Goal: Information Seeking & Learning: Learn about a topic

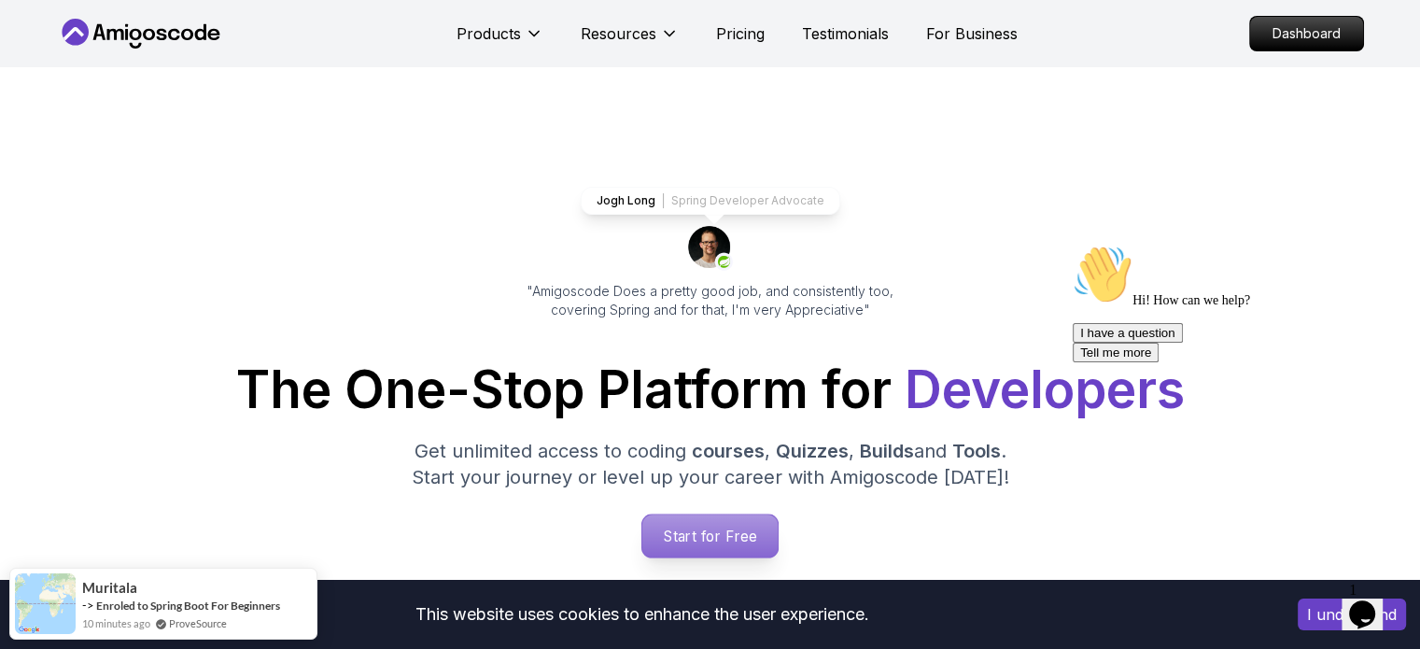
click at [702, 528] on p "Start for Free" at bounding box center [709, 535] width 135 height 43
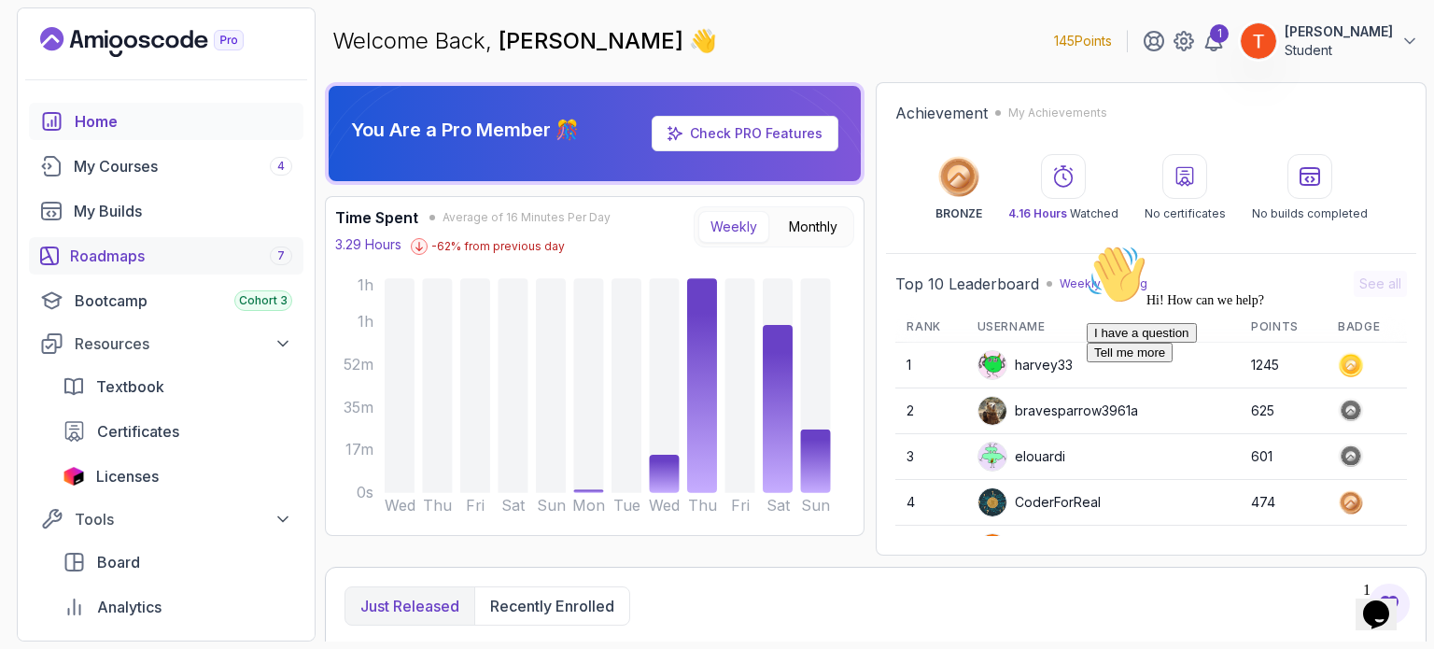
click at [187, 266] on div "Roadmaps 7" at bounding box center [181, 256] width 222 height 22
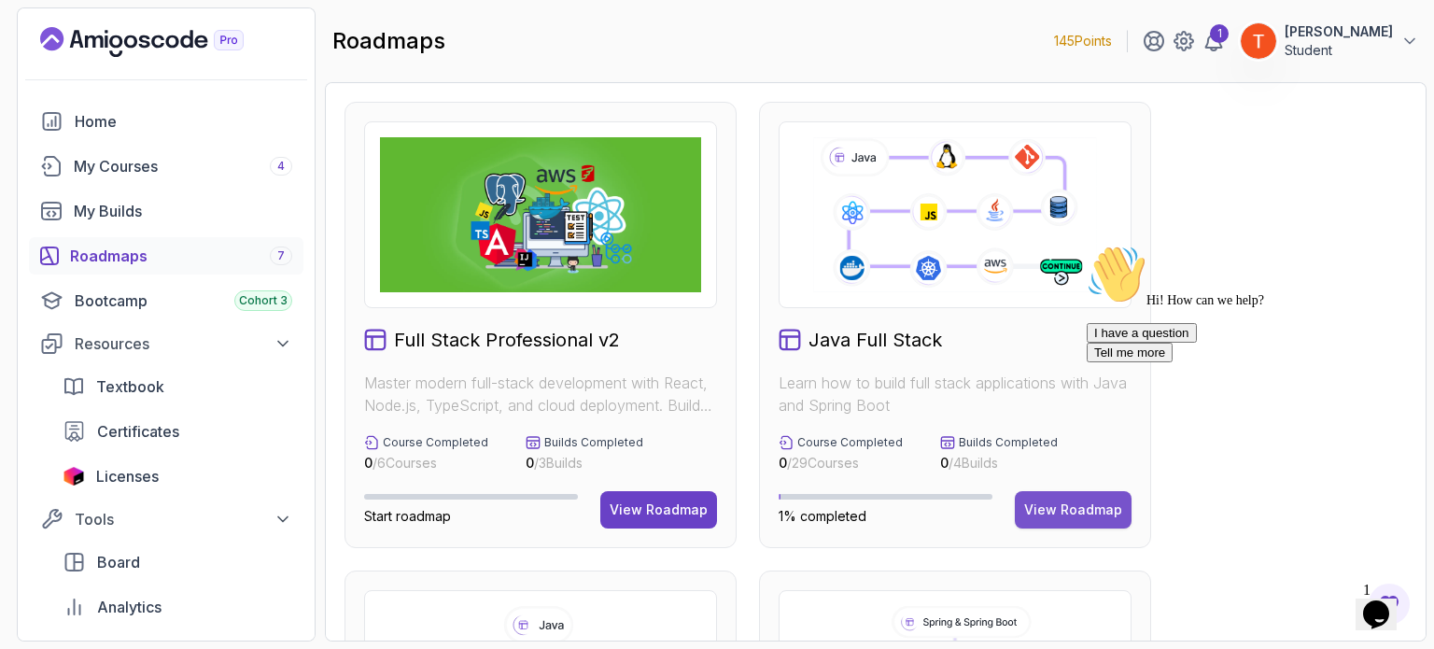
click at [1076, 503] on div "View Roadmap" at bounding box center [1073, 509] width 98 height 19
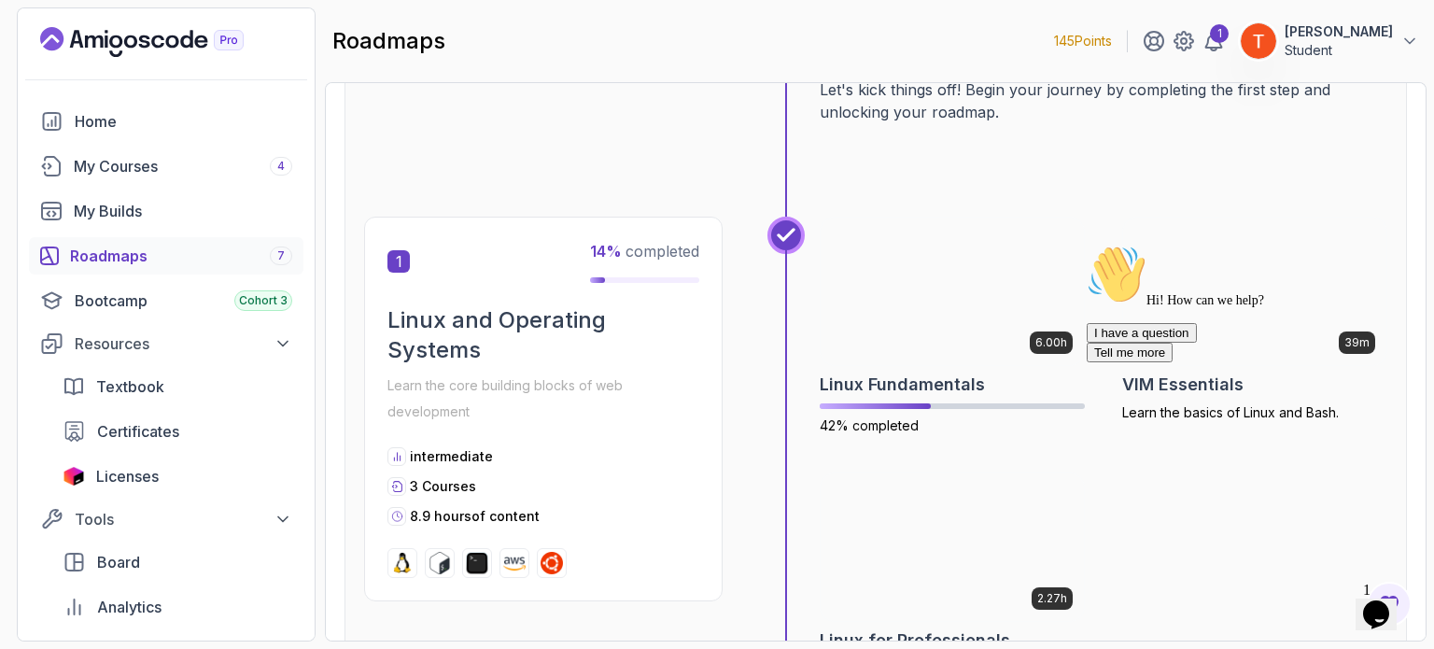
scroll to position [280, 0]
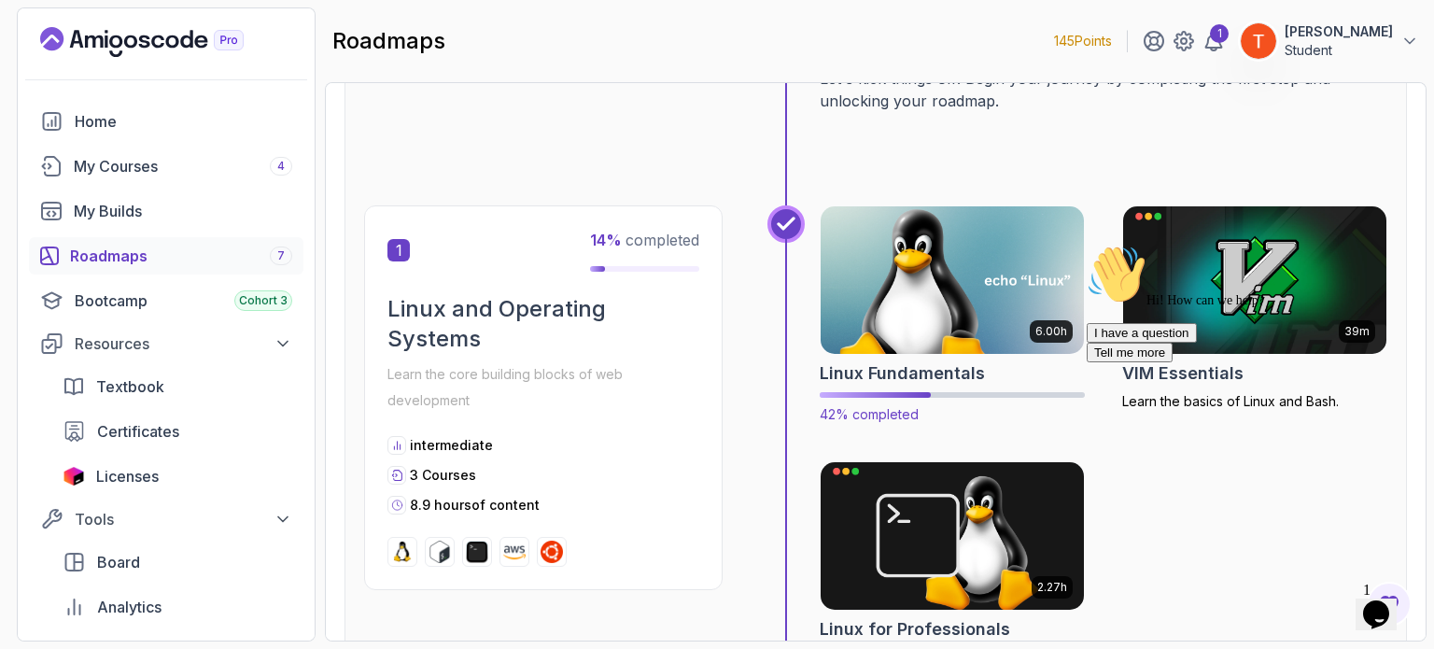
click at [937, 316] on img at bounding box center [952, 280] width 276 height 155
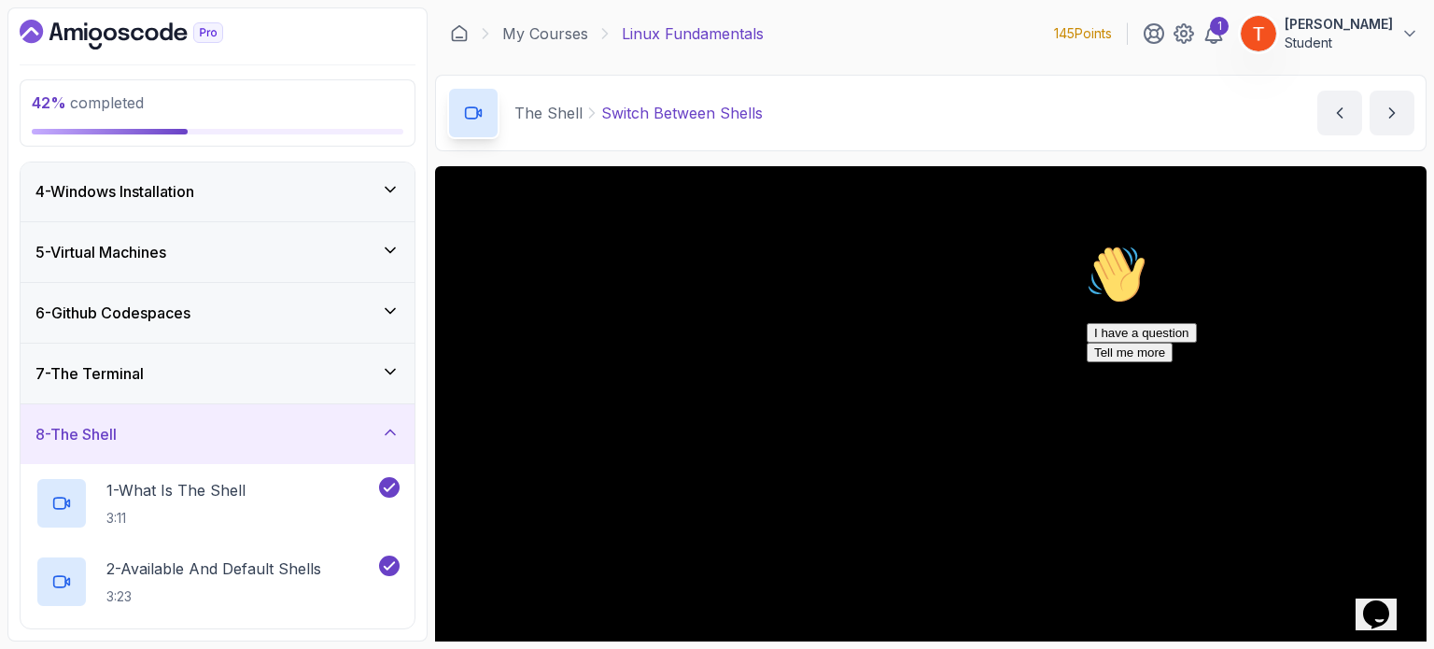
scroll to position [187, 0]
click at [220, 437] on div "8 - The Shell" at bounding box center [217, 430] width 364 height 22
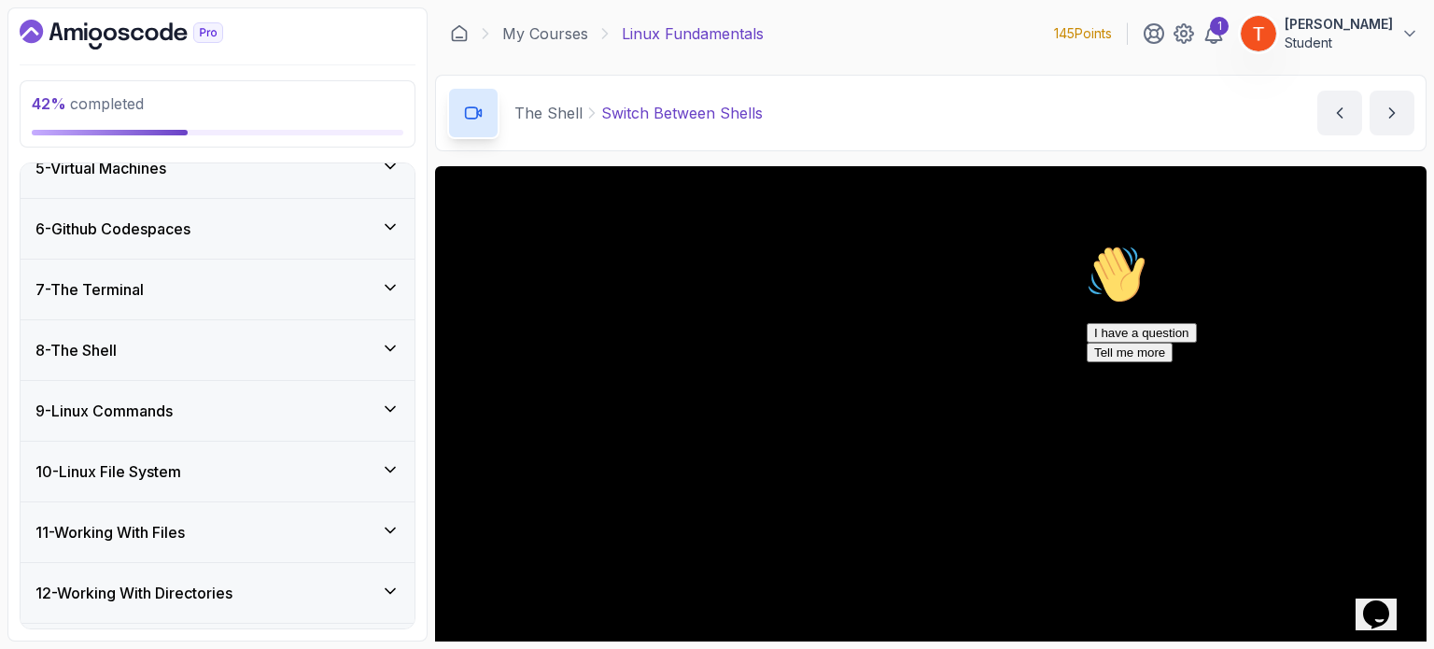
scroll to position [373, 0]
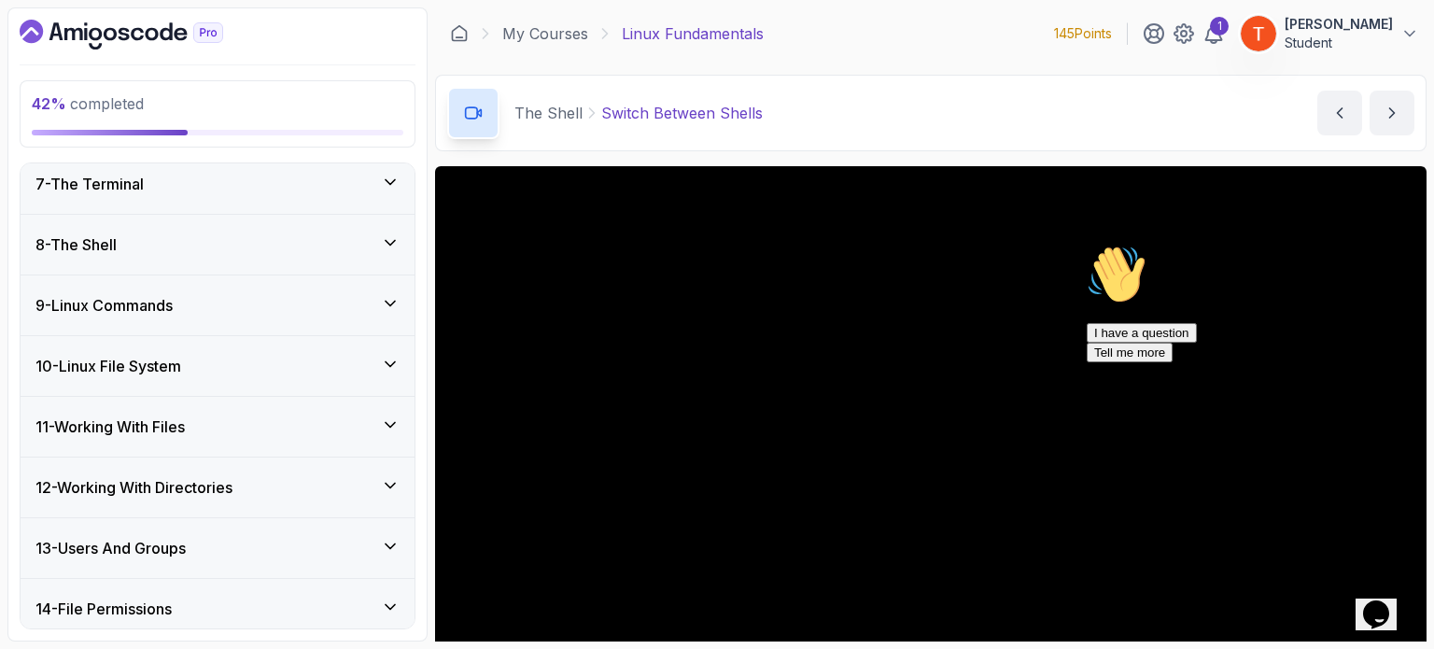
click at [213, 416] on div "11 - Working With Files" at bounding box center [217, 426] width 364 height 22
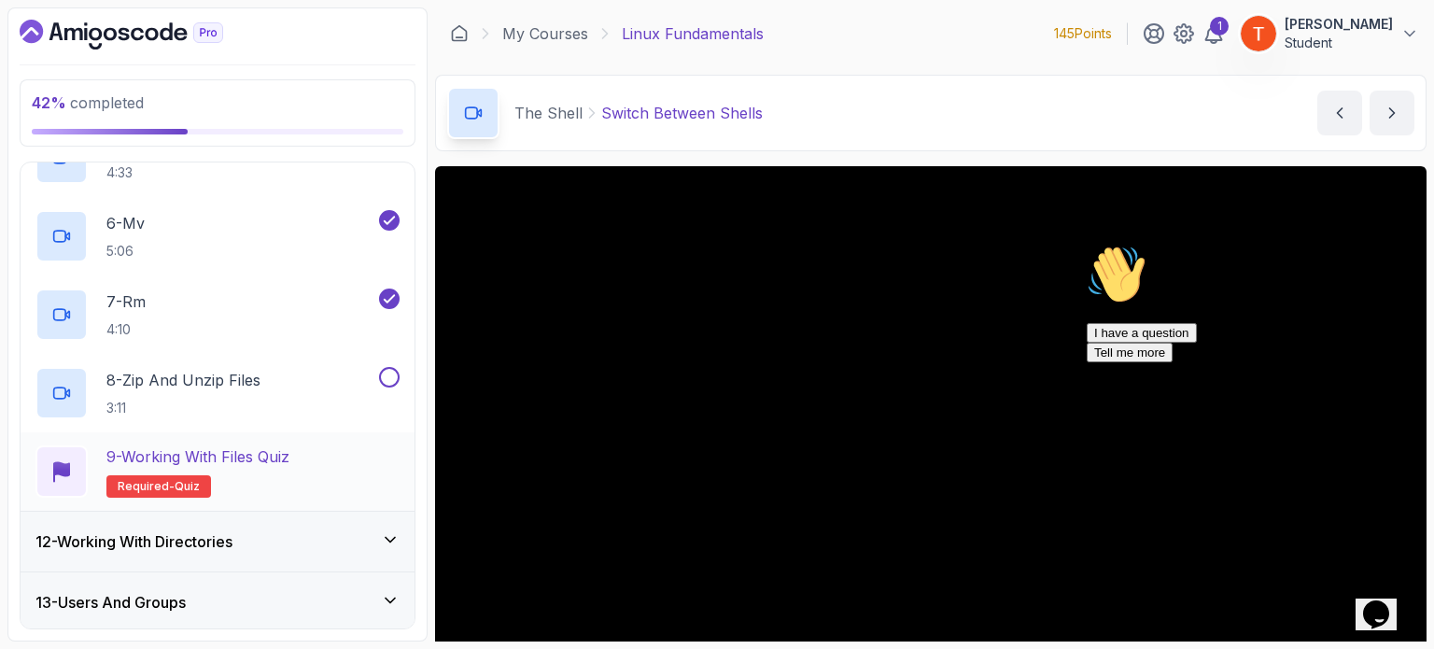
scroll to position [1052, 0]
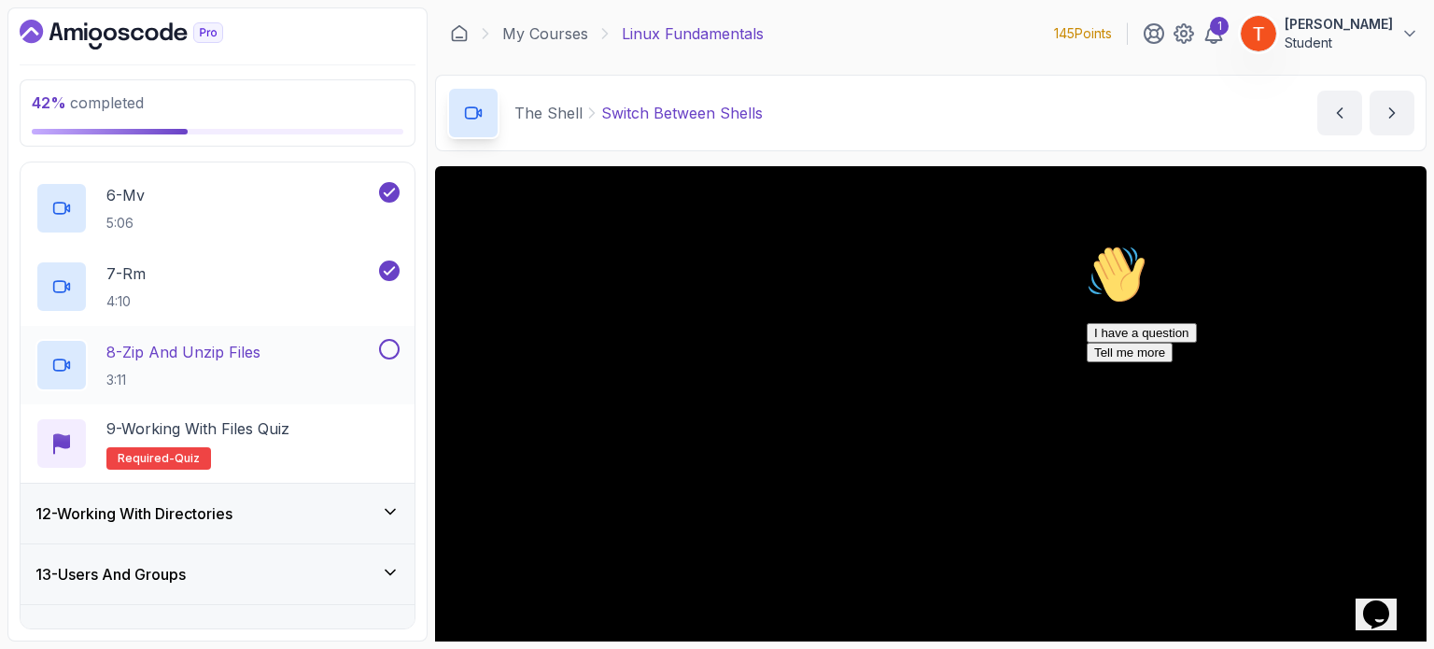
click at [246, 352] on p "8 - Zip and Unzip Files" at bounding box center [183, 352] width 154 height 22
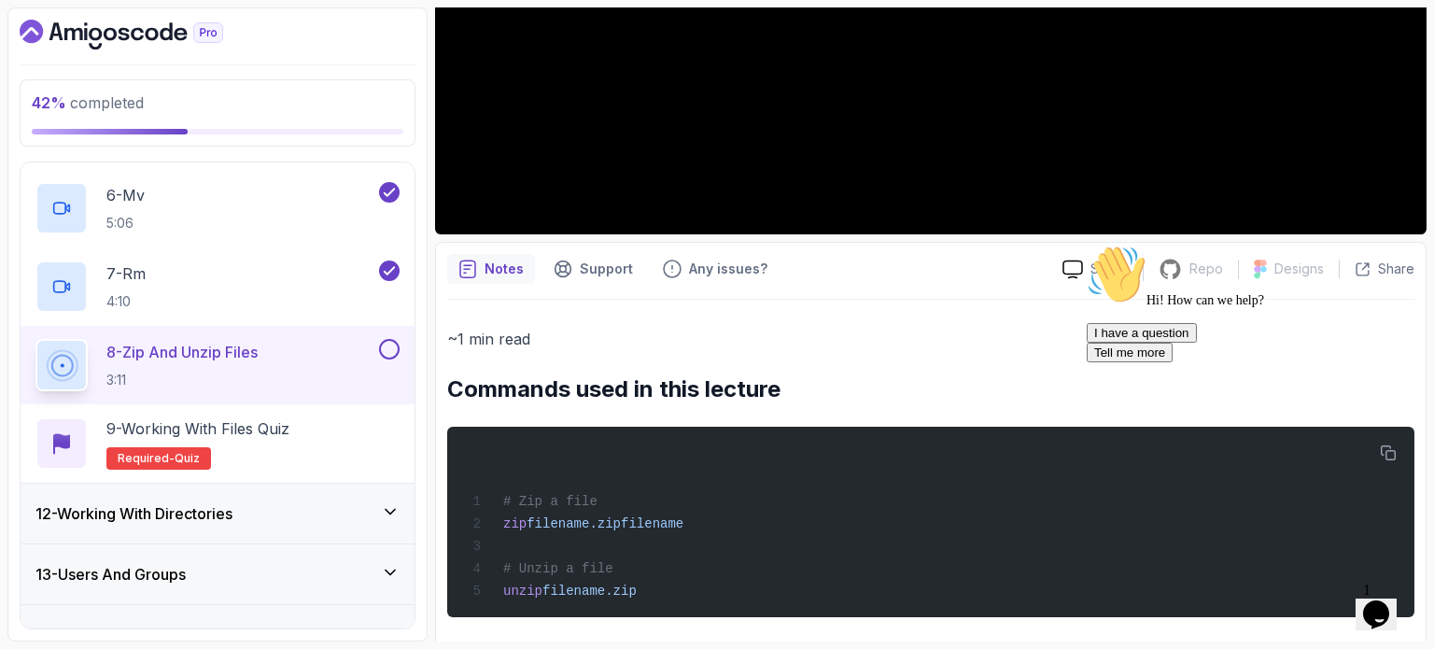
scroll to position [502, 0]
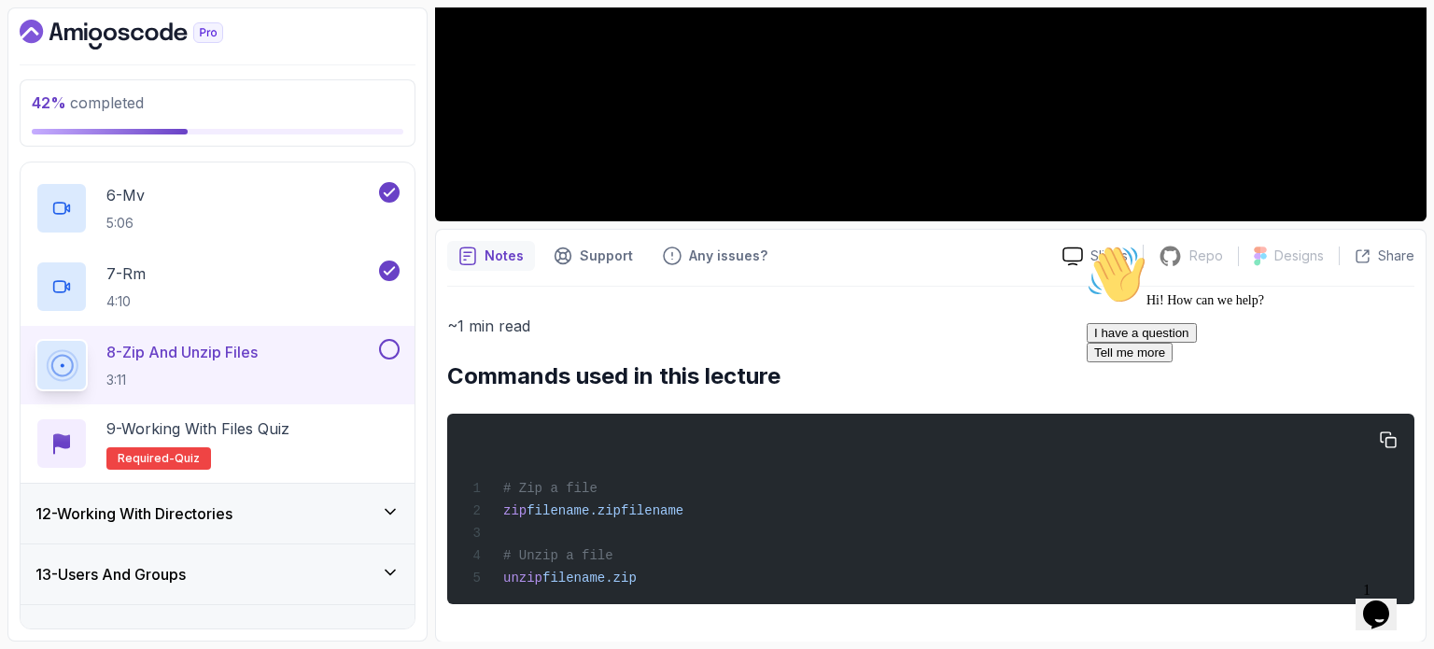
copy code "# Zip a file zip filename.zip filename # Unzip a file unzip filename.zip"
drag, startPoint x: 505, startPoint y: 489, endPoint x: 650, endPoint y: 573, distance: 167.3
click at [650, 573] on div "# Zip a file zip filename.zip filename # Unzip a file unzip filename.zip" at bounding box center [930, 509] width 937 height 168
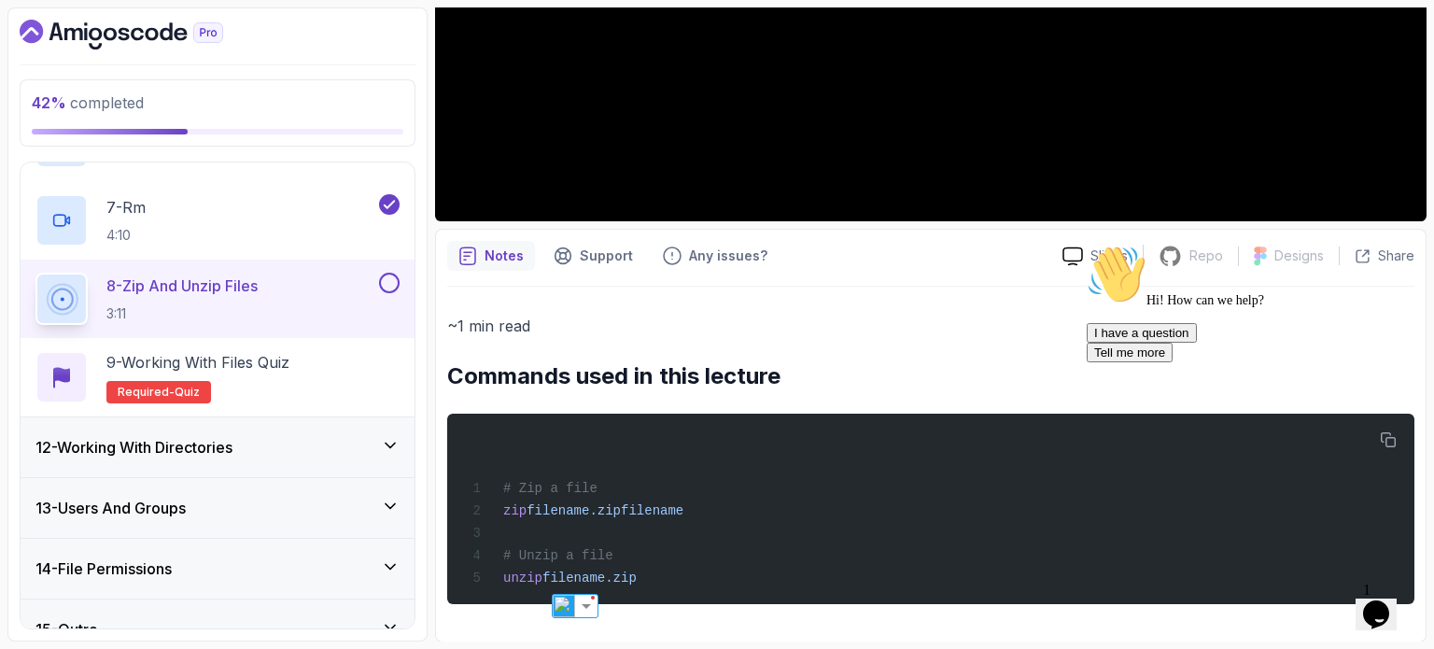
scroll to position [1145, 0]
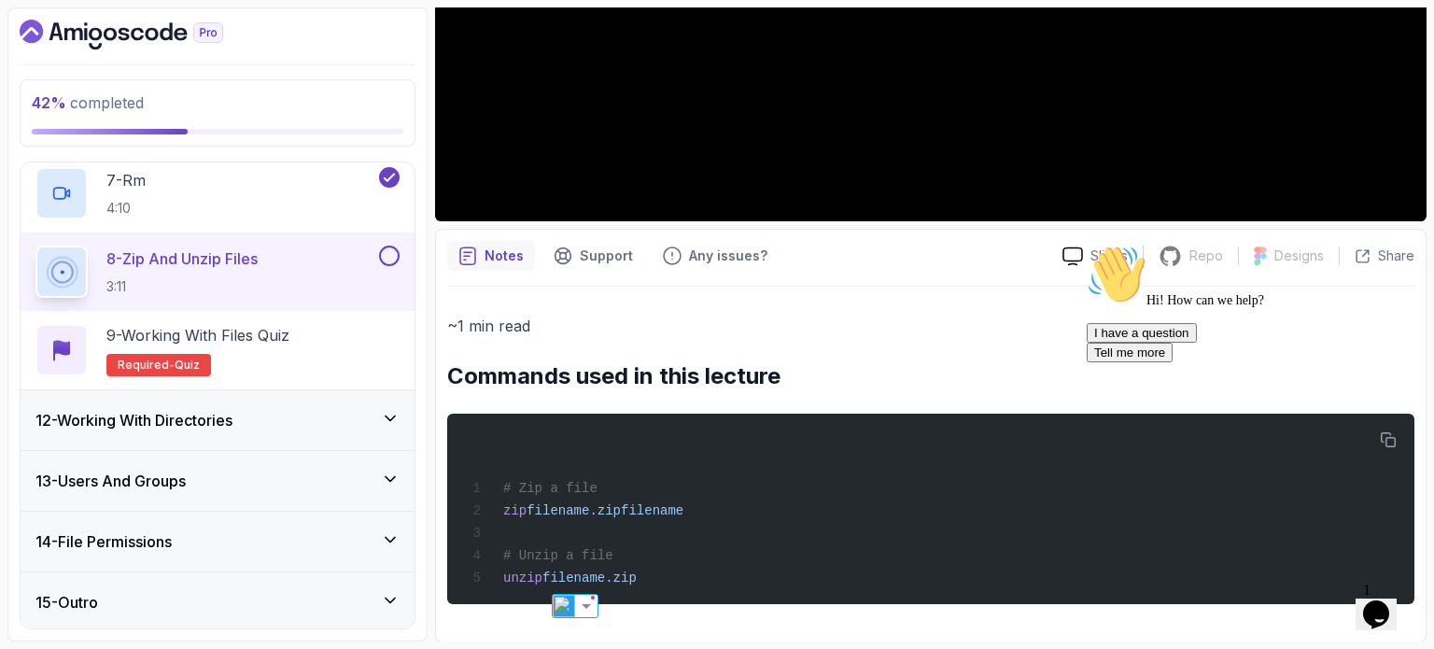
click at [205, 415] on h3 "12 - Working With Directories" at bounding box center [133, 420] width 197 height 22
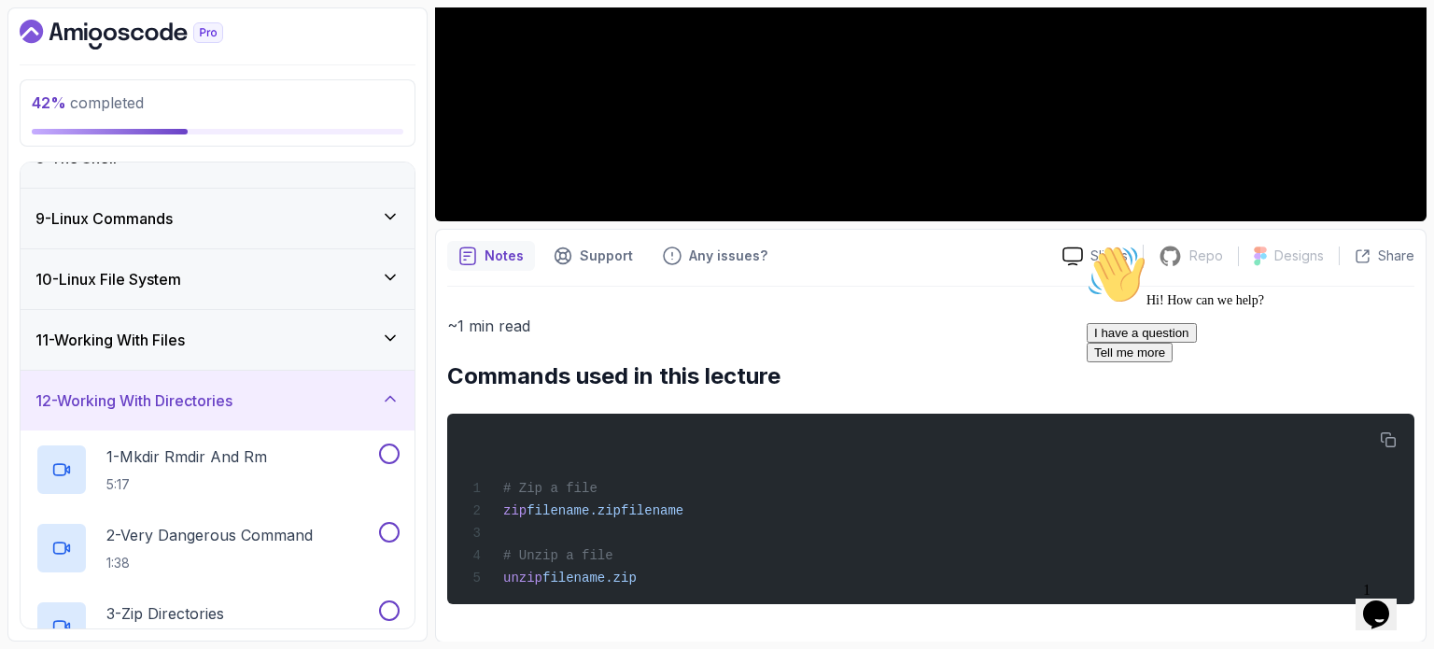
scroll to position [440, 0]
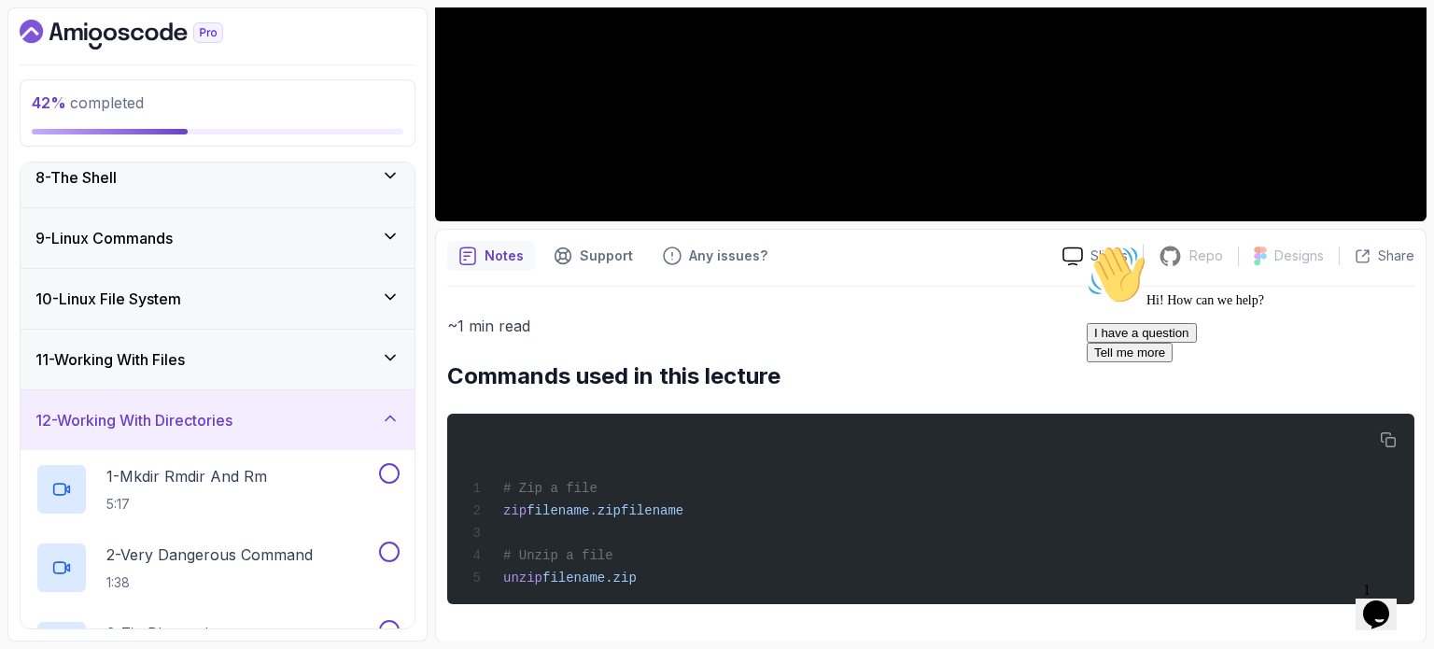
click at [295, 424] on div "12 - Working With Directories" at bounding box center [217, 420] width 364 height 22
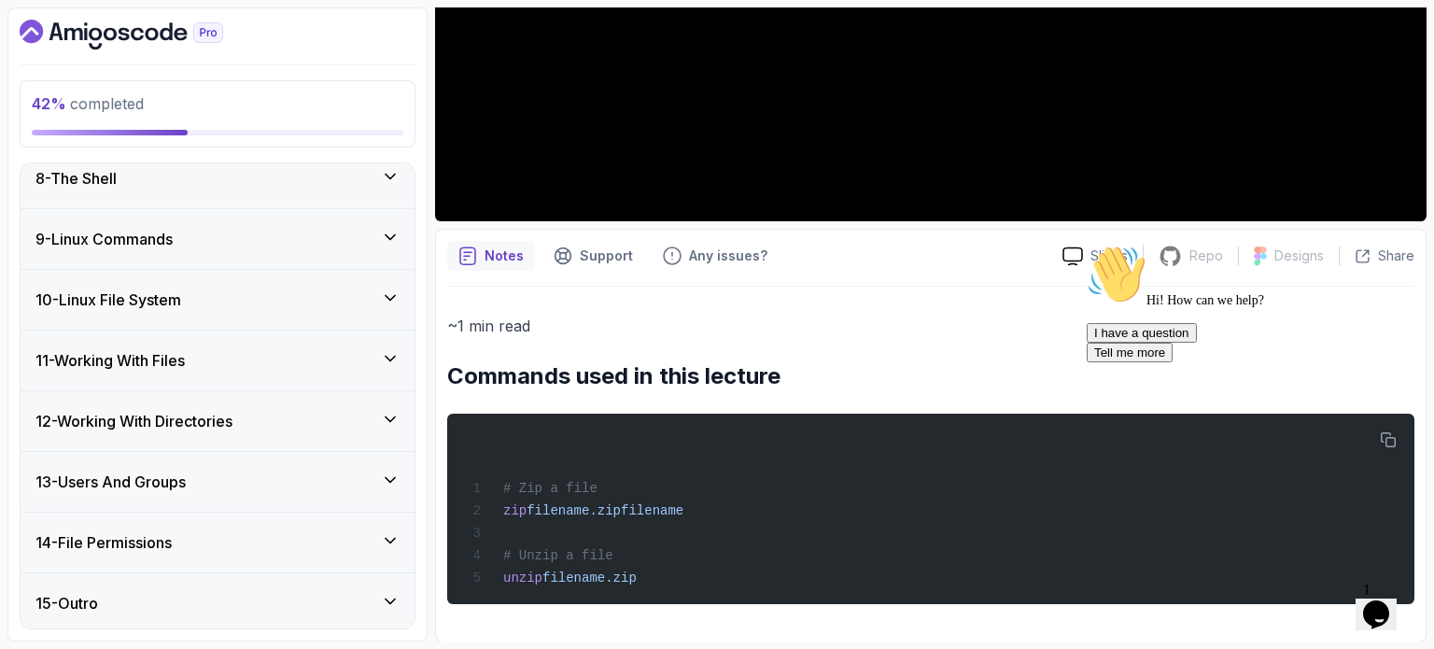
click at [265, 422] on div "12 - Working With Directories" at bounding box center [217, 421] width 364 height 22
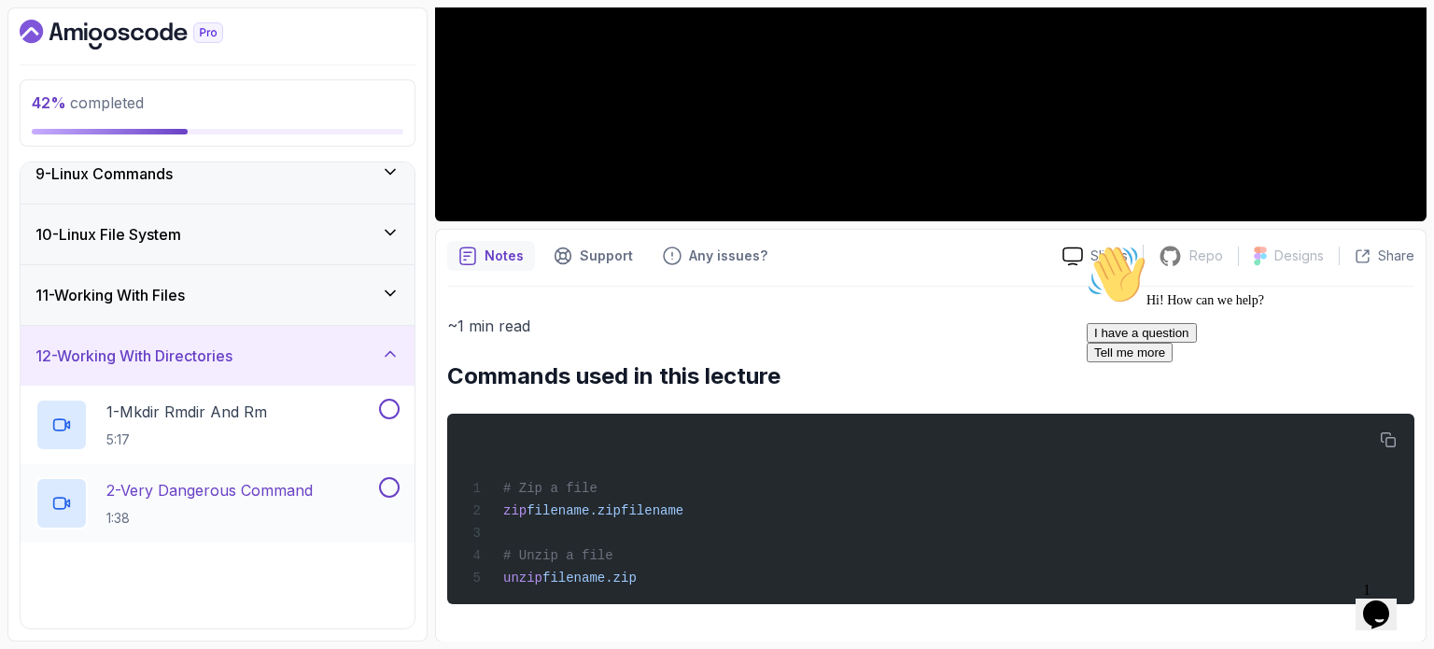
scroll to position [533, 0]
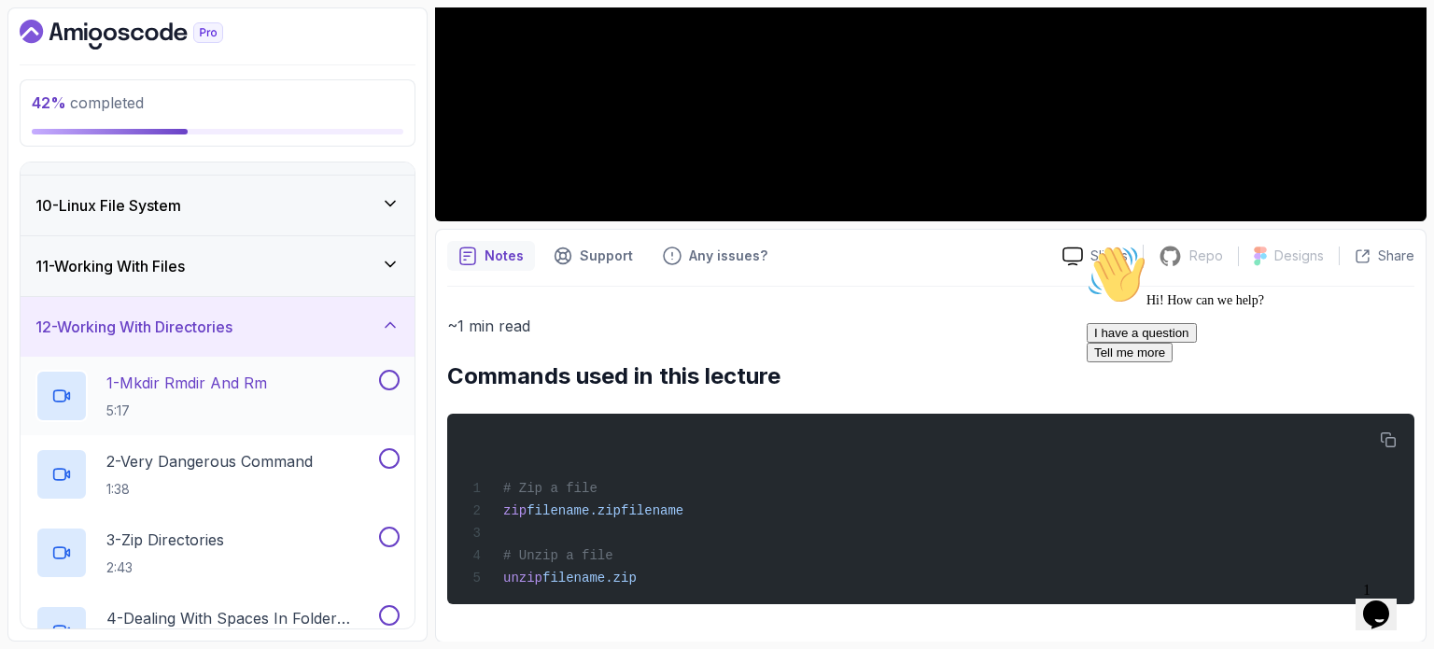
click at [237, 379] on p "1 - Mkdir Rmdir And Rm" at bounding box center [186, 382] width 161 height 22
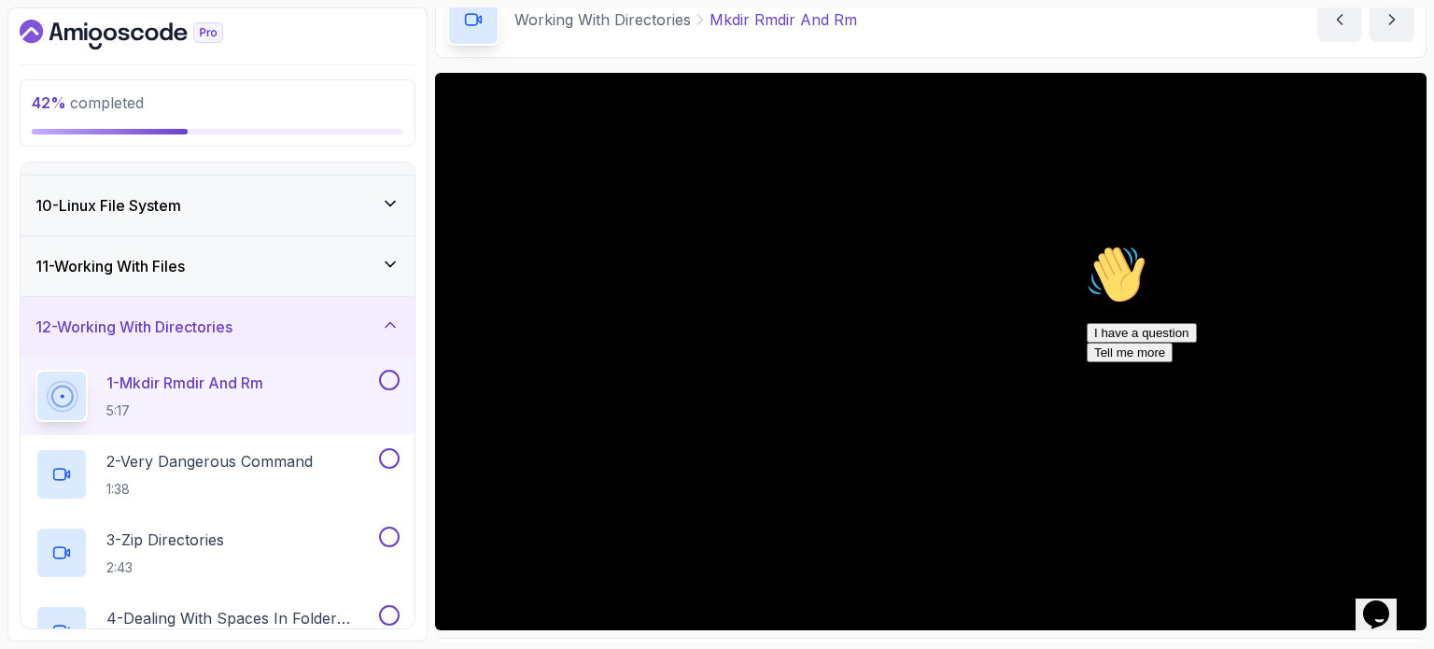
scroll to position [187, 0]
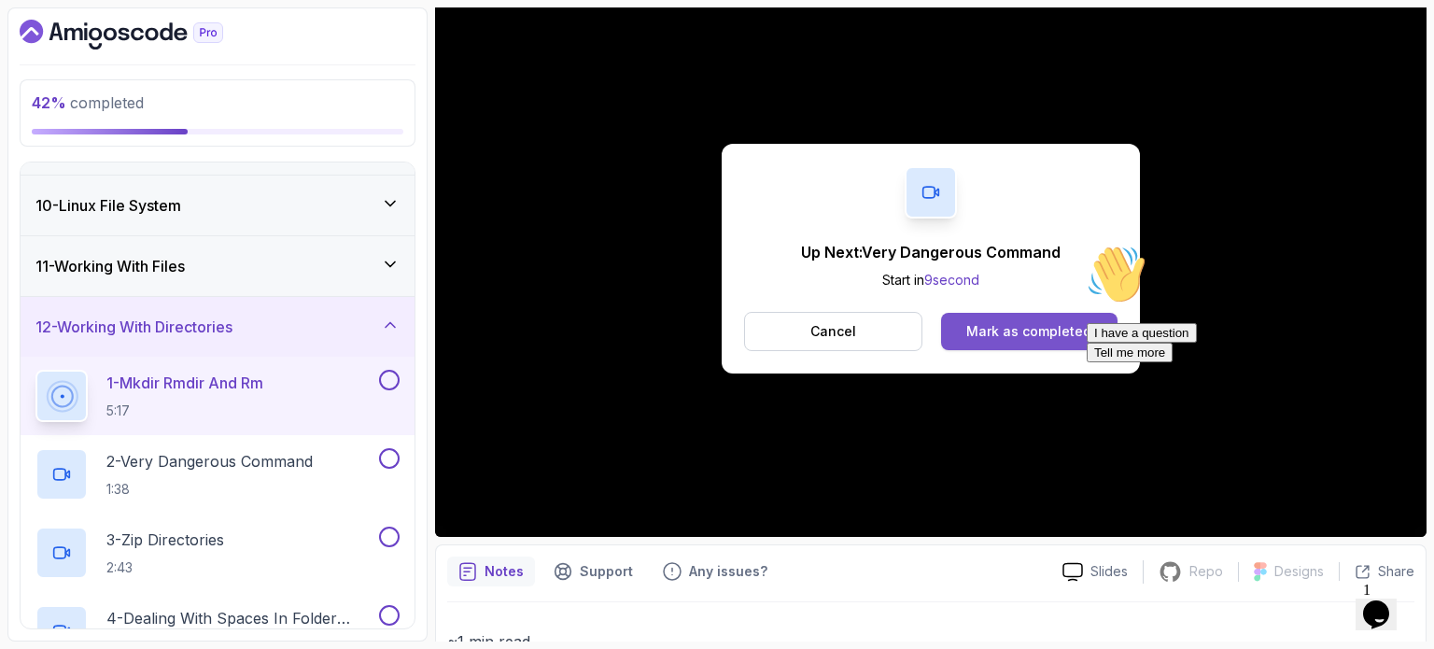
click at [993, 337] on div "Mark as completed" at bounding box center [1028, 331] width 125 height 19
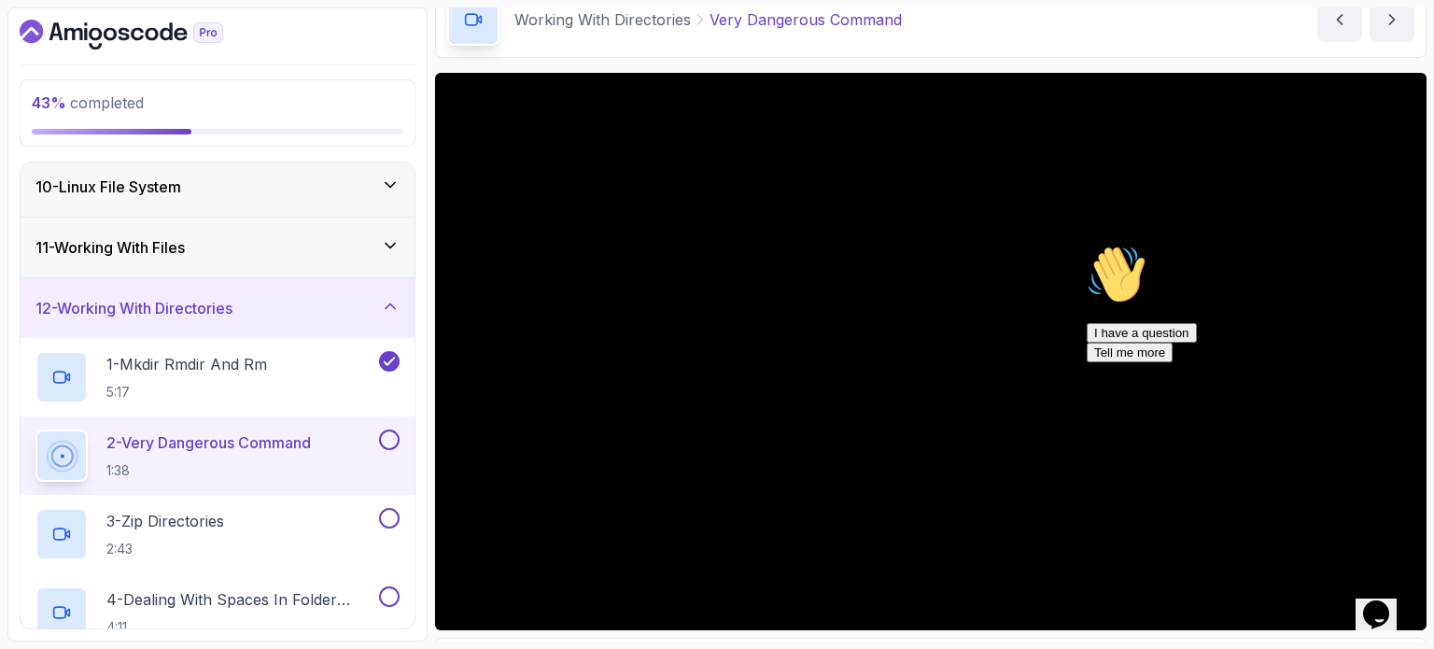
scroll to position [187, 0]
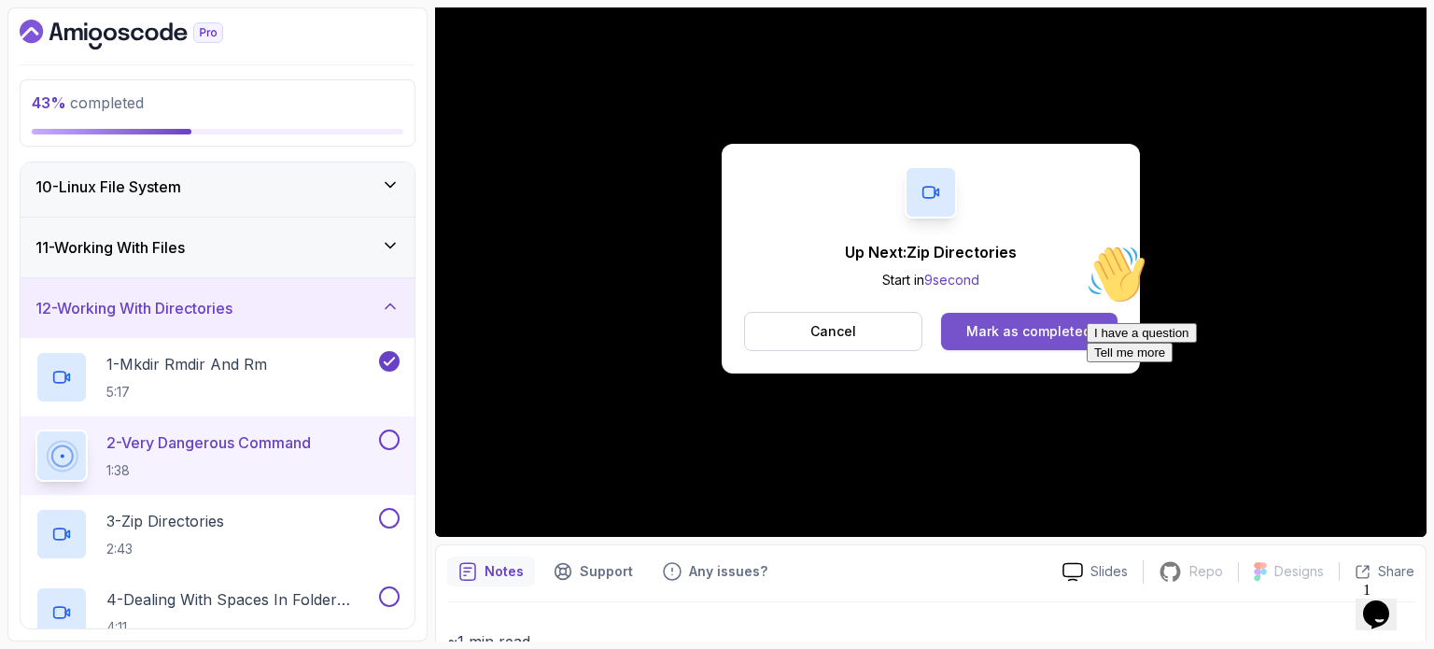
click at [997, 320] on button "Mark as completed" at bounding box center [1029, 331] width 176 height 37
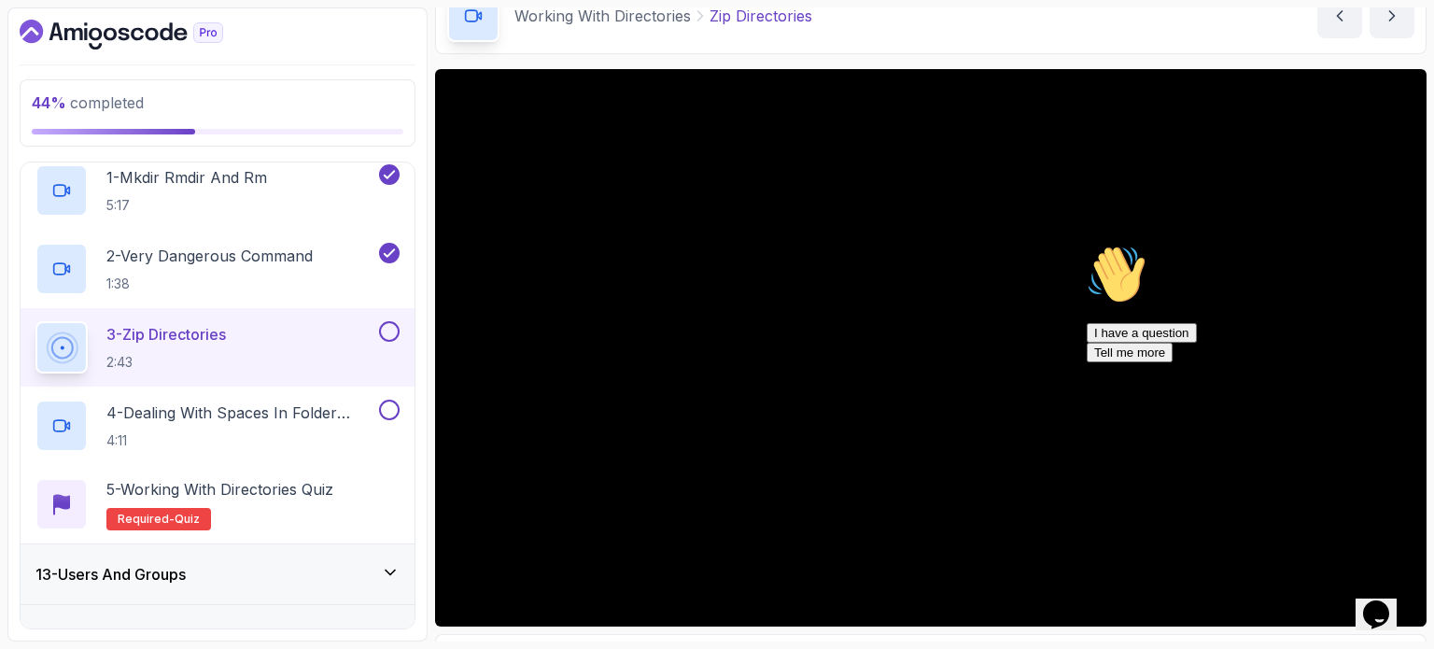
scroll to position [129, 0]
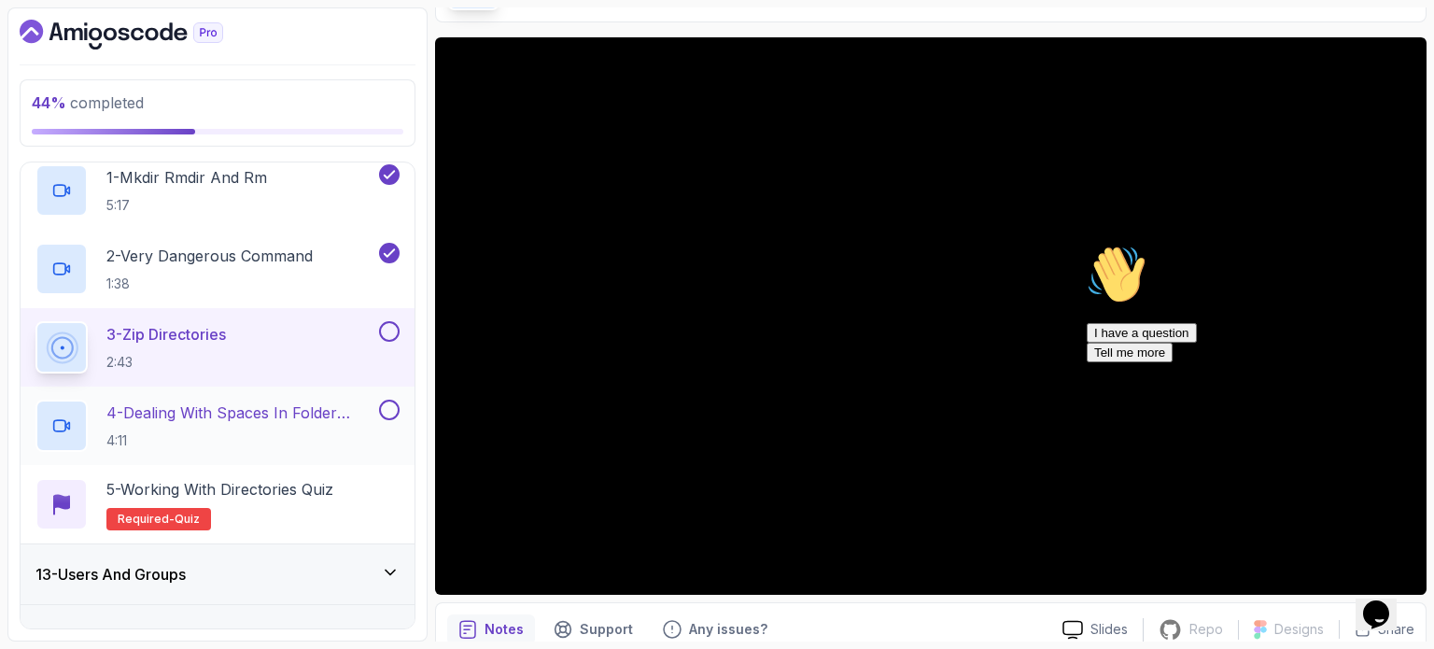
click at [250, 416] on p "4 - Dealing With Spaces In Folder Names" at bounding box center [240, 412] width 269 height 22
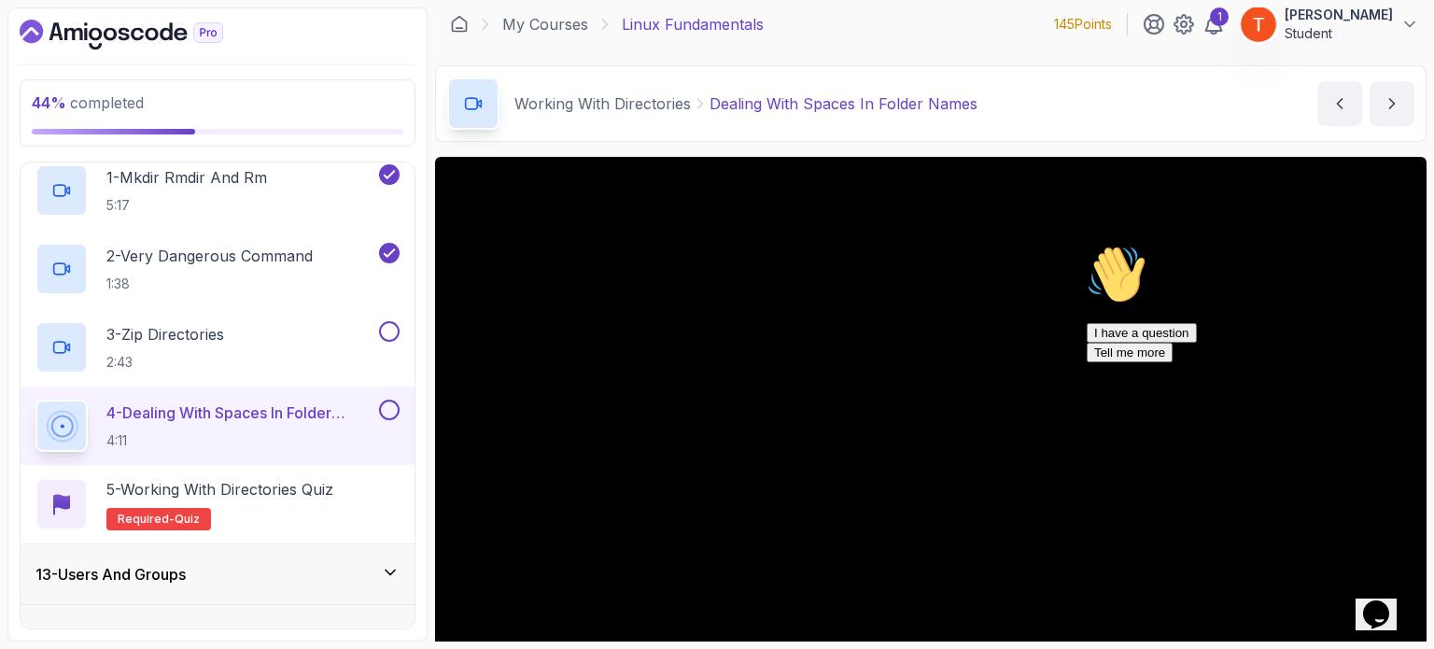
scroll to position [832, 0]
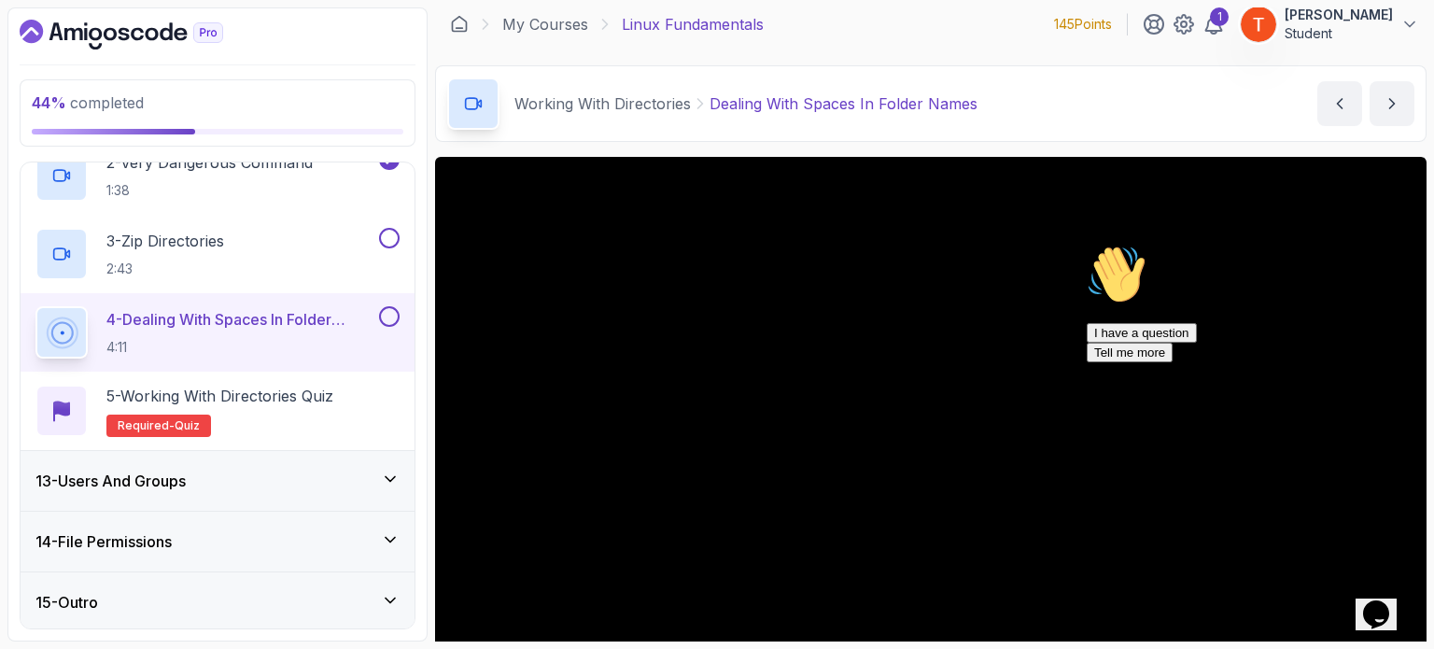
click at [186, 476] on h3 "13 - Users And Groups" at bounding box center [110, 480] width 150 height 22
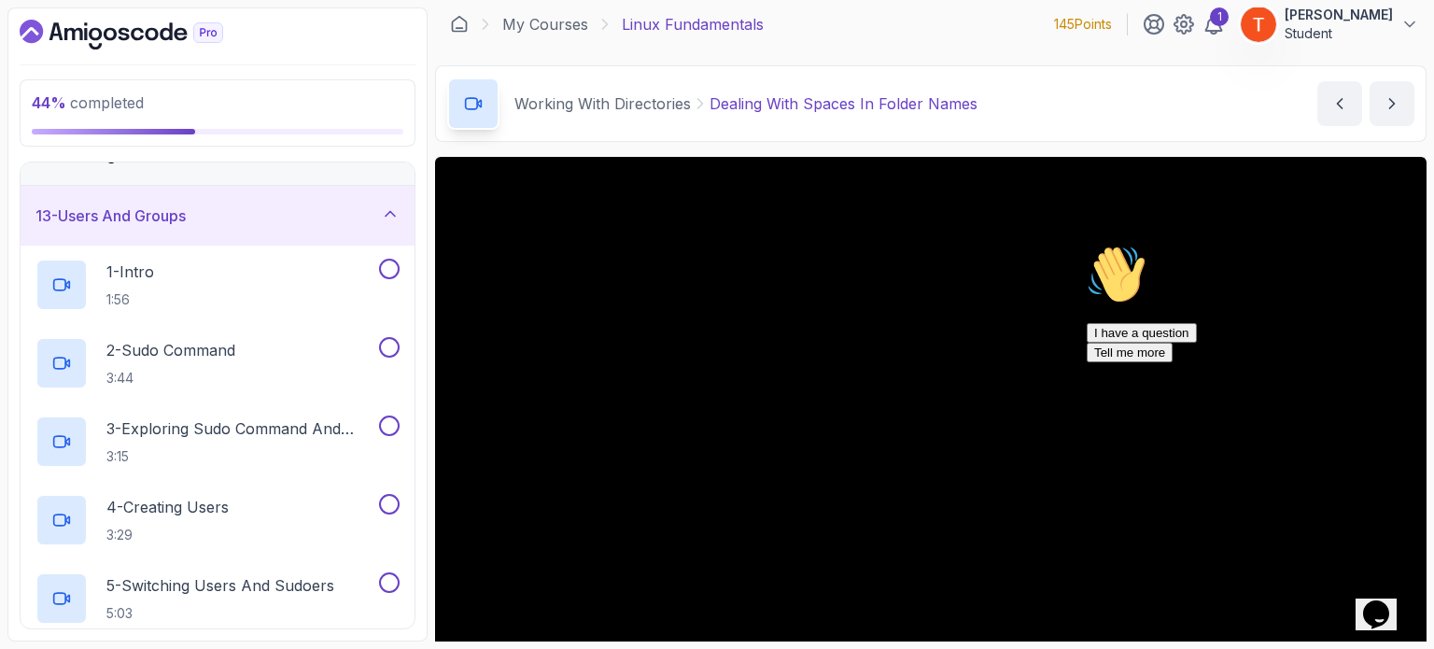
scroll to position [720, 0]
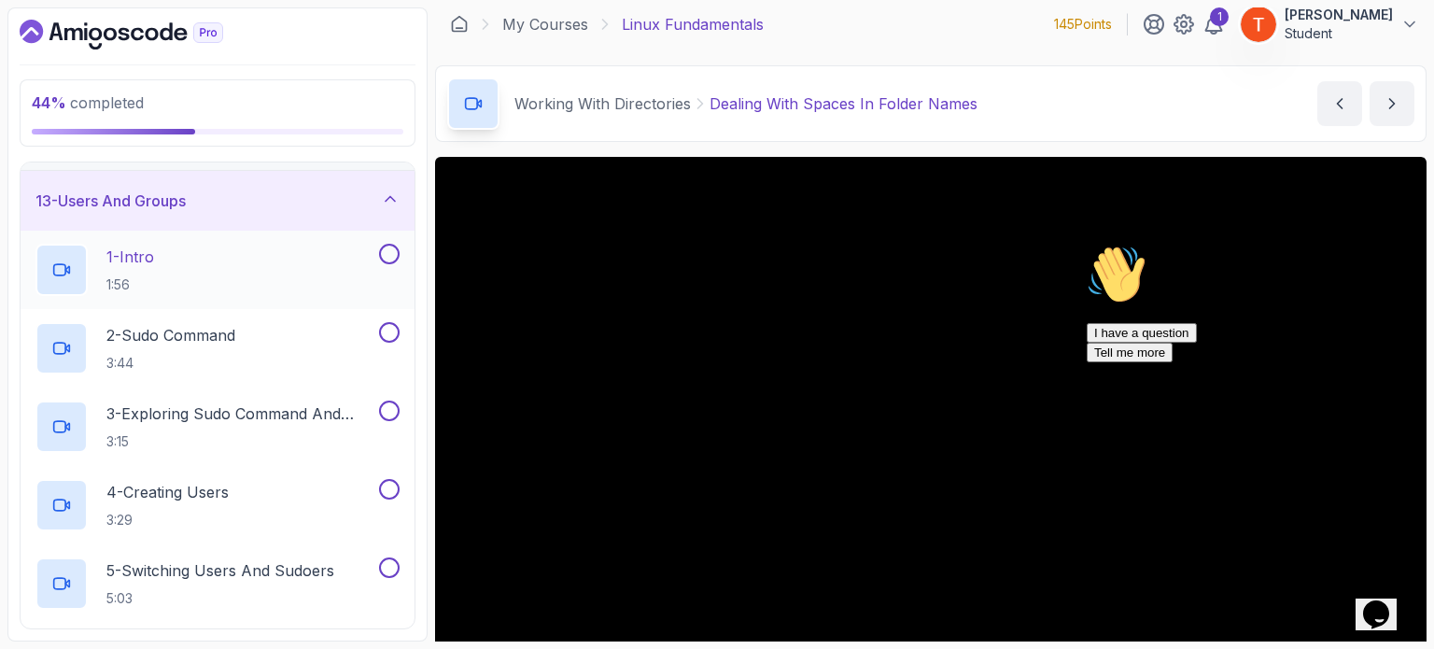
click at [204, 269] on div "1 - Intro 1:56" at bounding box center [205, 270] width 340 height 52
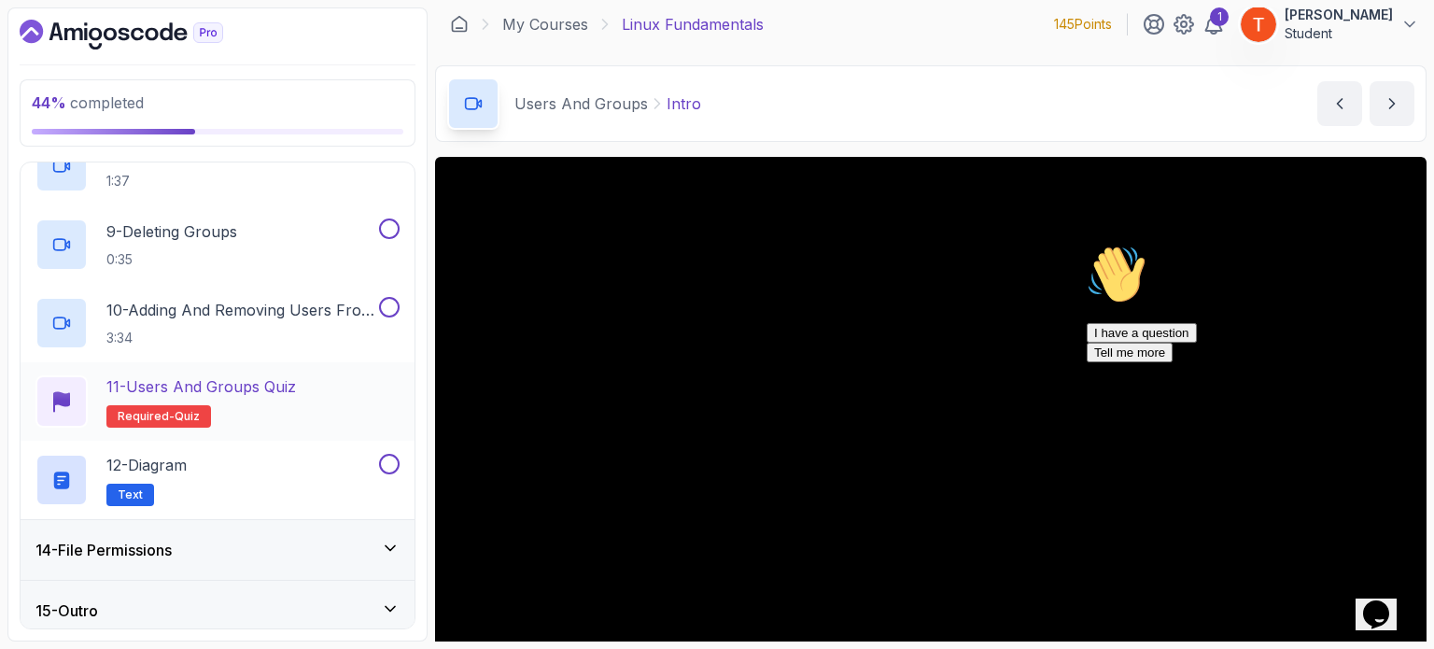
scroll to position [1380, 0]
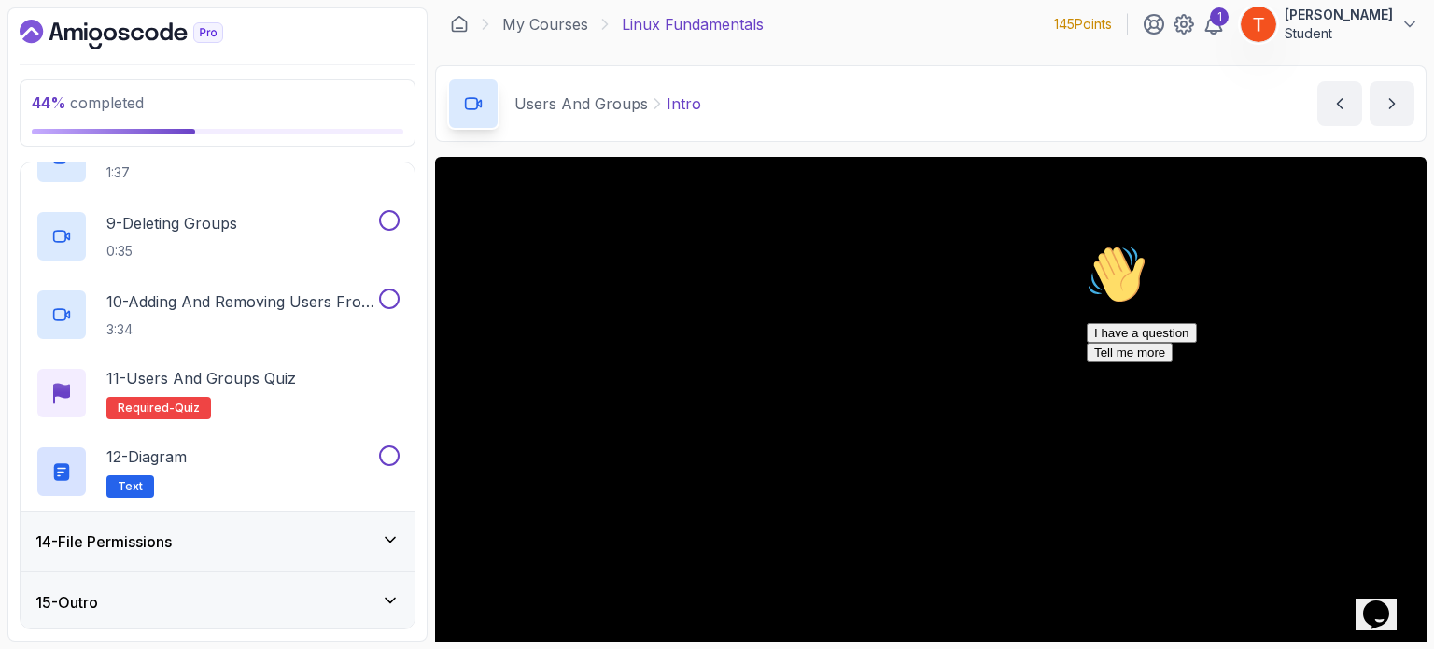
click at [207, 534] on div "14 - File Permissions" at bounding box center [217, 541] width 364 height 22
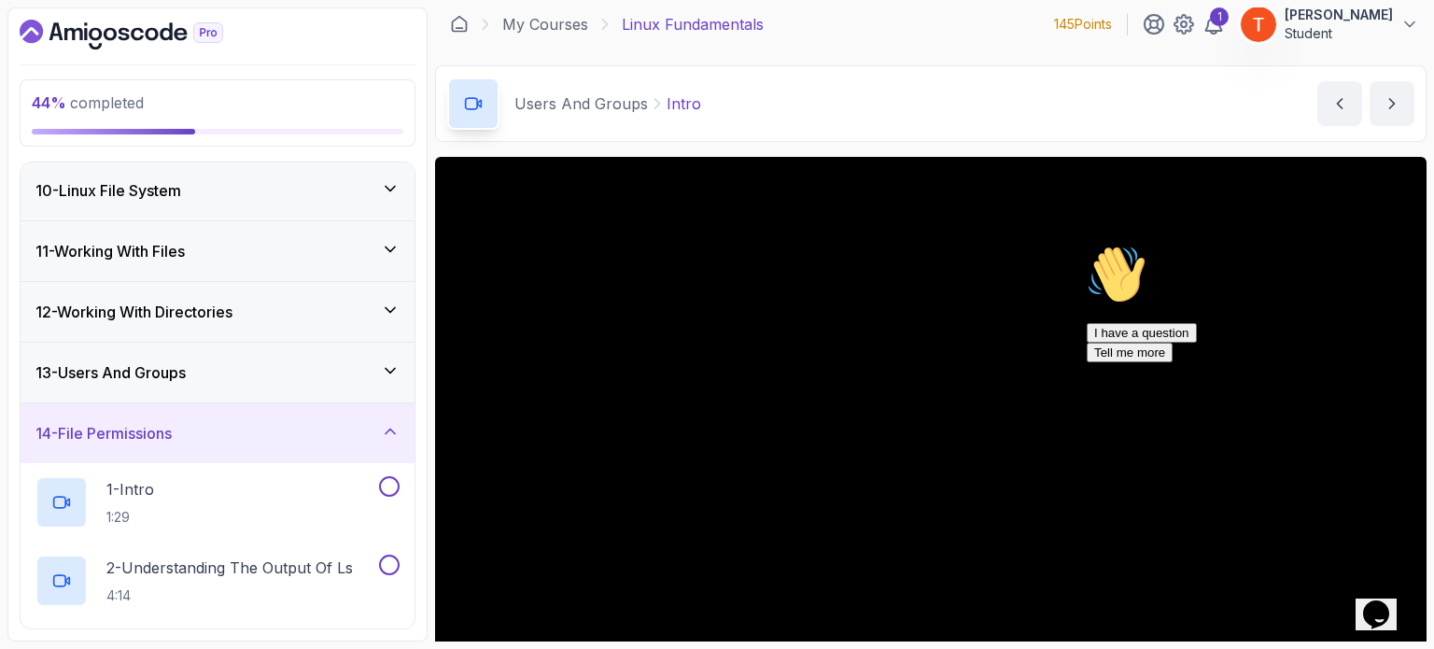
scroll to position [525, 0]
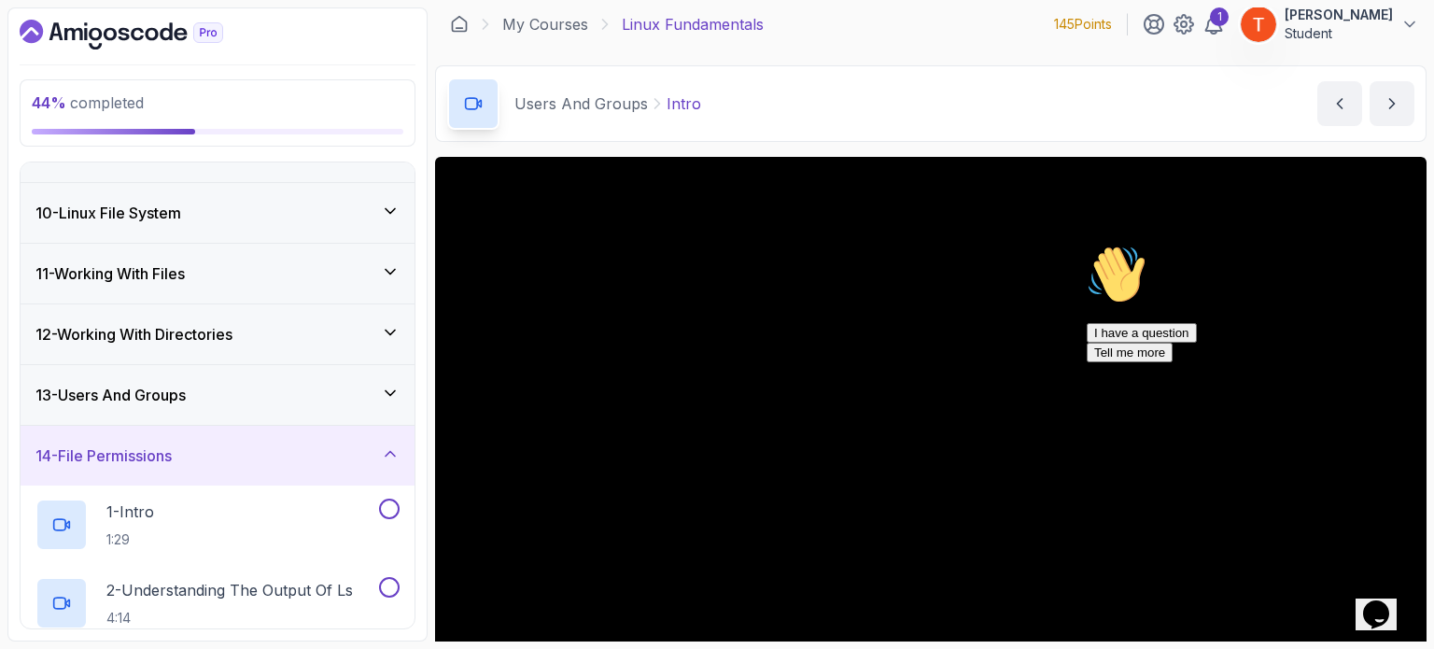
click at [239, 378] on div "13 - Users And Groups" at bounding box center [218, 395] width 394 height 60
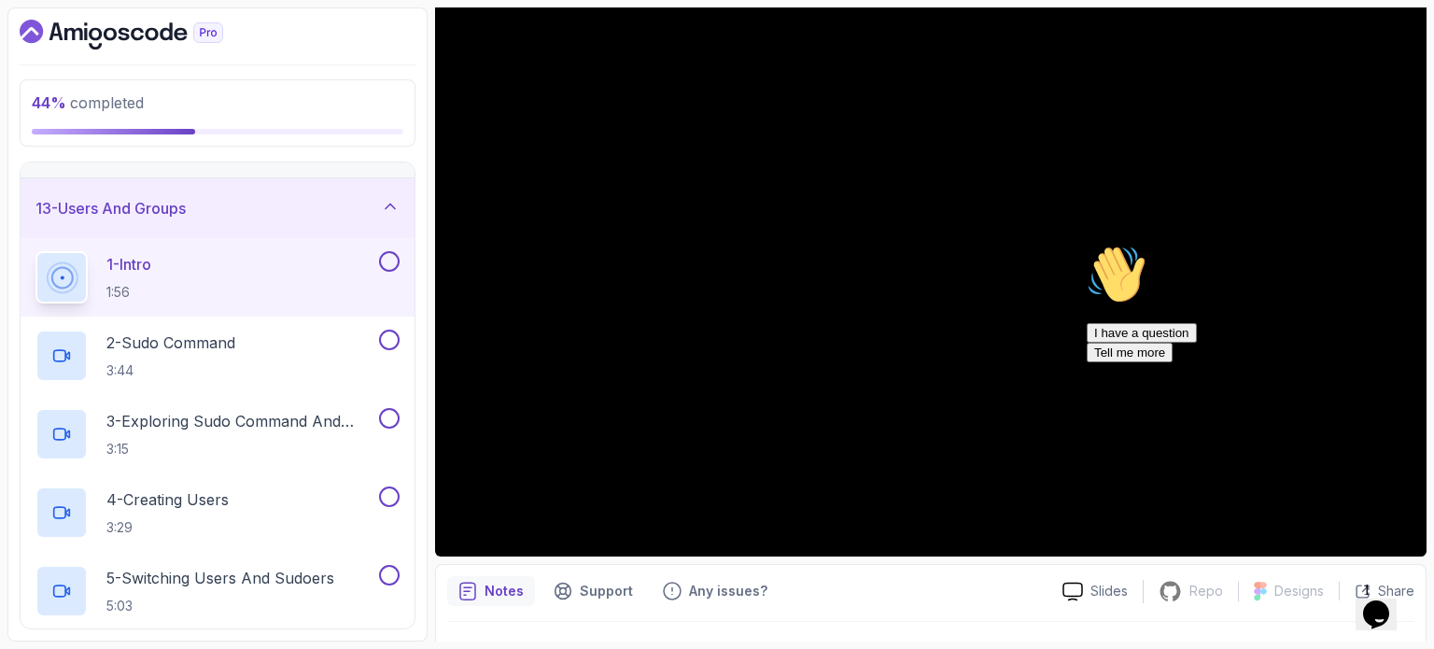
scroll to position [196, 0]
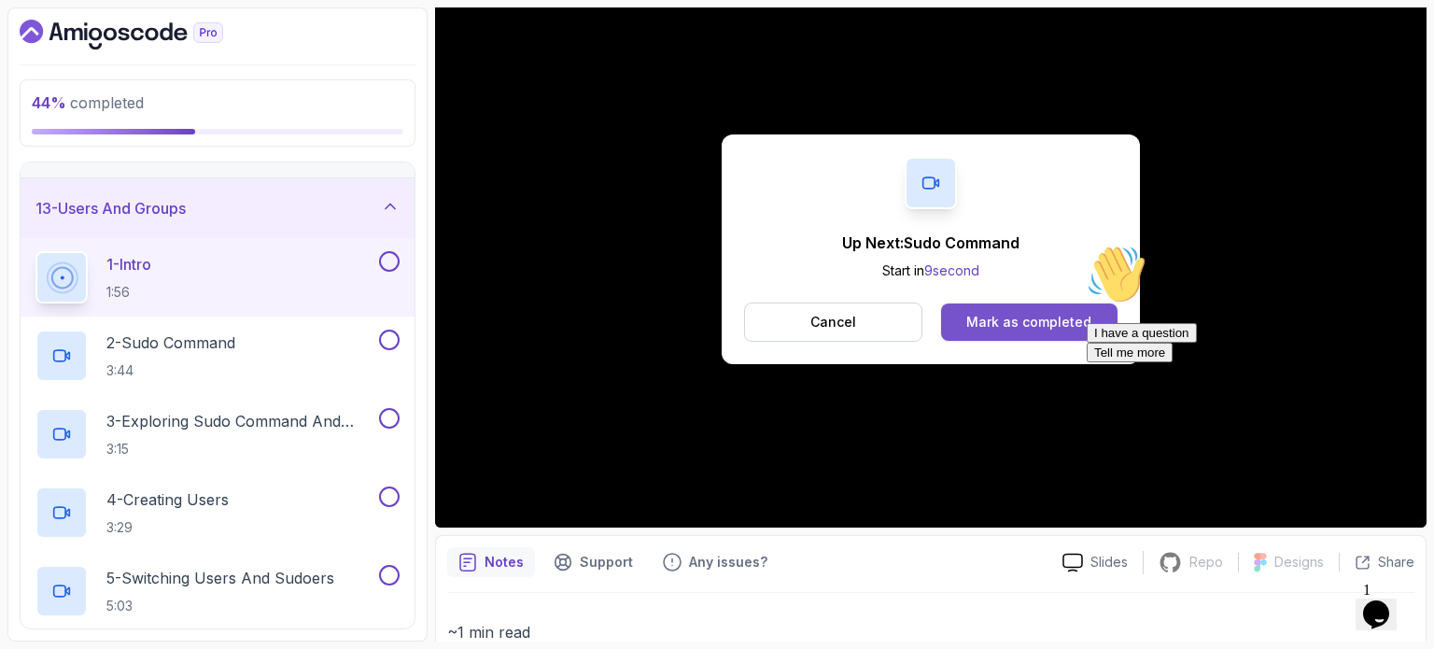
click at [1053, 315] on div "Mark as completed" at bounding box center [1028, 322] width 125 height 19
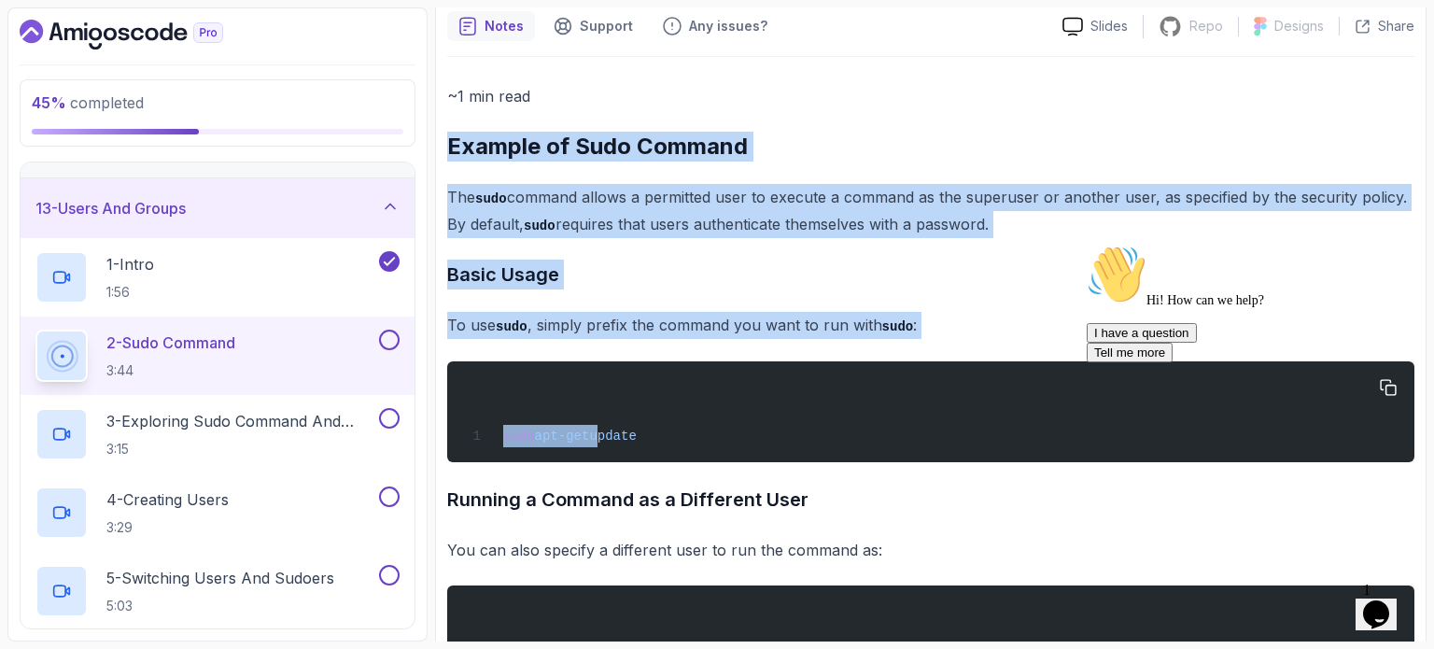
scroll to position [812, 0]
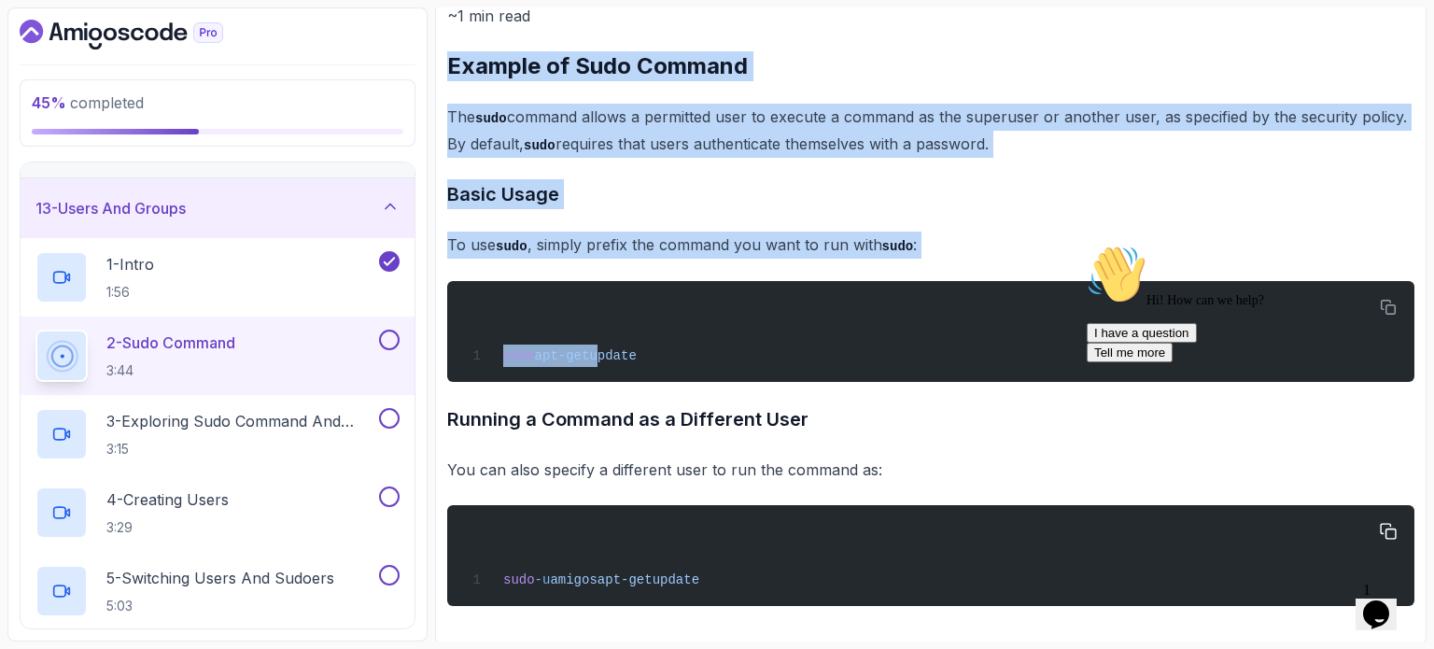
drag, startPoint x: 446, startPoint y: 238, endPoint x: 761, endPoint y: 603, distance: 481.8
click at [761, 603] on div "~1 min read Example of Sudo Command The sudo command allows a permitted user to…" at bounding box center [930, 304] width 967 height 603
copy div "Example of Sudo Command The sudo command allows a permitted user to execute a c…"
click at [915, 399] on div "~1 min read Example of Sudo Command The sudo command allows a permitted user to…" at bounding box center [930, 304] width 967 height 603
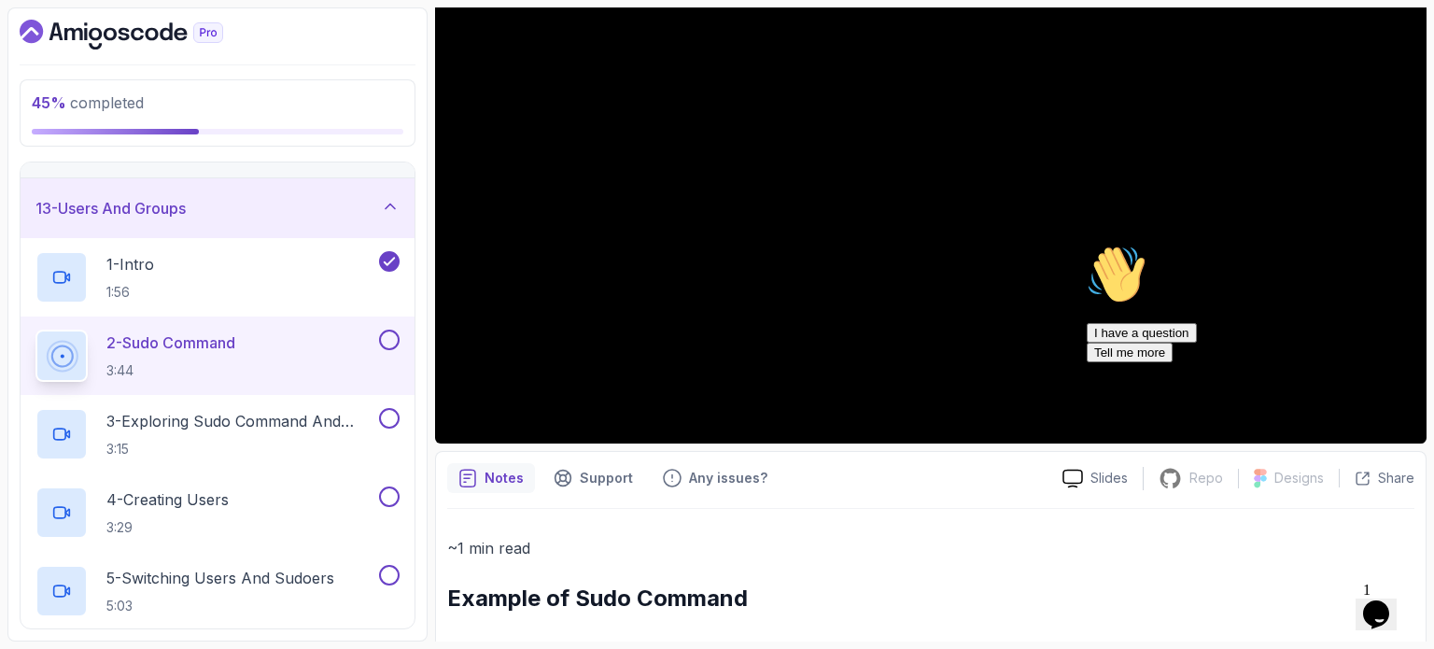
scroll to position [467, 0]
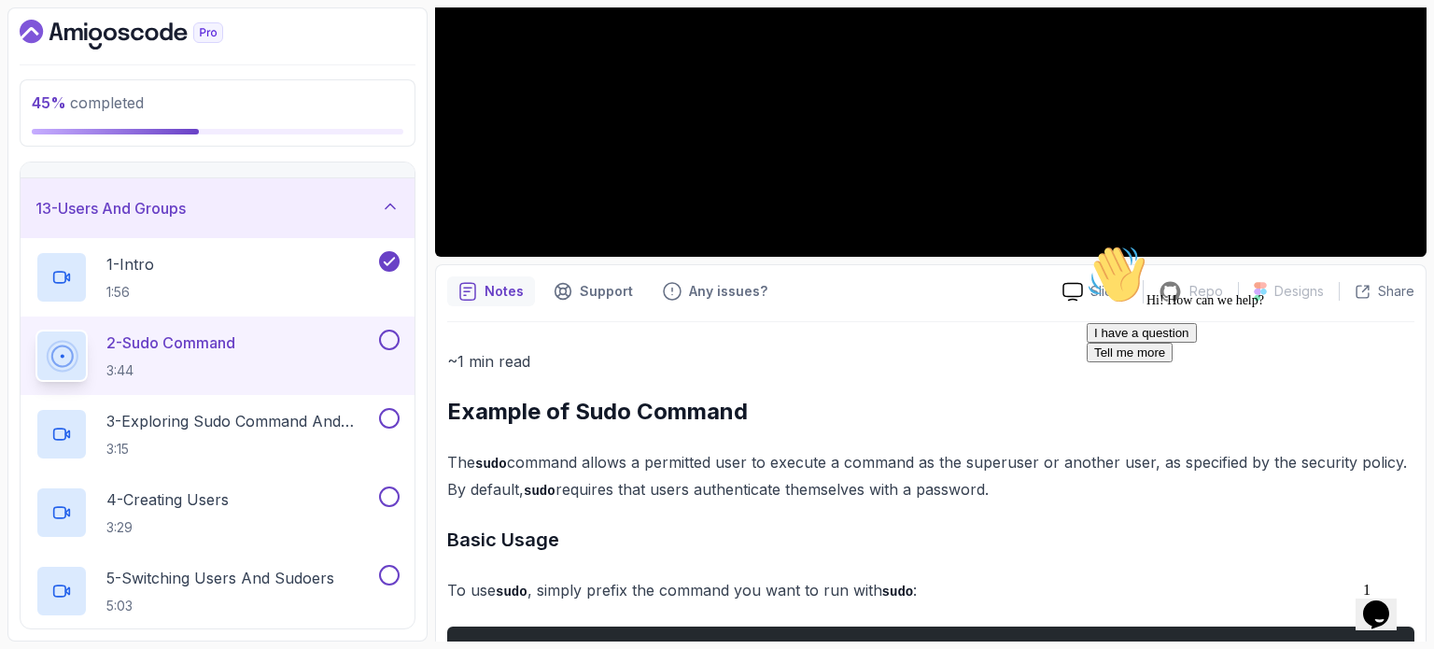
click at [1405, 245] on div "Hi! How can we help? I have a question Tell me more" at bounding box center [1254, 304] width 336 height 118
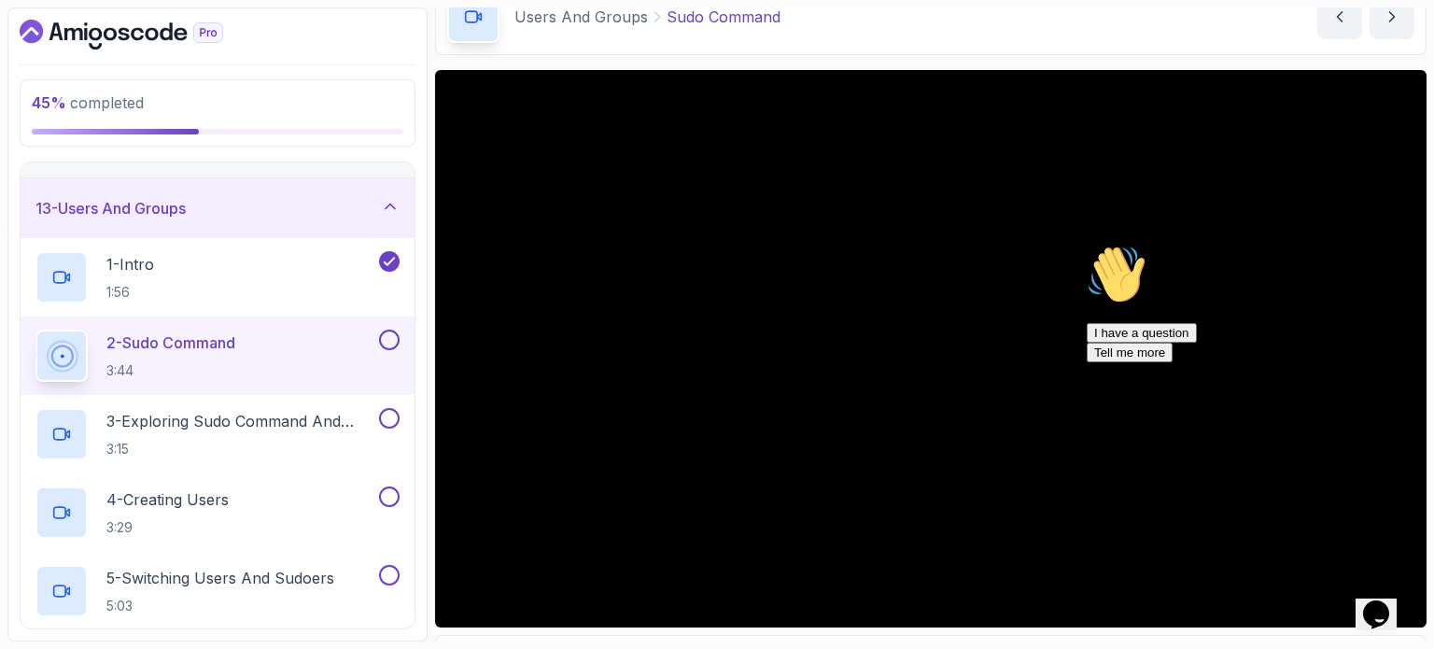
scroll to position [93, 0]
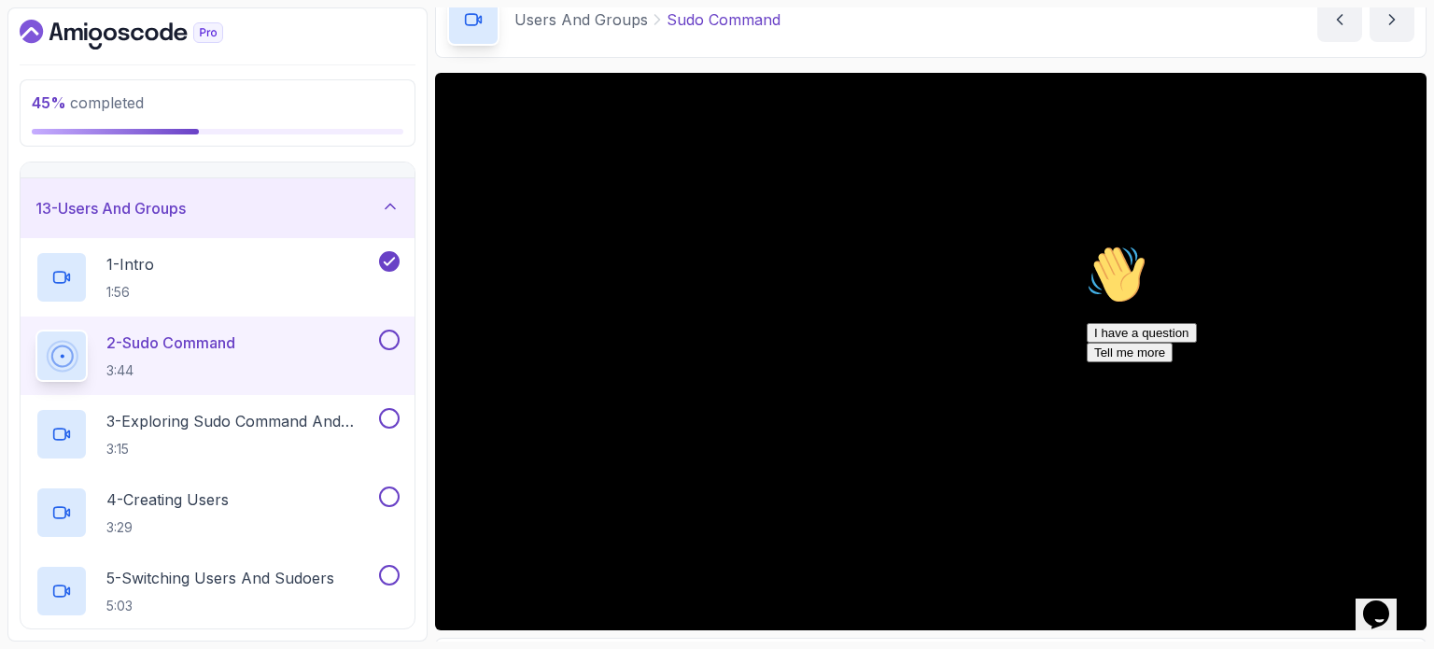
click at [1086, 245] on icon "Chat attention grabber" at bounding box center [1086, 245] width 0 height 0
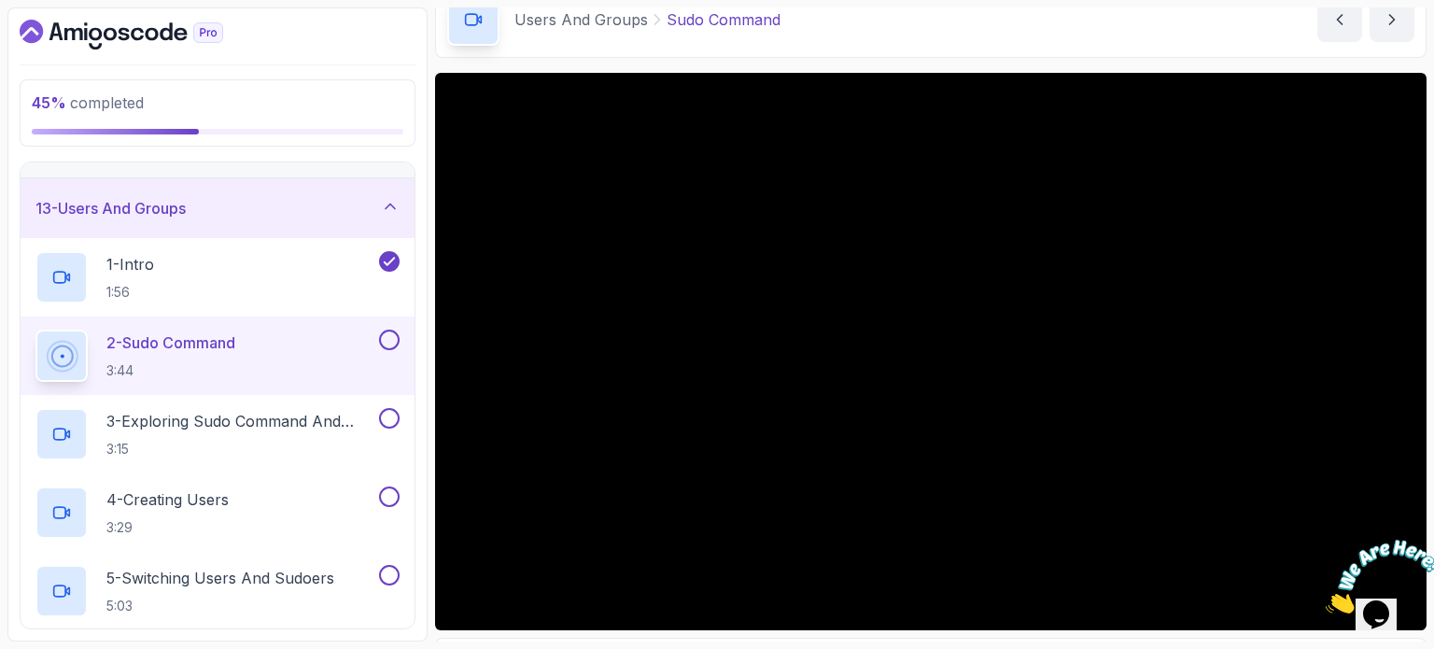
click at [1325, 600] on icon "Close" at bounding box center [1325, 608] width 0 height 16
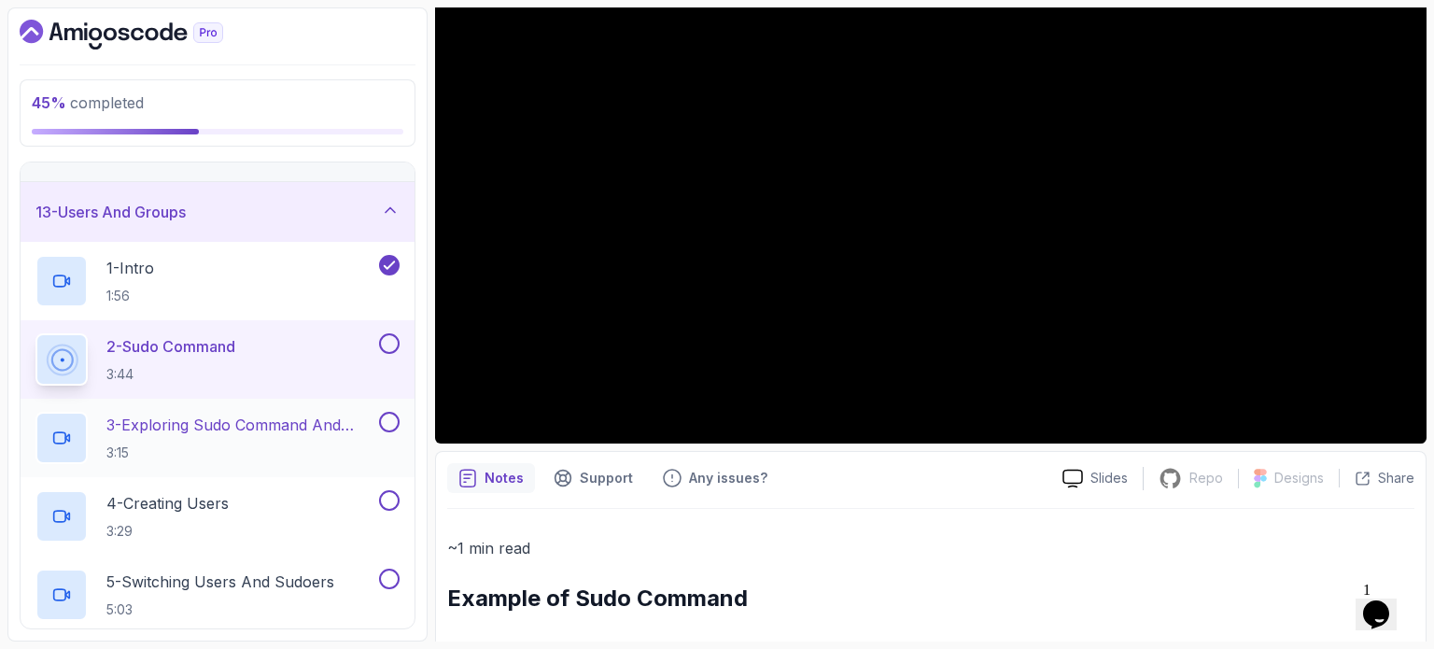
scroll to position [820, 0]
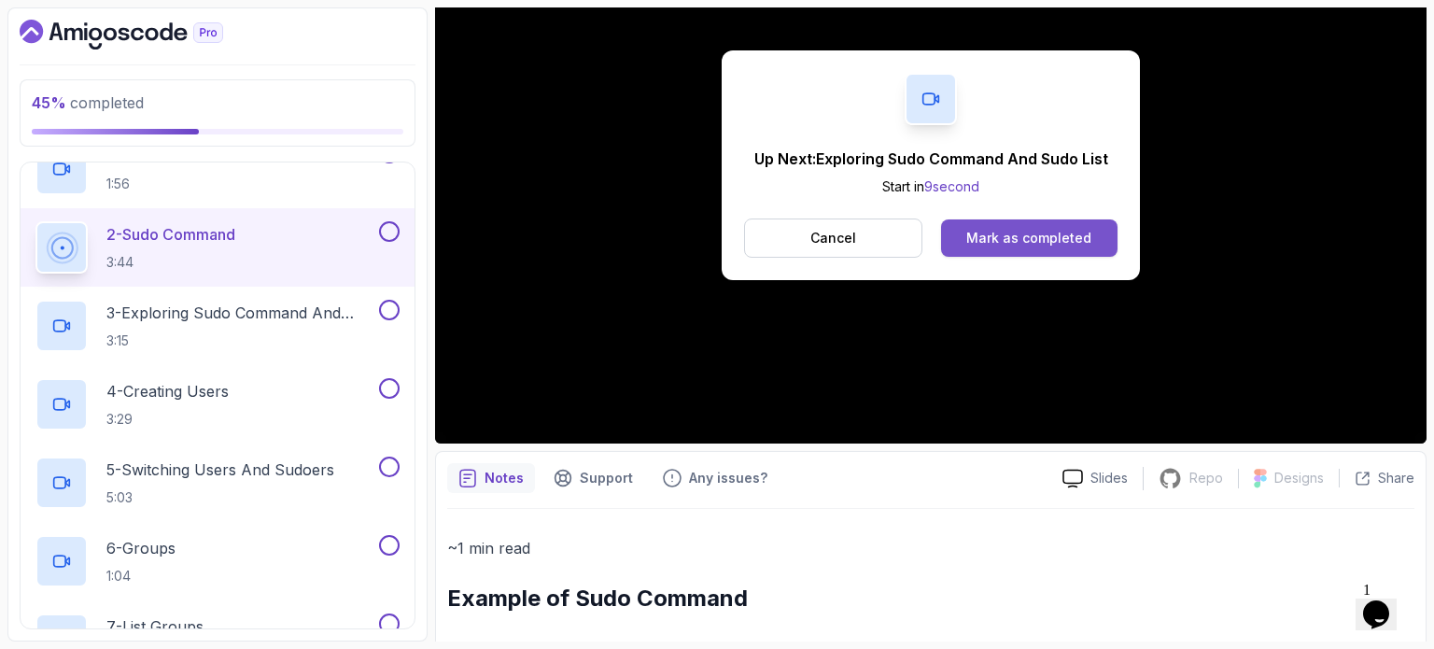
click at [1030, 229] on div "Mark as completed" at bounding box center [1028, 238] width 125 height 19
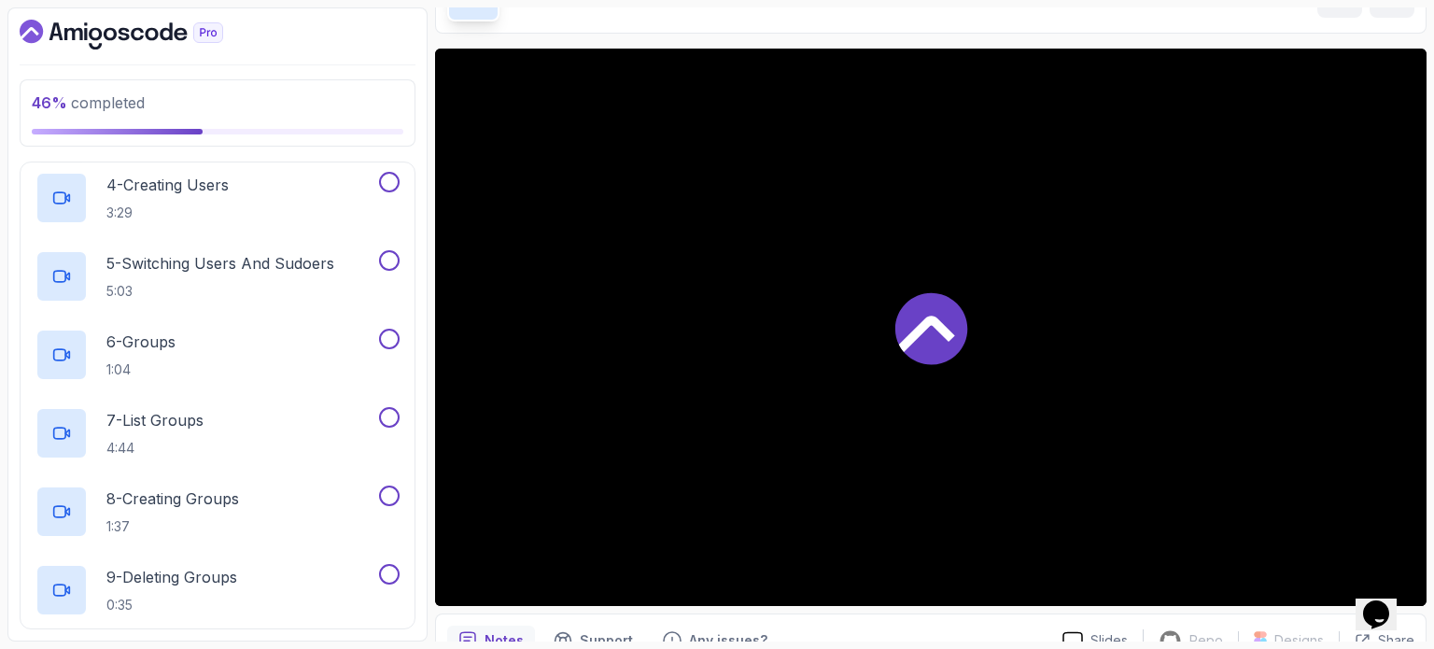
scroll to position [840, 0]
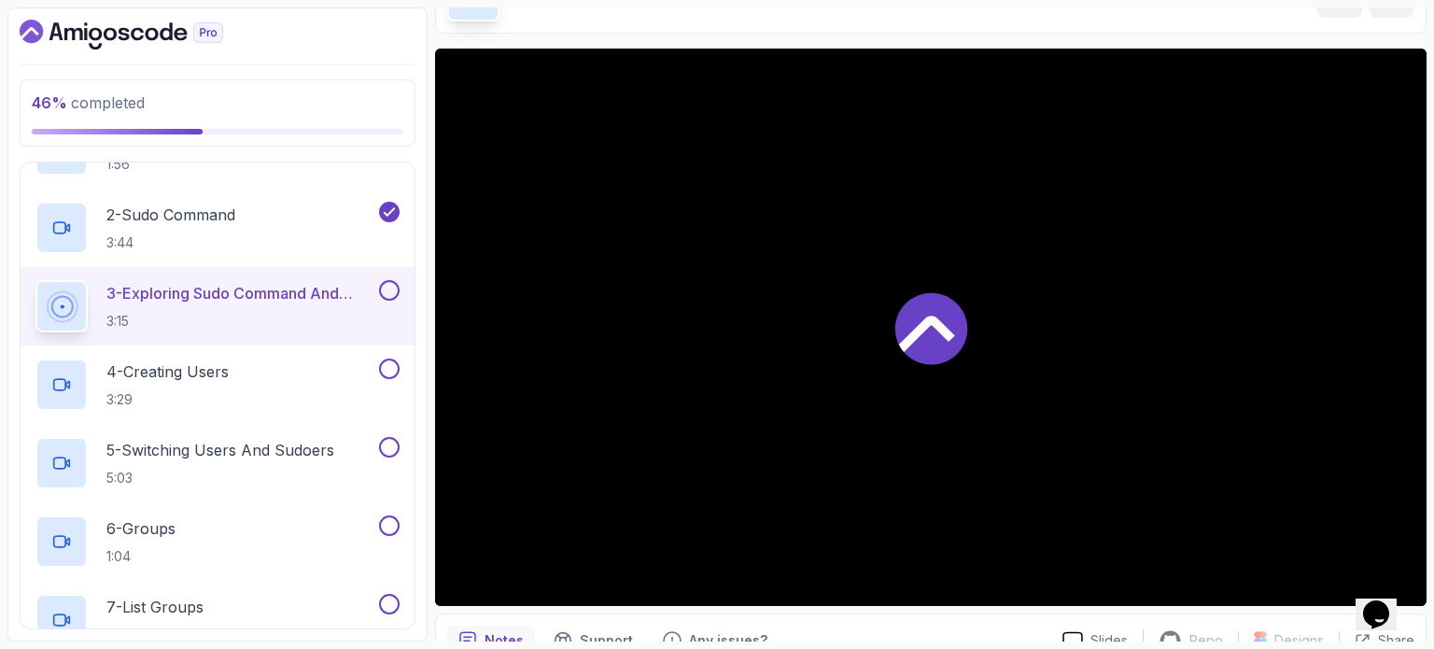
click at [1374, 600] on icon "Chat widget" at bounding box center [1376, 614] width 26 height 28
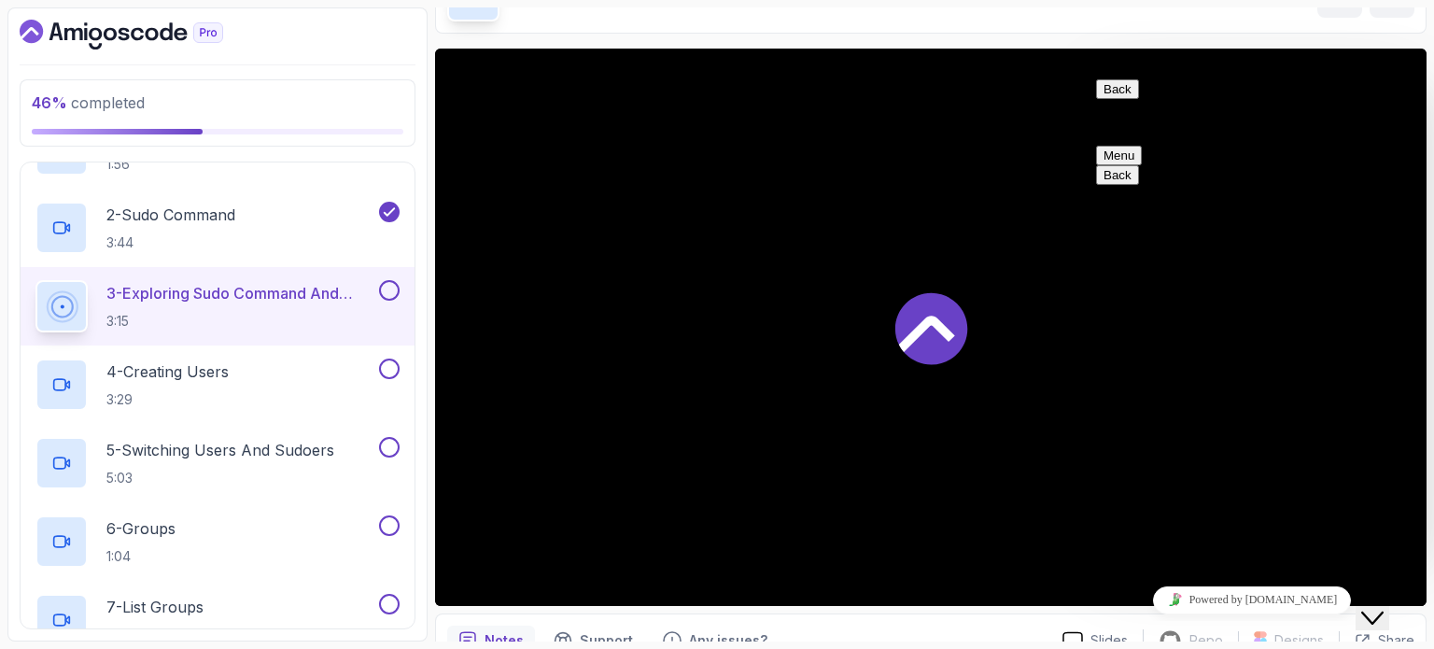
click at [1113, 99] on button "Back" at bounding box center [1117, 89] width 43 height 20
click at [1383, 607] on icon "Close Chat This icon closes the chat window." at bounding box center [1372, 618] width 22 height 22
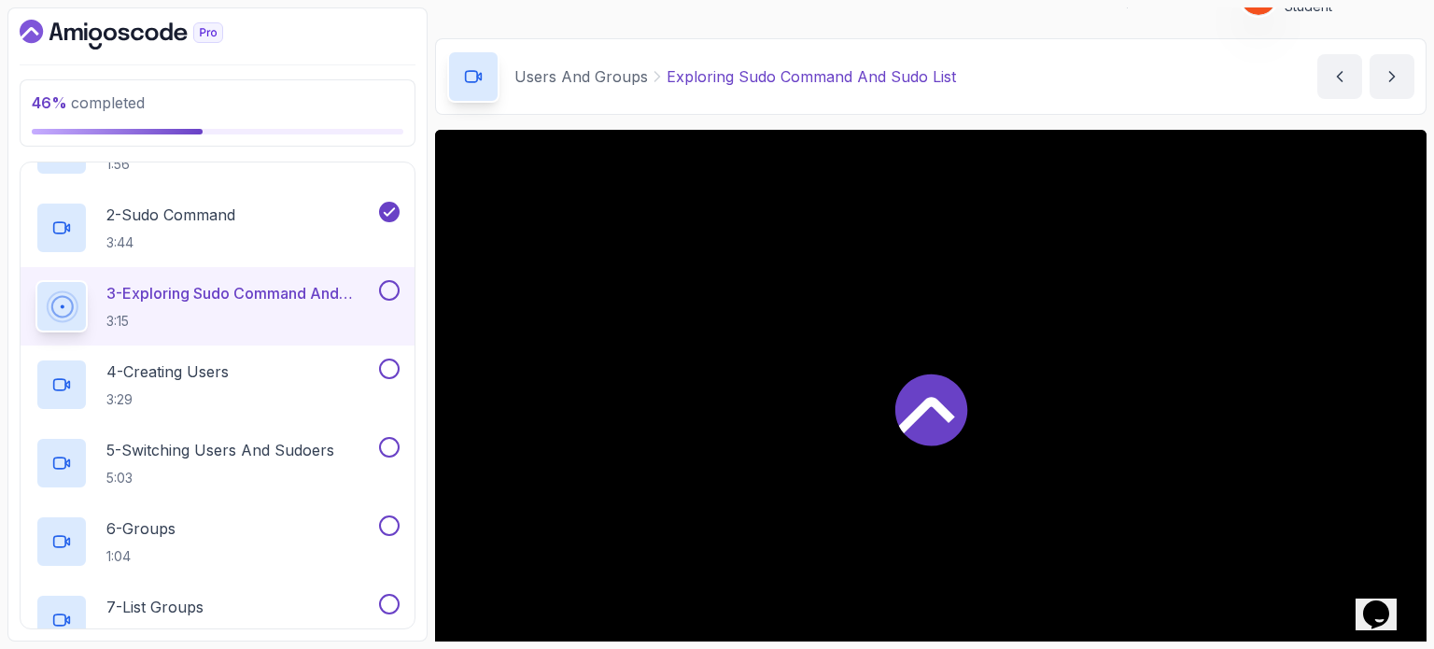
scroll to position [24, 0]
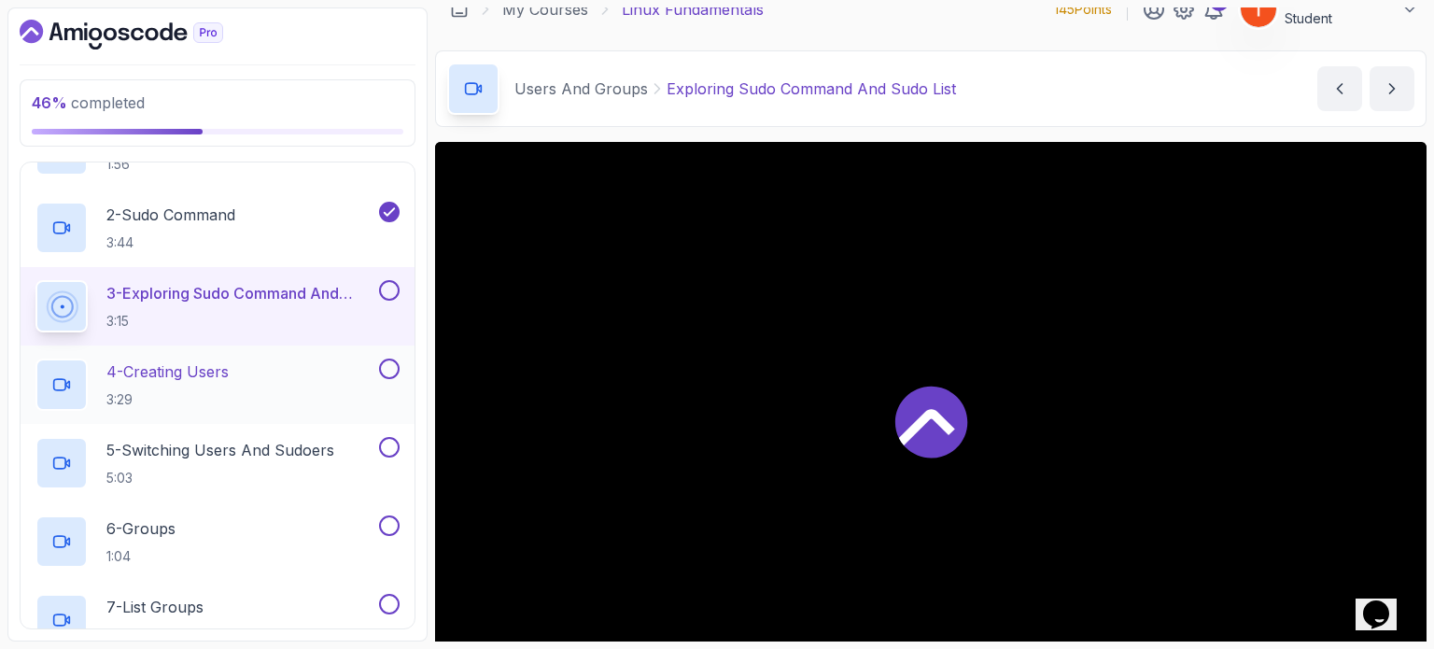
click at [187, 369] on p "4 - Creating Users" at bounding box center [167, 371] width 122 height 22
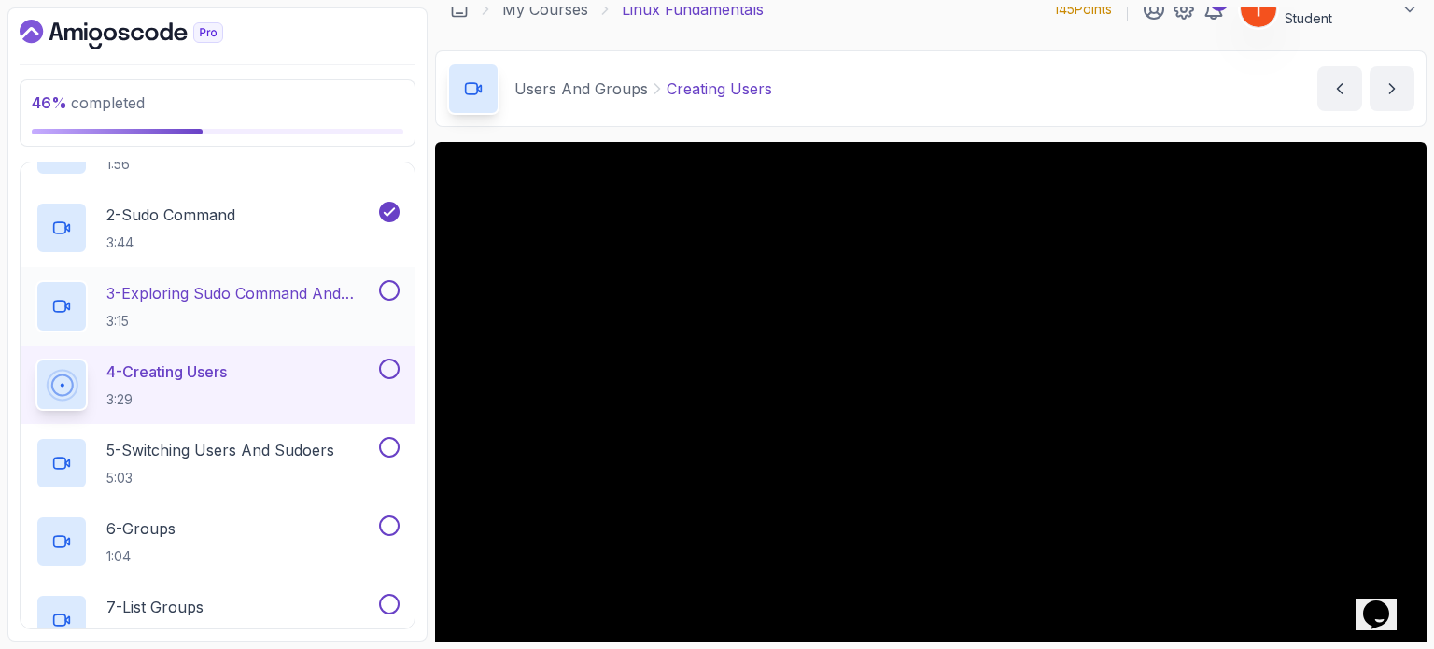
click at [236, 288] on p "3 - Exploring Sudo Command And Sudo List" at bounding box center [240, 293] width 269 height 22
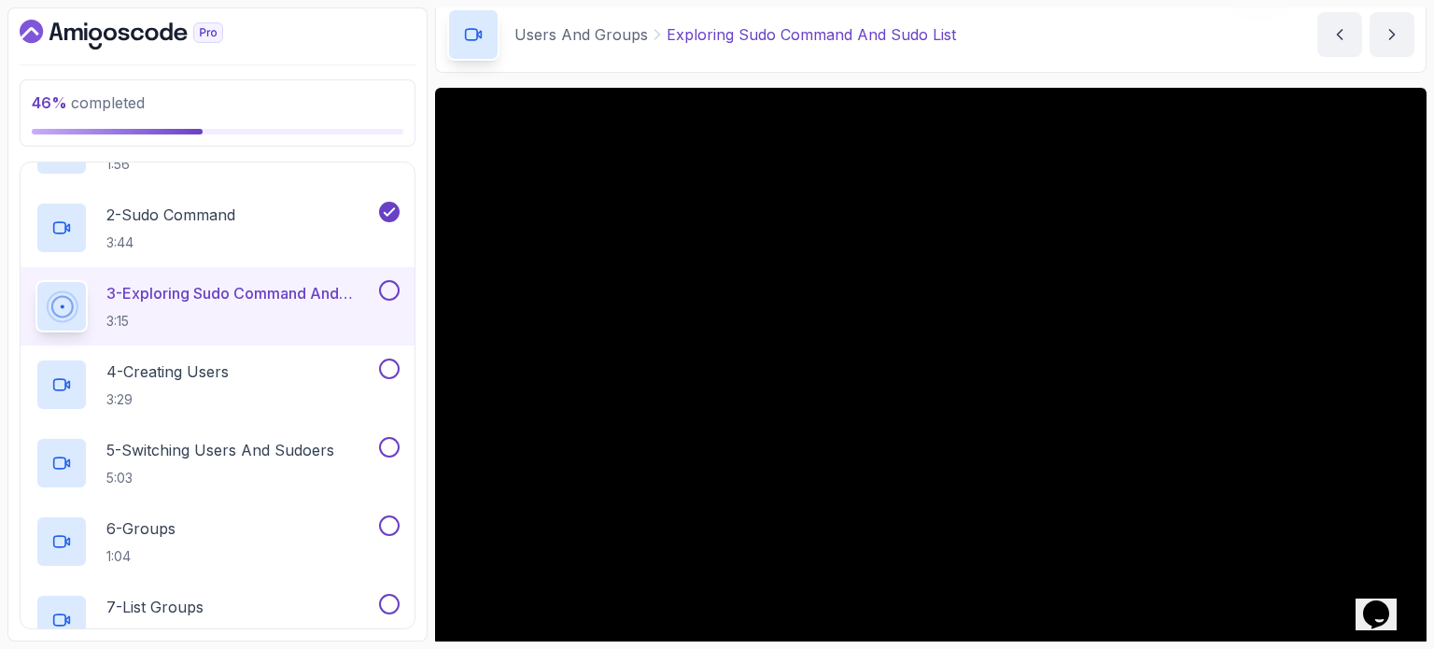
scroll to position [24, 0]
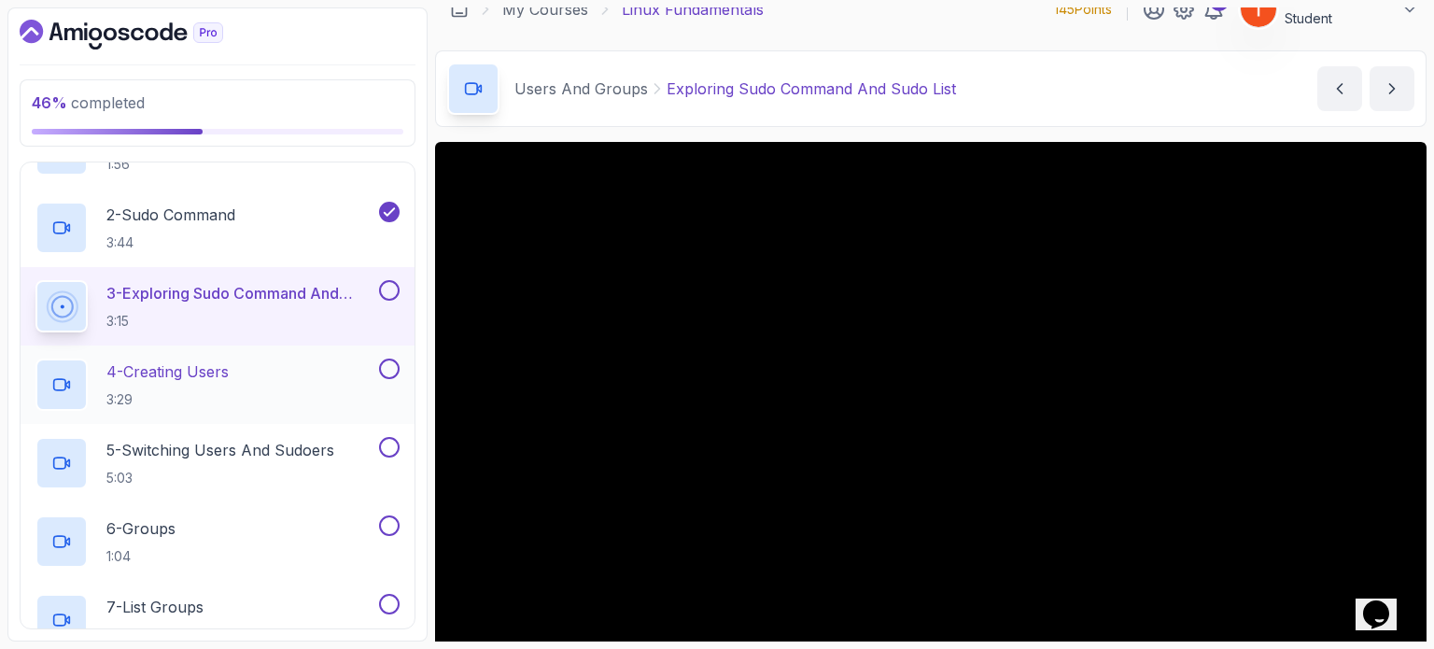
click at [205, 371] on p "4 - Creating Users" at bounding box center [167, 371] width 122 height 22
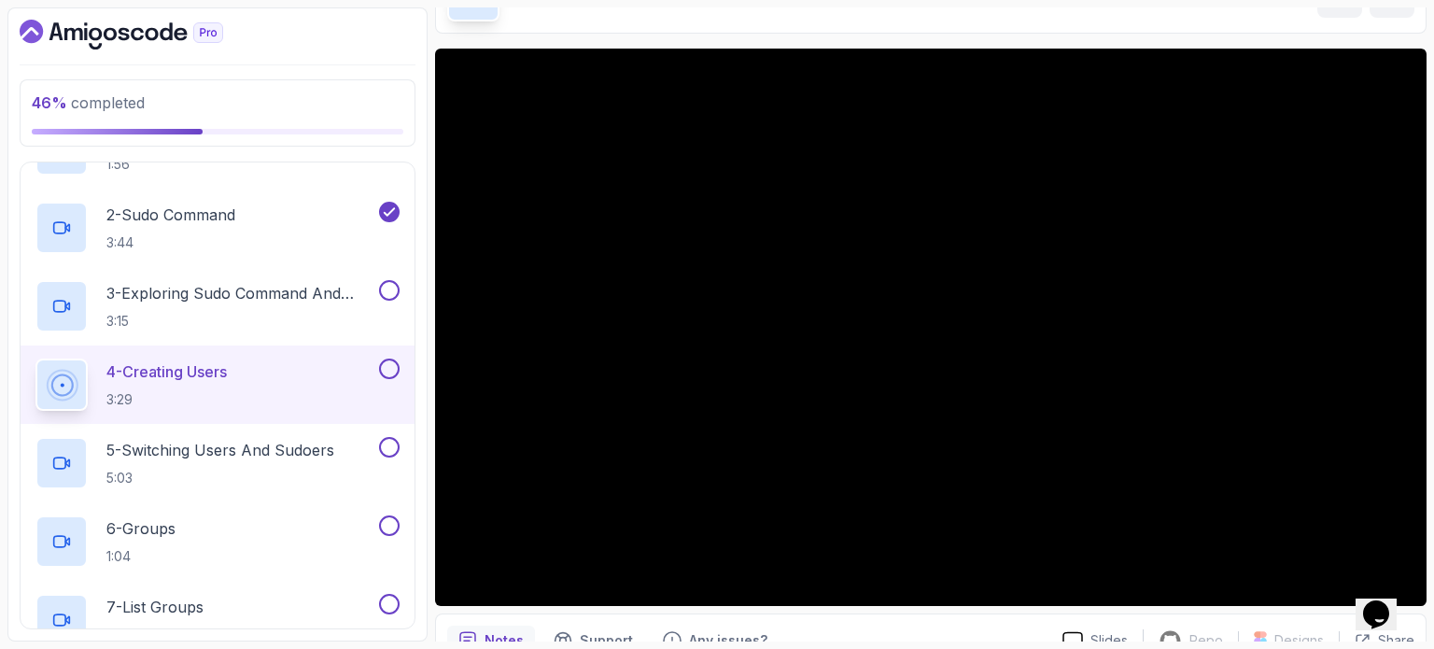
scroll to position [304, 0]
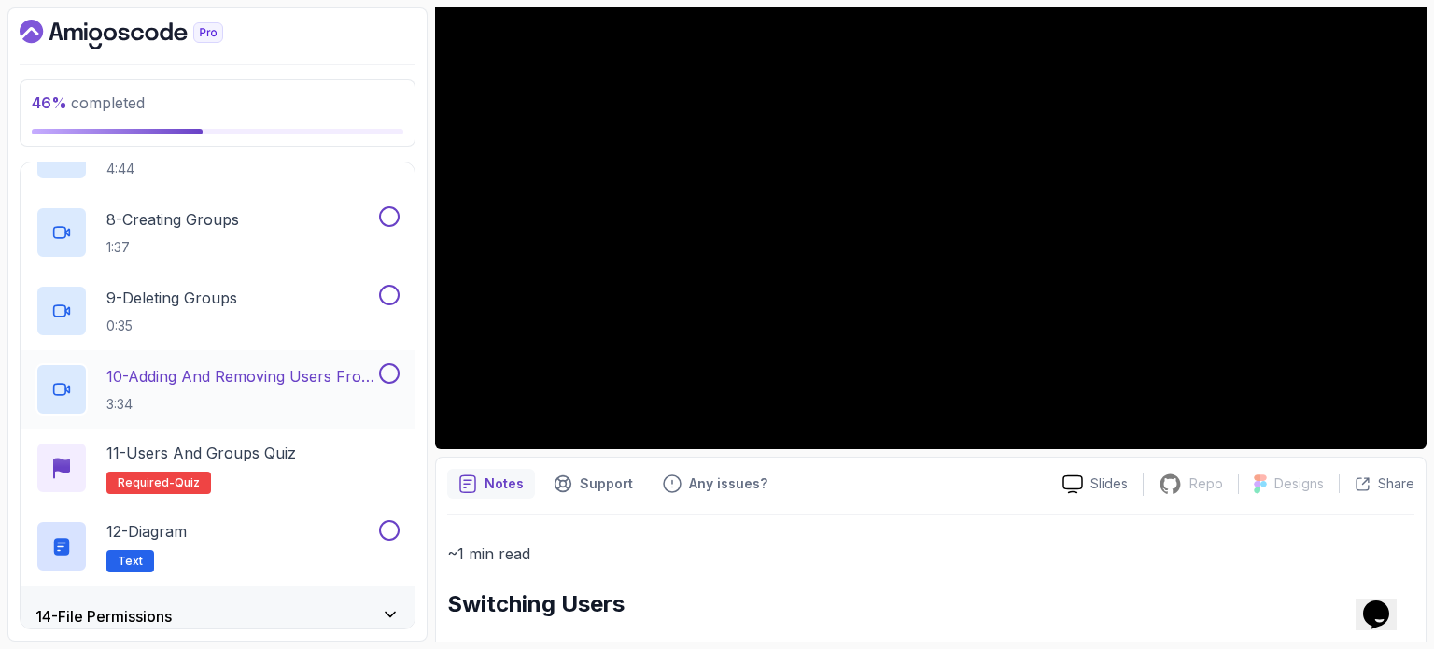
scroll to position [1380, 0]
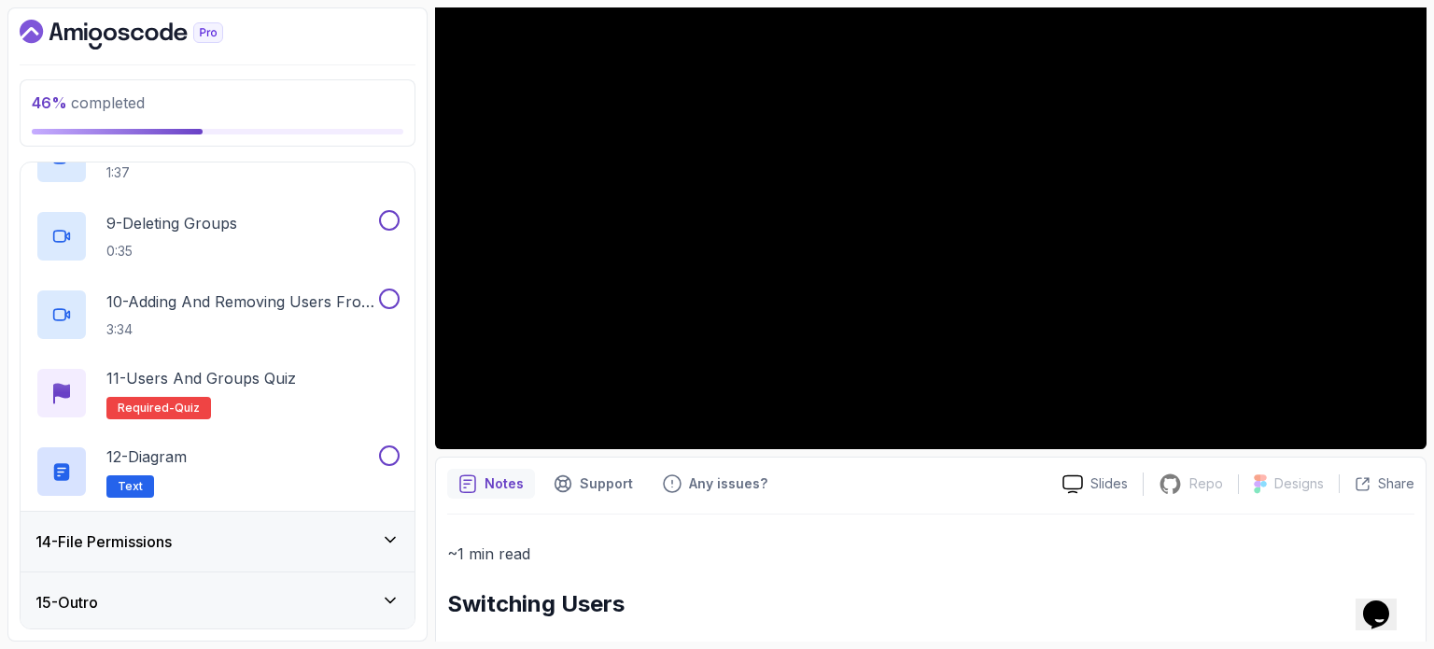
click at [204, 522] on div "14 - File Permissions" at bounding box center [218, 541] width 394 height 60
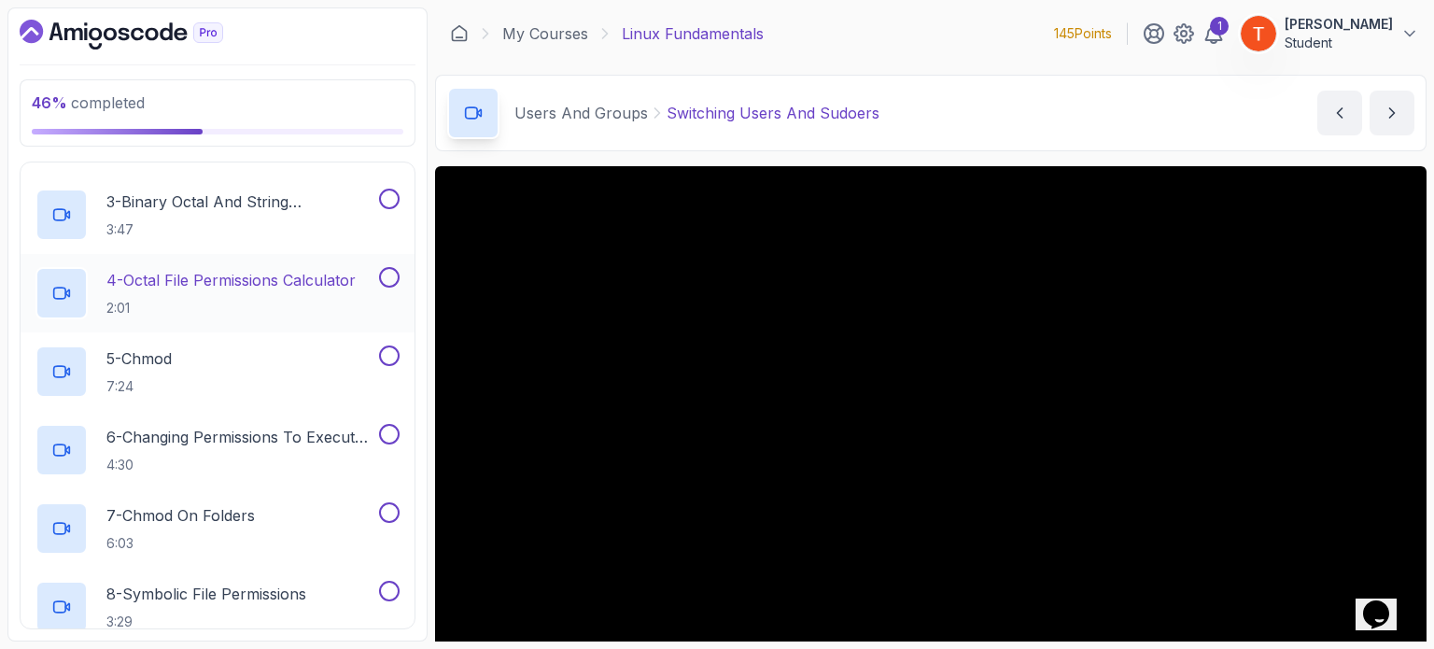
scroll to position [619, 0]
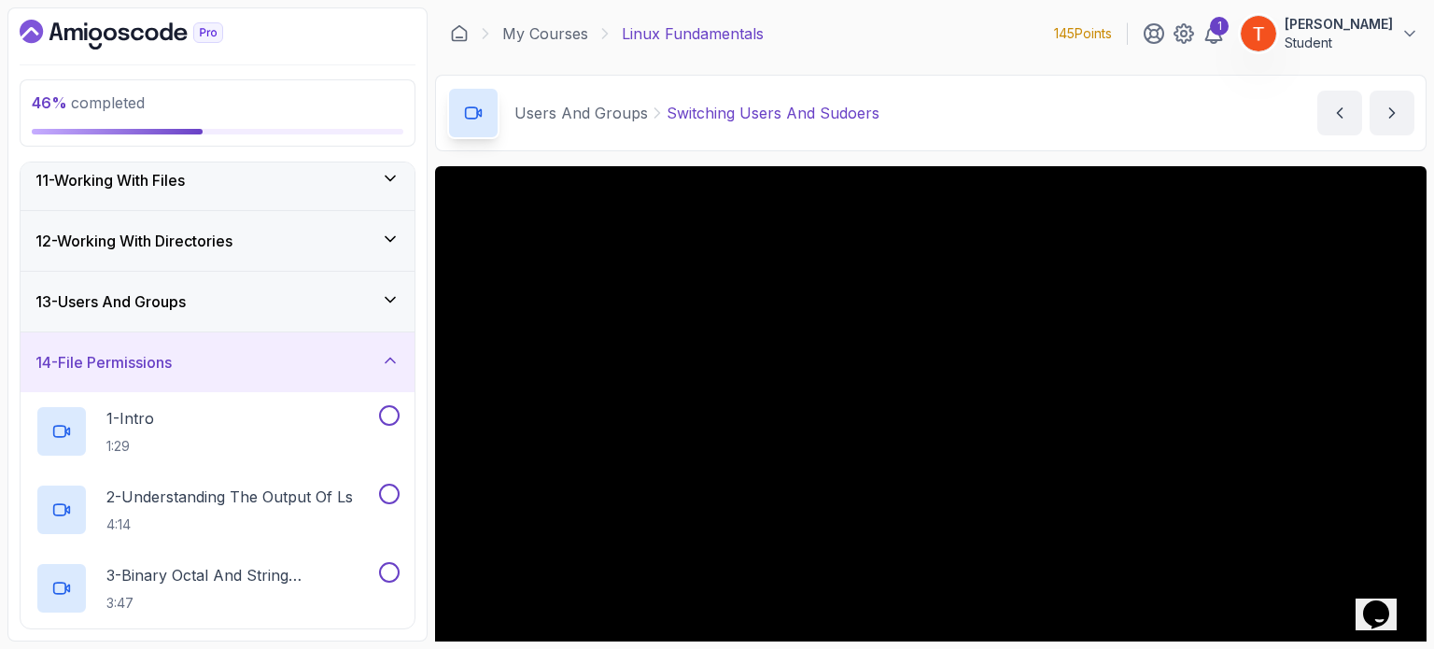
click at [250, 283] on div "13 - Users And Groups" at bounding box center [218, 302] width 394 height 60
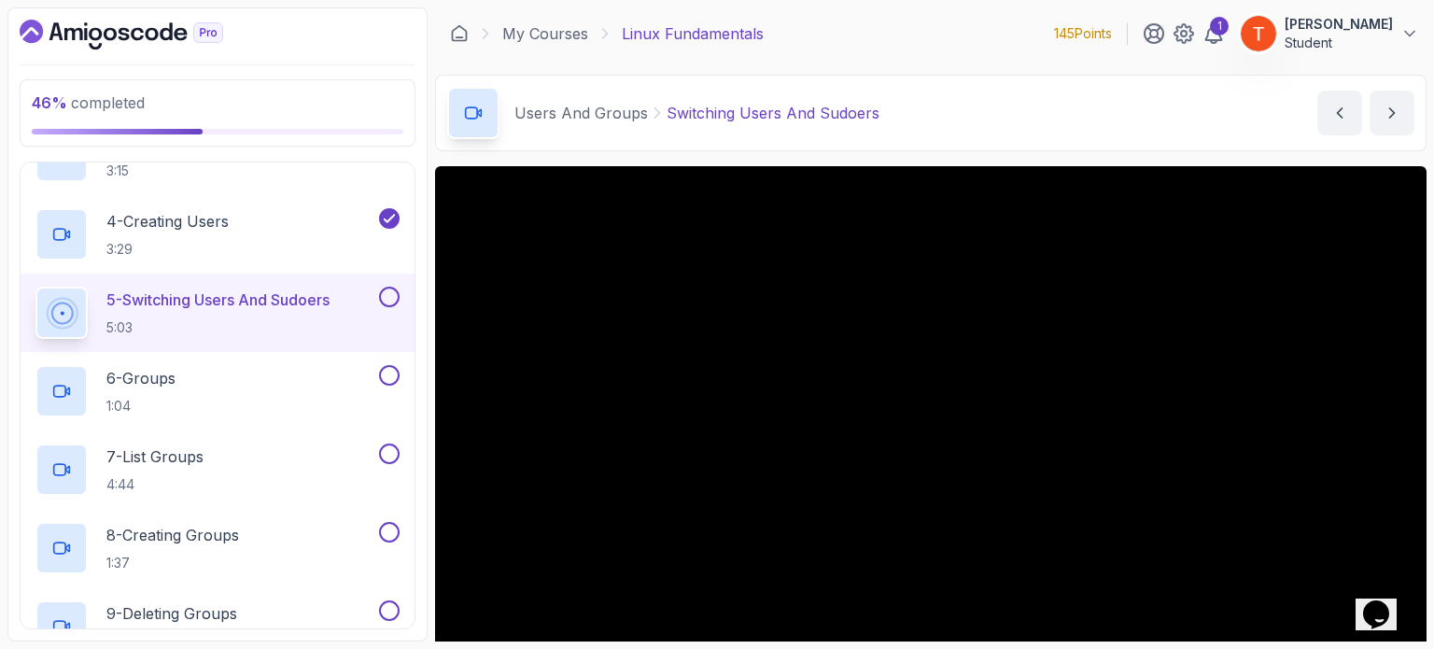
scroll to position [992, 0]
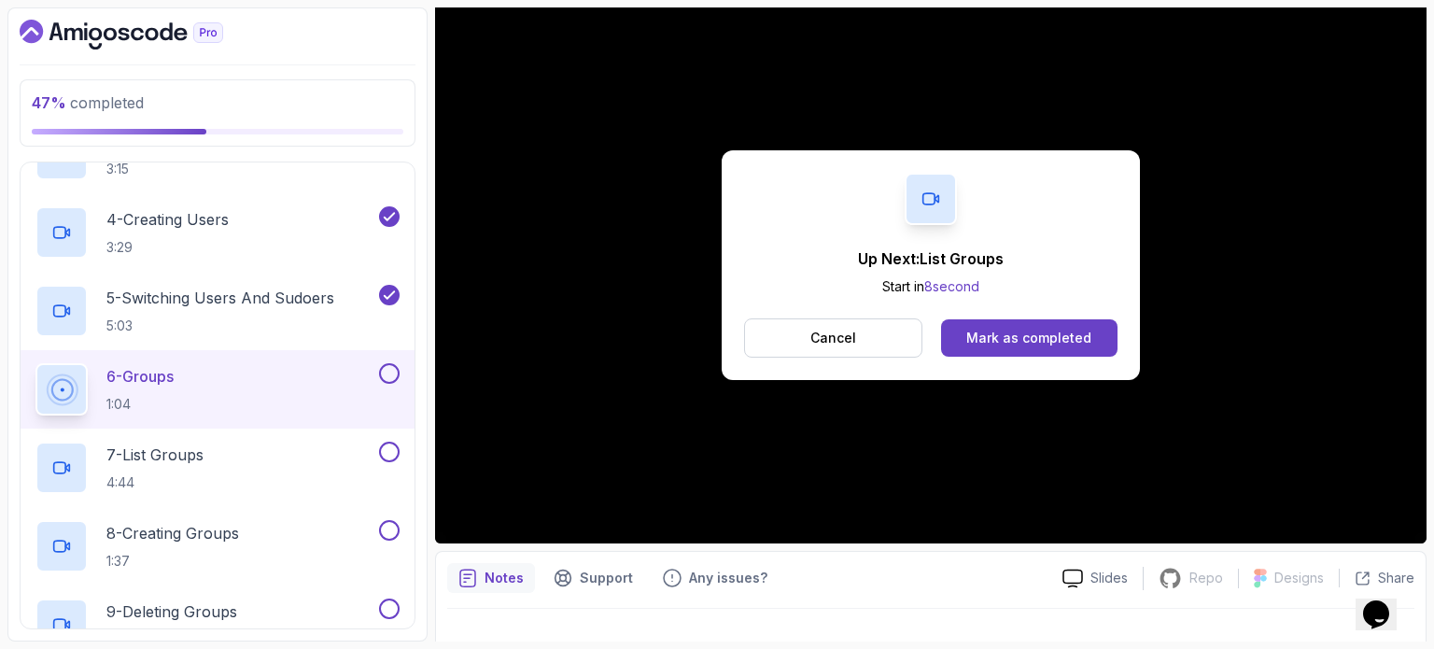
scroll to position [245, 0]
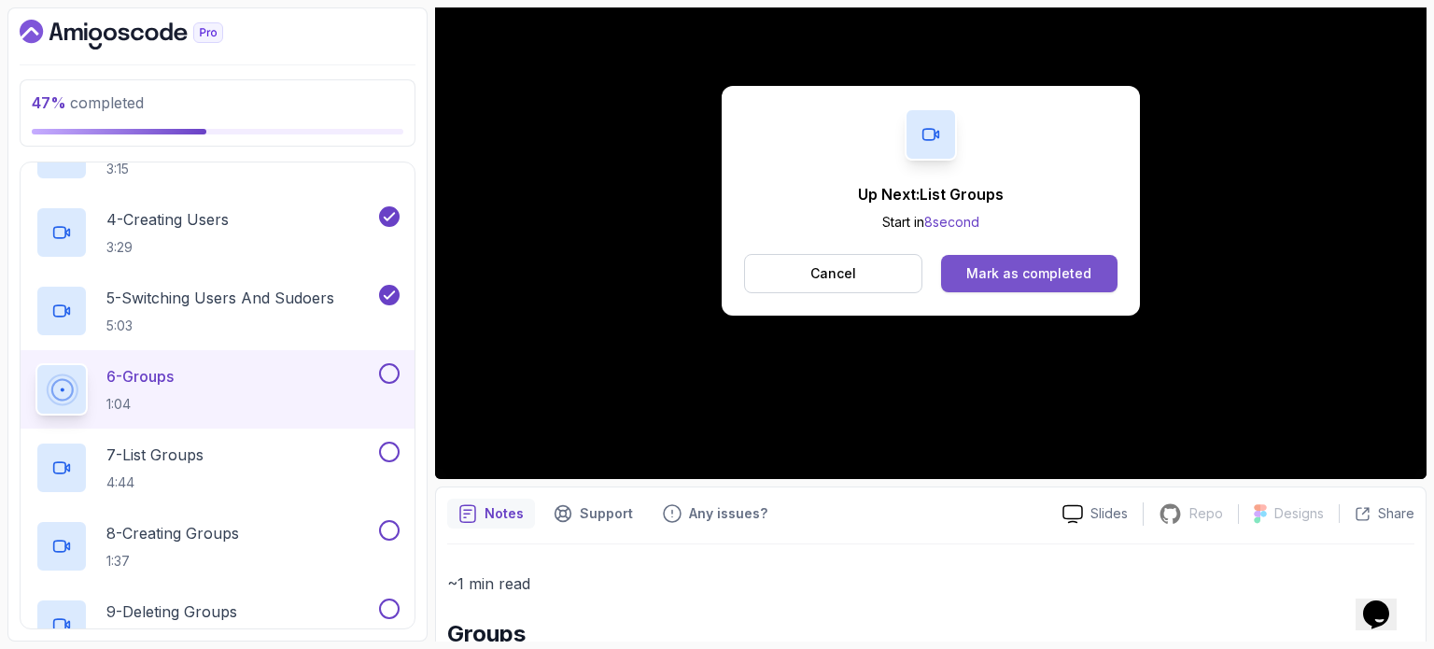
click at [1045, 269] on div "Mark as completed" at bounding box center [1028, 273] width 125 height 19
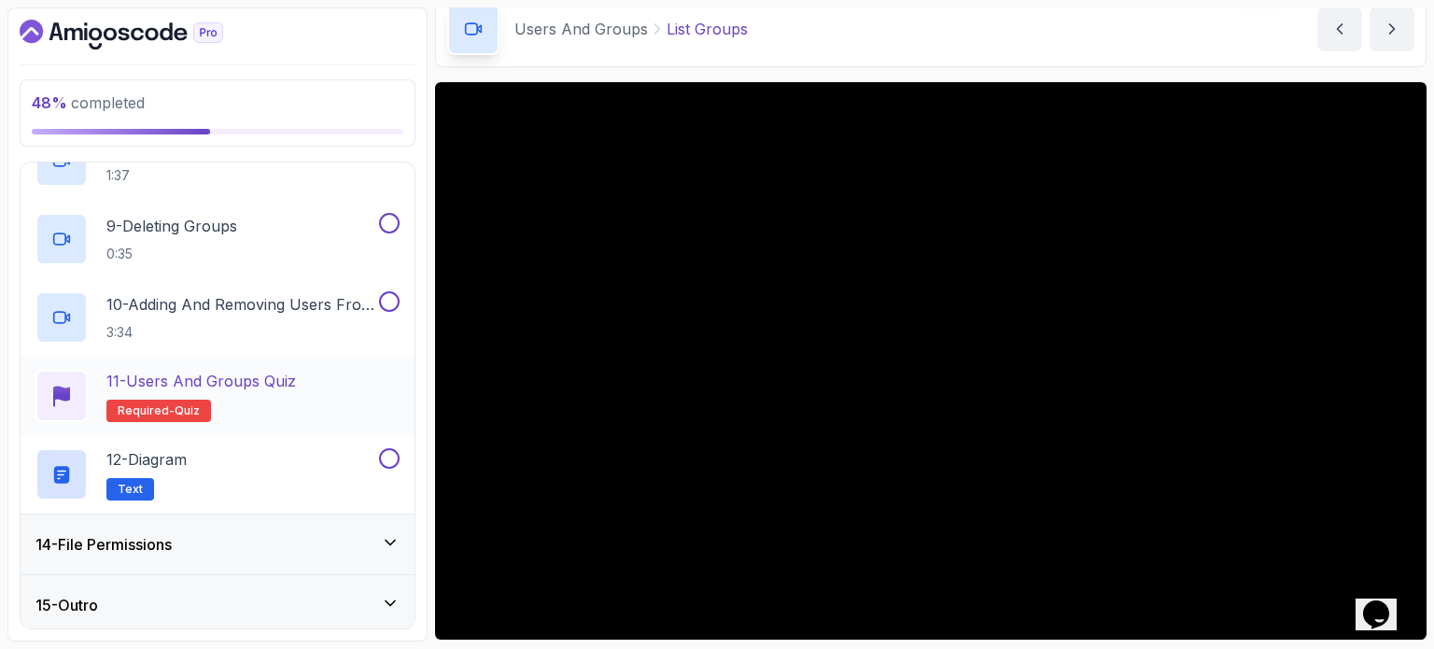
scroll to position [1380, 0]
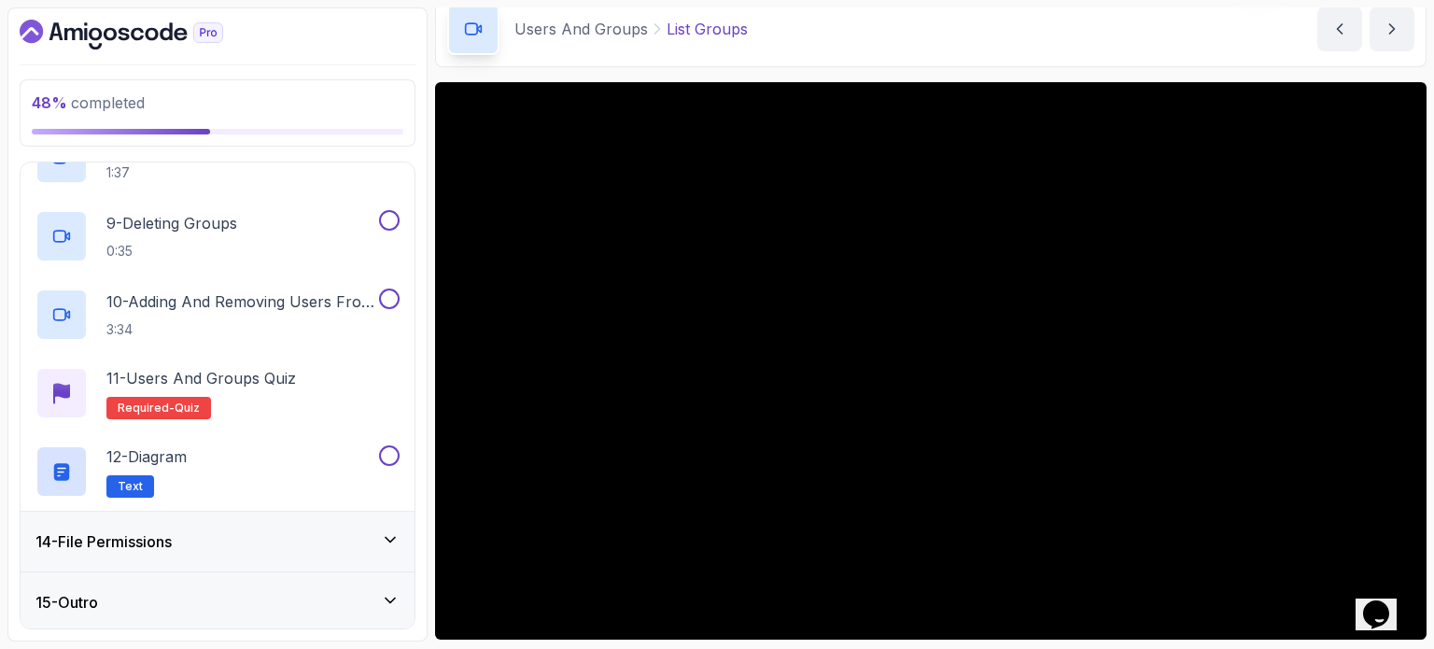
click at [193, 530] on div "14 - File Permissions" at bounding box center [217, 541] width 364 height 22
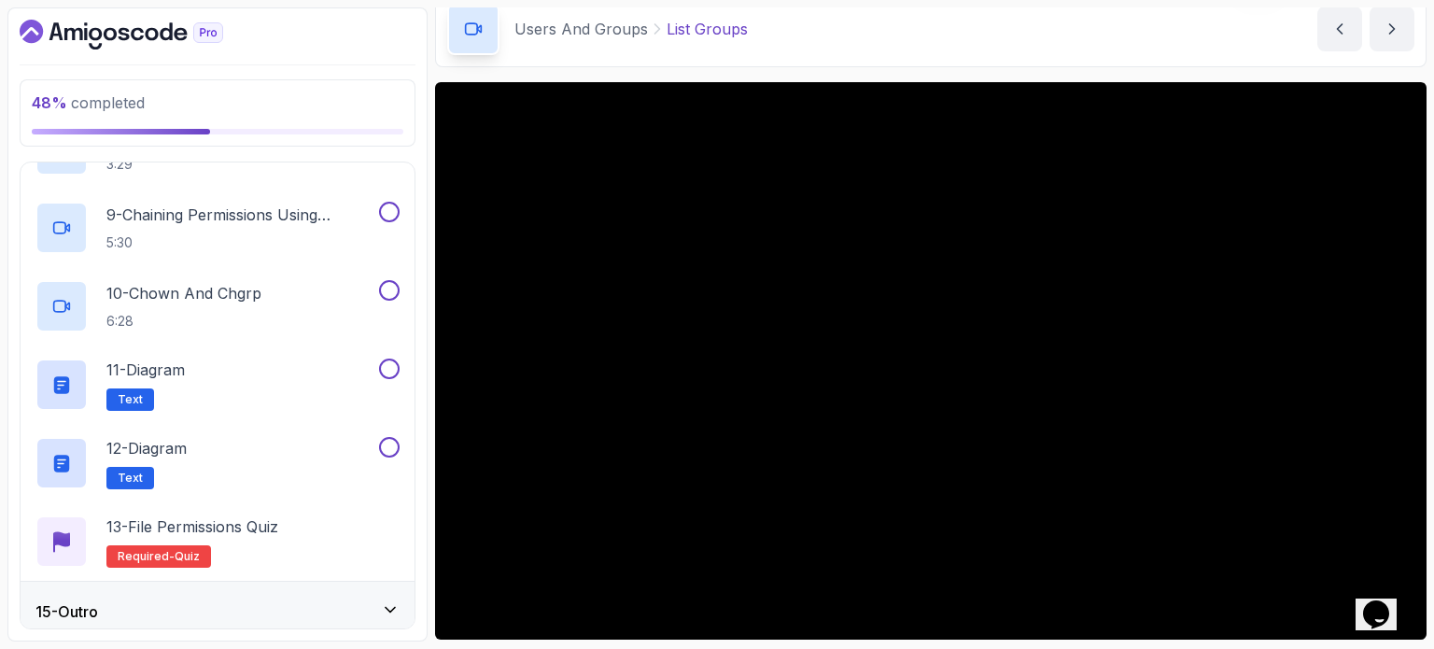
scroll to position [1459, 0]
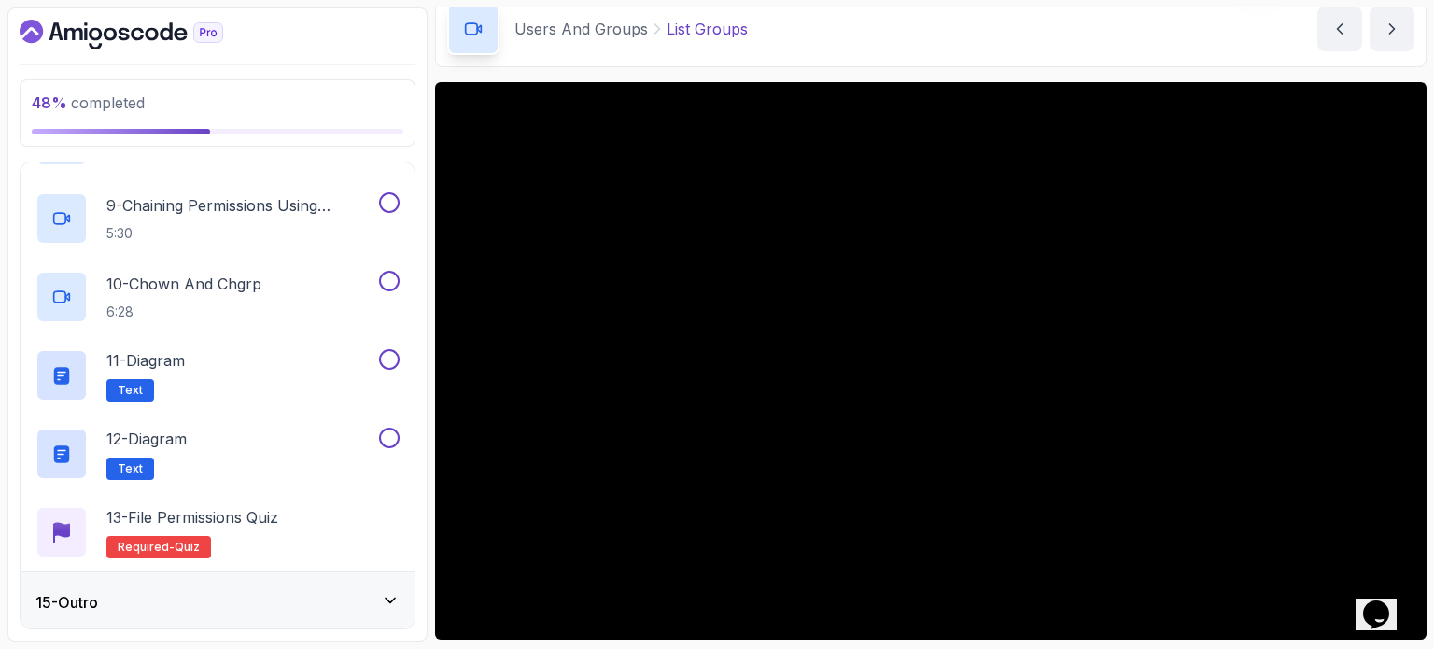
click at [191, 583] on div "15 - Outro" at bounding box center [218, 602] width 394 height 60
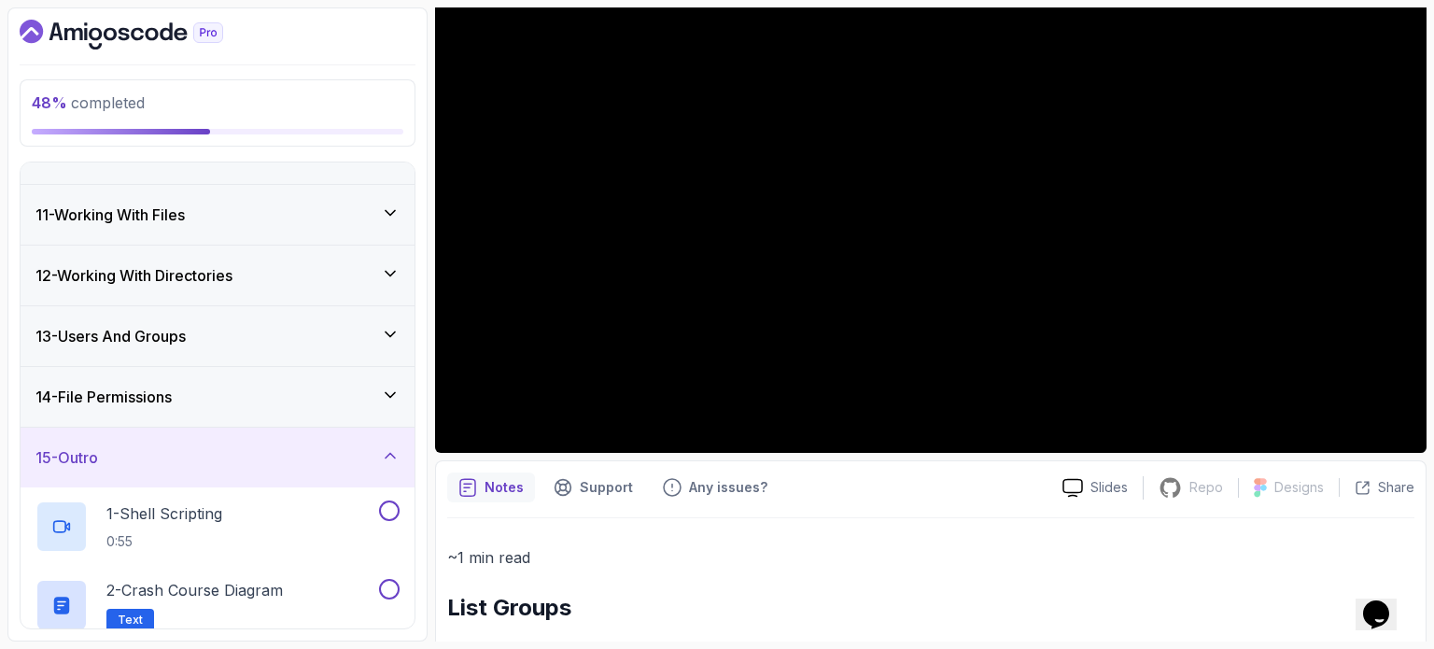
scroll to position [552, 0]
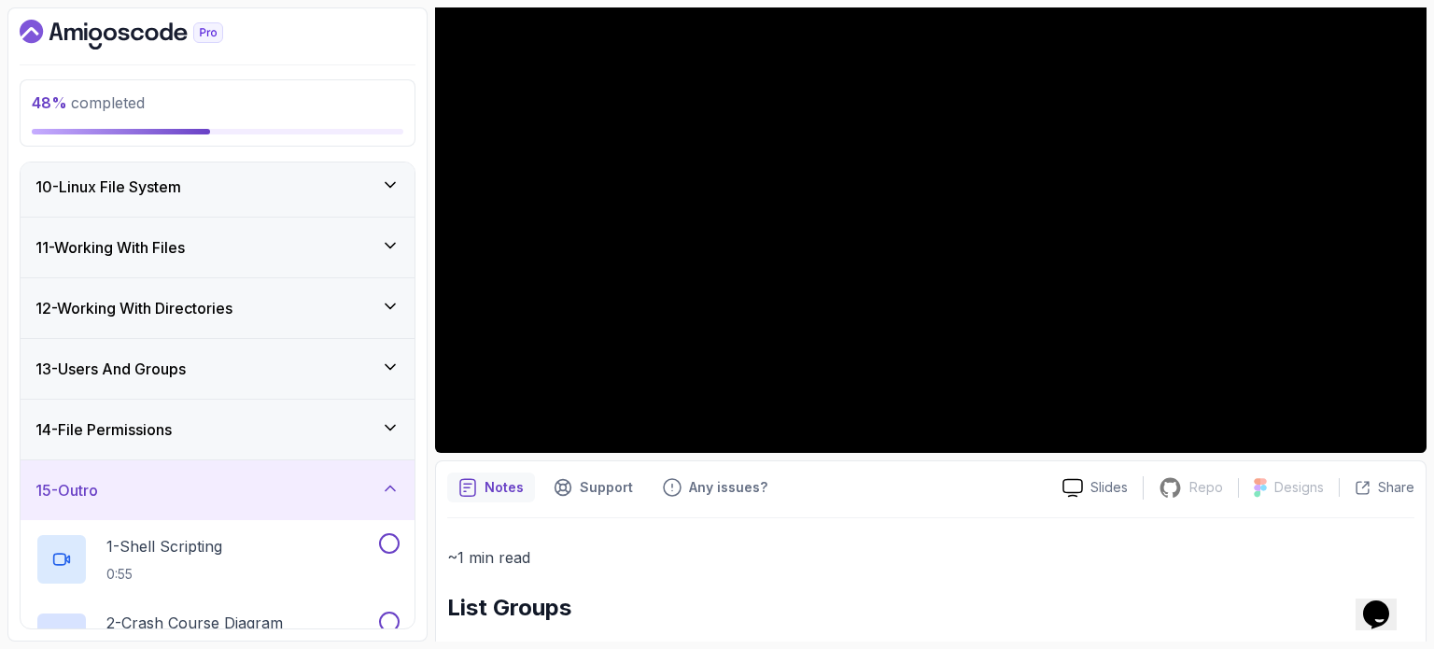
click at [200, 365] on div "13 - Users And Groups" at bounding box center [217, 368] width 364 height 22
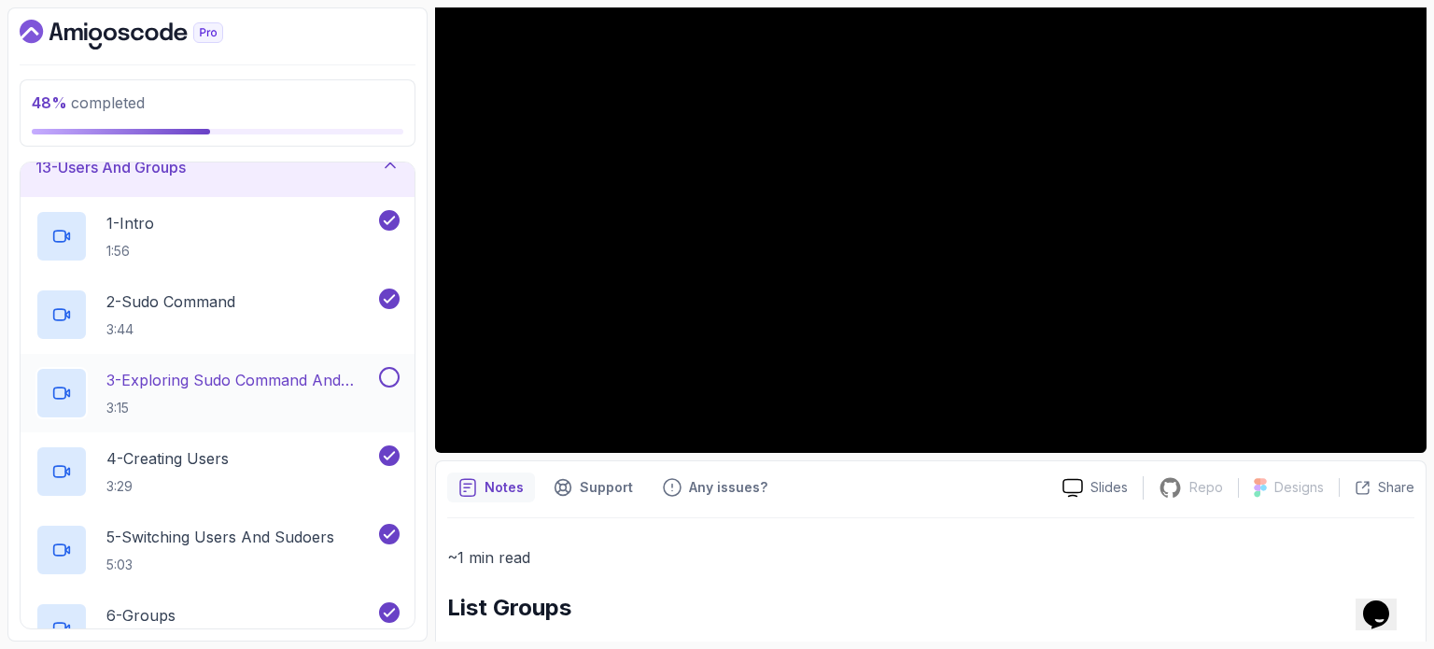
scroll to position [645, 0]
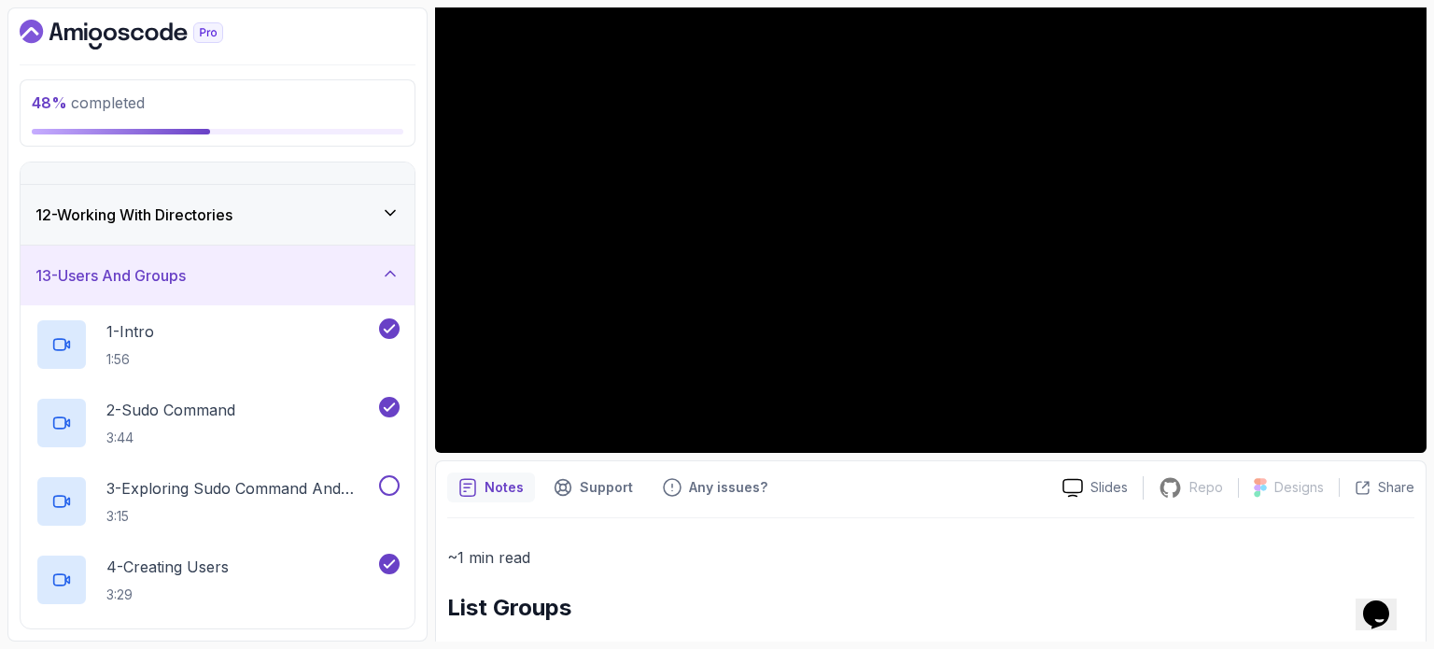
click at [241, 274] on div "13 - Users And Groups" at bounding box center [217, 275] width 364 height 22
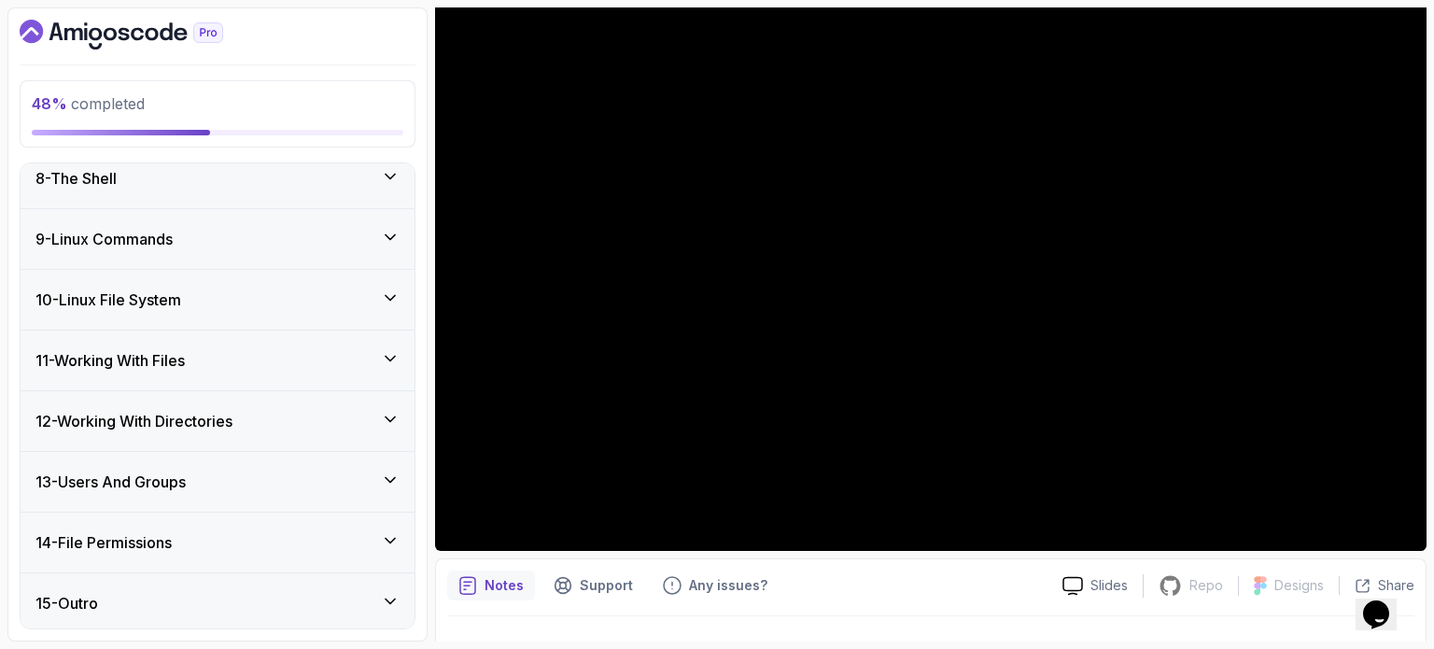
scroll to position [93, 0]
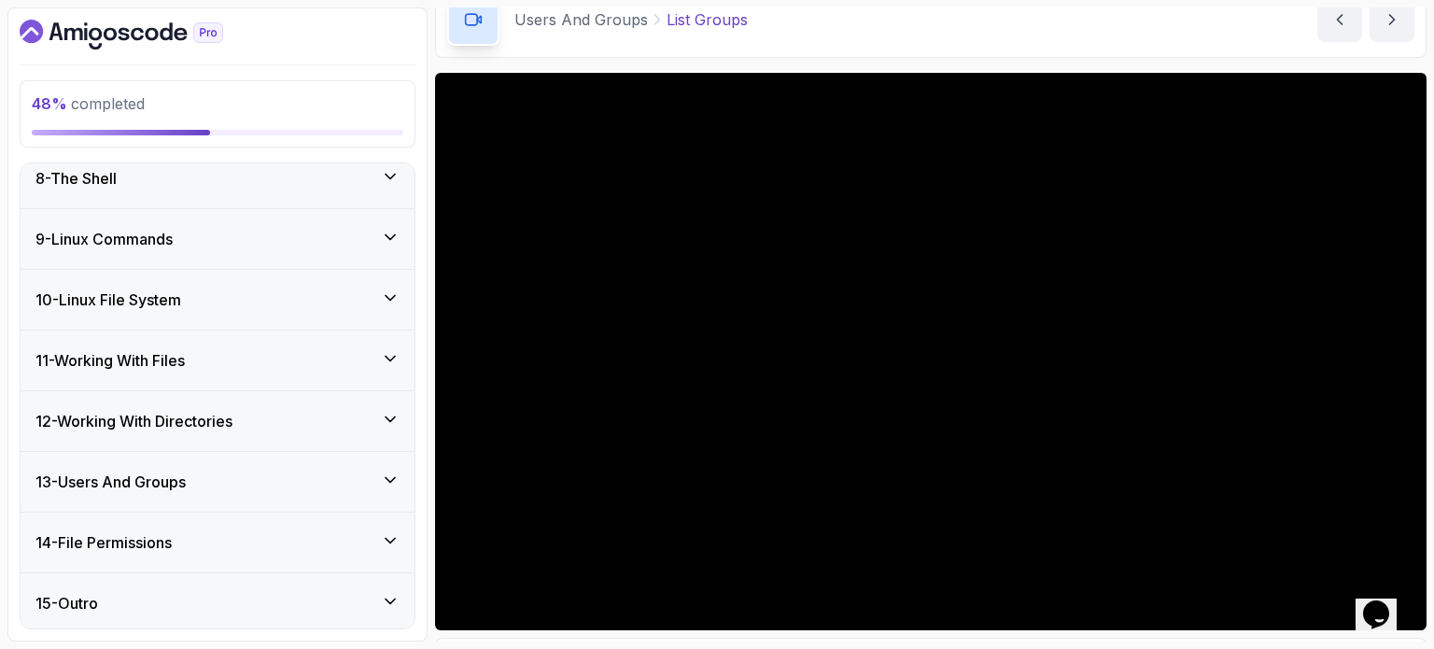
click at [224, 410] on h3 "12 - Working With Directories" at bounding box center [133, 421] width 197 height 22
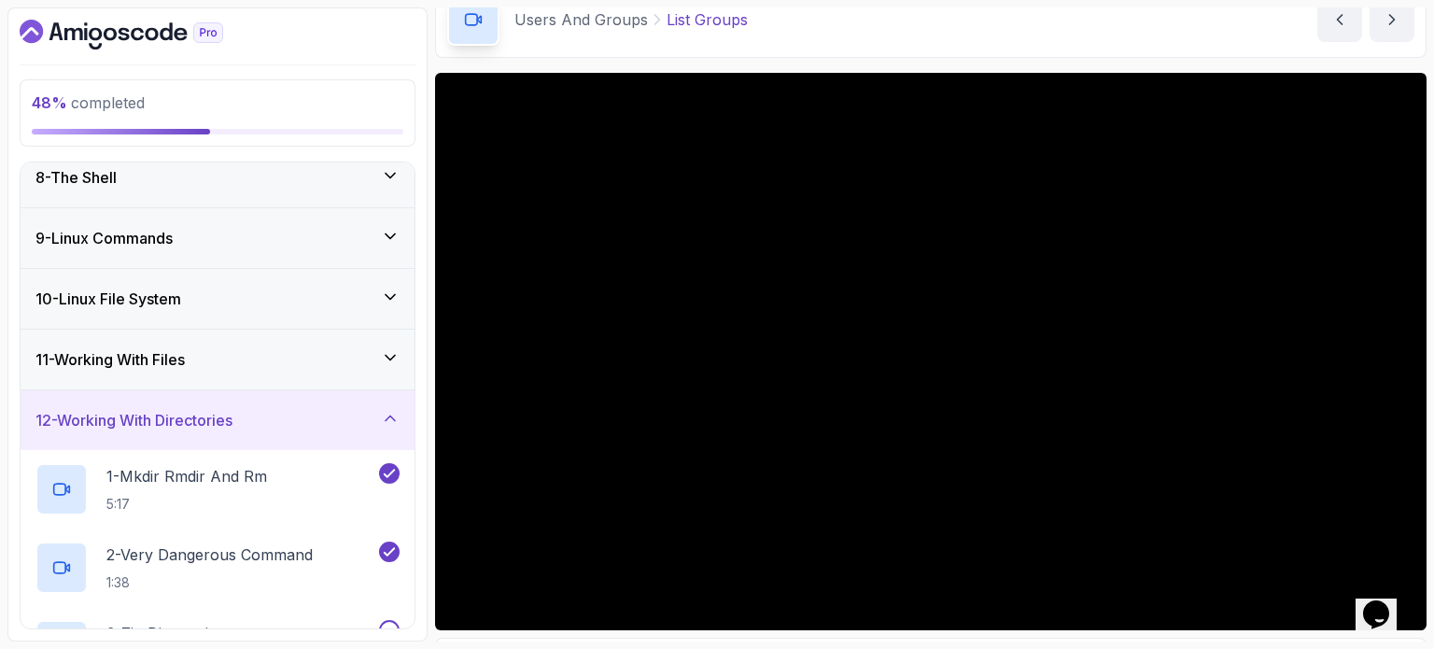
scroll to position [626, 0]
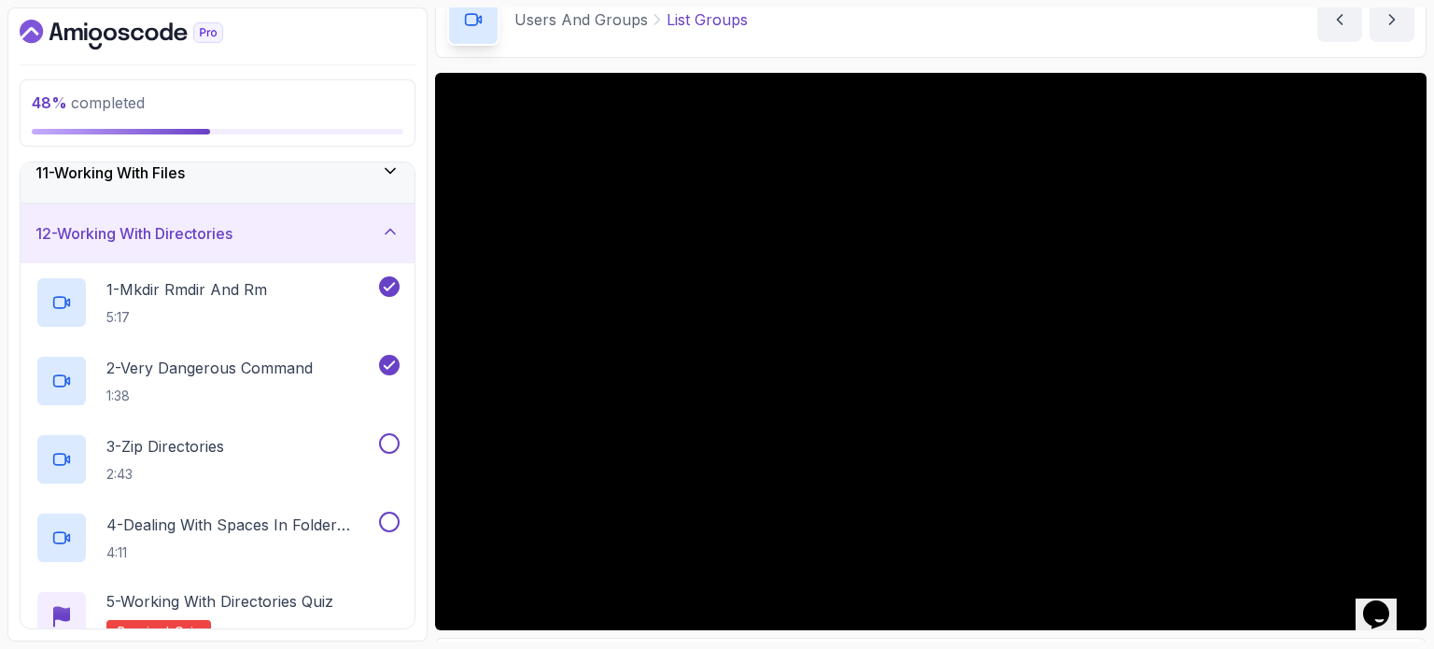
click at [245, 231] on div "12 - Working With Directories" at bounding box center [217, 233] width 364 height 22
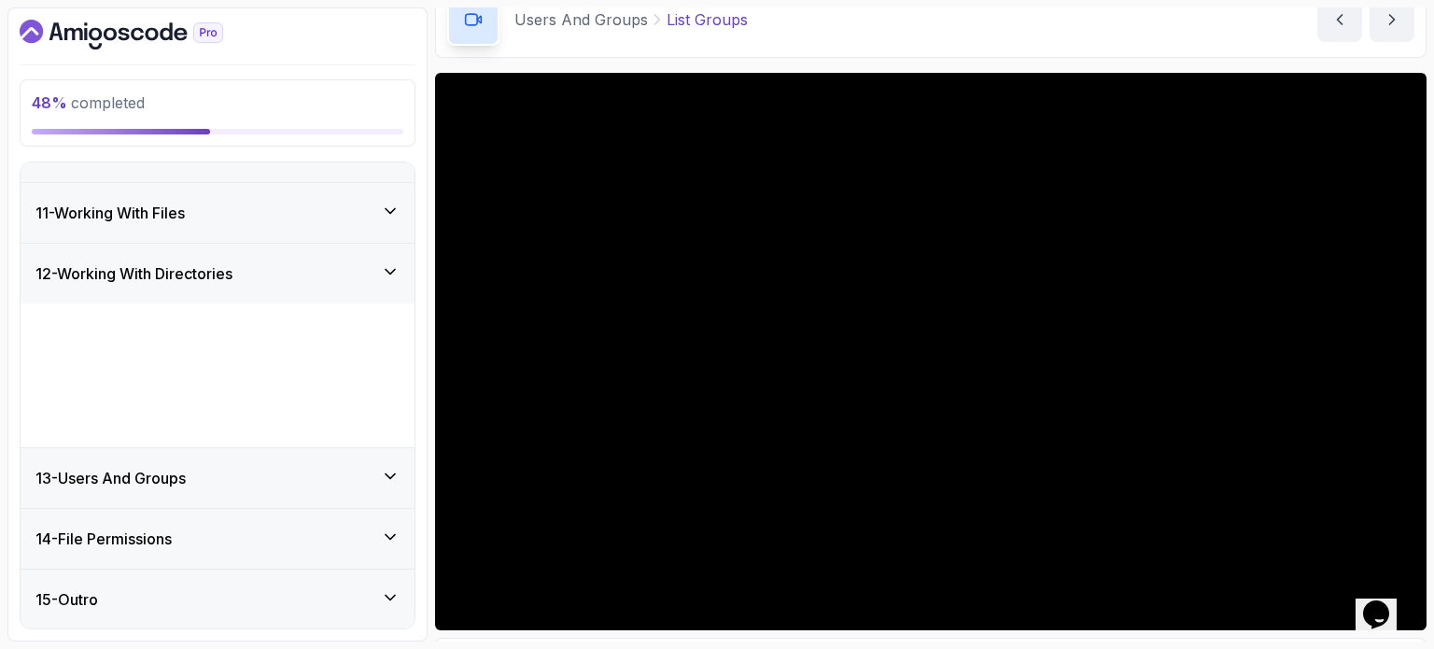
scroll to position [440, 0]
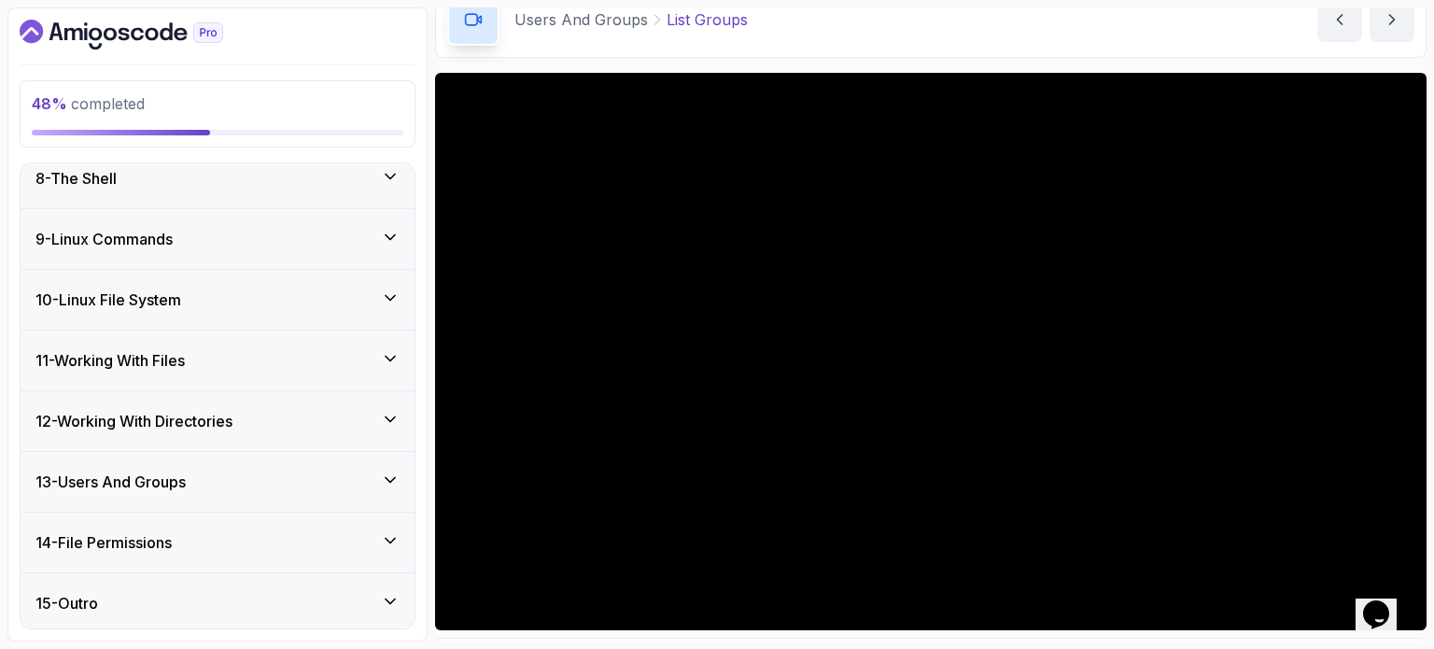
click at [221, 421] on h3 "12 - Working With Directories" at bounding box center [133, 421] width 197 height 22
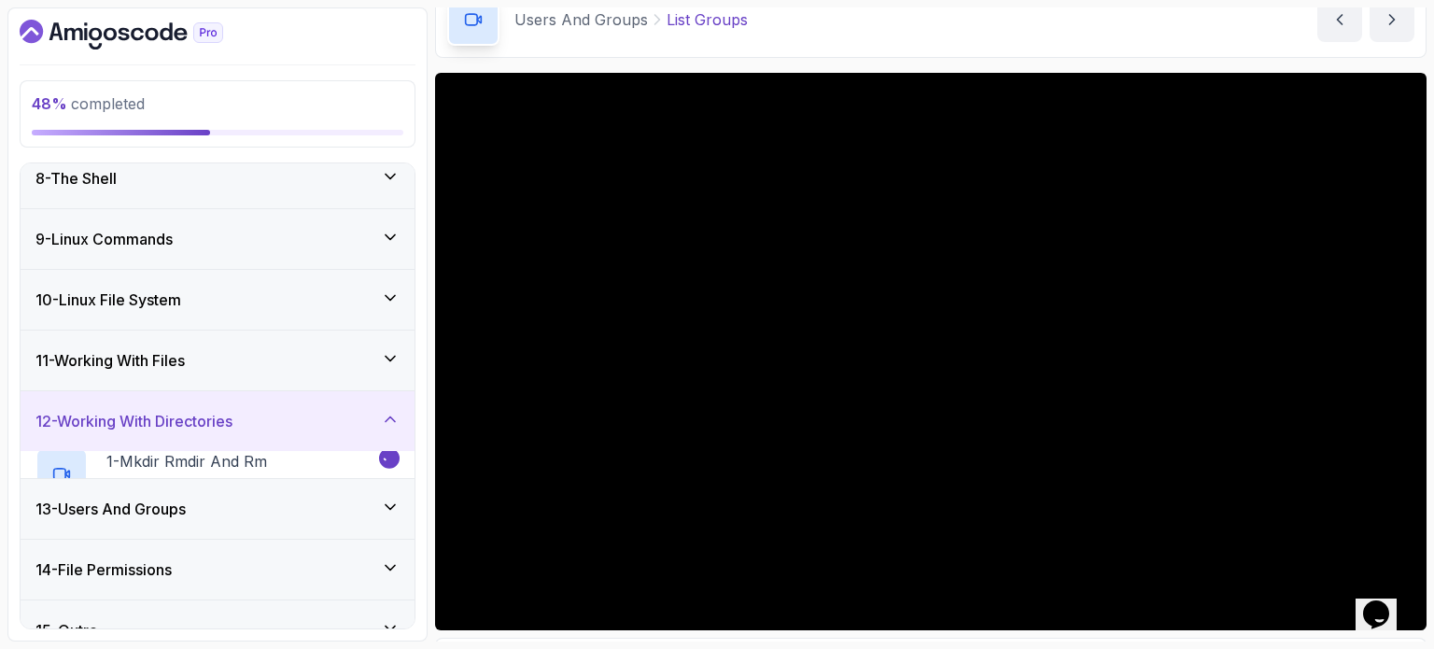
scroll to position [626, 0]
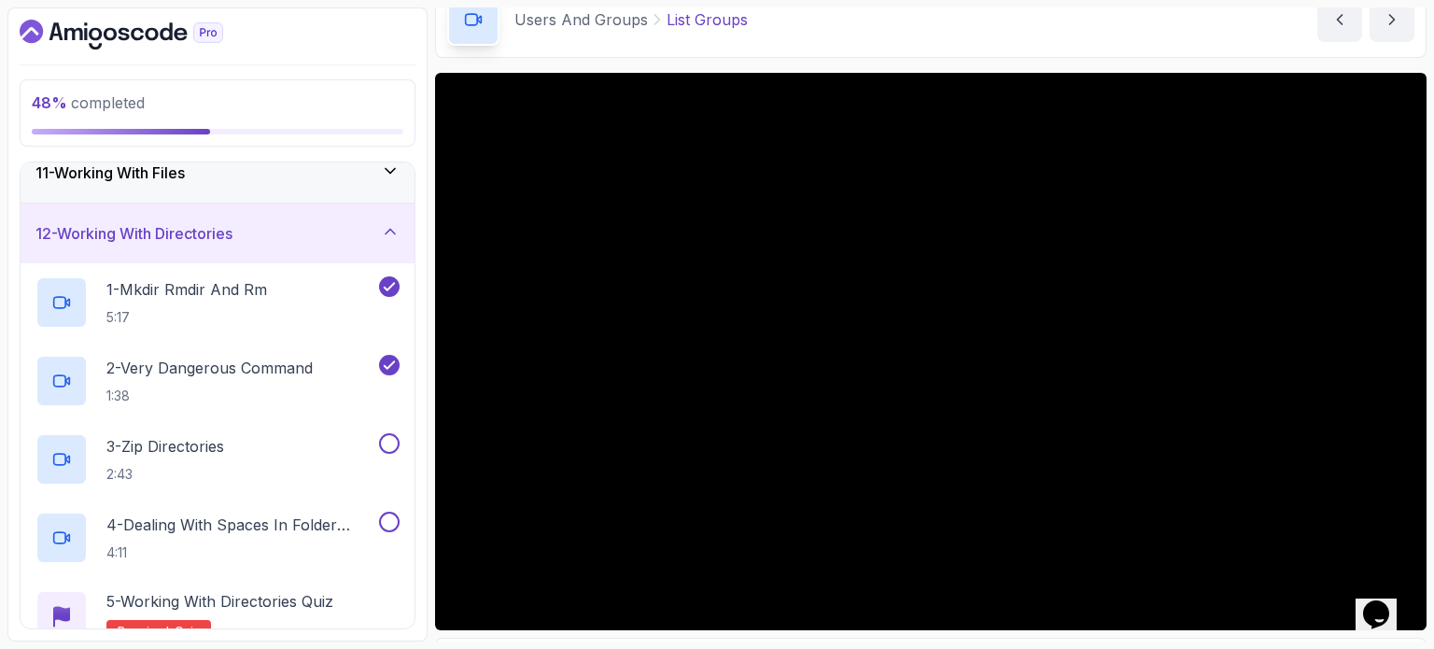
click at [286, 231] on div "12 - Working With Directories" at bounding box center [217, 233] width 364 height 22
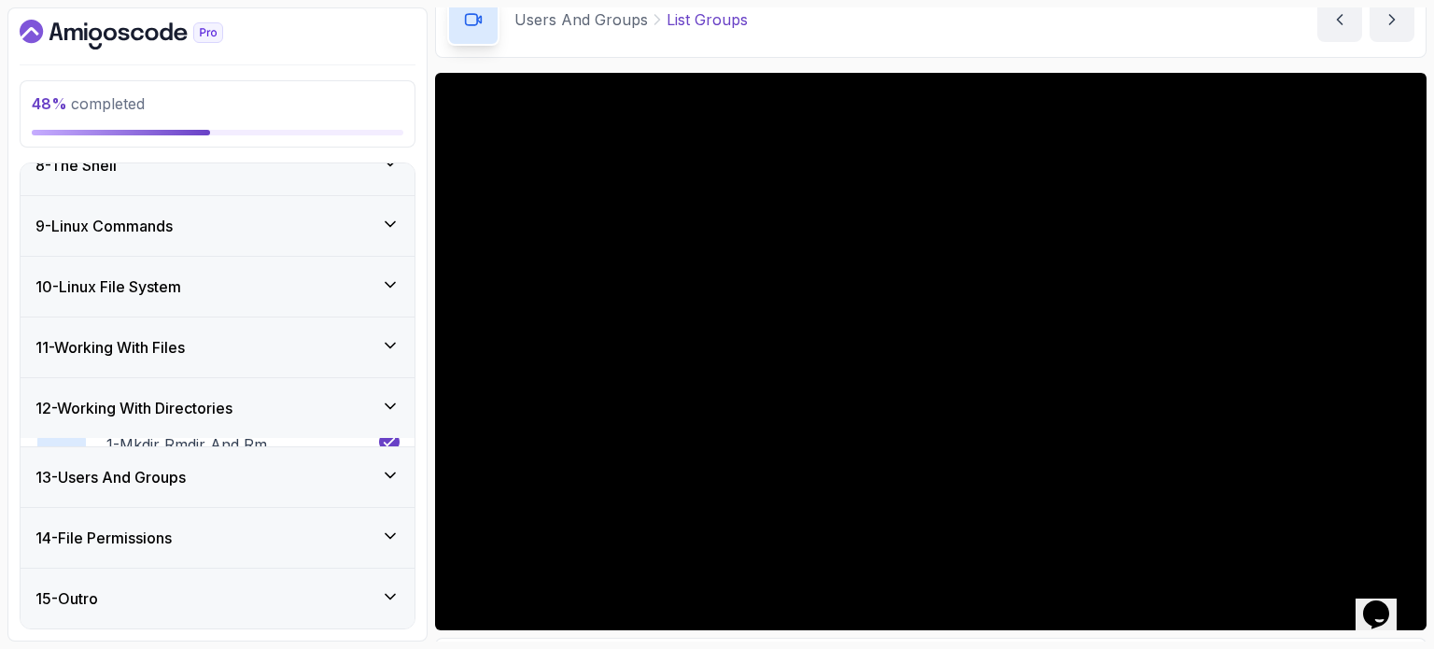
scroll to position [440, 0]
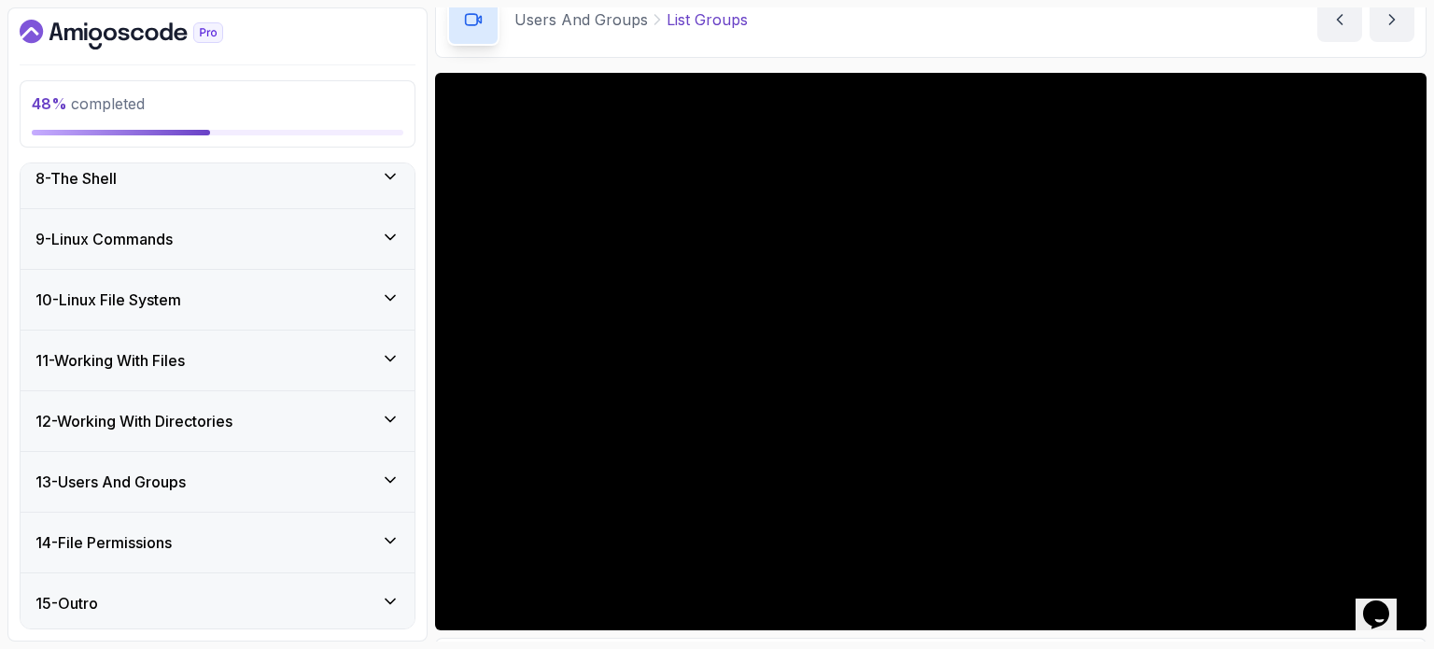
click at [171, 537] on h3 "14 - File Permissions" at bounding box center [103, 542] width 136 height 22
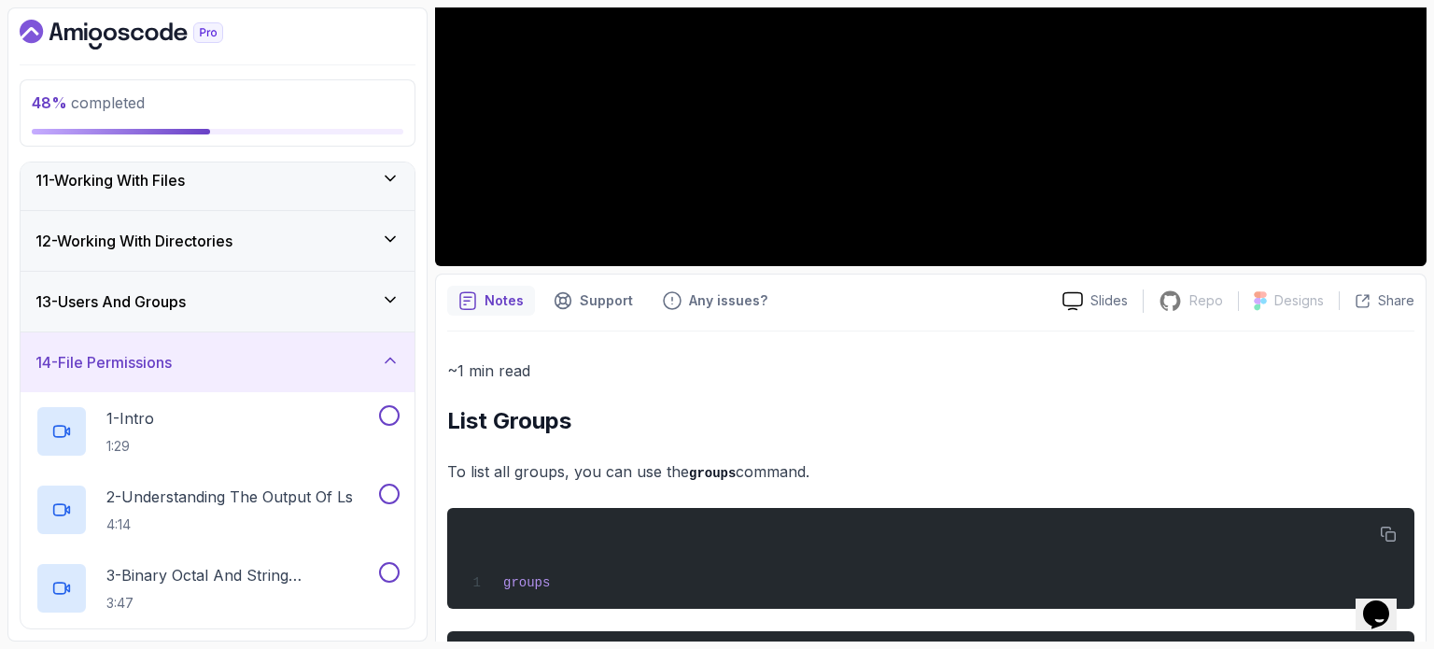
scroll to position [525, 0]
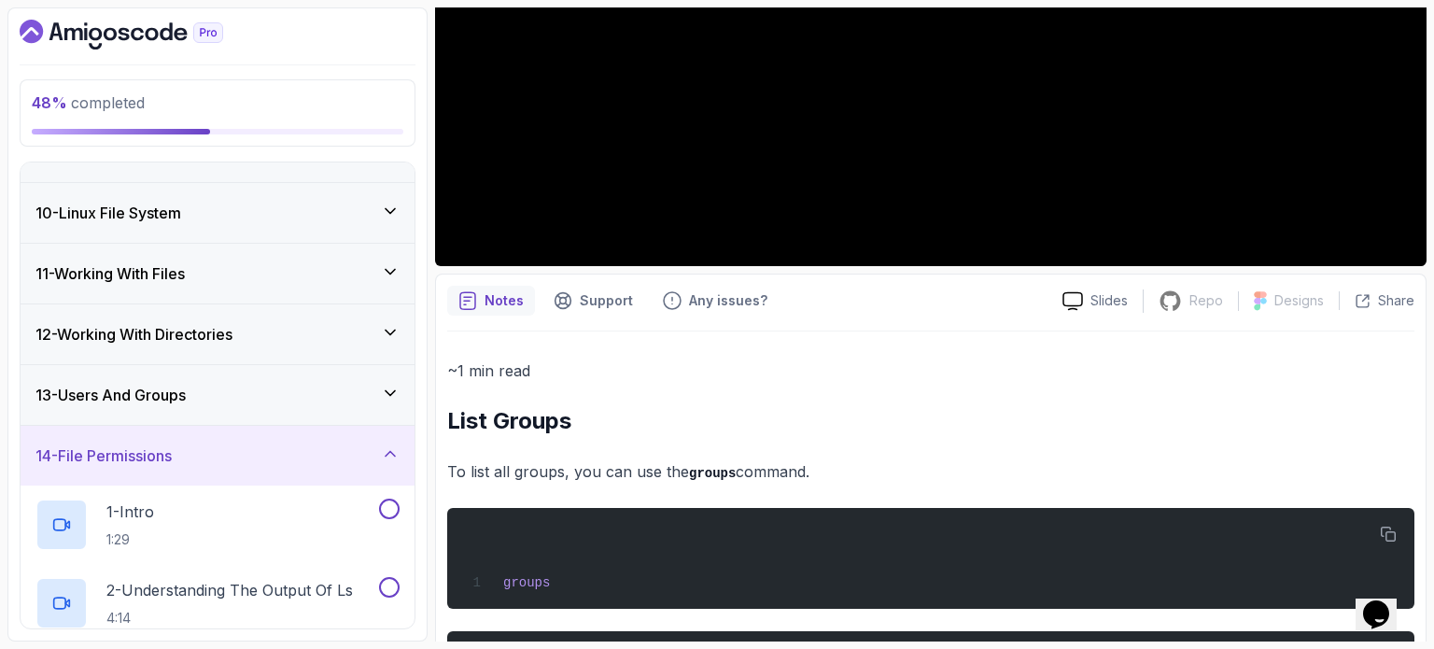
click at [267, 393] on div "13 - Users And Groups" at bounding box center [217, 395] width 364 height 22
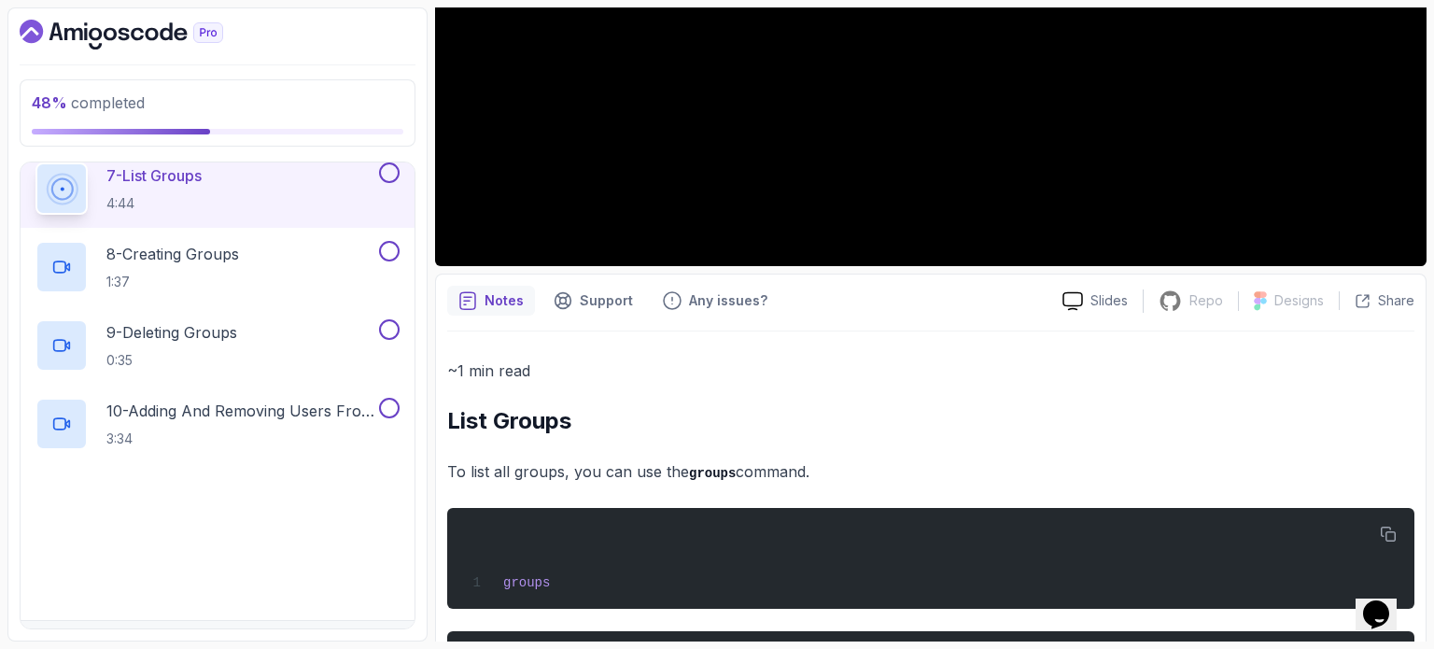
scroll to position [1272, 0]
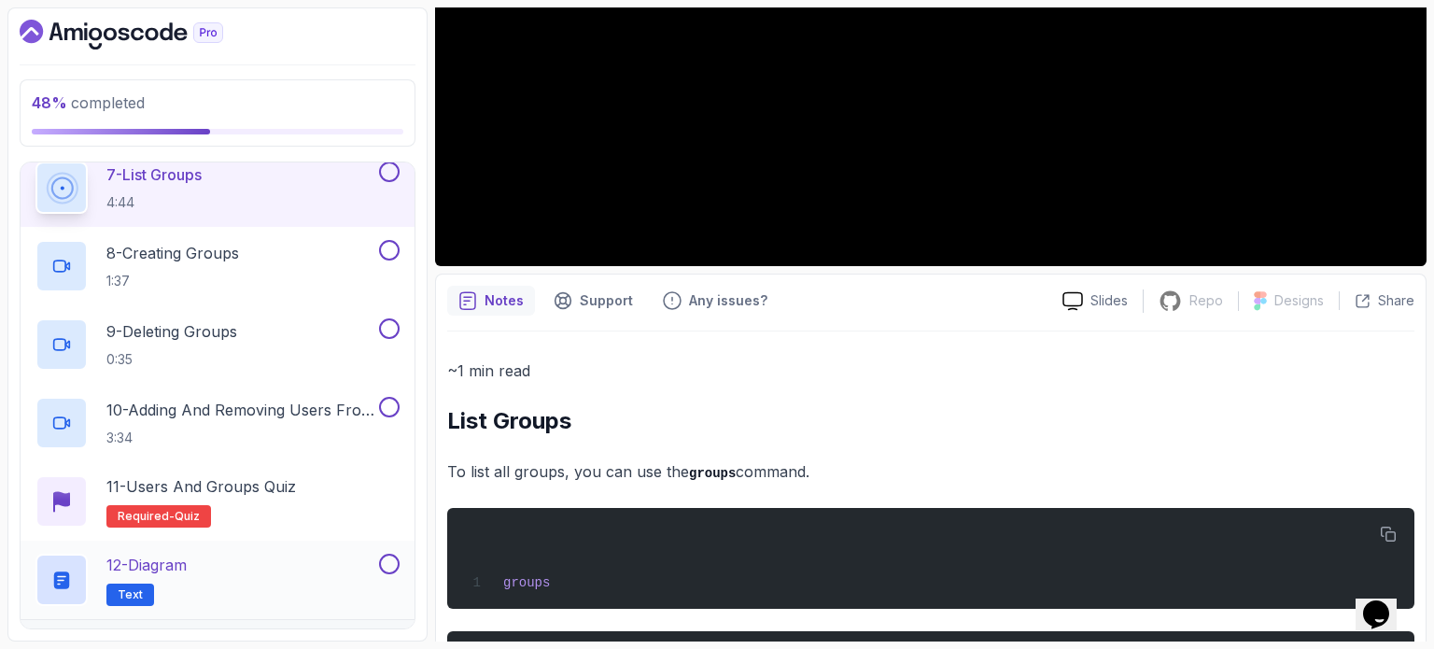
click at [144, 553] on p "12 - Diagram" at bounding box center [146, 564] width 80 height 22
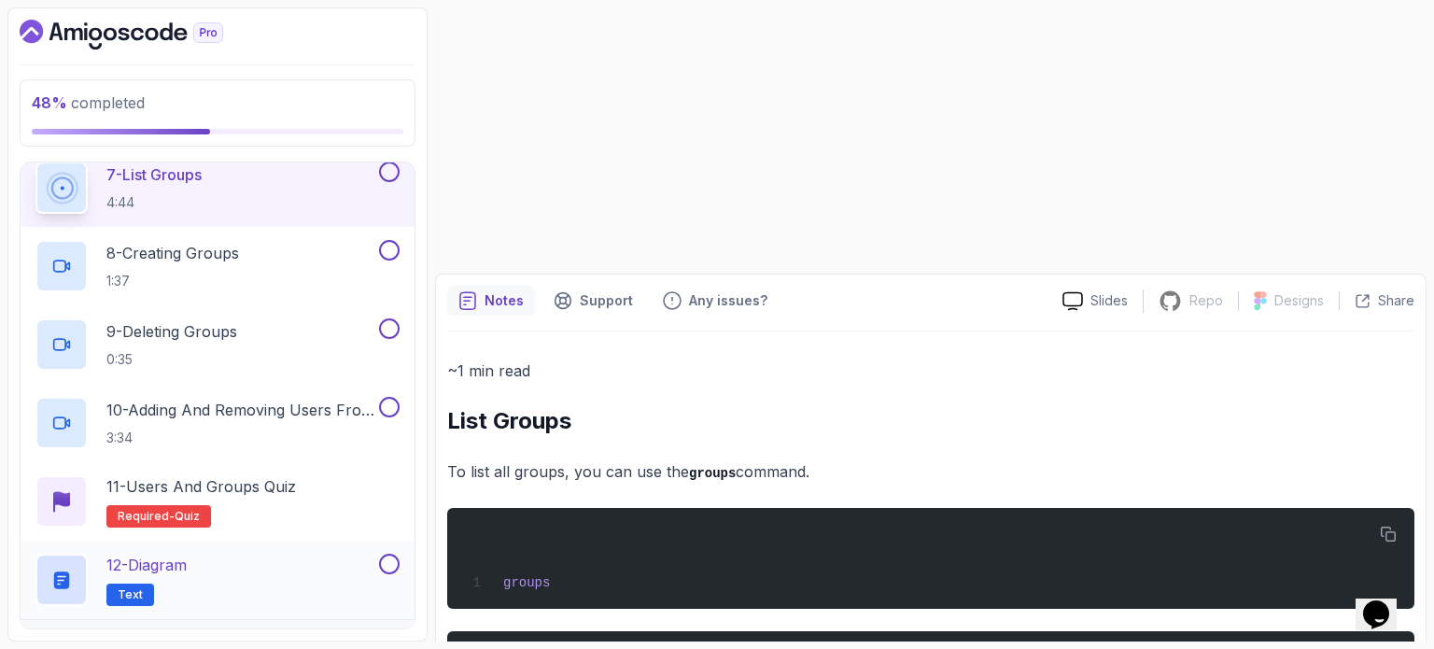
click at [142, 560] on h2 "12 - Diagram Text" at bounding box center [146, 579] width 80 height 52
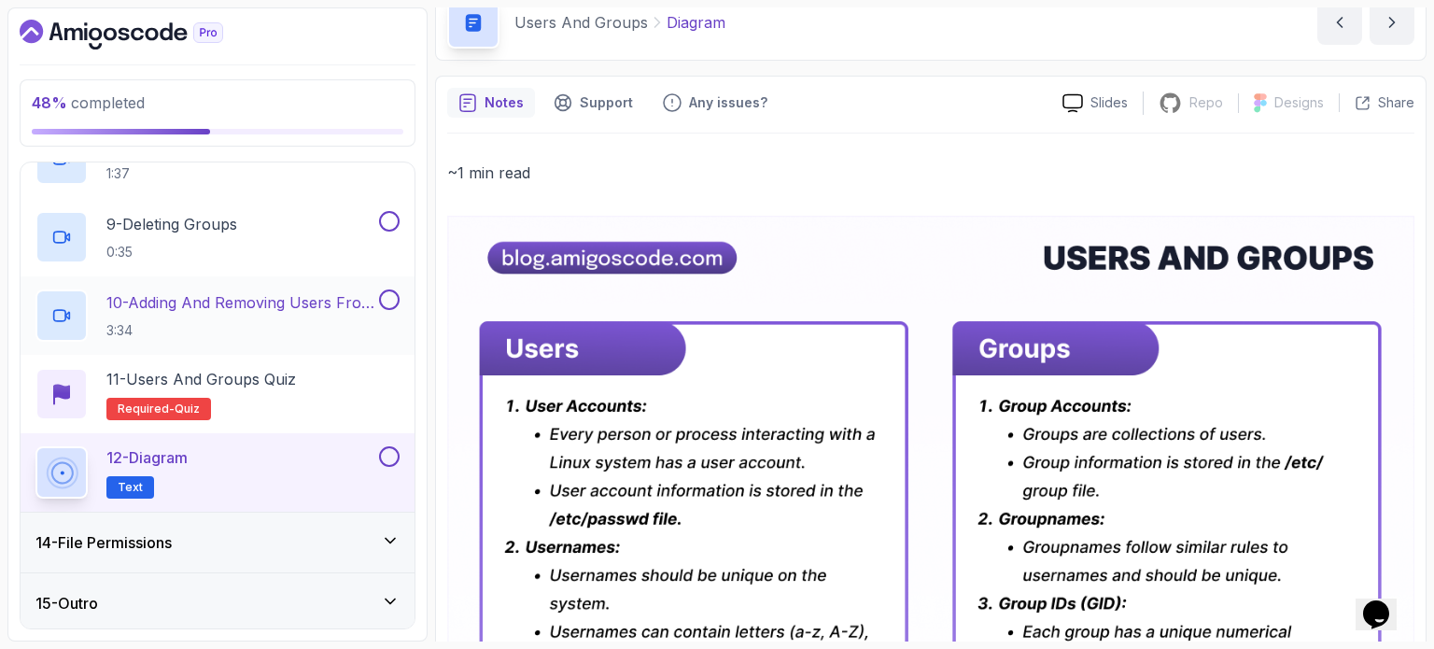
scroll to position [1380, 0]
click at [172, 543] on h3 "14 - File Permissions" at bounding box center [103, 541] width 136 height 22
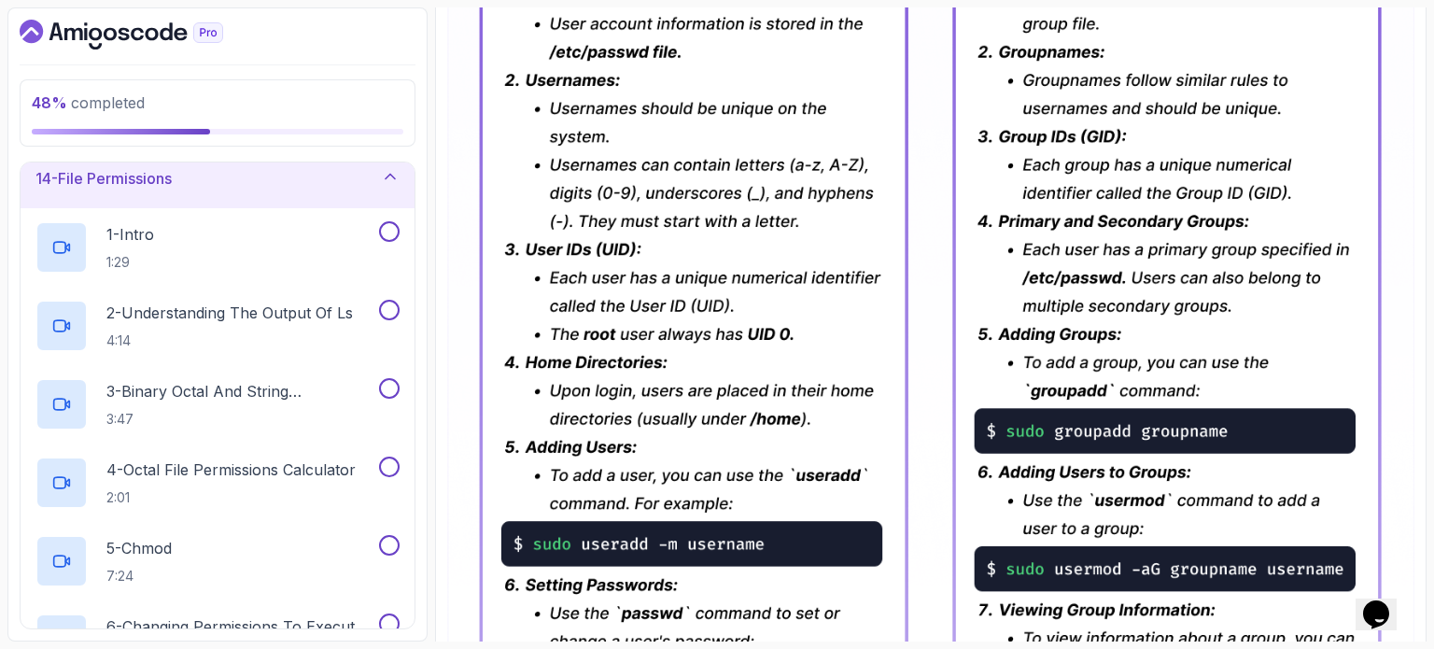
scroll to position [805, 0]
click at [197, 235] on div "1 - Intro 1:29" at bounding box center [205, 244] width 340 height 52
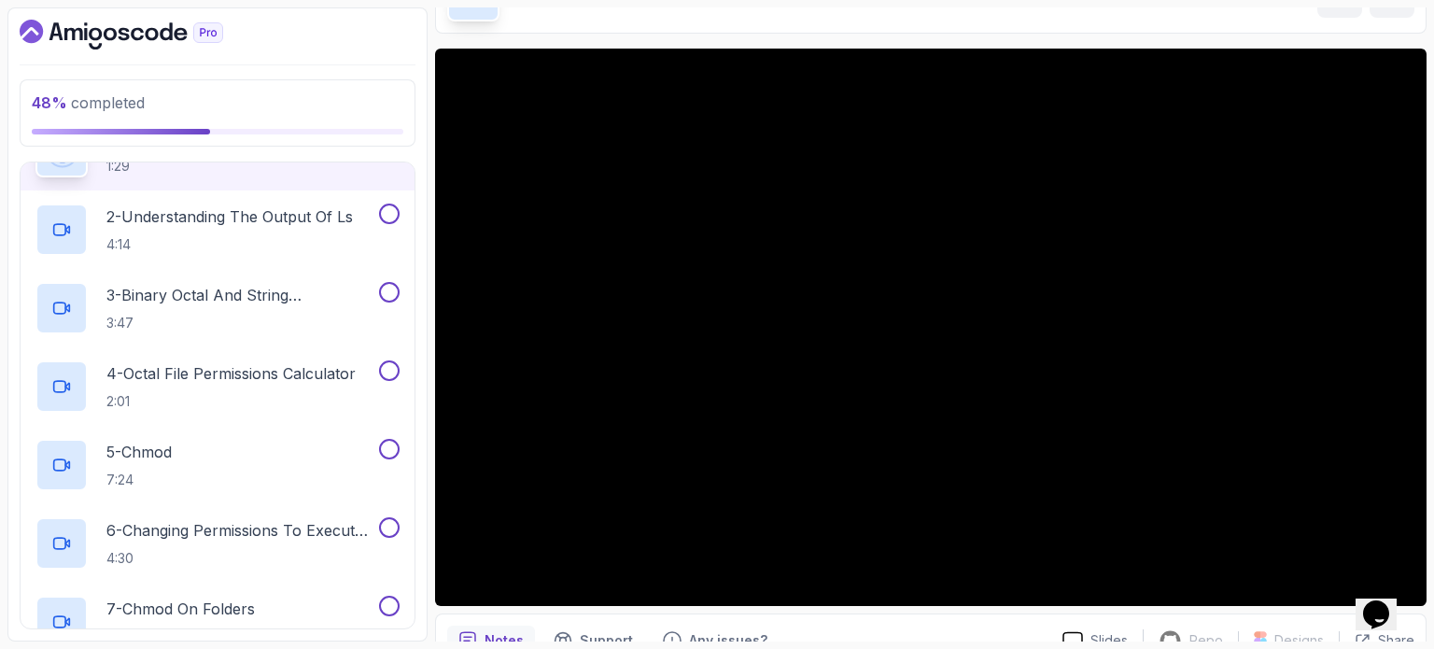
scroll to position [805, 0]
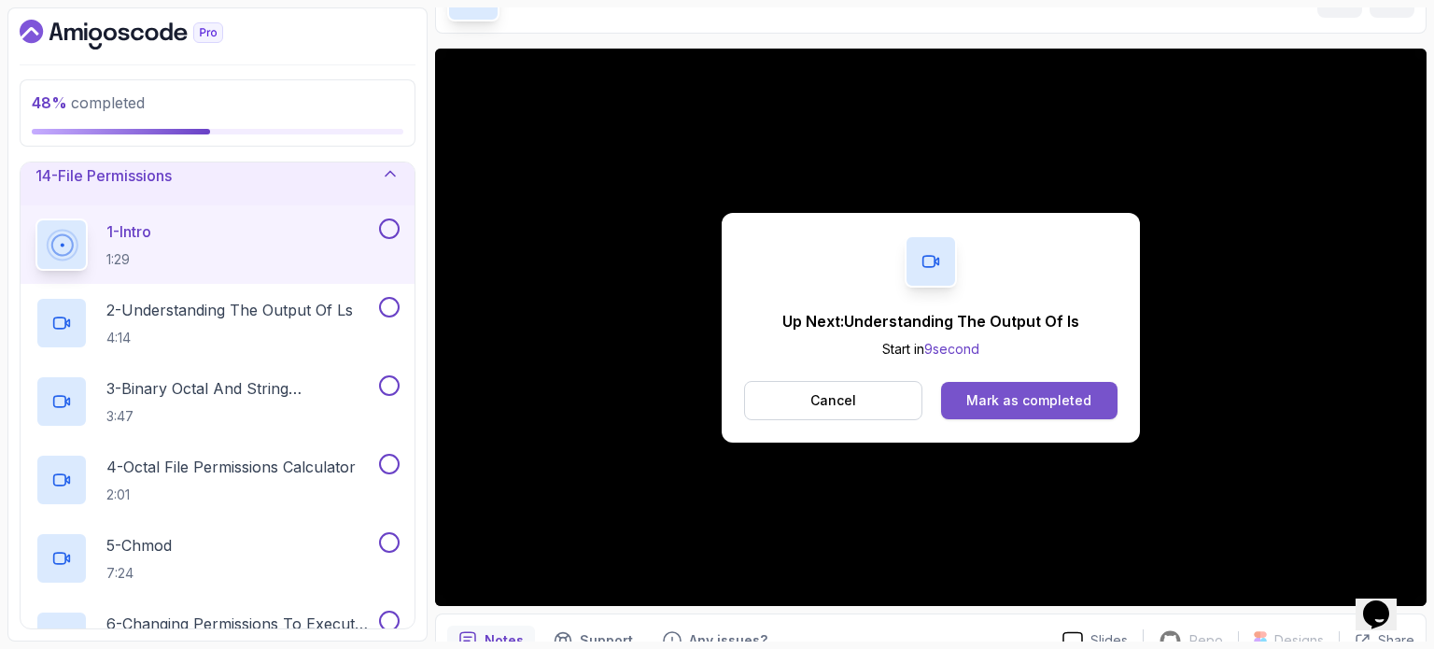
click at [1035, 406] on div "Mark as completed" at bounding box center [1028, 400] width 125 height 19
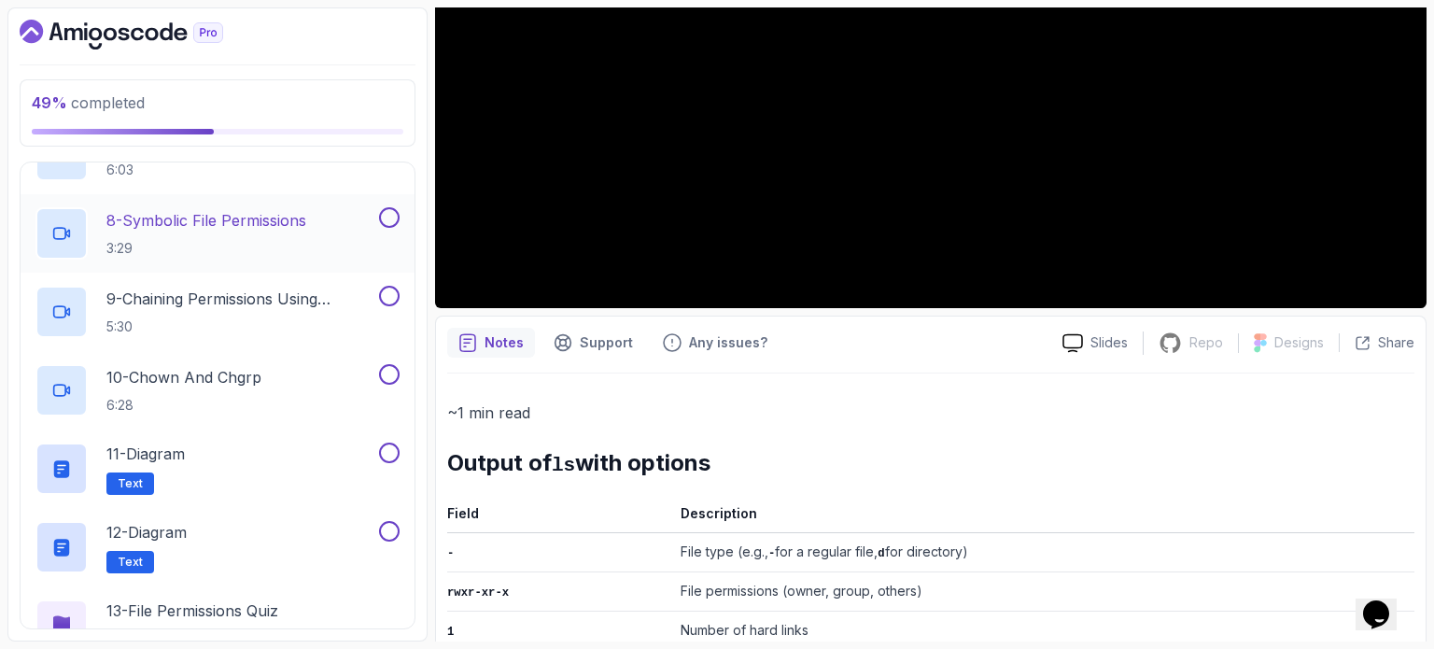
scroll to position [1459, 0]
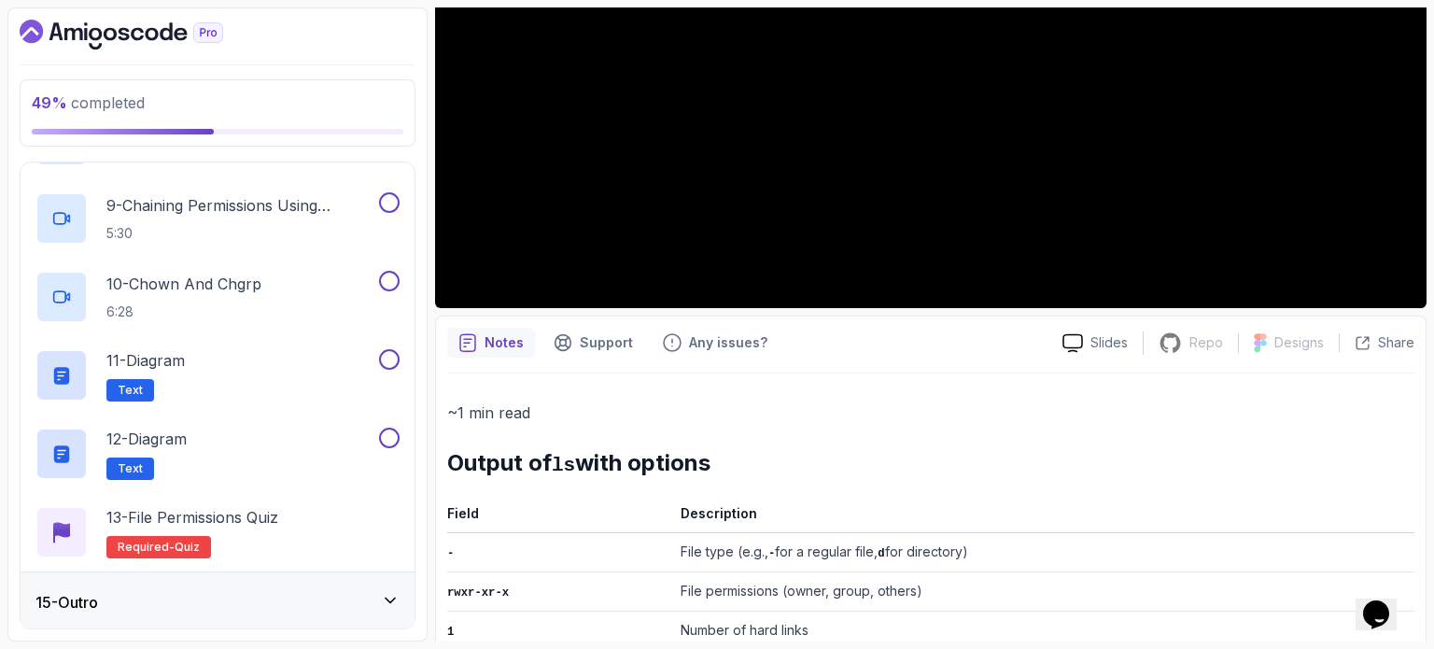
click at [146, 591] on div "15 - Outro" at bounding box center [217, 602] width 364 height 22
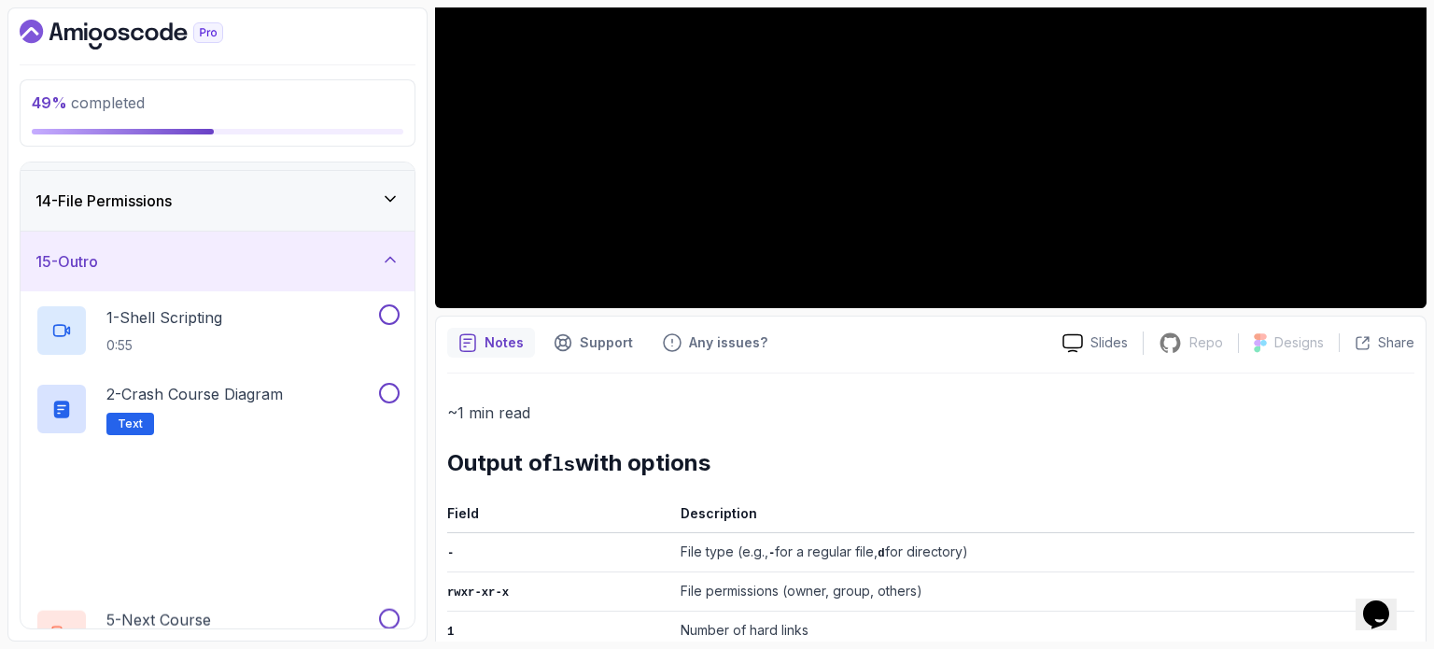
scroll to position [813, 0]
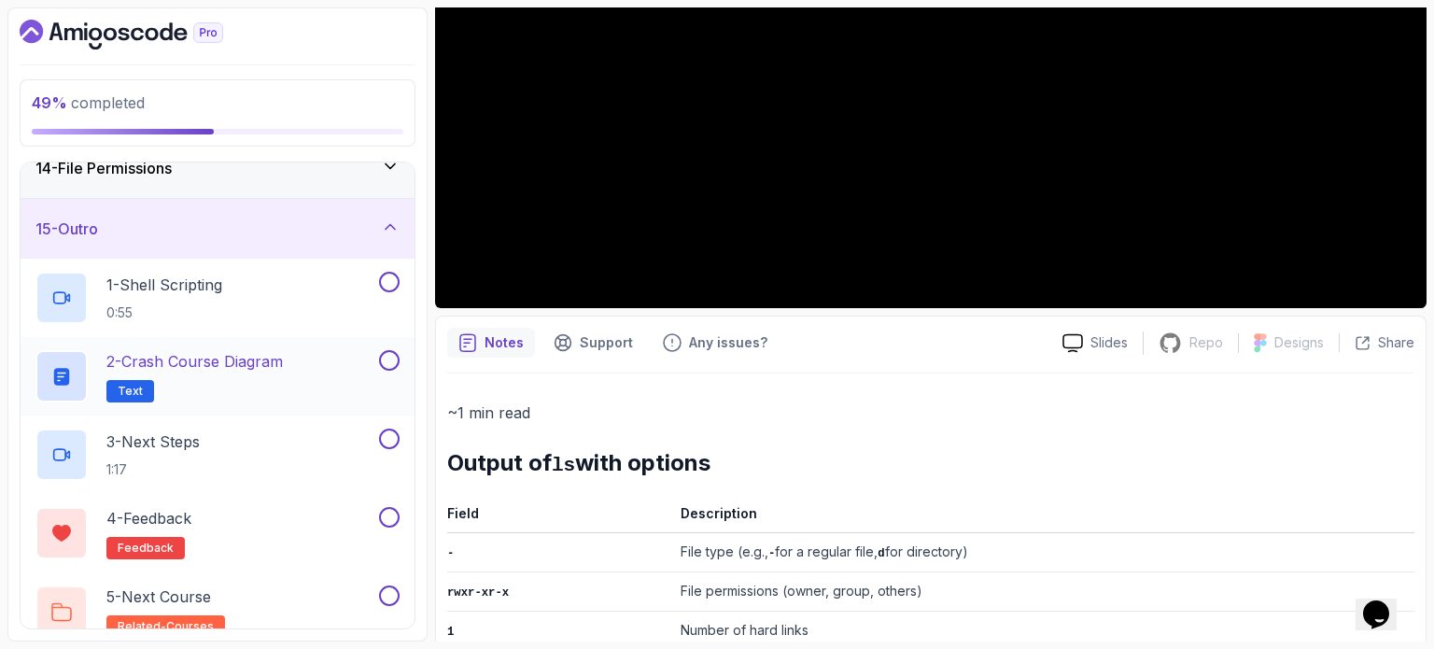
click at [202, 358] on p "2 - Crash Course Diagram" at bounding box center [194, 361] width 176 height 22
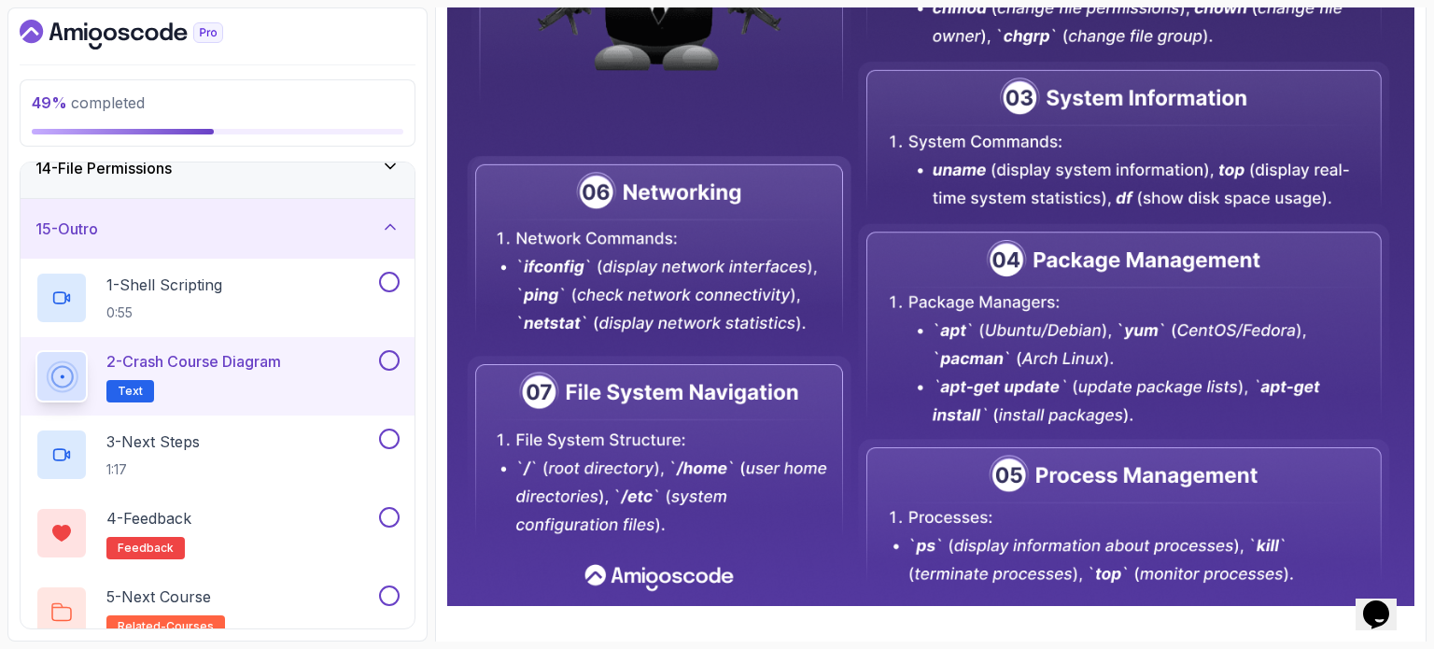
scroll to position [931, 0]
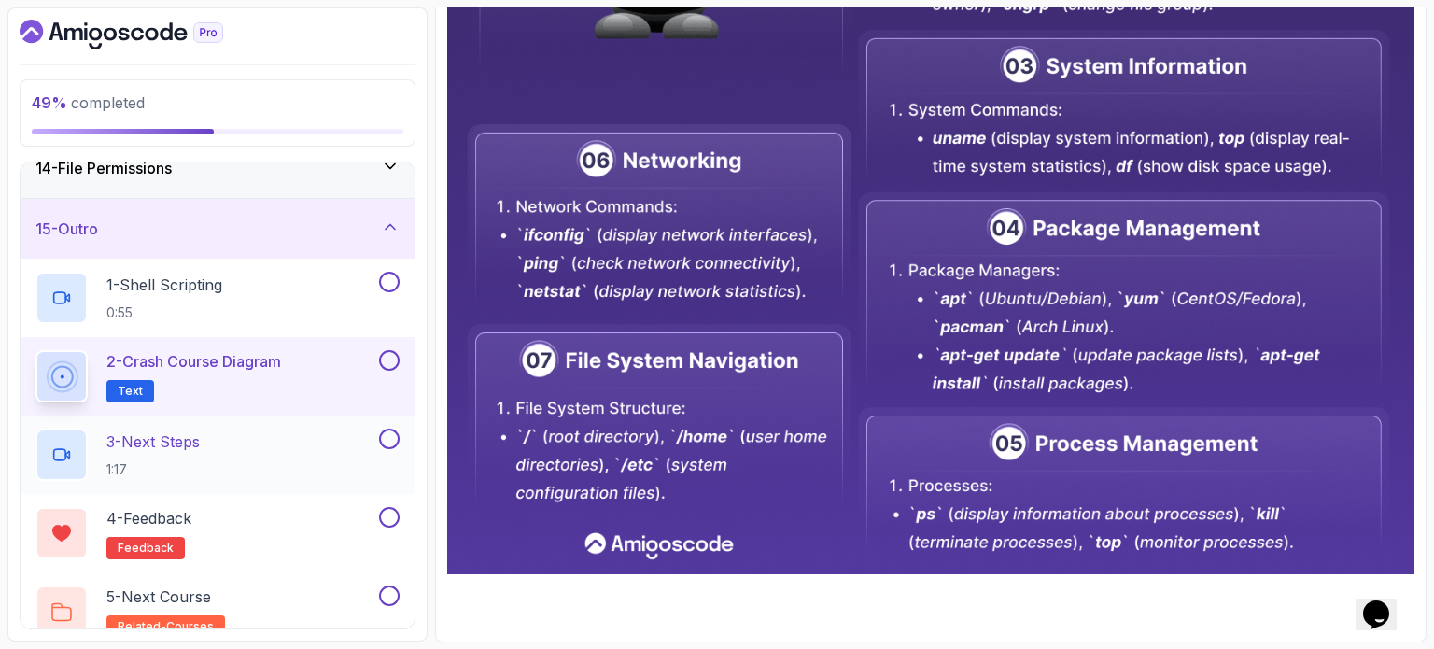
click at [197, 454] on h2 "3 - Next Steps 1:17" at bounding box center [152, 454] width 93 height 49
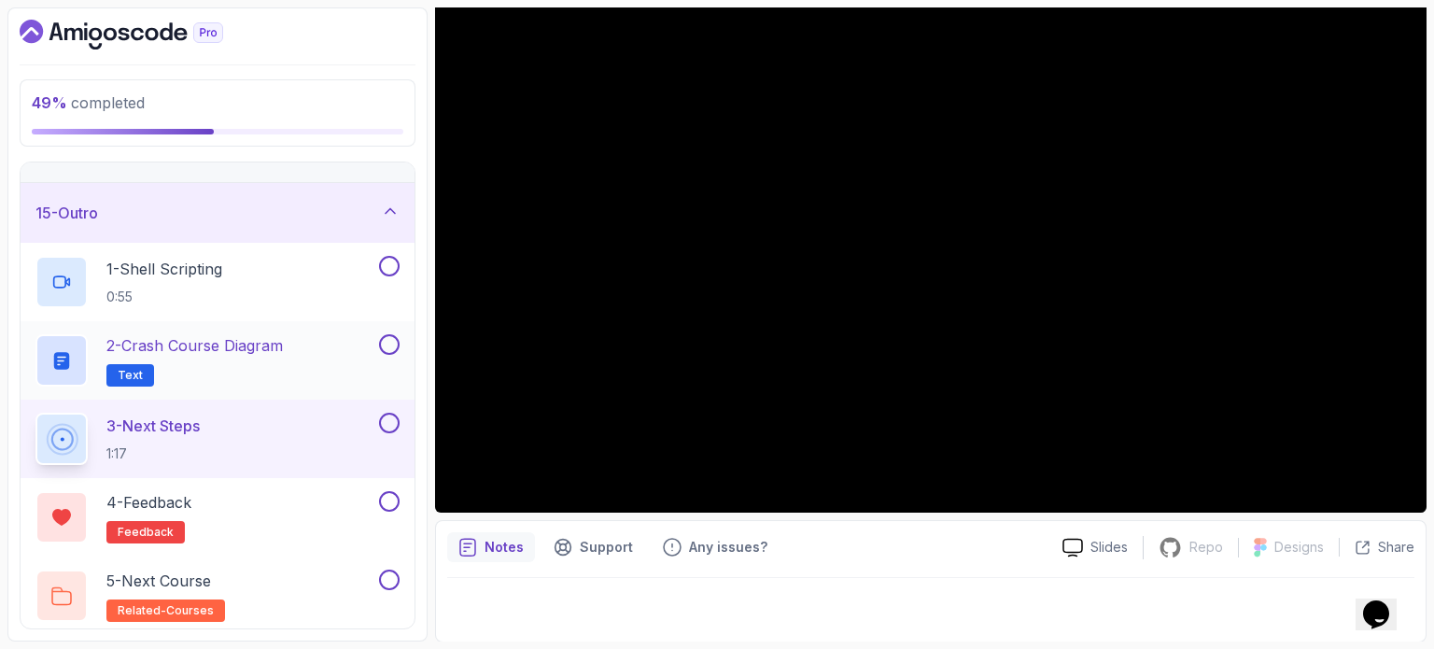
scroll to position [832, 0]
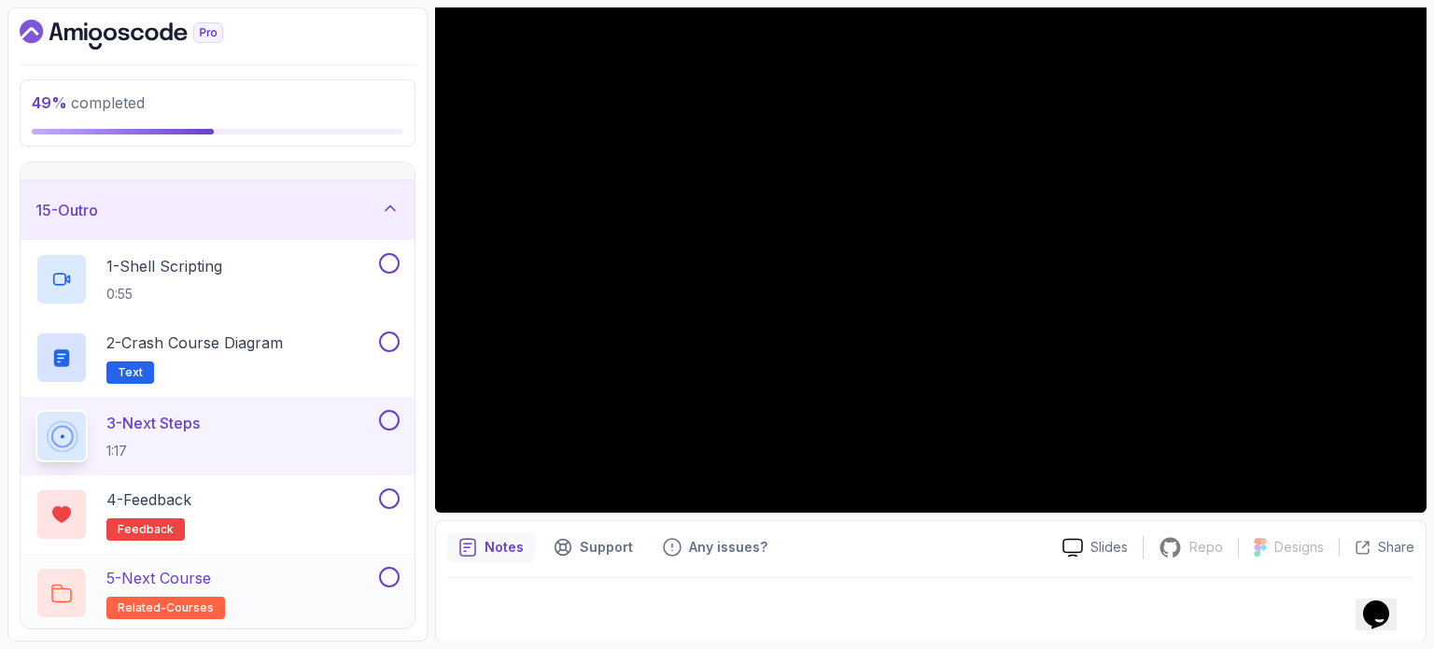
click at [164, 567] on p "5 - Next Course" at bounding box center [158, 578] width 105 height 22
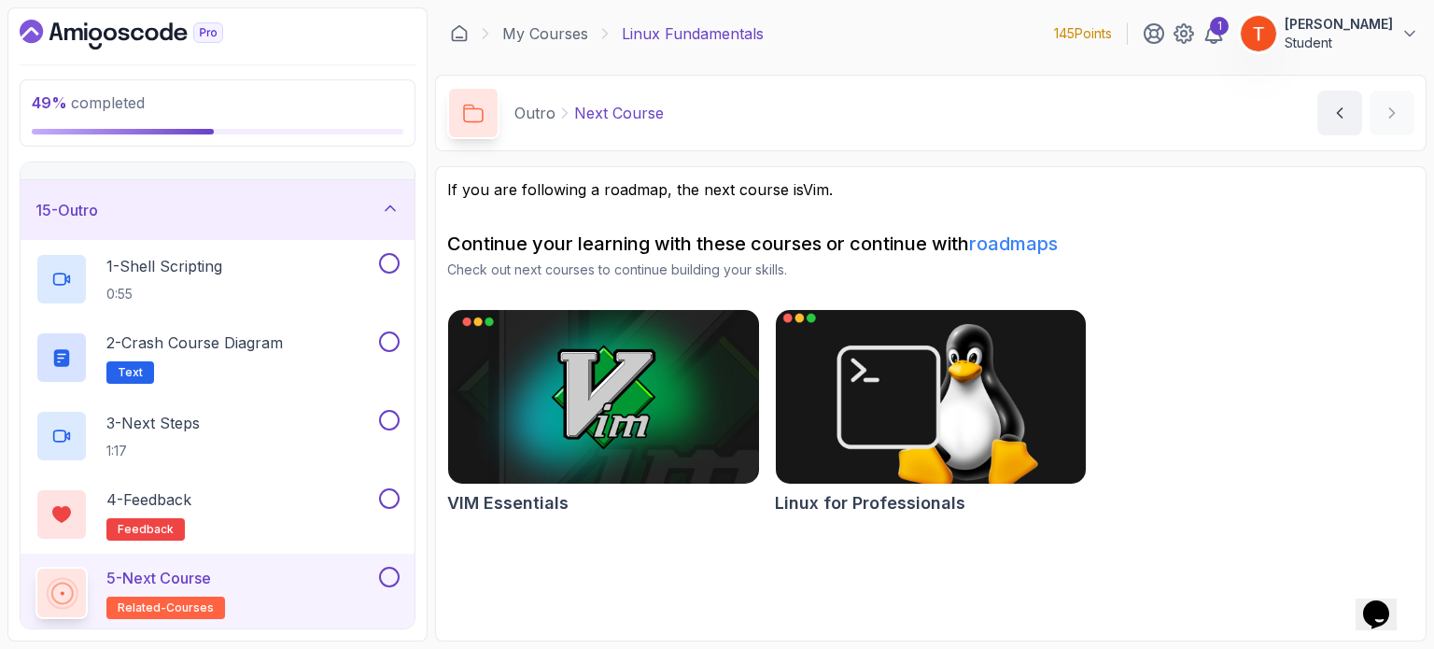
click at [874, 388] on img at bounding box center [930, 396] width 326 height 183
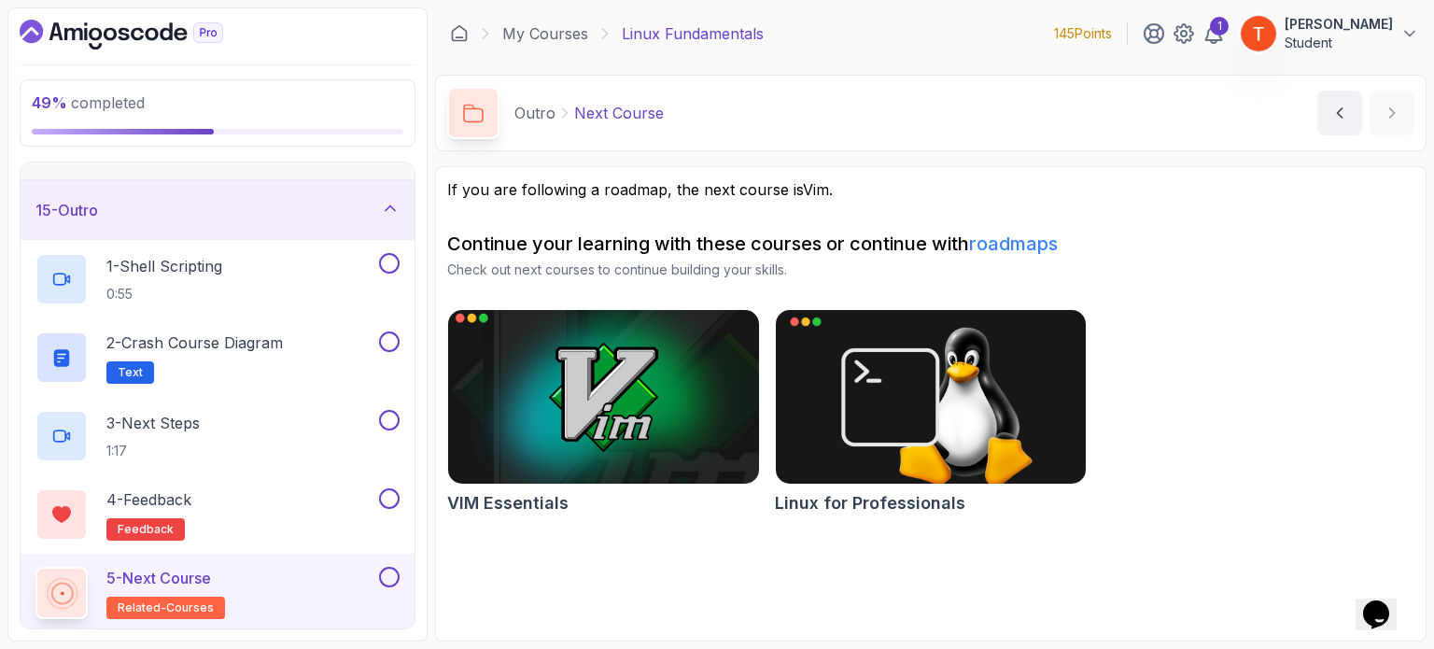
click at [571, 363] on img at bounding box center [604, 396] width 326 height 183
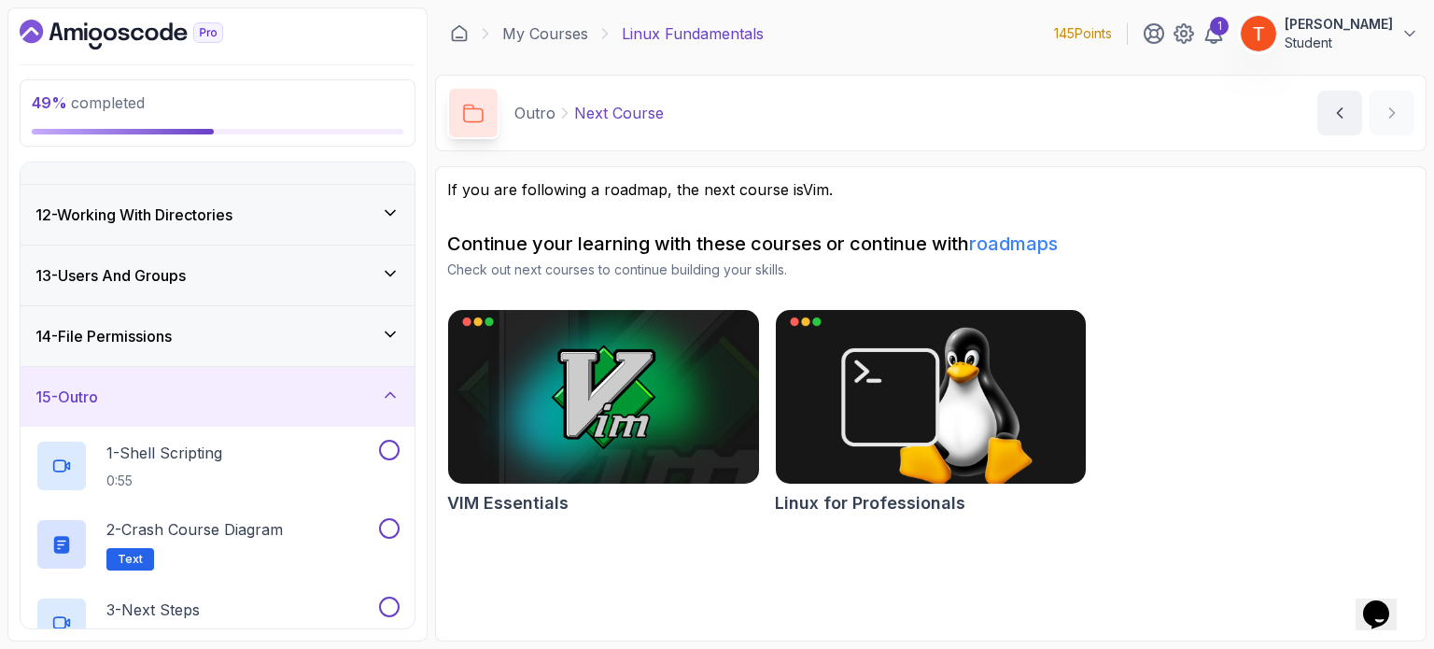
click at [179, 403] on div "15 - Outro" at bounding box center [217, 396] width 364 height 22
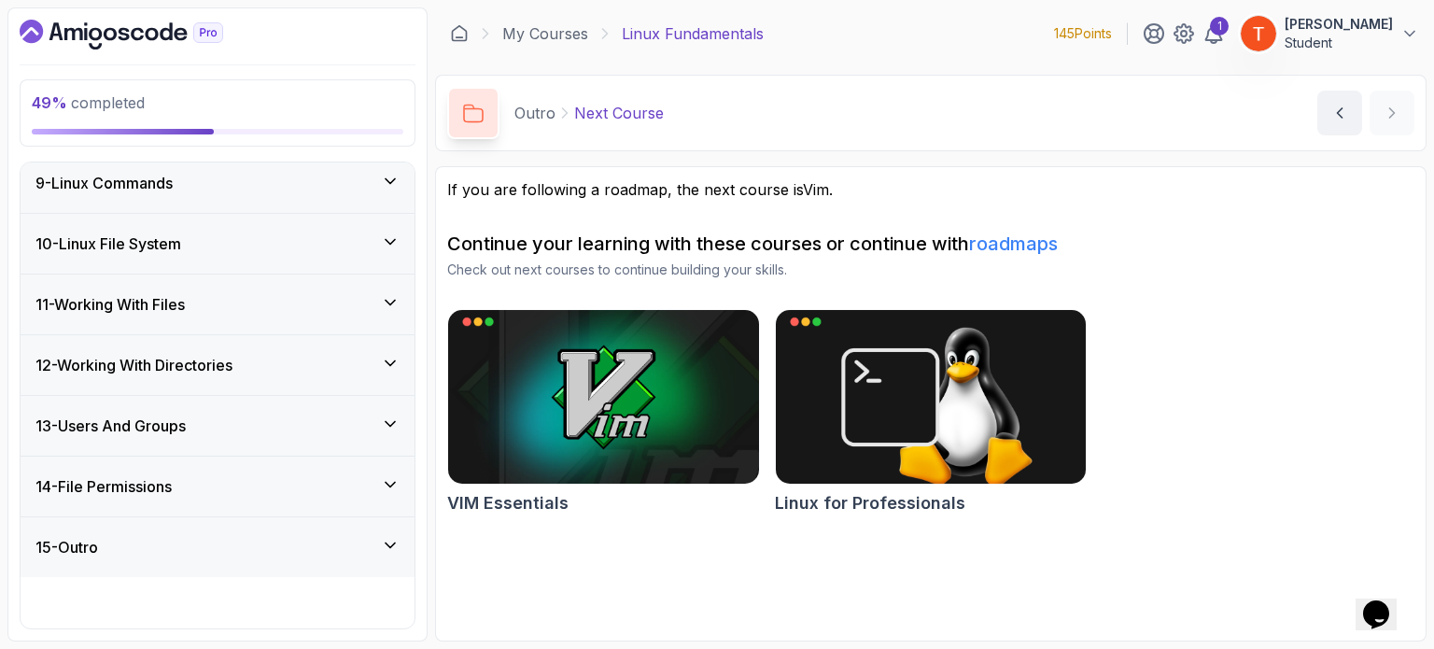
scroll to position [440, 0]
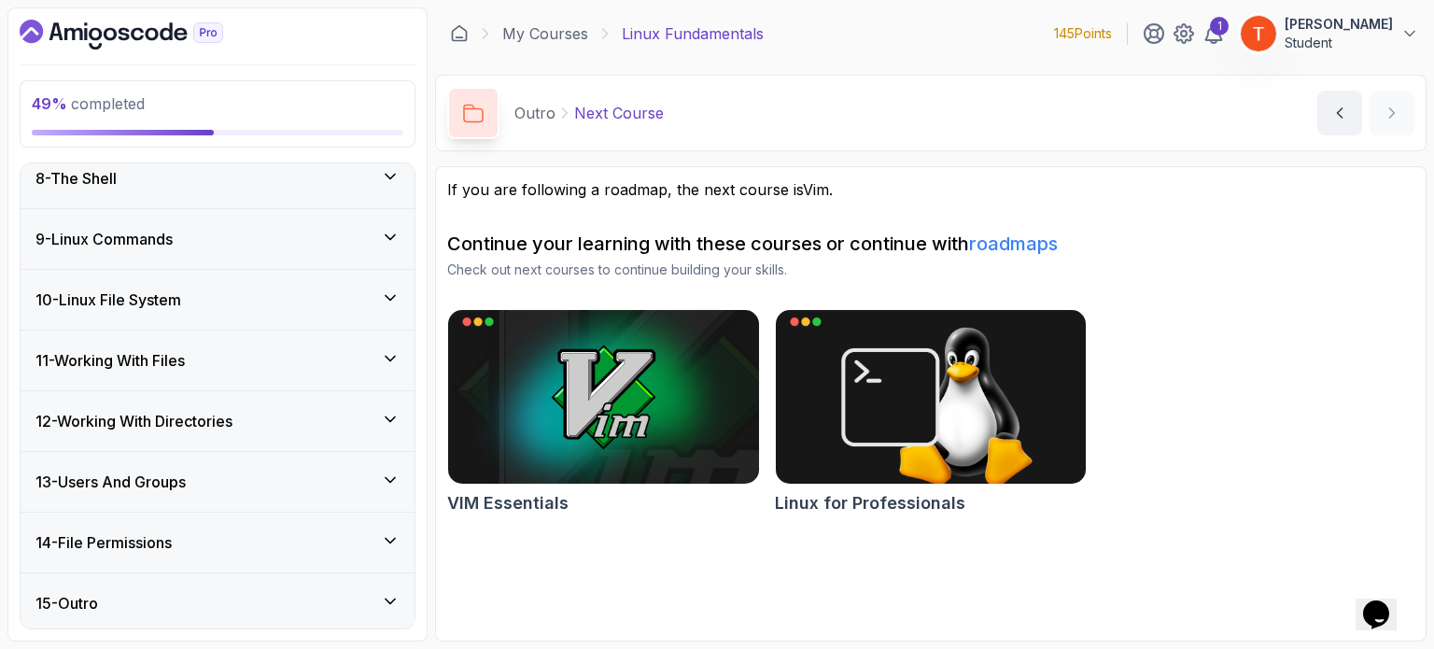
click at [141, 536] on h3 "14 - File Permissions" at bounding box center [103, 542] width 136 height 22
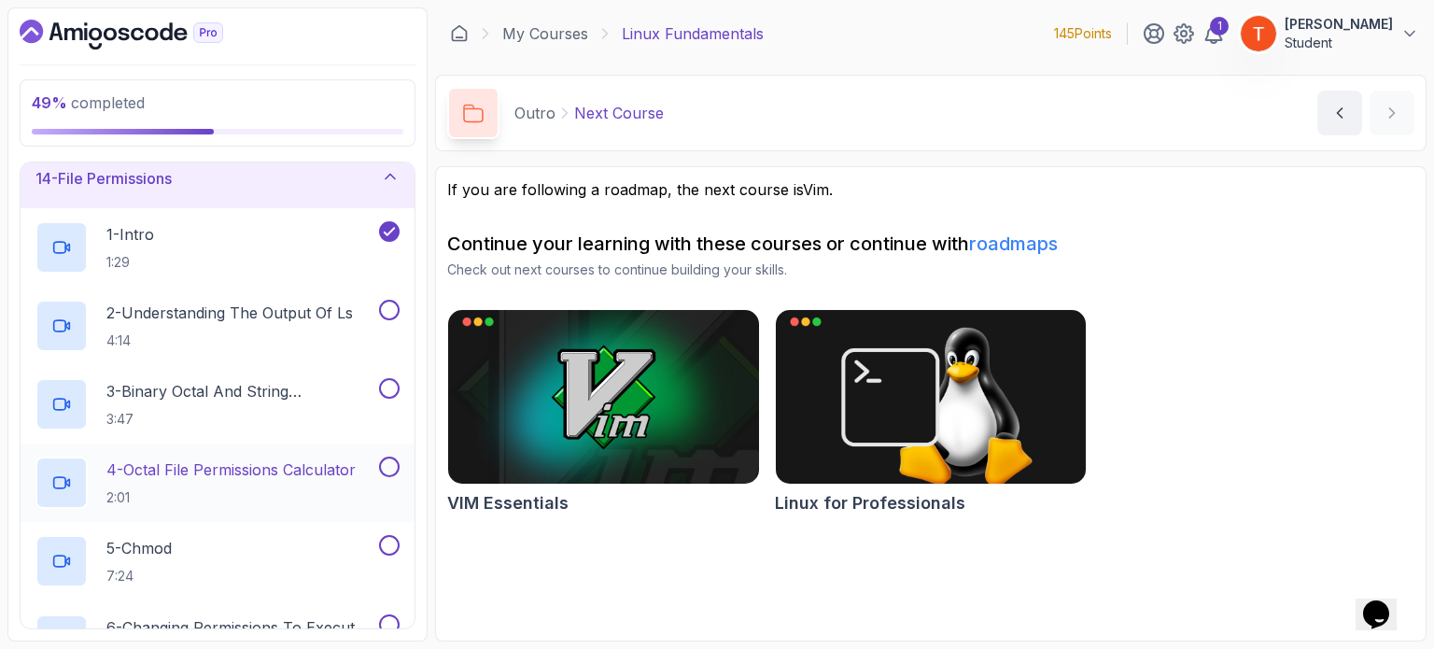
scroll to position [813, 0]
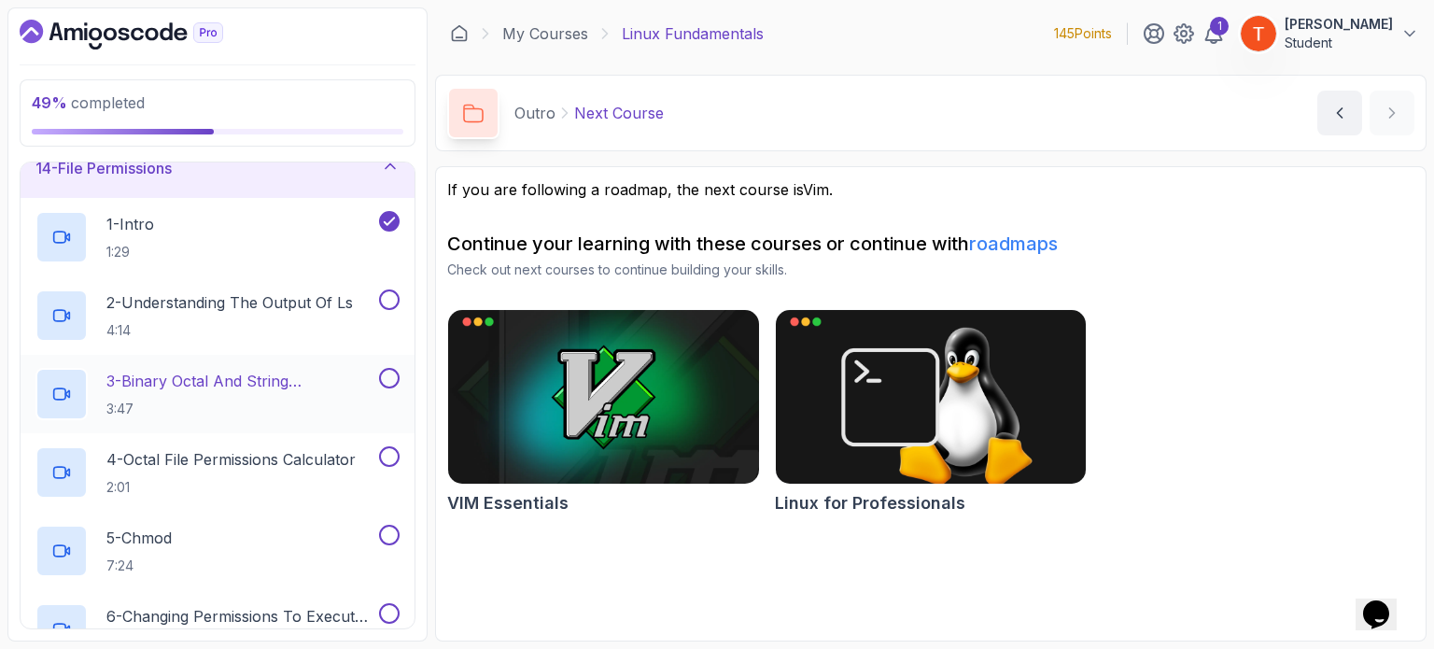
click at [259, 370] on p "3 - Binary Octal And String Representation" at bounding box center [240, 381] width 269 height 22
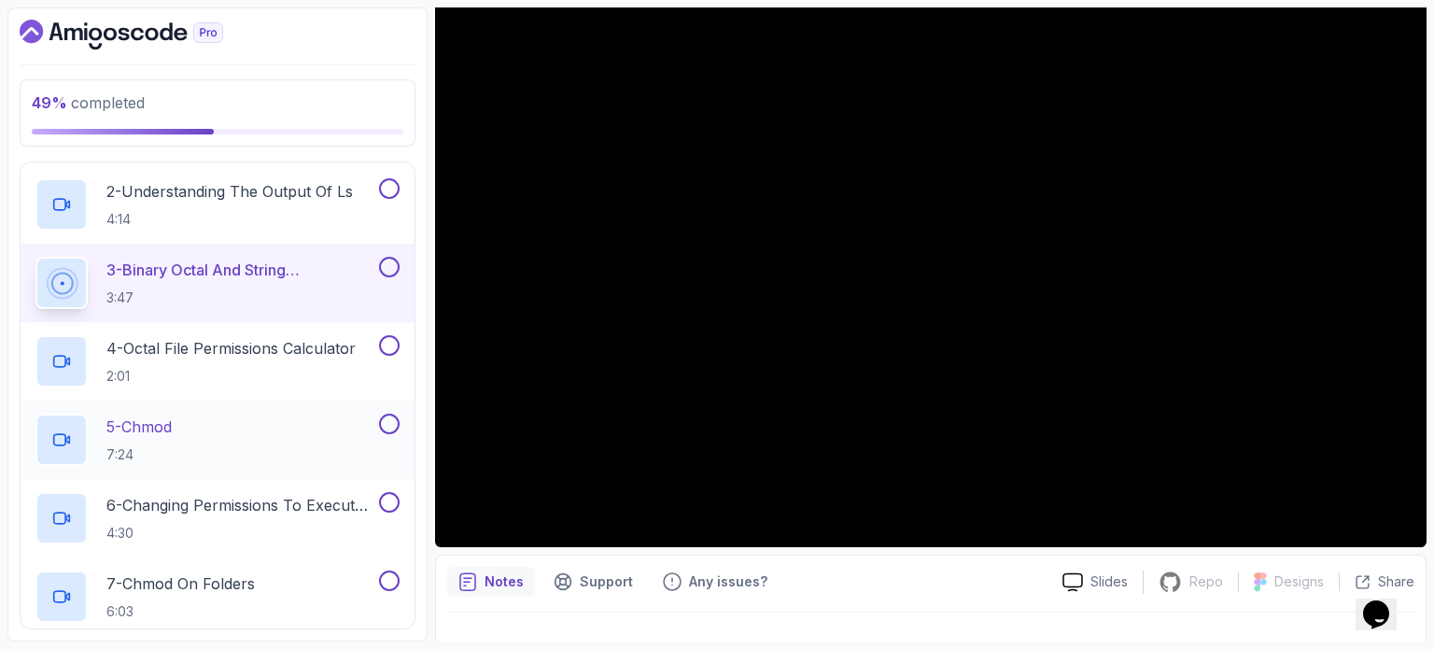
scroll to position [813, 0]
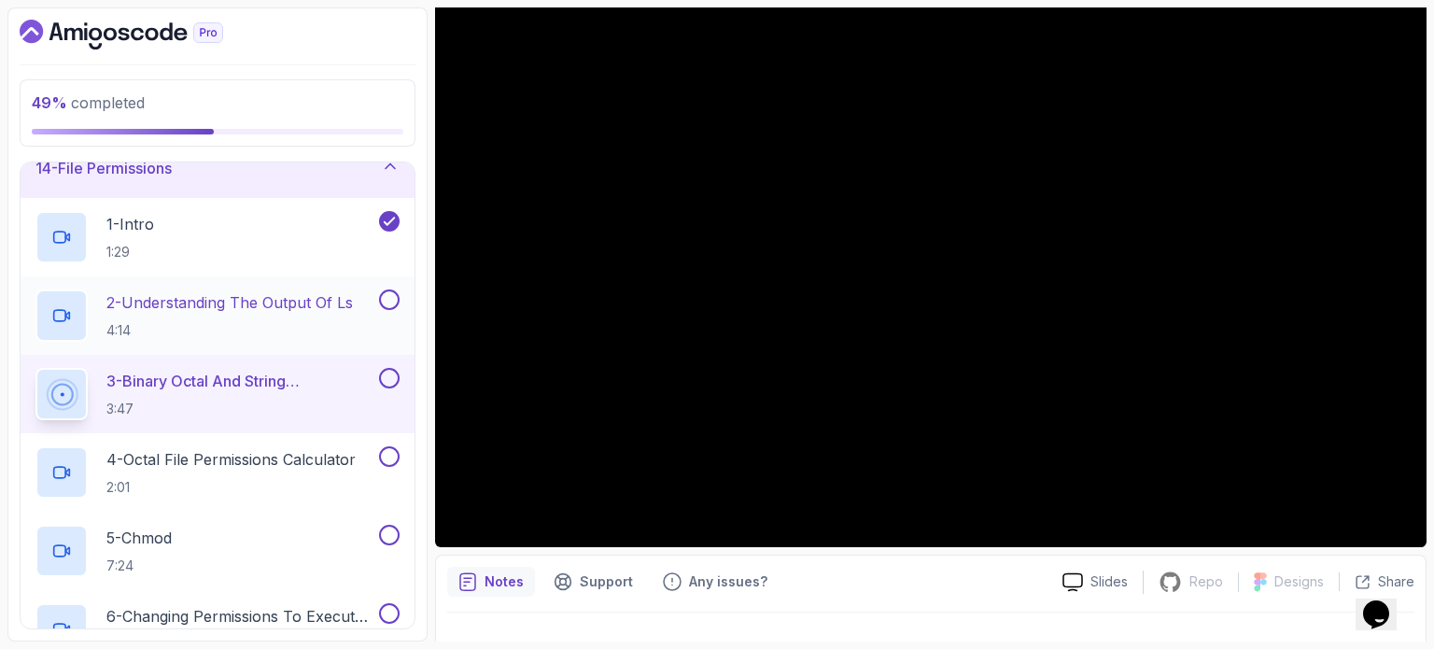
click at [257, 298] on p "2 - Understanding The Output Of ls" at bounding box center [229, 302] width 246 height 22
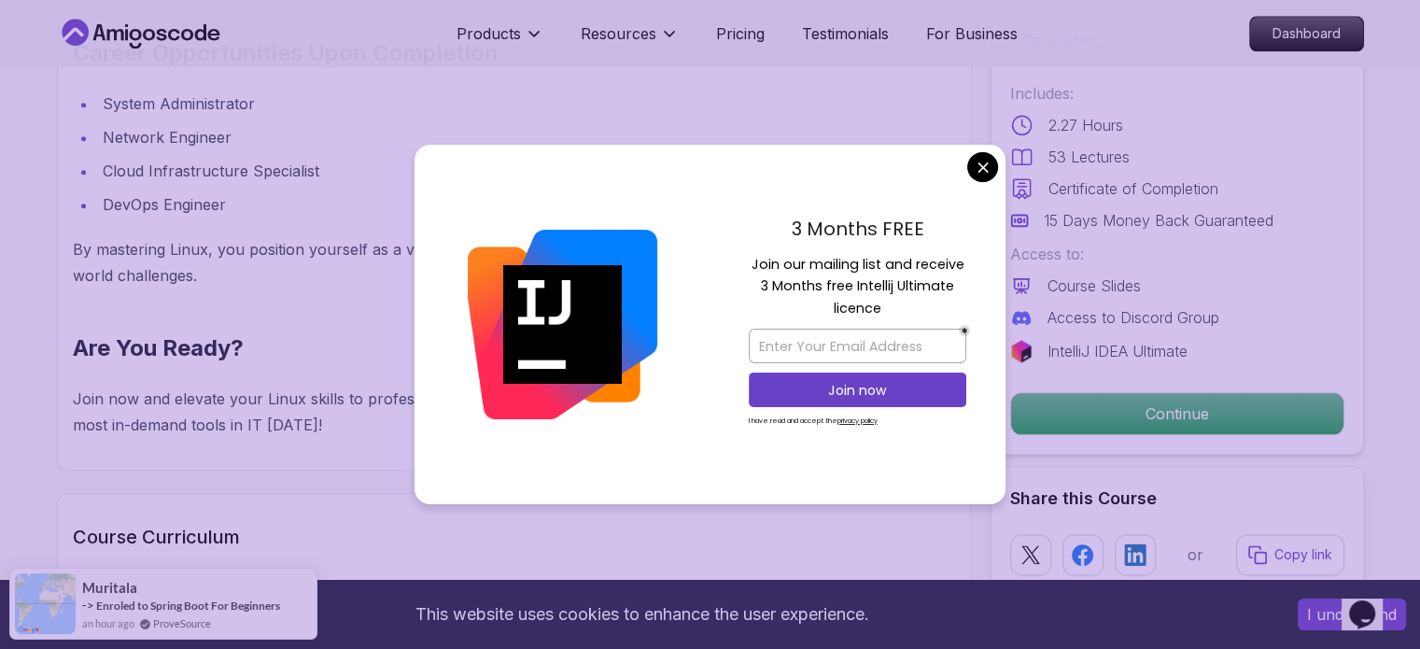
scroll to position [2520, 0]
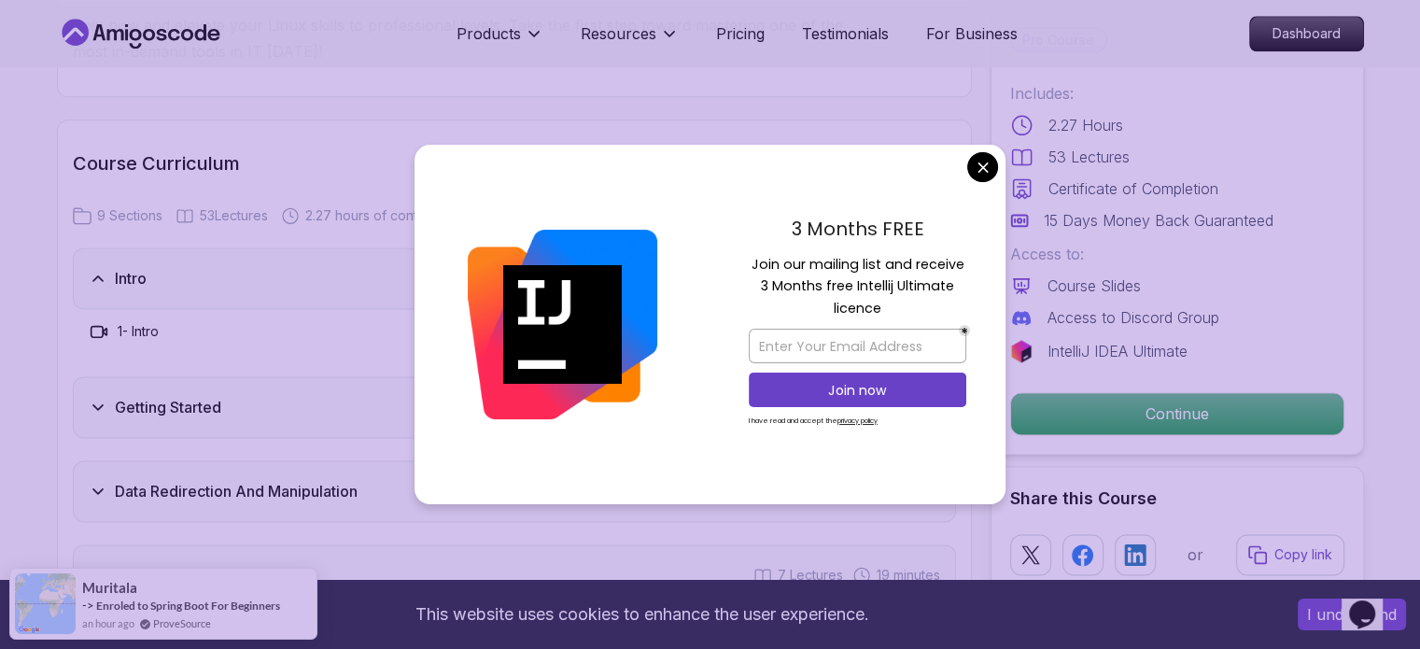
drag, startPoint x: 975, startPoint y: 163, endPoint x: 863, endPoint y: 205, distance: 119.6
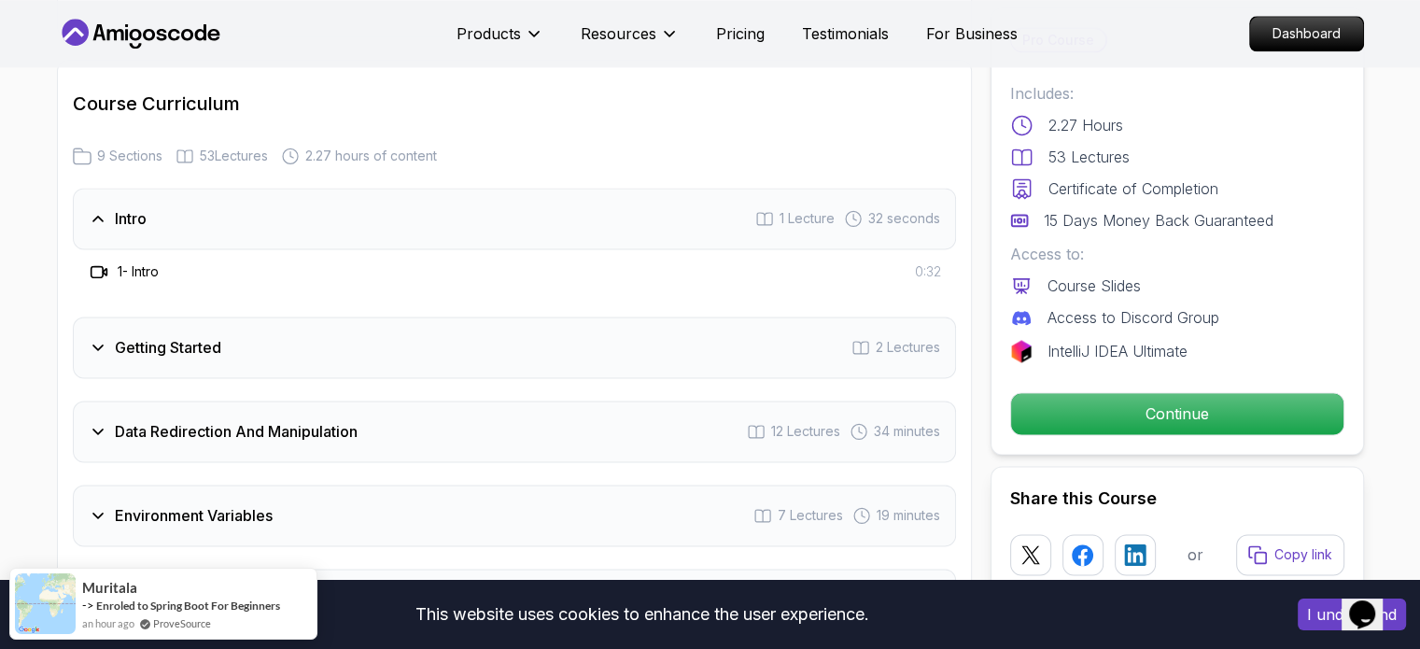
scroll to position [2613, 0]
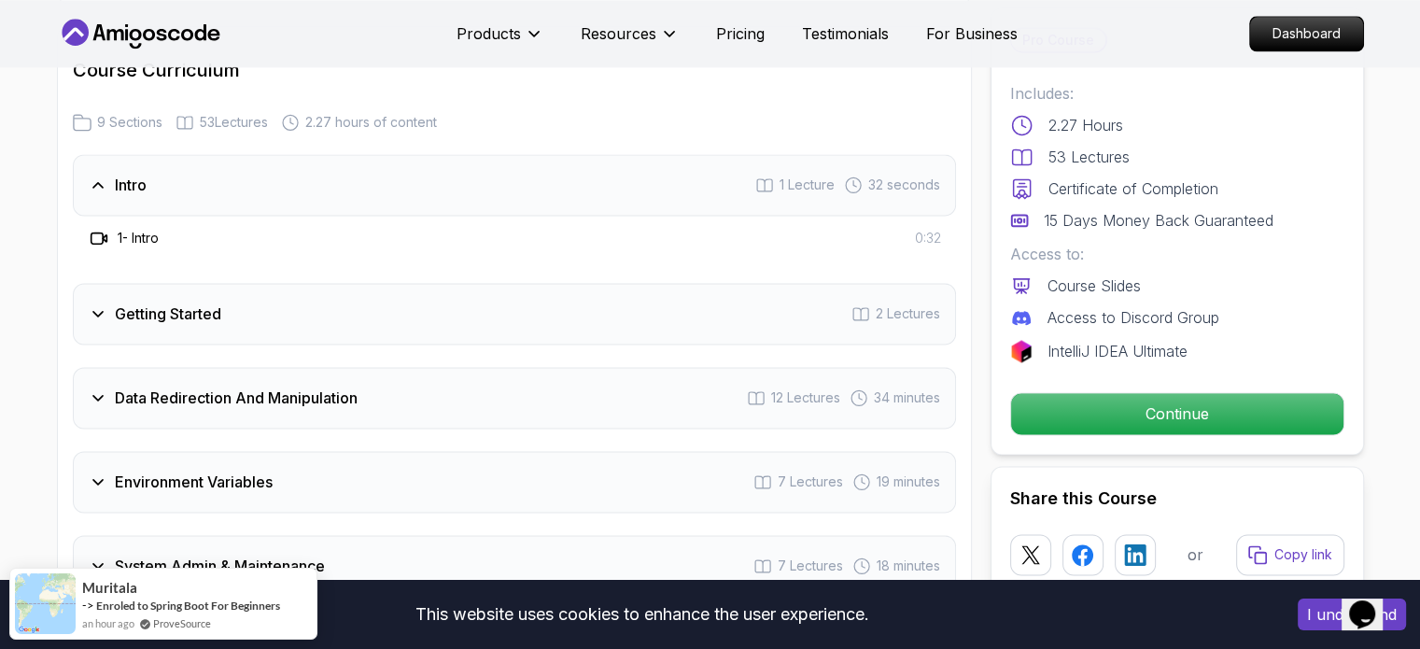
click at [187, 314] on h3 "Getting Started" at bounding box center [168, 313] width 106 height 22
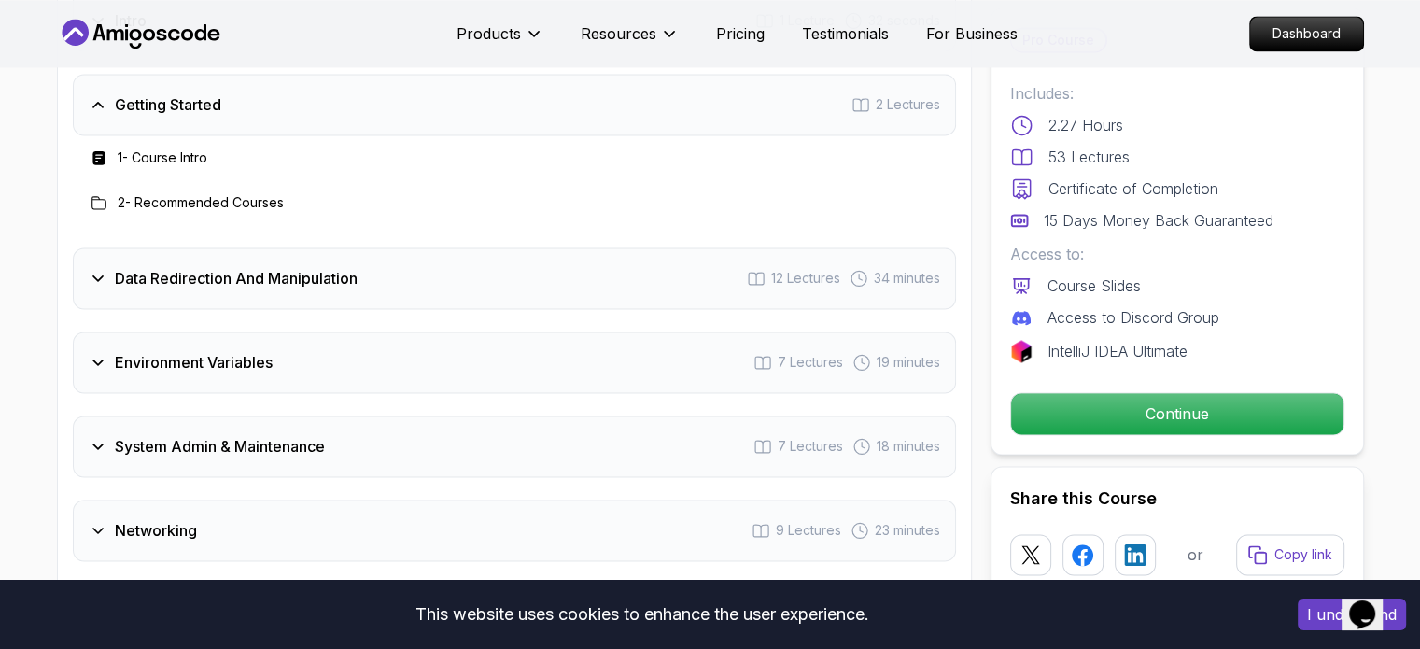
scroll to position [2800, 0]
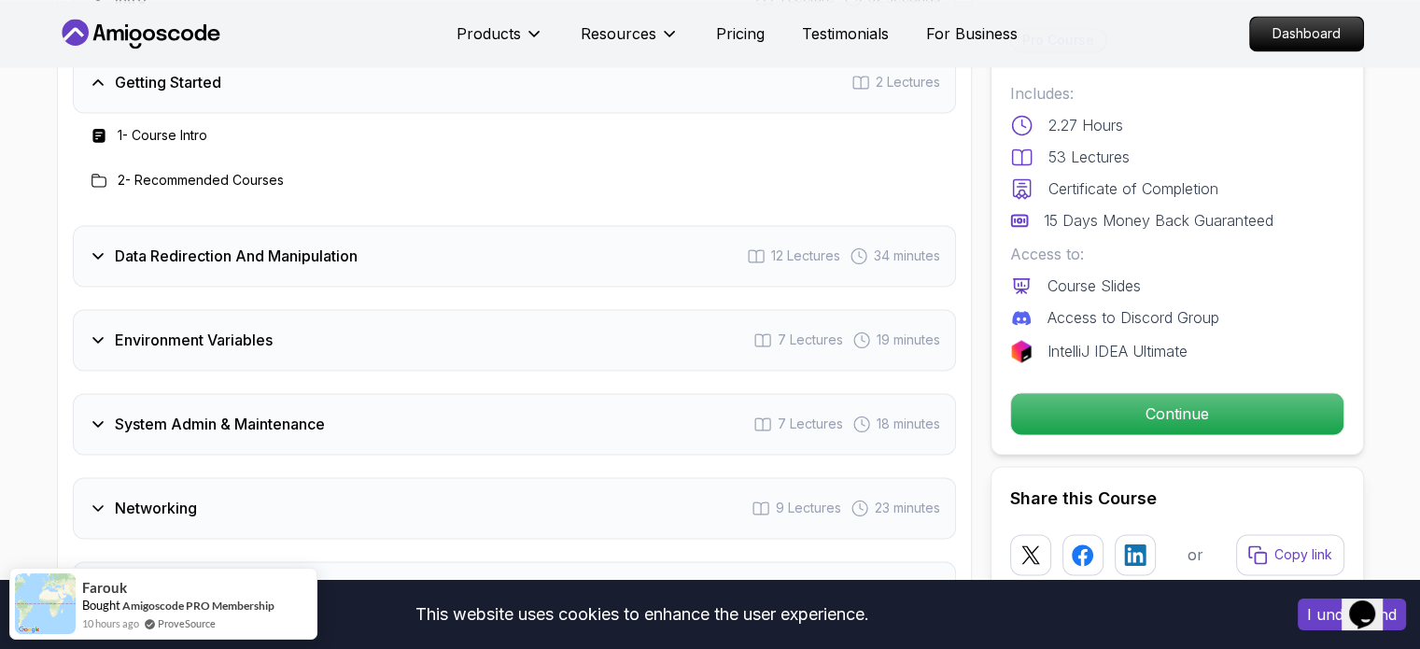
click at [277, 258] on h3 "Data Redirection And Manipulation" at bounding box center [236, 256] width 243 height 22
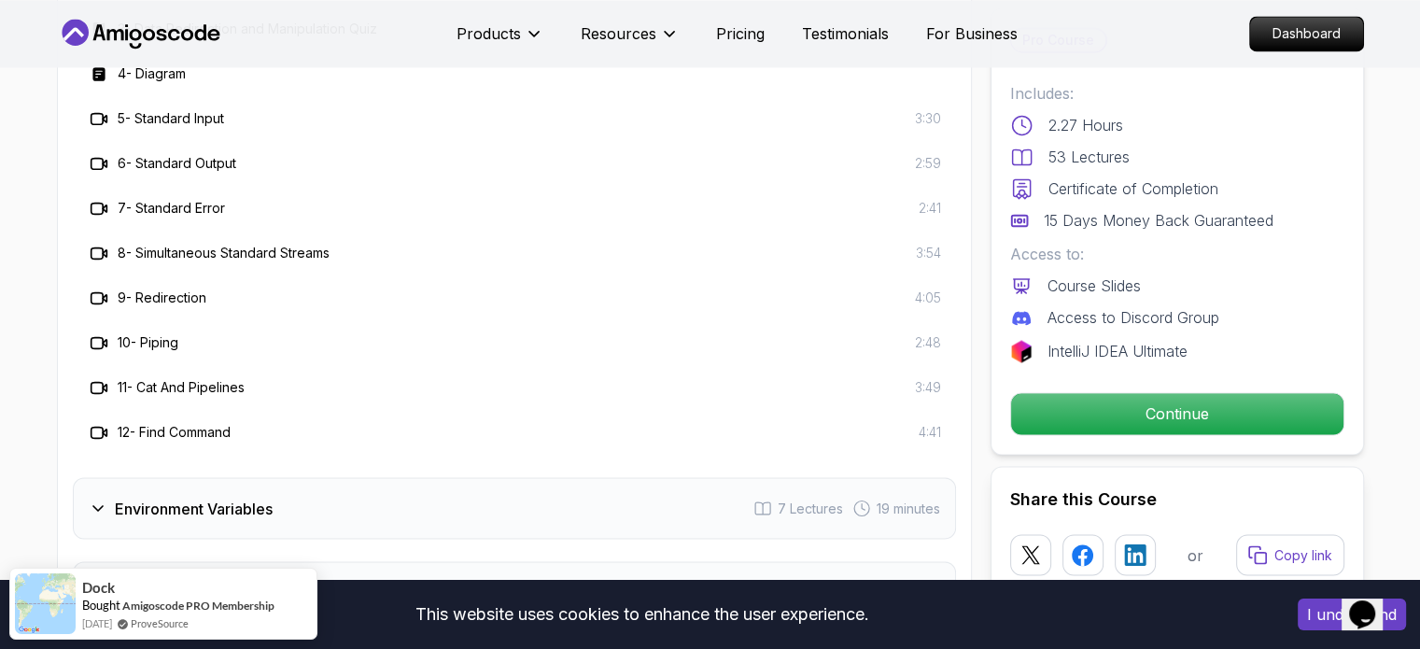
scroll to position [3267, 0]
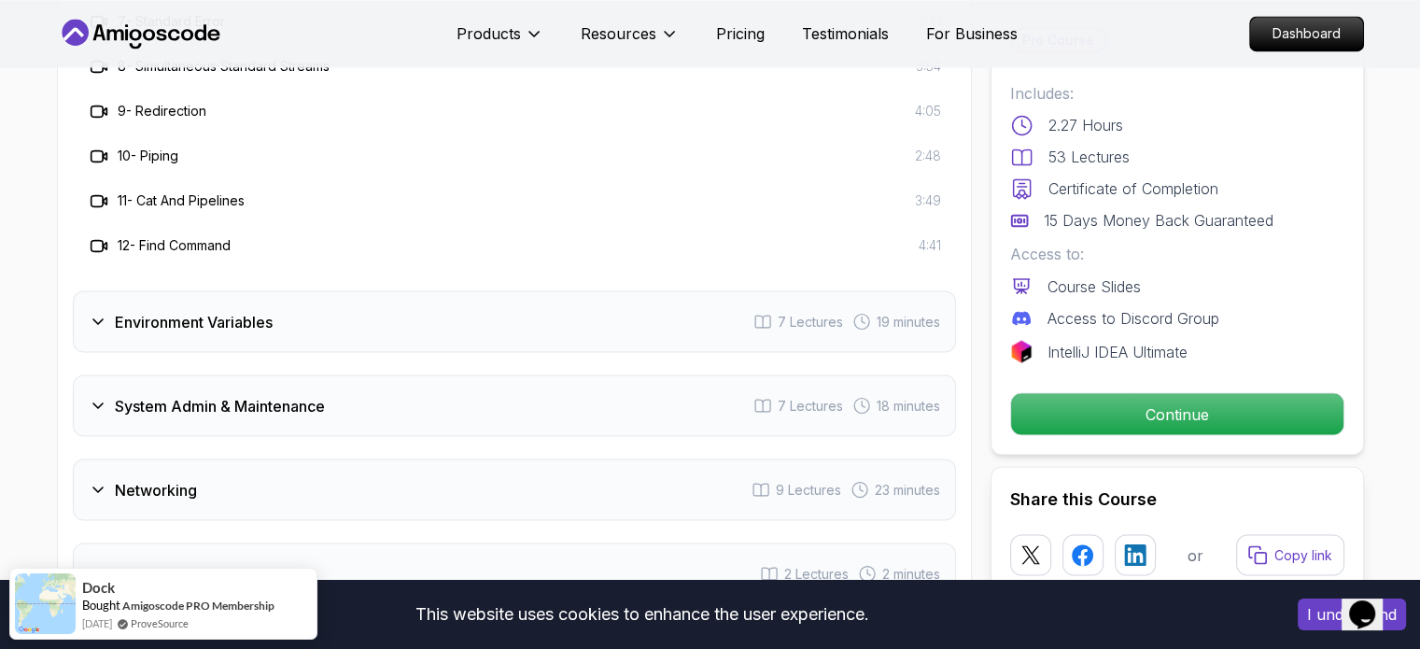
click at [301, 324] on div "Environment Variables 7 Lectures 19 minutes" at bounding box center [514, 321] width 883 height 62
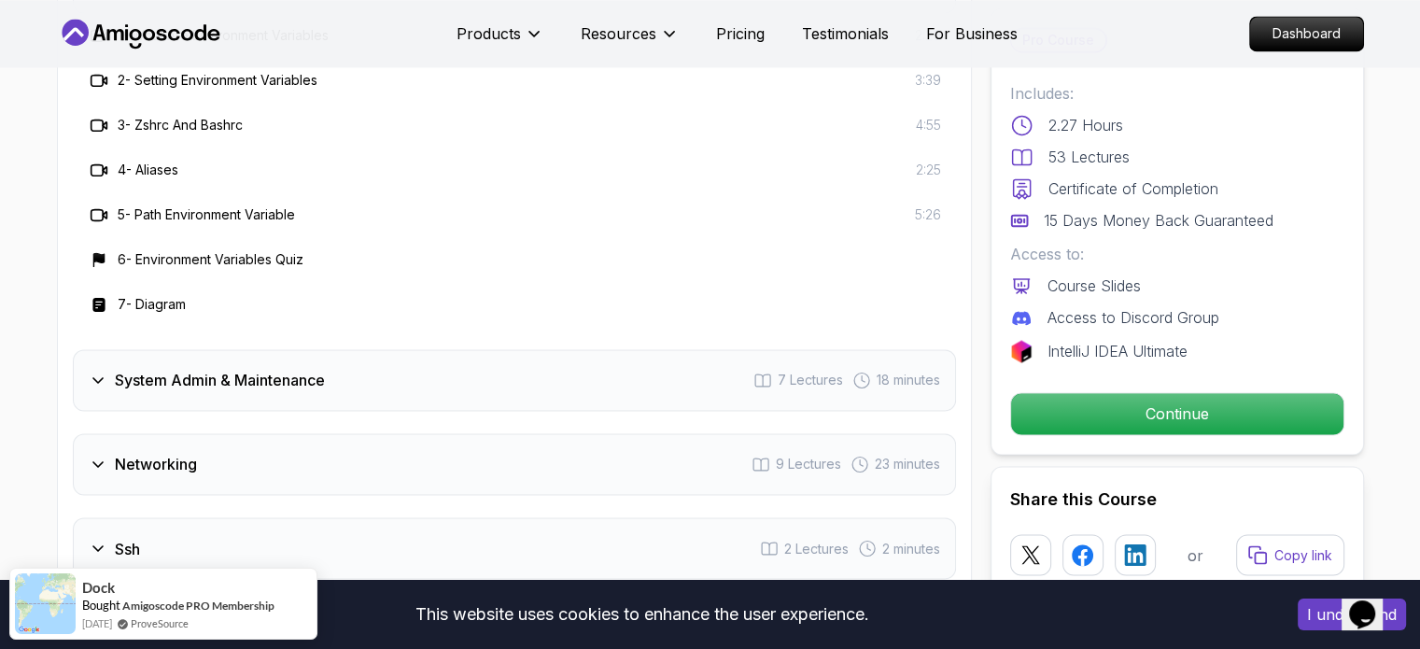
scroll to position [3080, 0]
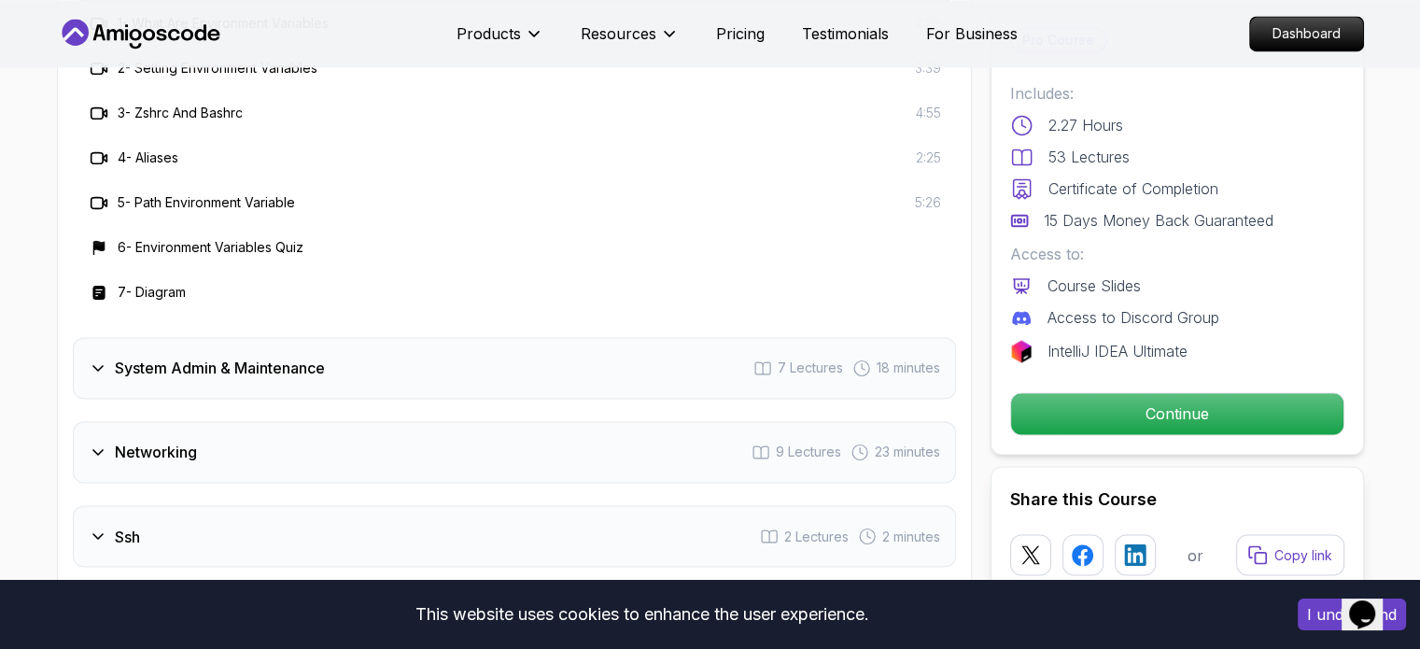
click at [229, 365] on h3 "System Admin & Maintenance" at bounding box center [220, 368] width 210 height 22
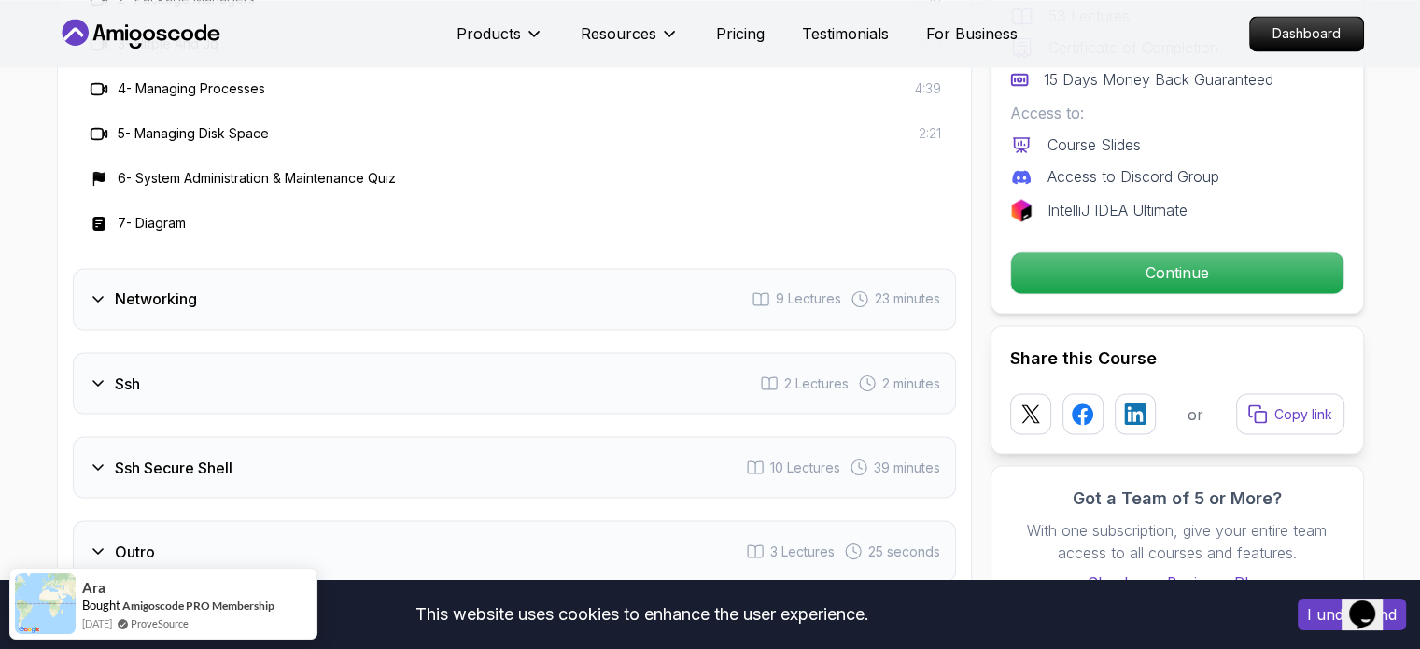
scroll to position [3267, 0]
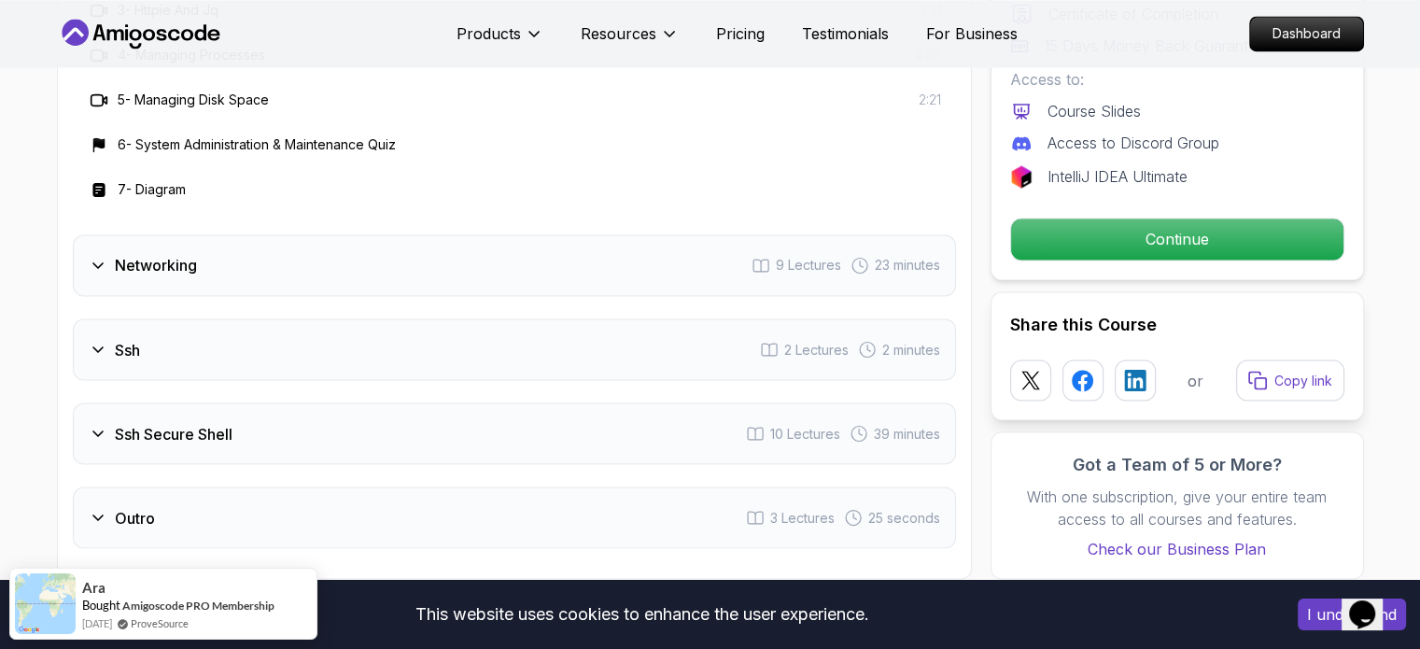
click at [179, 255] on h3 "Networking" at bounding box center [156, 265] width 82 height 22
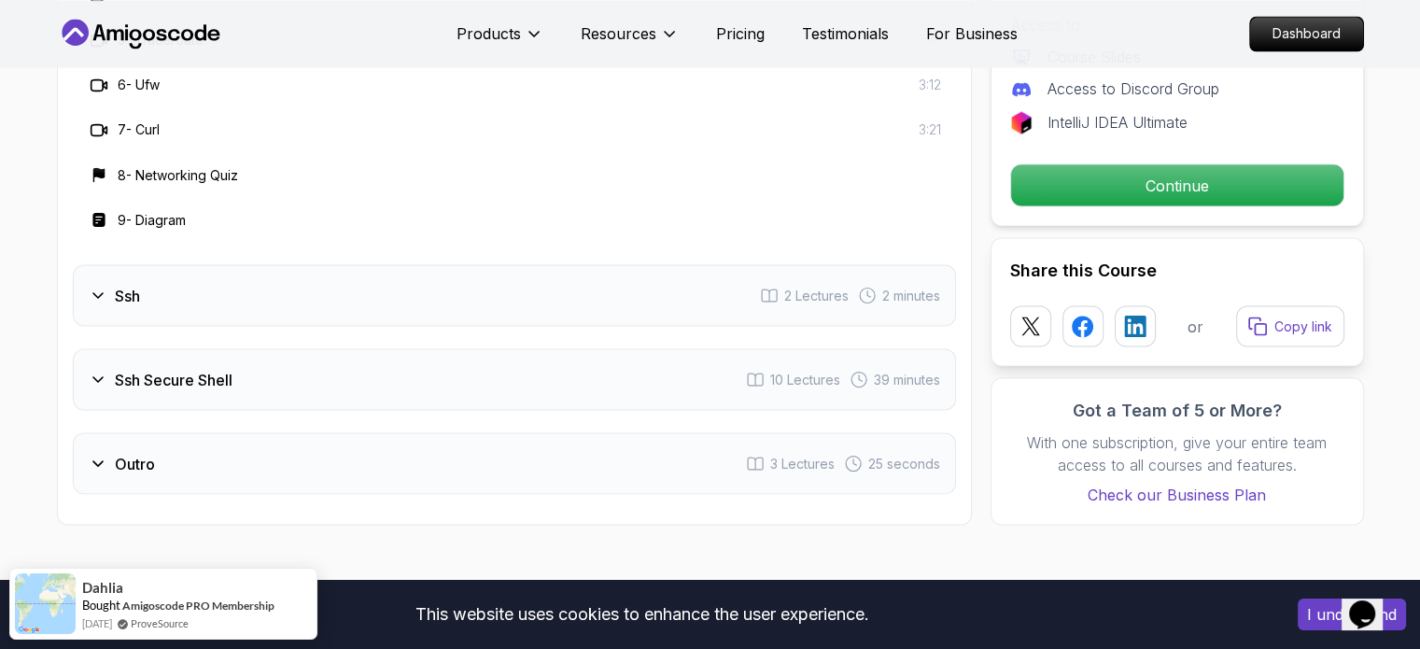
scroll to position [3453, 0]
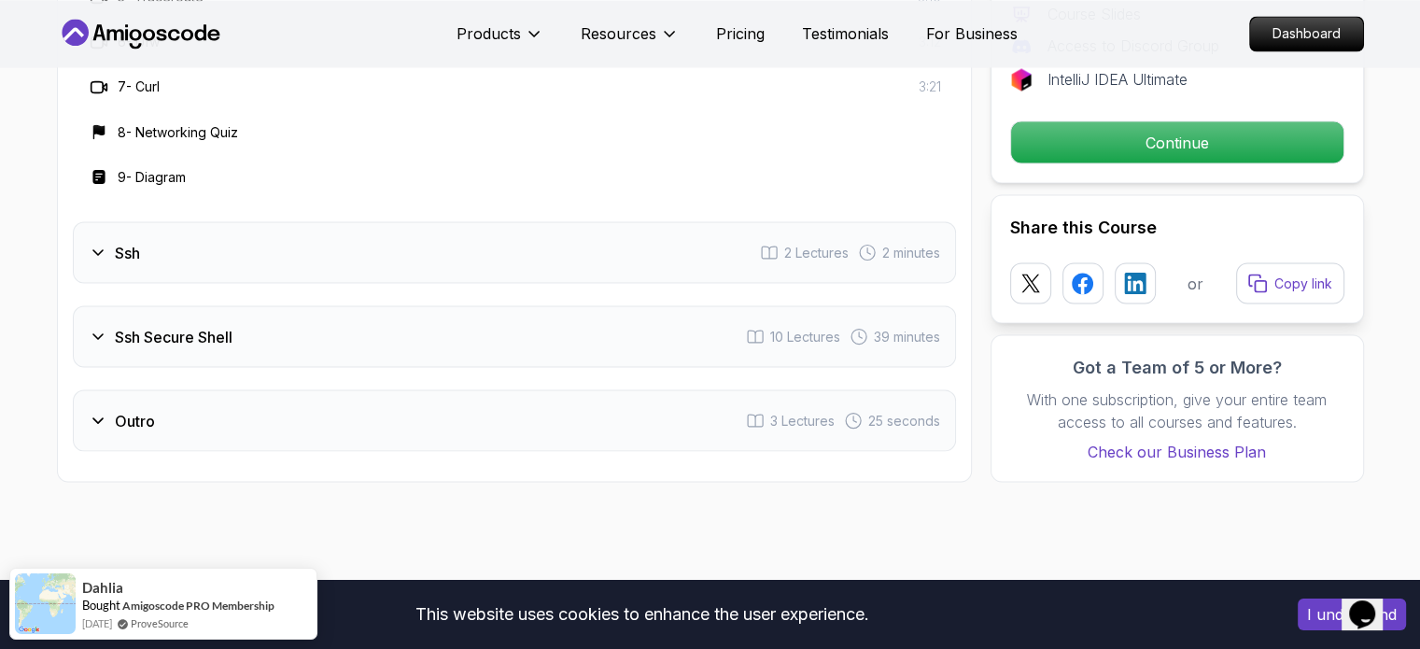
click at [214, 253] on div "Ssh 2 Lectures 2 minutes" at bounding box center [514, 252] width 883 height 62
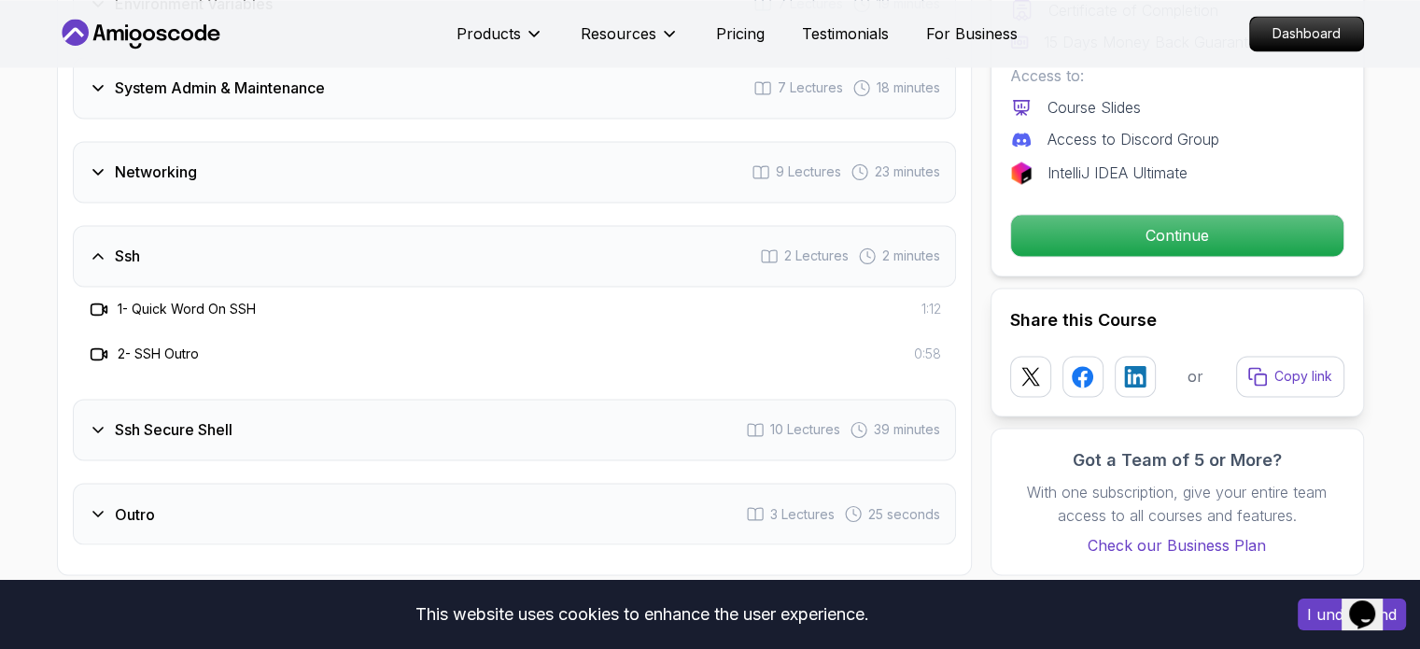
scroll to position [3080, 0]
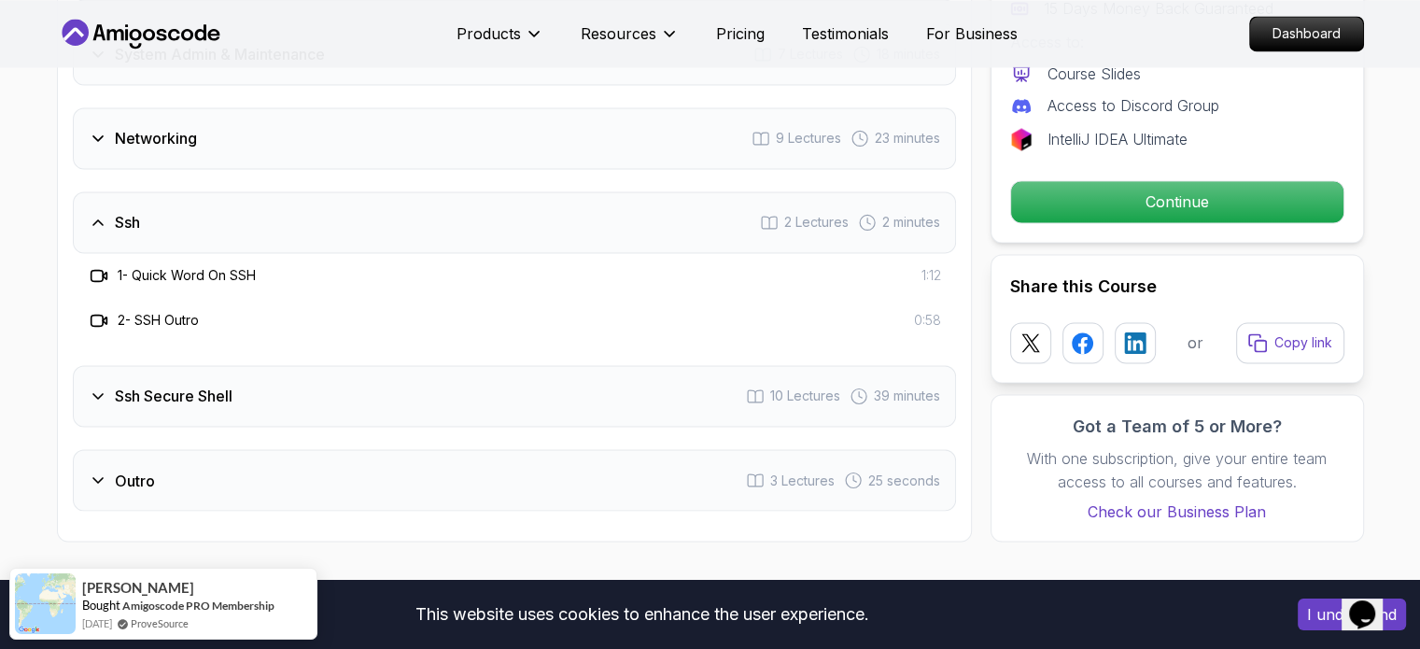
click at [188, 387] on h3 "Ssh Secure Shell" at bounding box center [174, 396] width 118 height 22
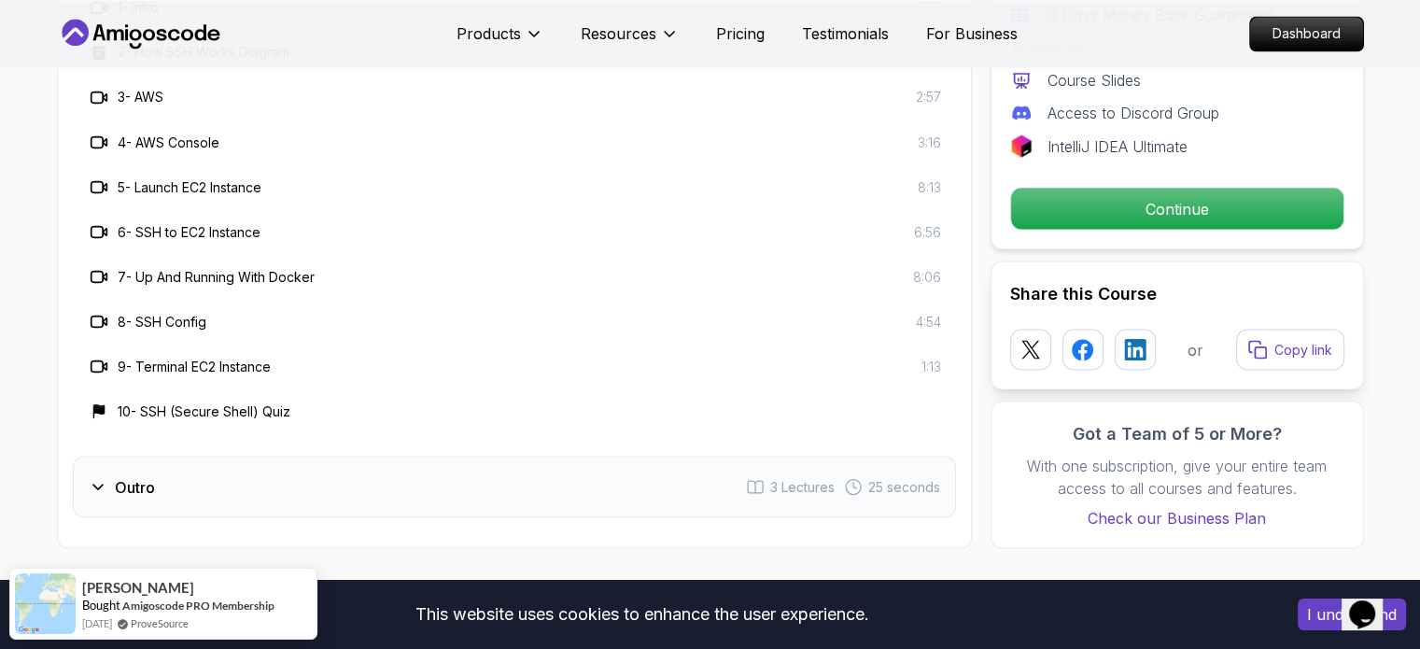
scroll to position [3453, 0]
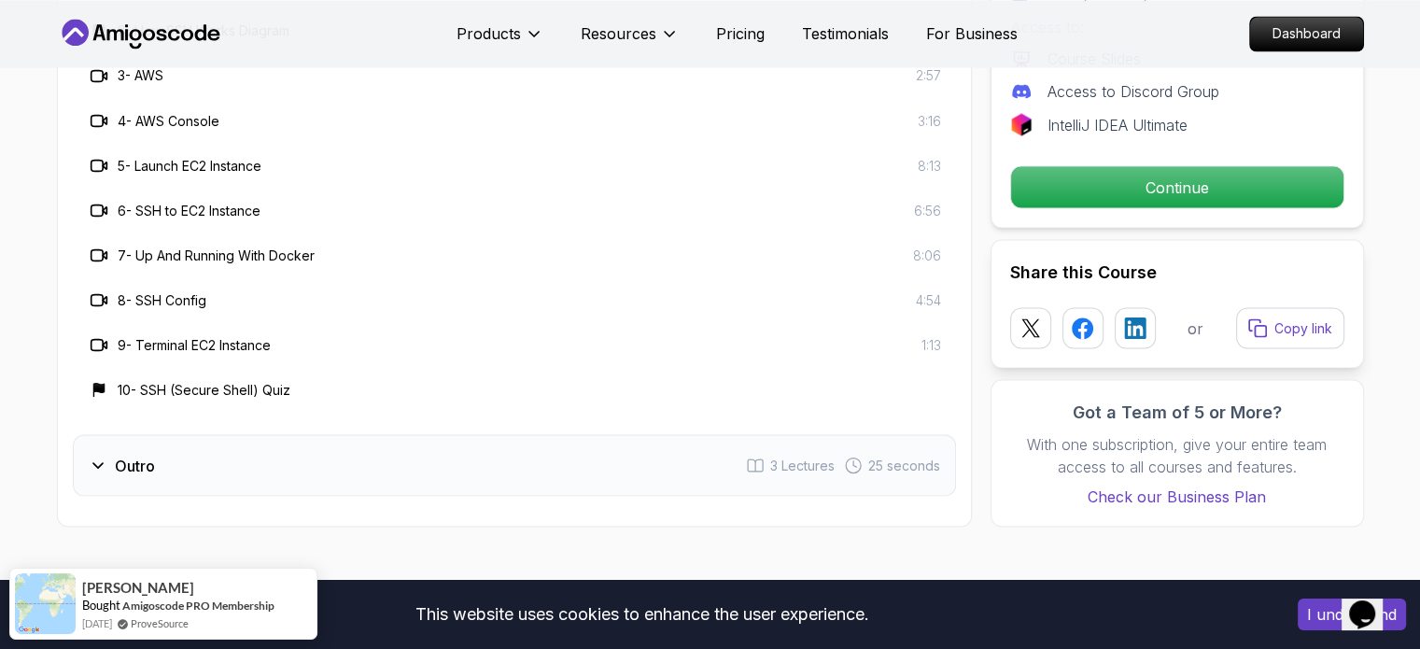
click at [148, 470] on h3 "Outro" at bounding box center [135, 465] width 40 height 22
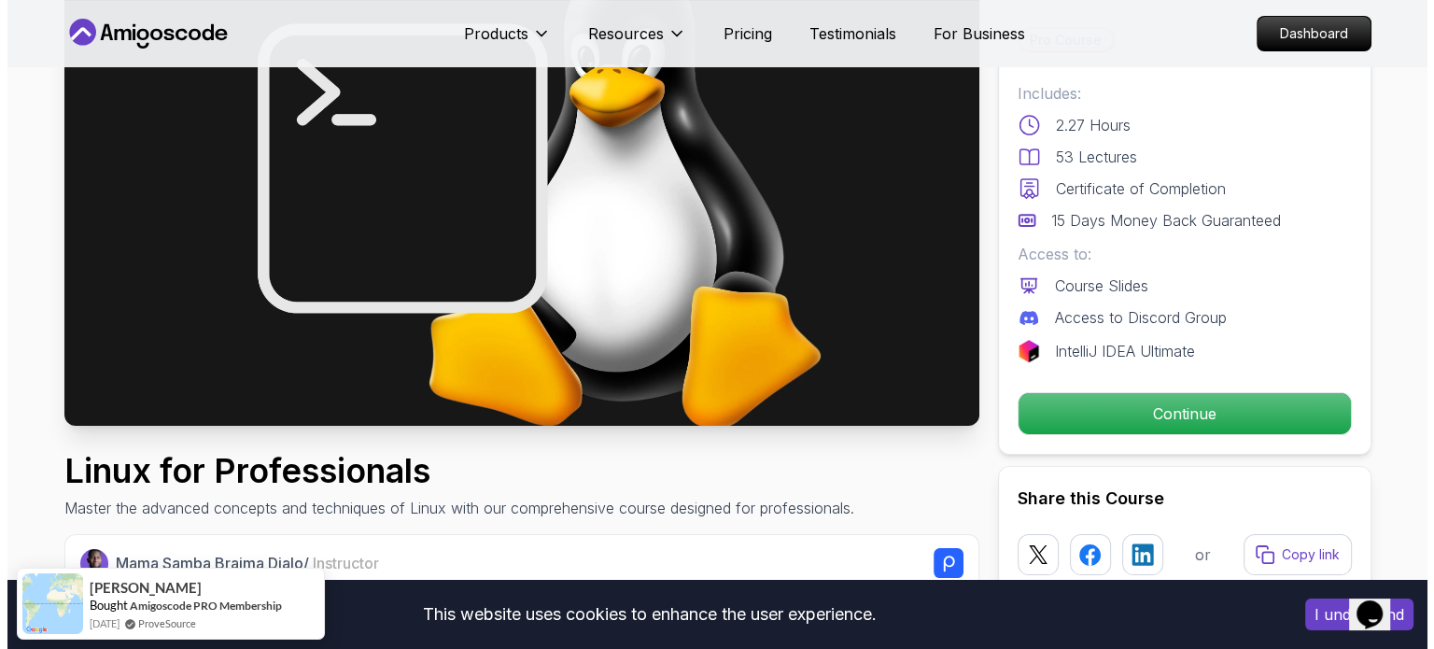
scroll to position [0, 0]
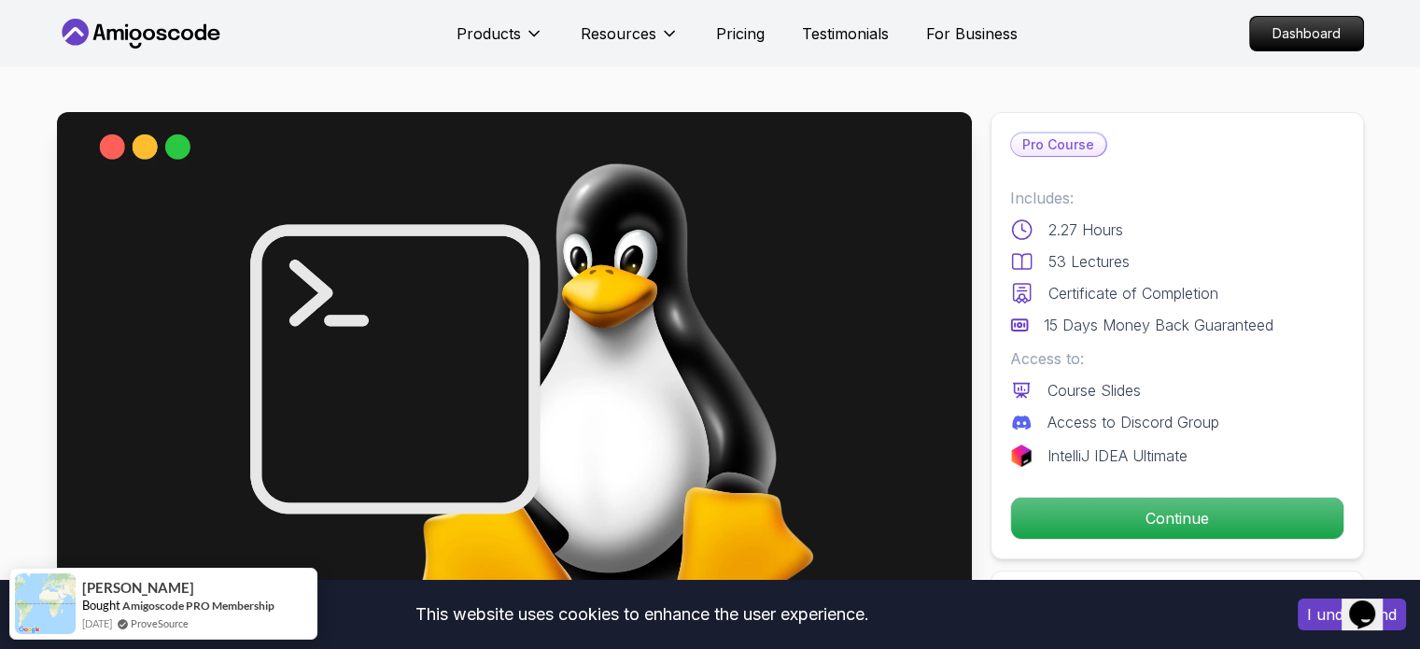
click at [121, 34] on icon at bounding box center [114, 34] width 17 height 11
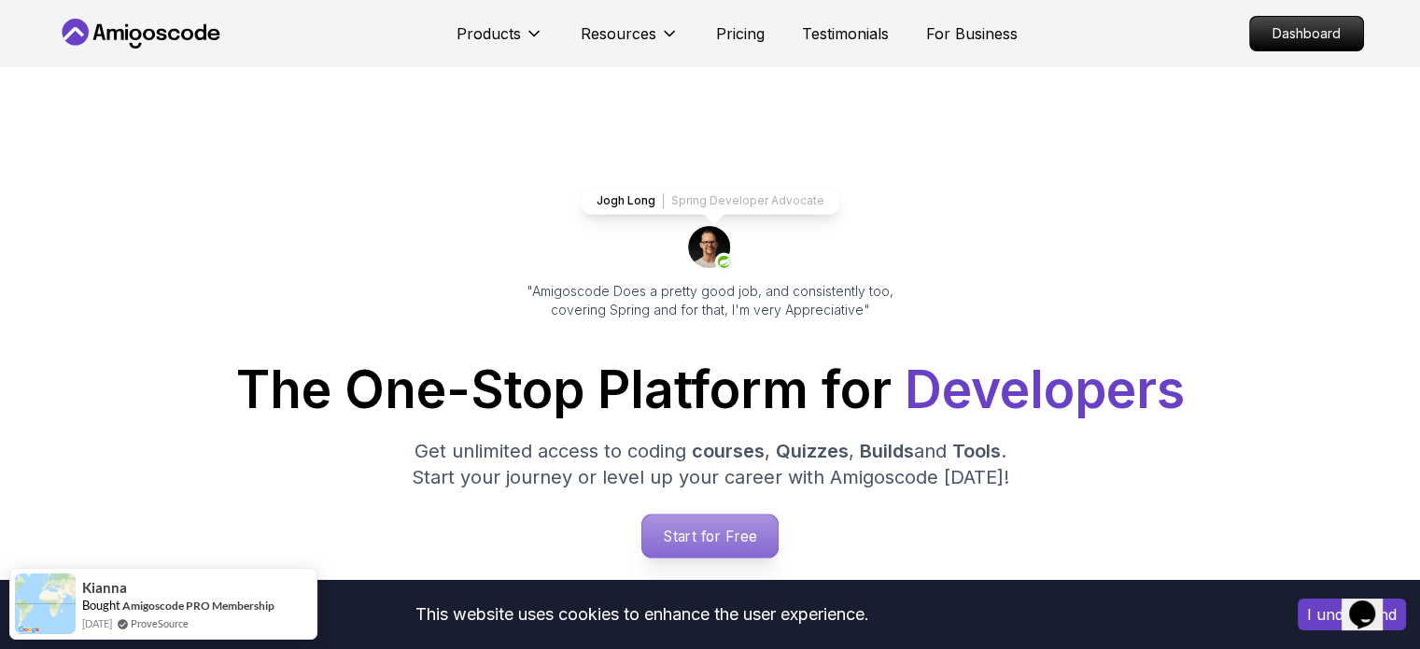
click at [715, 519] on p "Start for Free" at bounding box center [709, 535] width 135 height 43
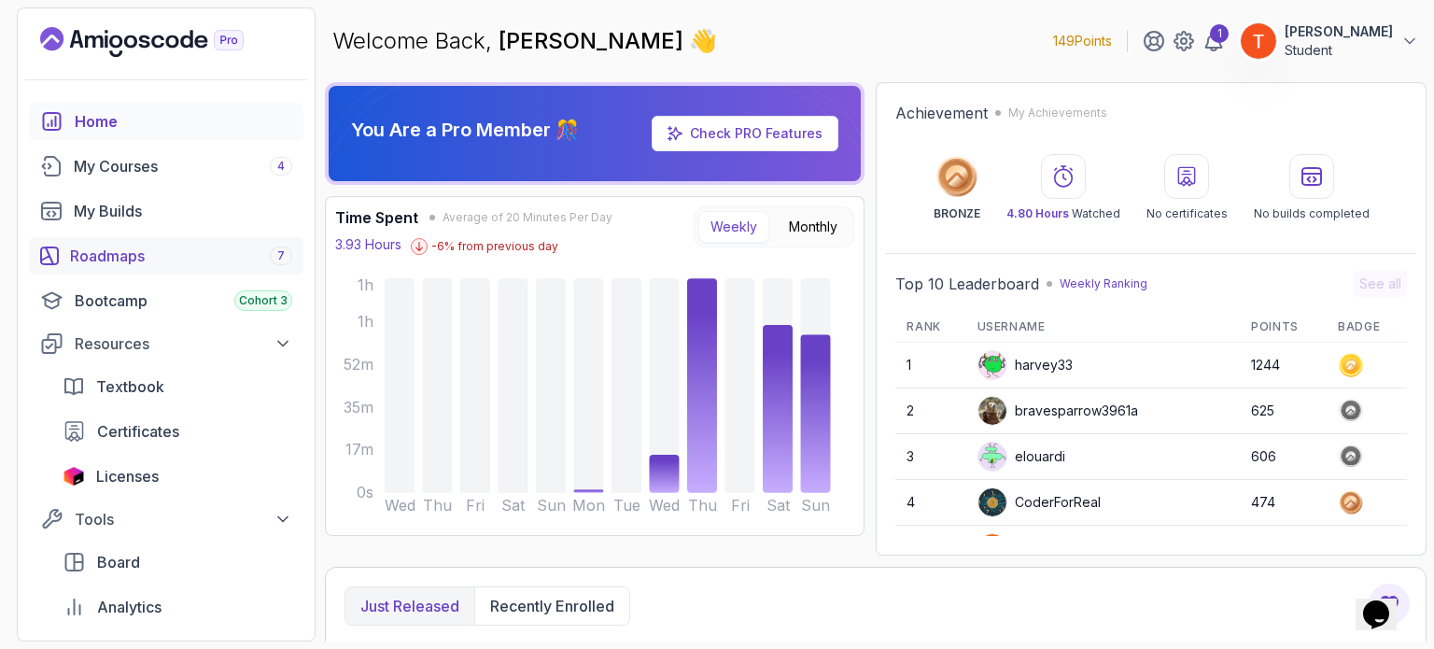
click at [112, 248] on div "Roadmaps 7" at bounding box center [181, 256] width 222 height 22
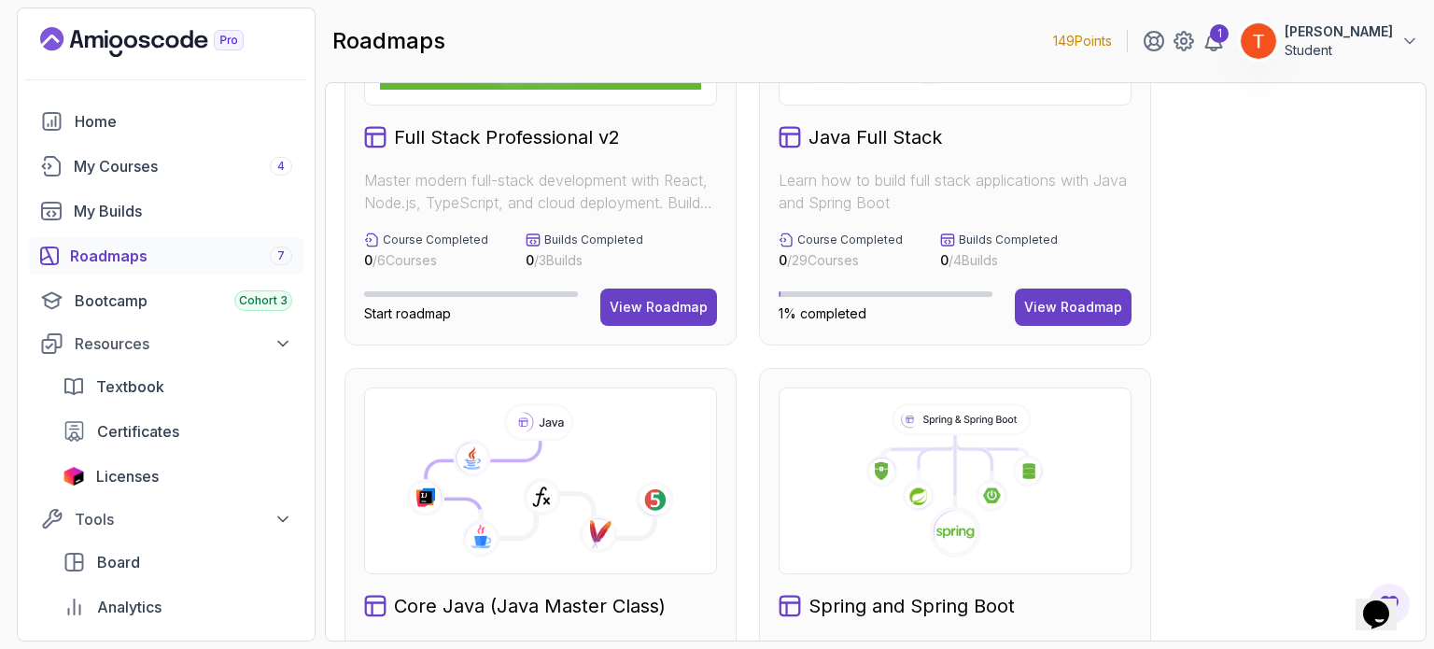
scroll to position [187, 0]
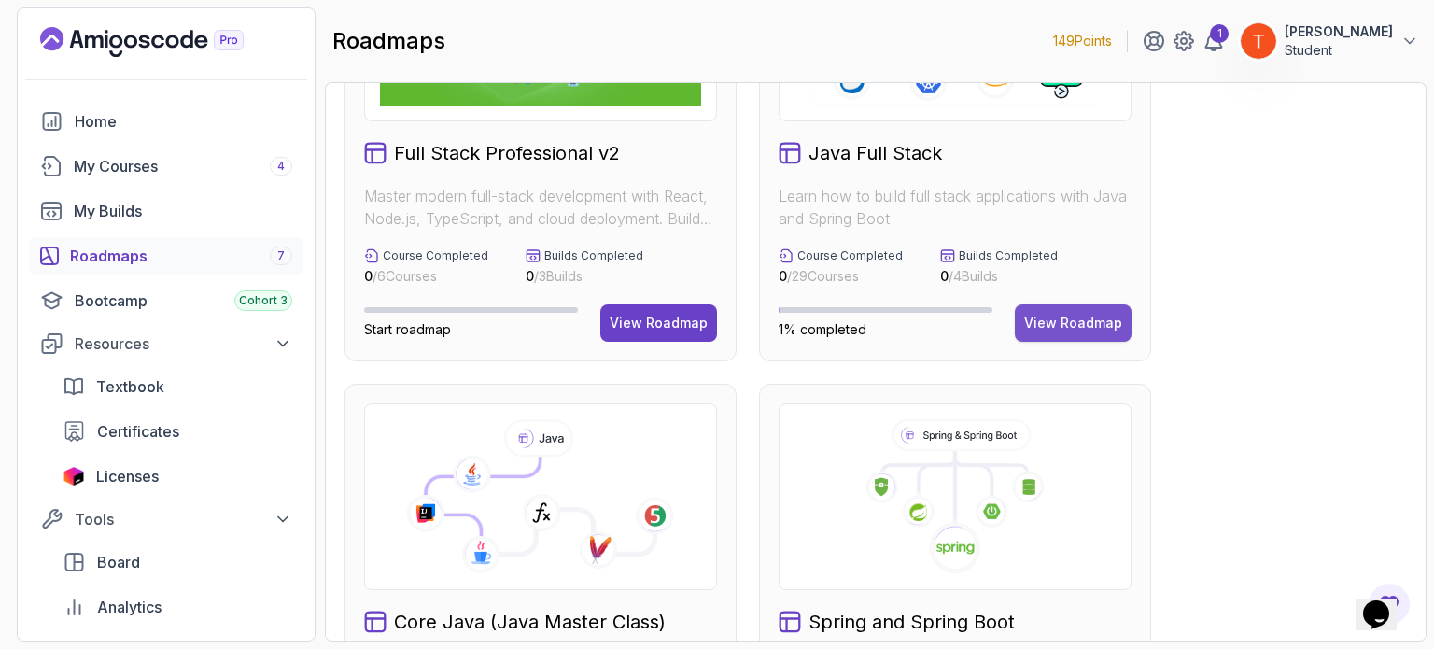
click at [1066, 315] on div "View Roadmap" at bounding box center [1073, 323] width 98 height 19
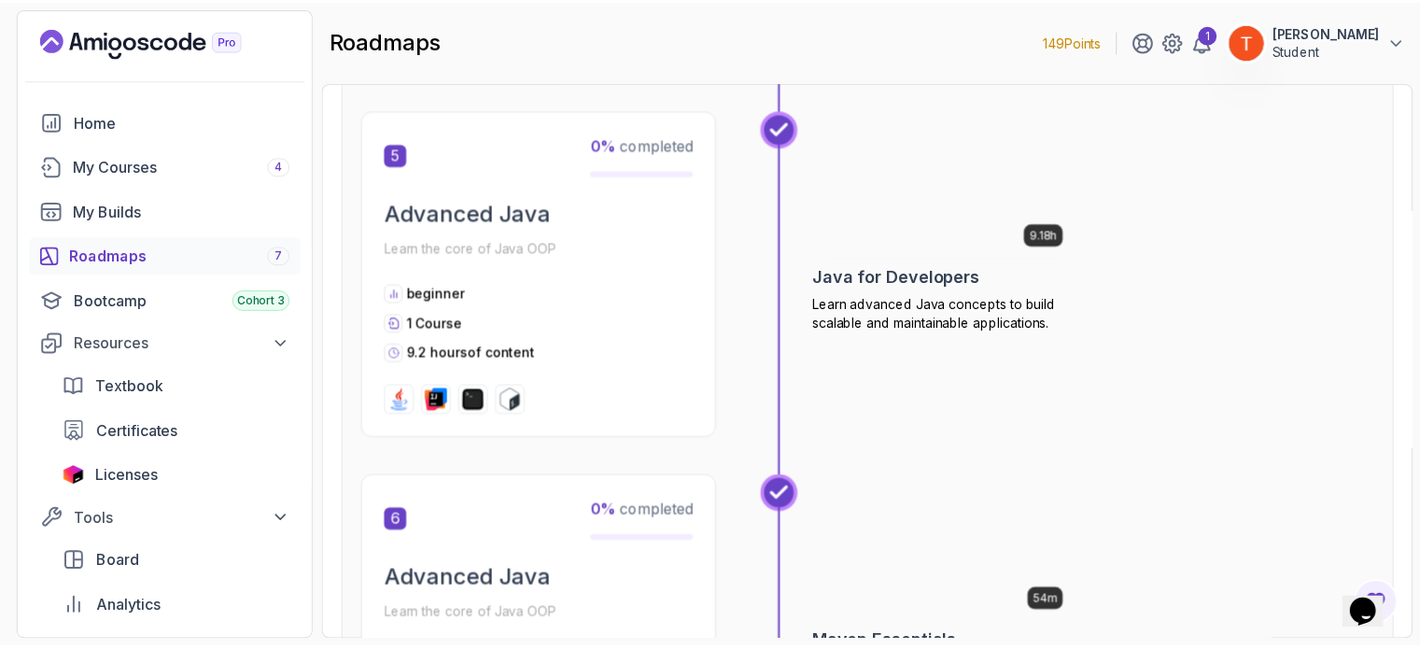
scroll to position [2072, 0]
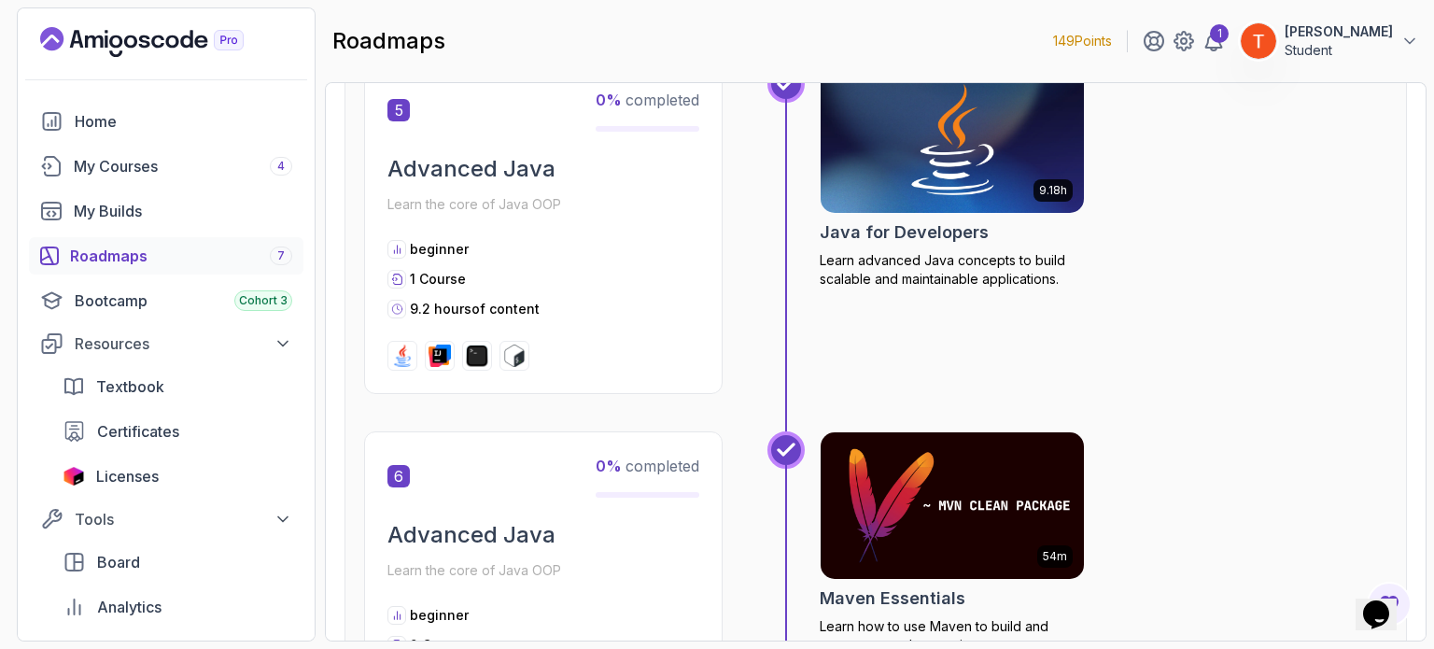
click at [915, 203] on img at bounding box center [952, 140] width 276 height 155
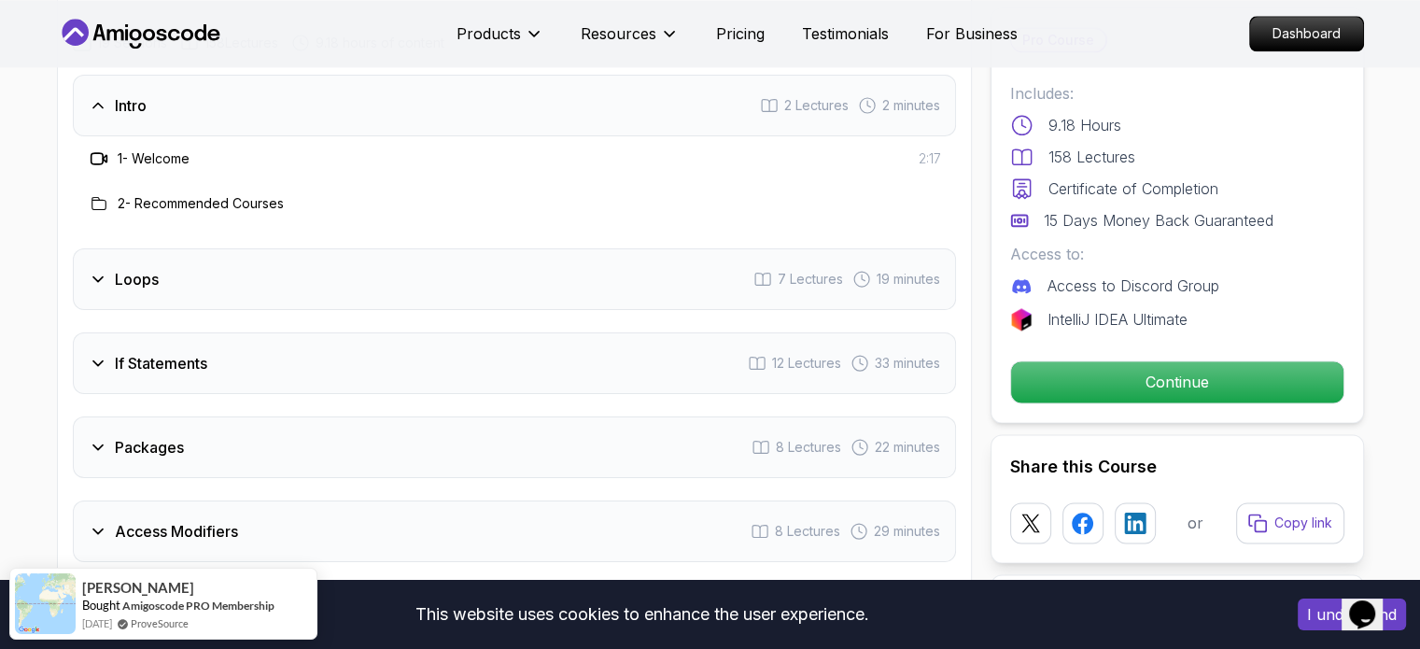
scroll to position [2613, 0]
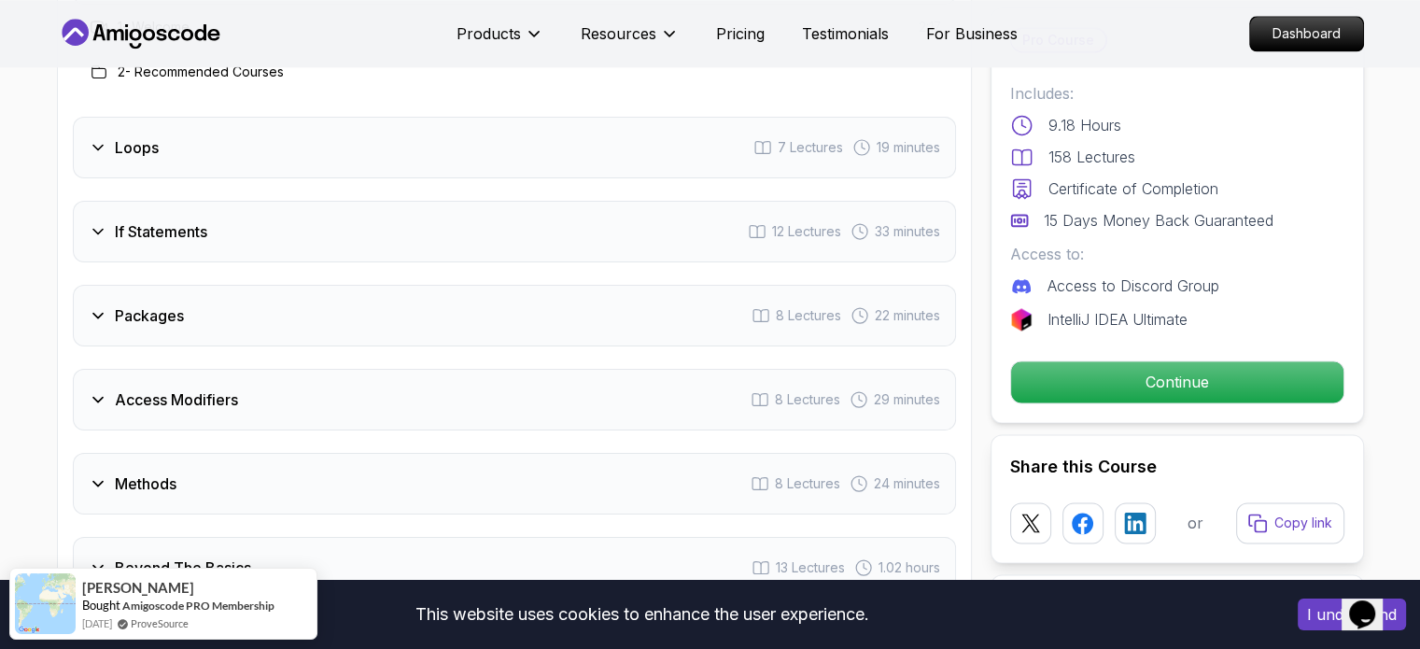
click at [325, 285] on div "Packages 8 Lectures 22 minutes" at bounding box center [514, 316] width 883 height 62
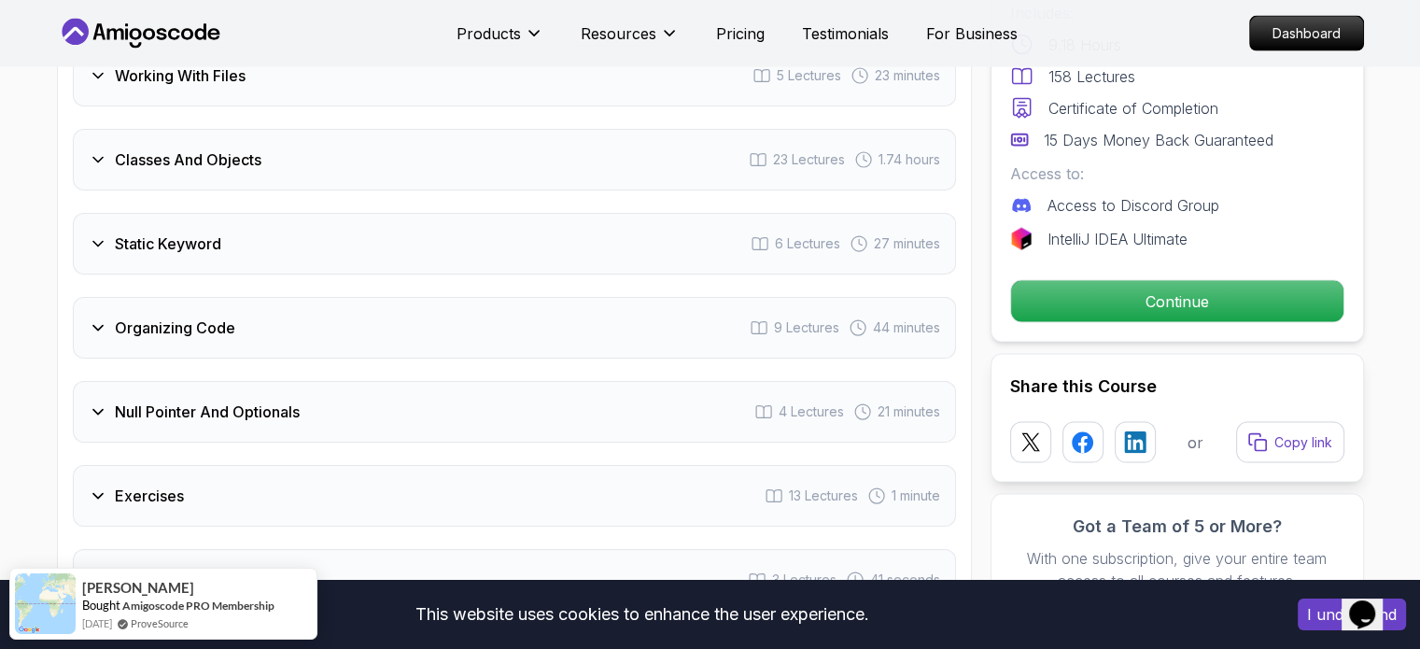
scroll to position [3827, 0]
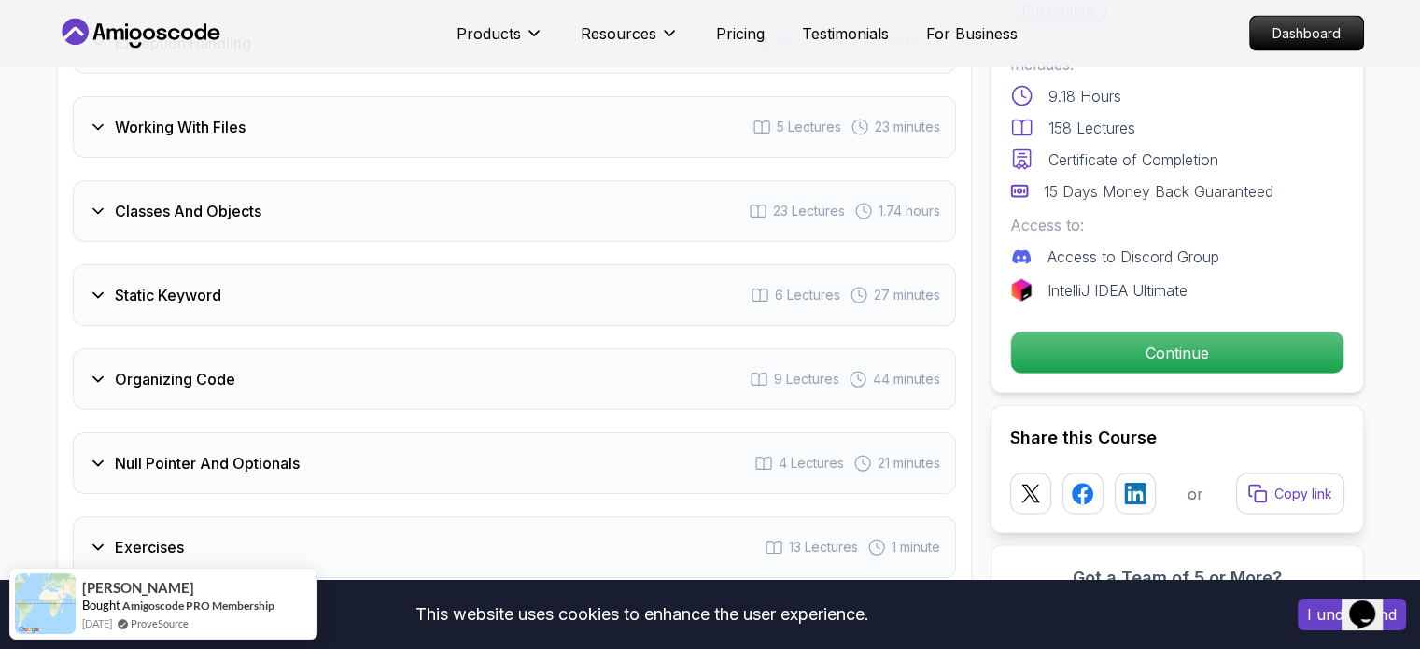
click at [276, 350] on div "Organizing Code 9 Lectures 44 minutes" at bounding box center [514, 379] width 883 height 62
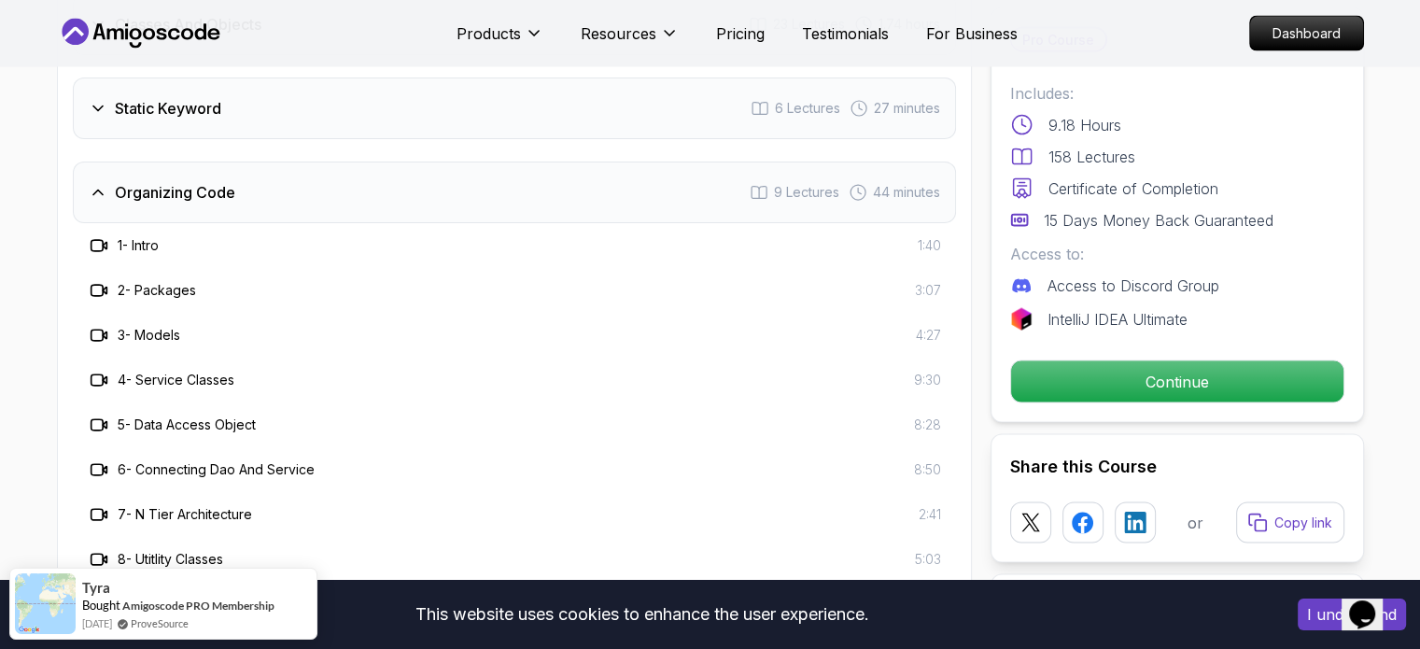
scroll to position [3748, 0]
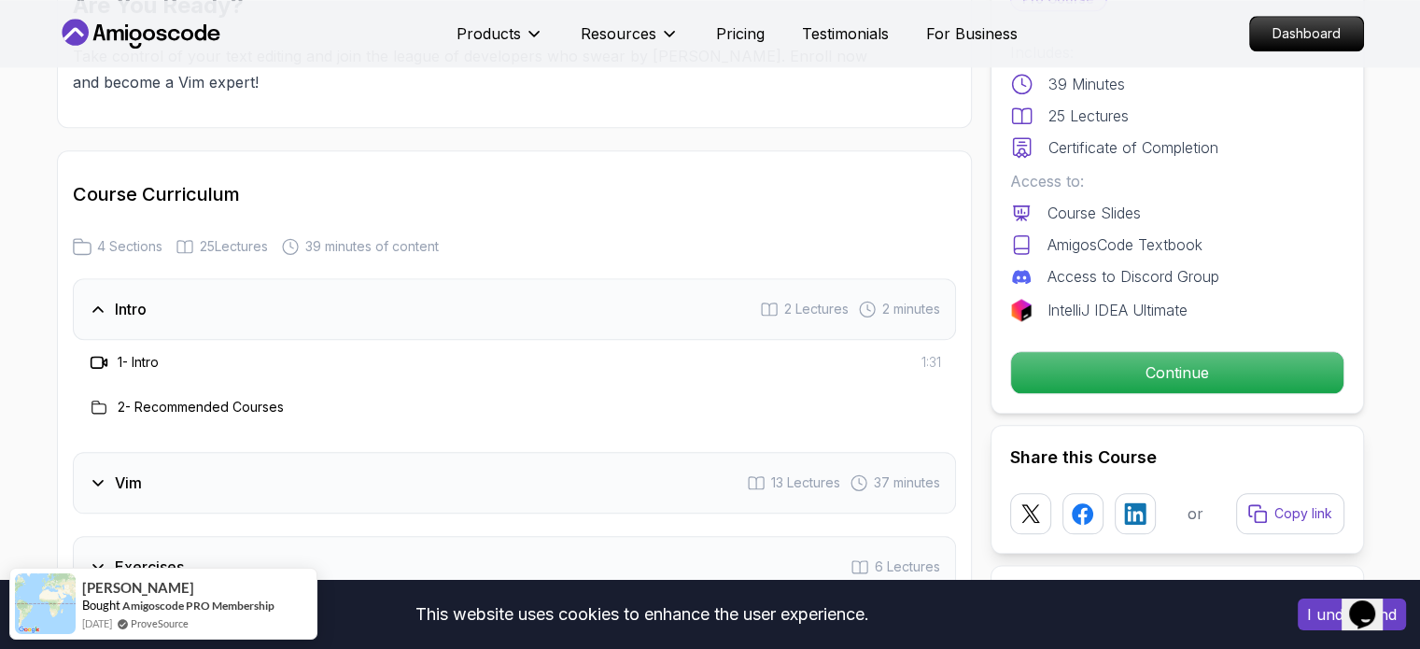
scroll to position [2240, 0]
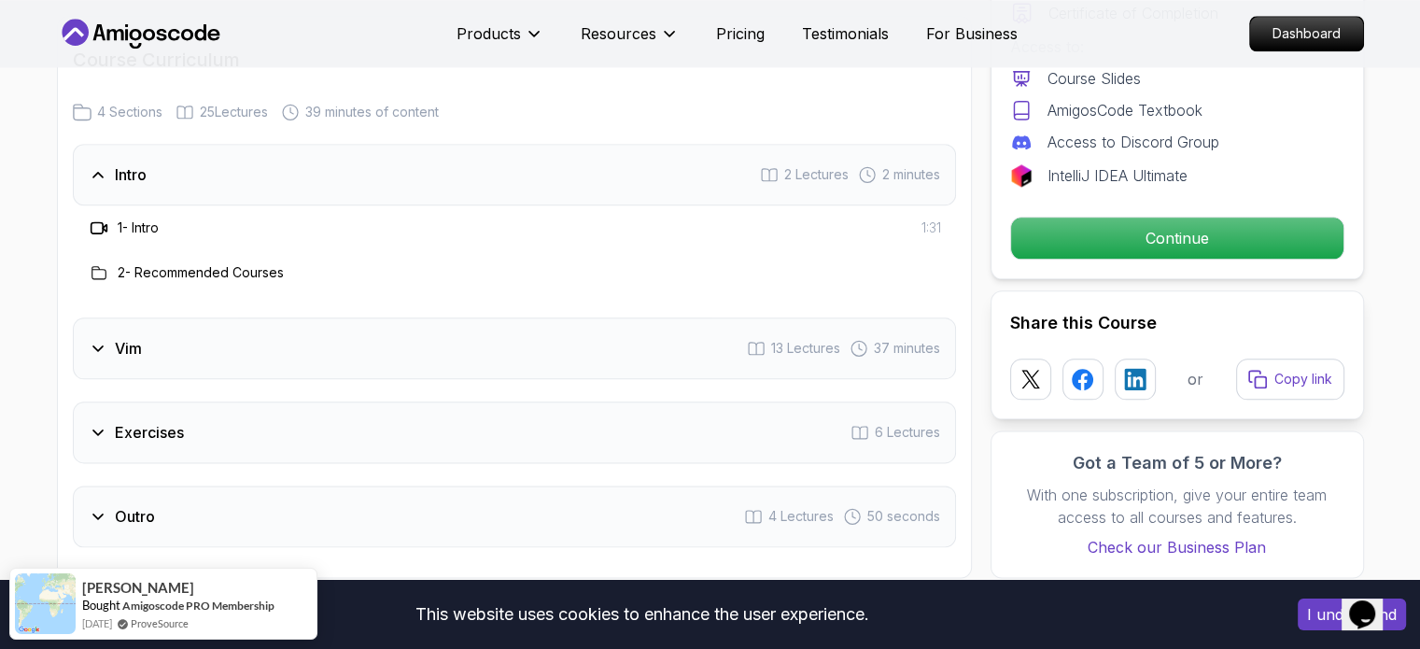
click at [443, 350] on div "Vim 13 Lectures 37 minutes" at bounding box center [514, 348] width 883 height 62
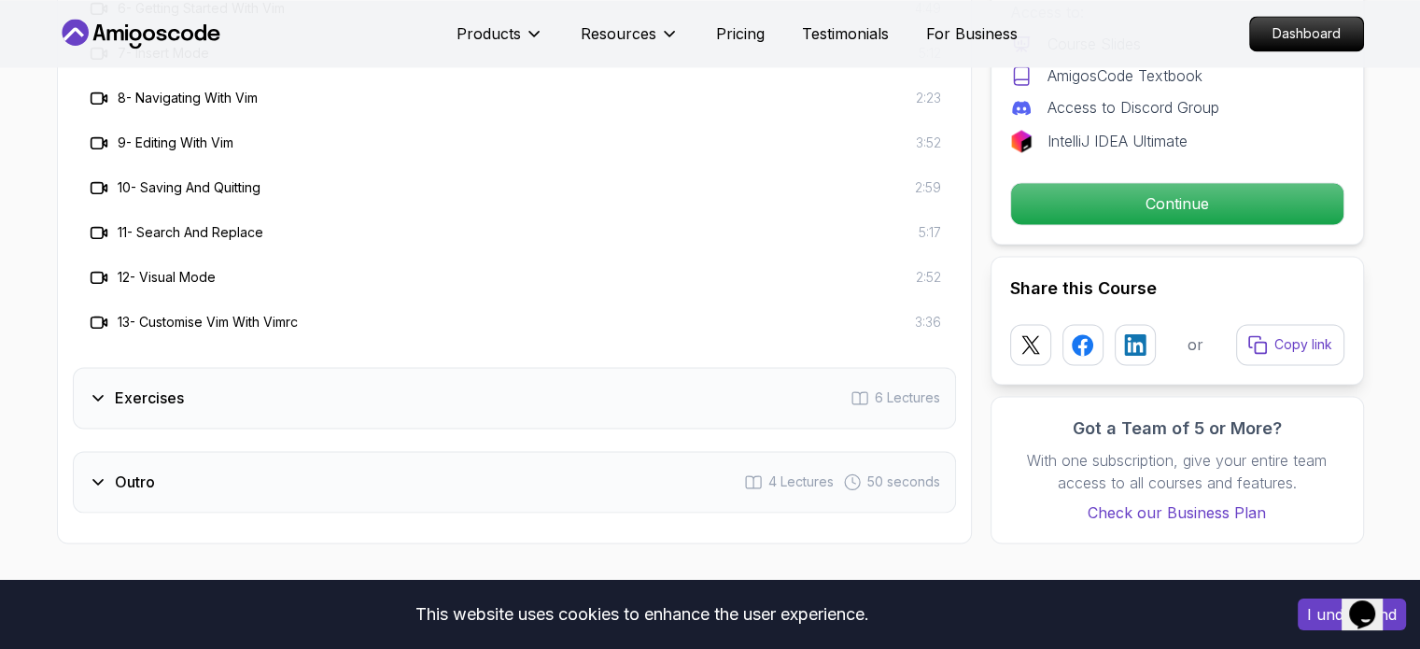
scroll to position [2800, 0]
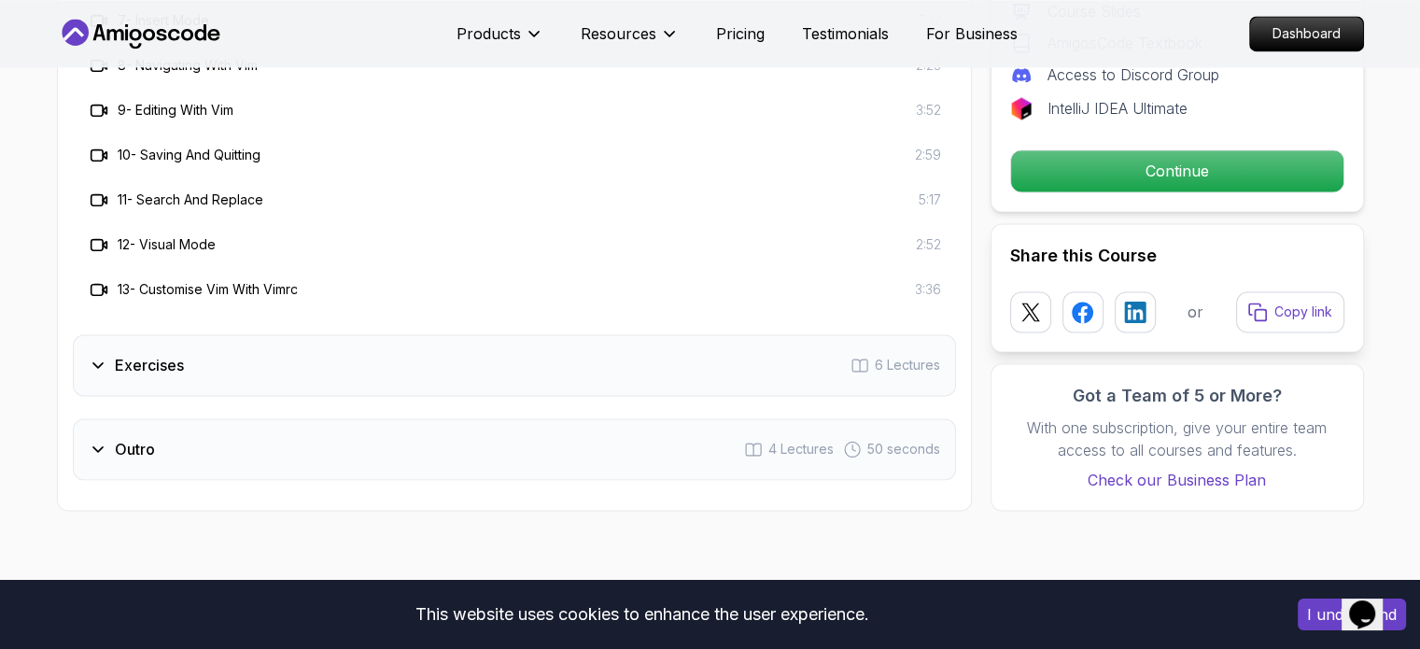
click at [284, 354] on div "Exercises 6 Lectures" at bounding box center [514, 365] width 883 height 62
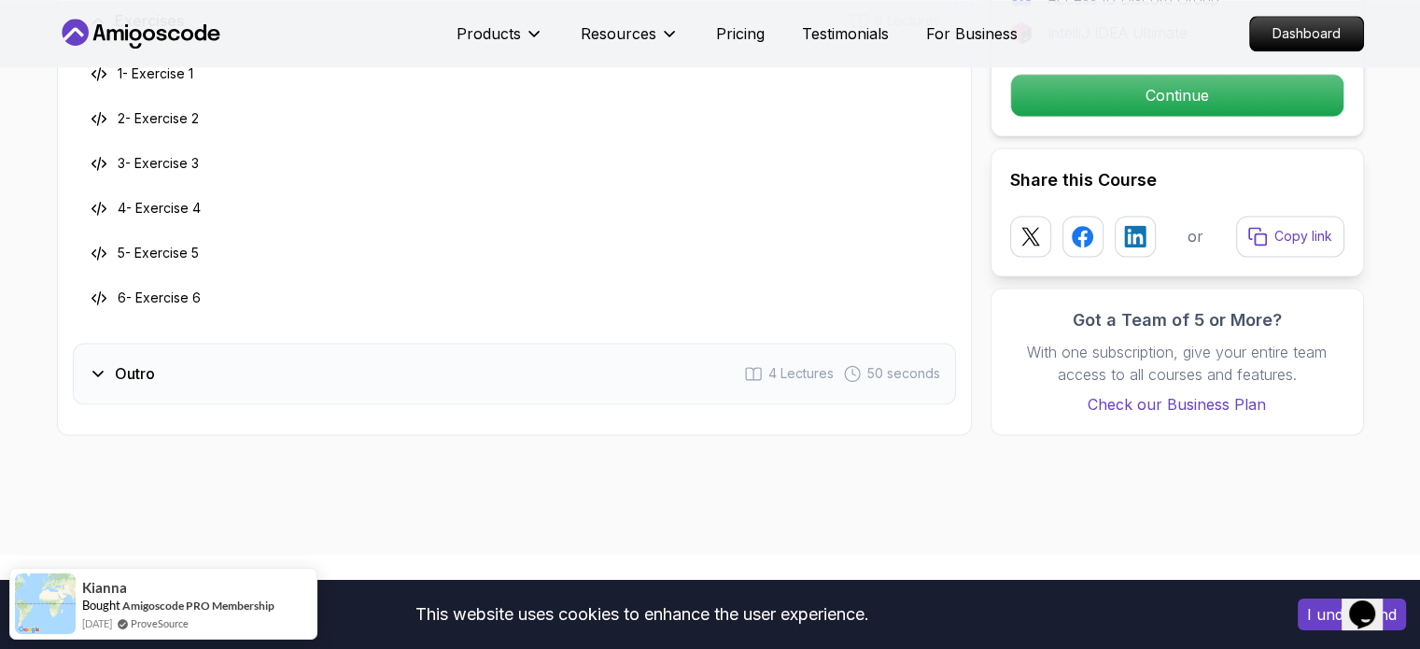
scroll to position [2613, 0]
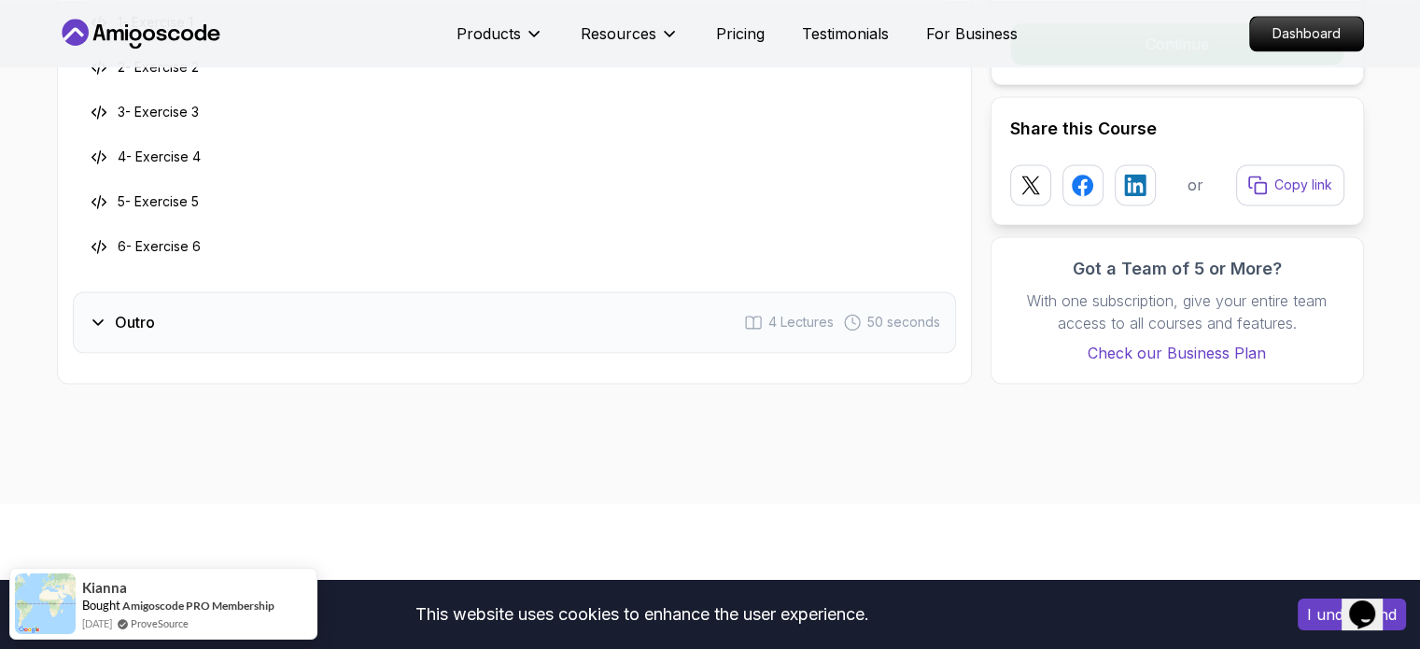
click at [217, 326] on div "Outro 4 Lectures 50 seconds" at bounding box center [514, 322] width 883 height 62
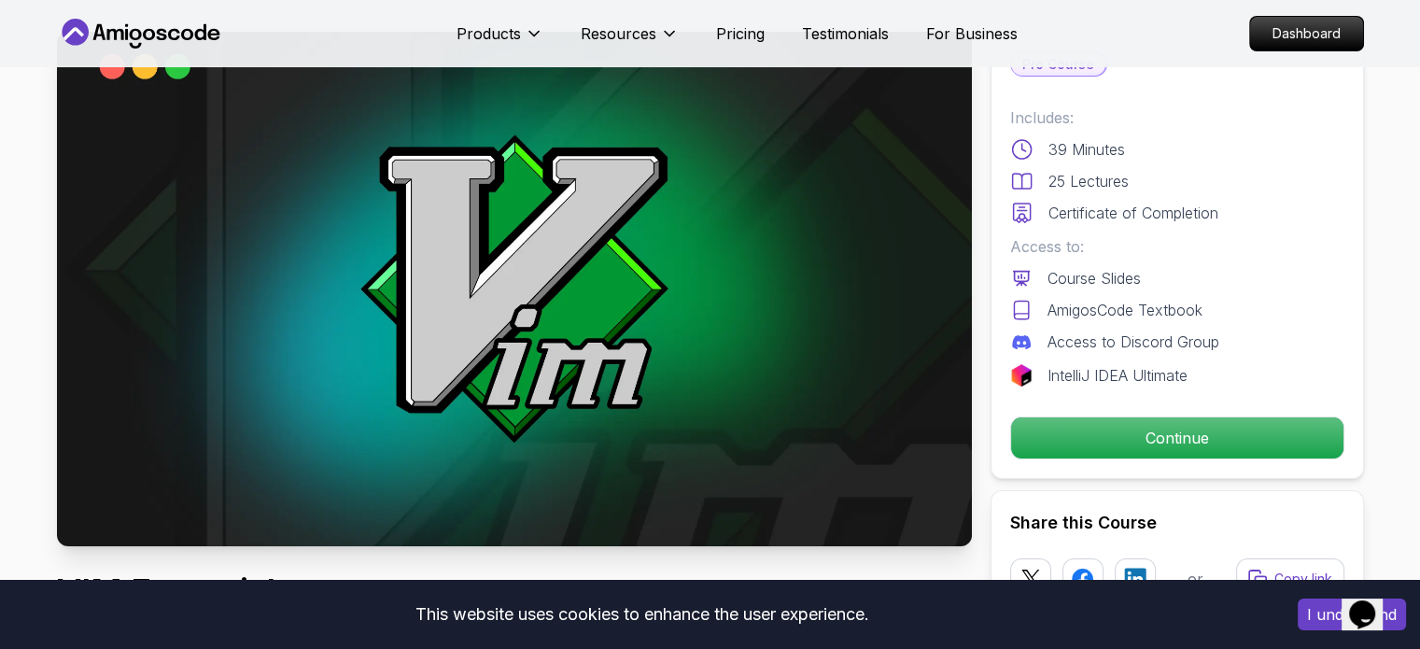
scroll to position [0, 0]
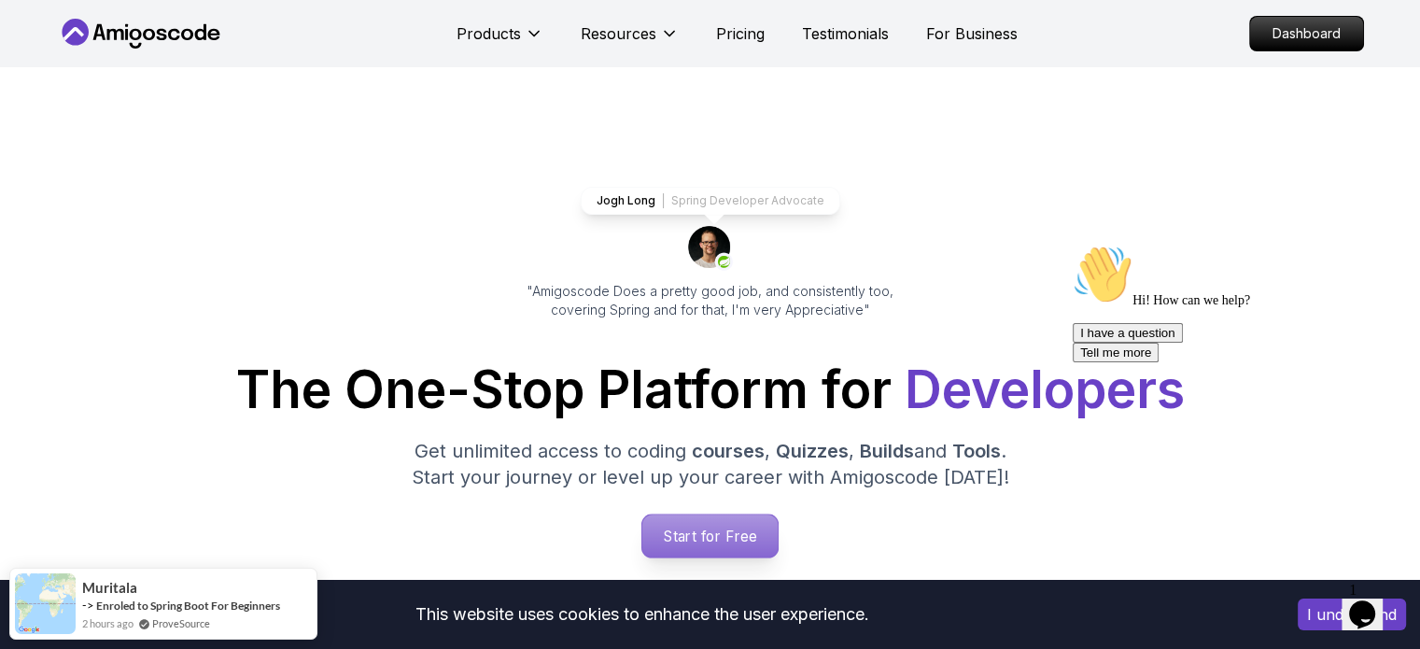
click at [735, 540] on p "Start for Free" at bounding box center [709, 535] width 135 height 43
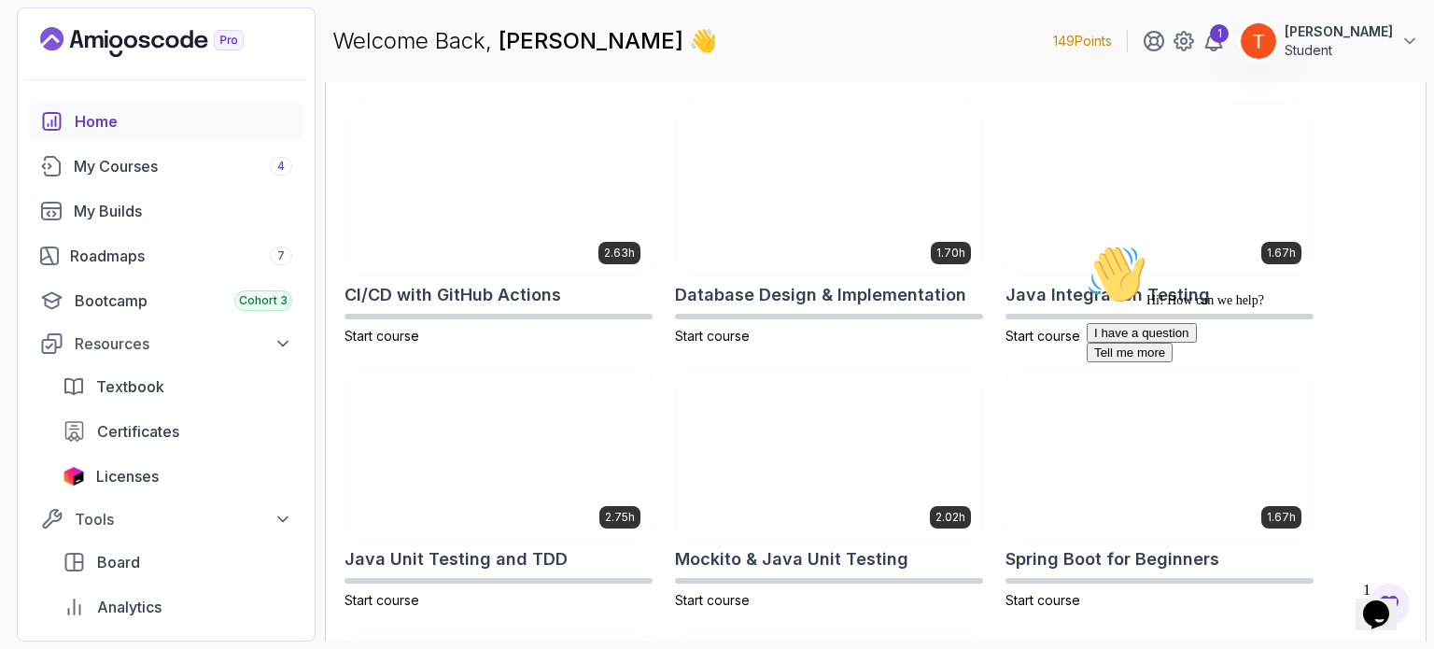
scroll to position [562, 0]
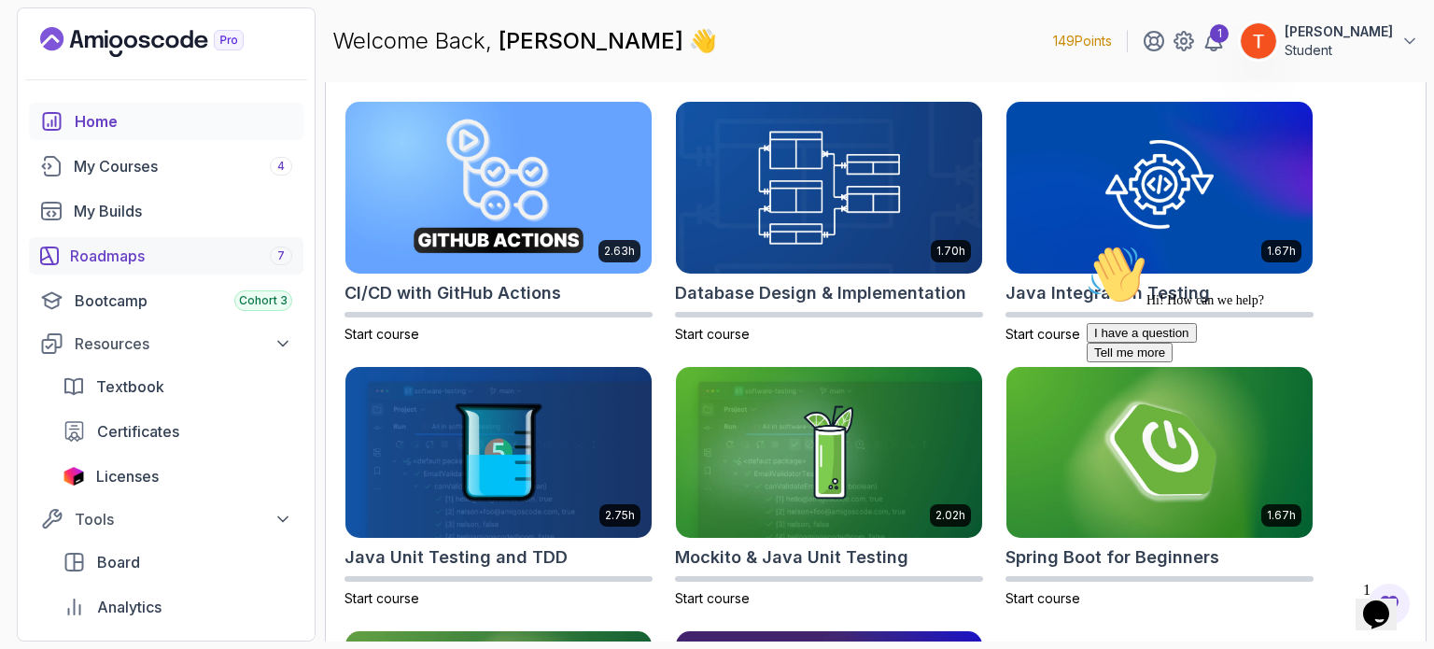
click at [120, 269] on link "Roadmaps 7" at bounding box center [166, 255] width 274 height 37
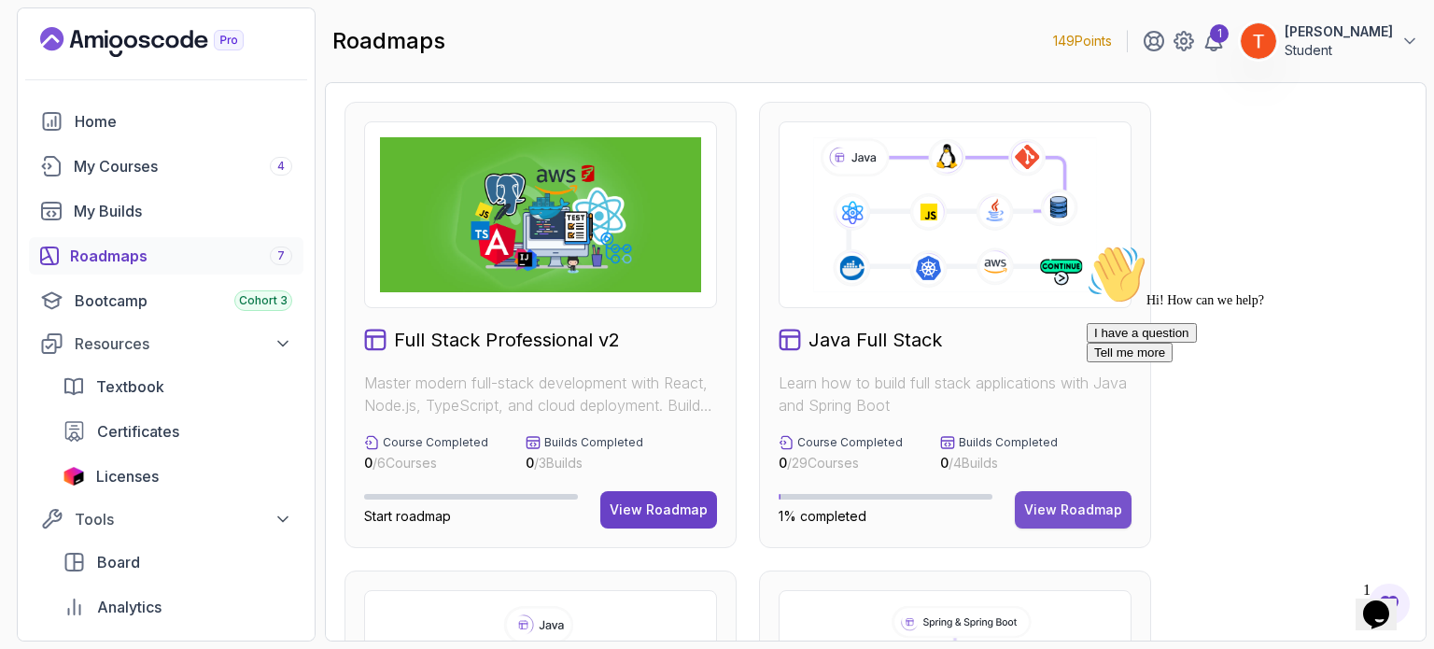
click at [1075, 516] on div "View Roadmap" at bounding box center [1073, 509] width 98 height 19
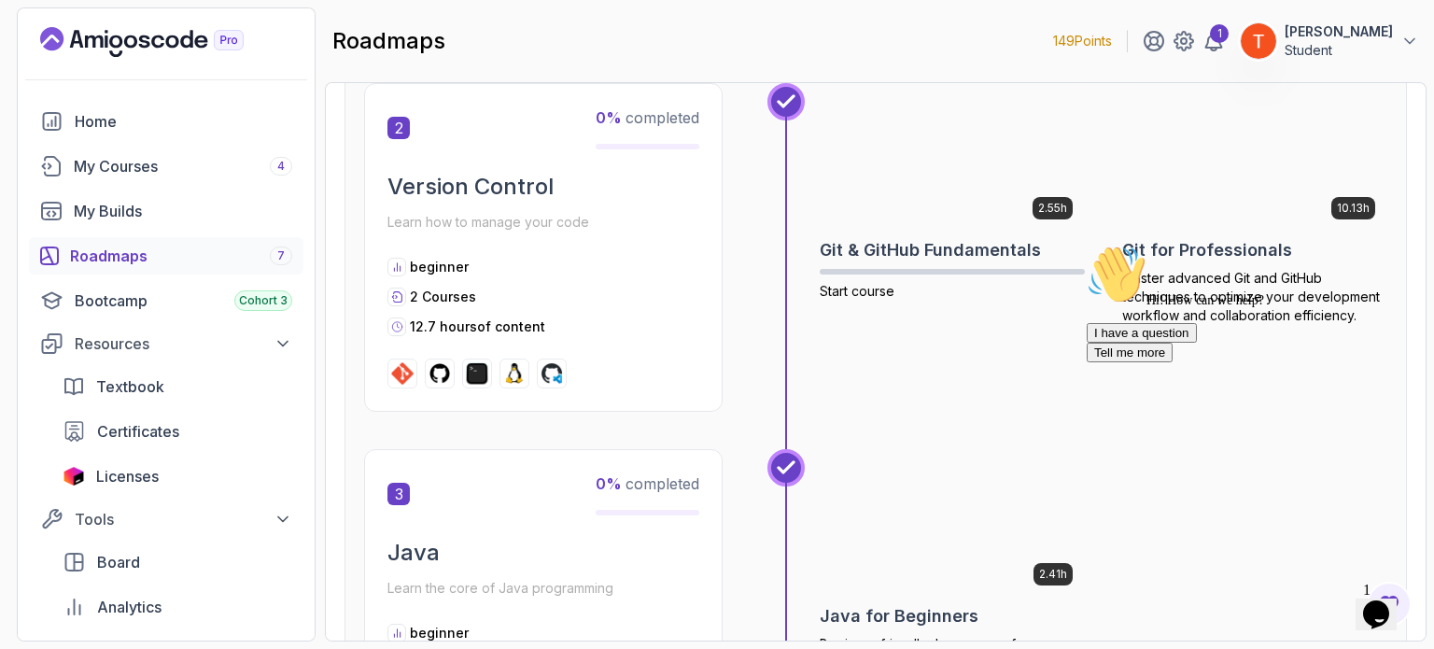
scroll to position [956, 0]
